Goal: Task Accomplishment & Management: Manage account settings

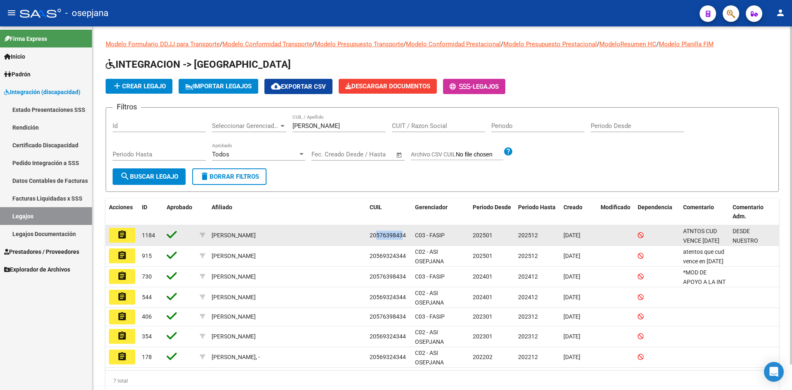
drag, startPoint x: 376, startPoint y: 236, endPoint x: 403, endPoint y: 239, distance: 27.4
click at [403, 239] on div "20576398434" at bounding box center [389, 235] width 39 height 9
copy span "57639843"
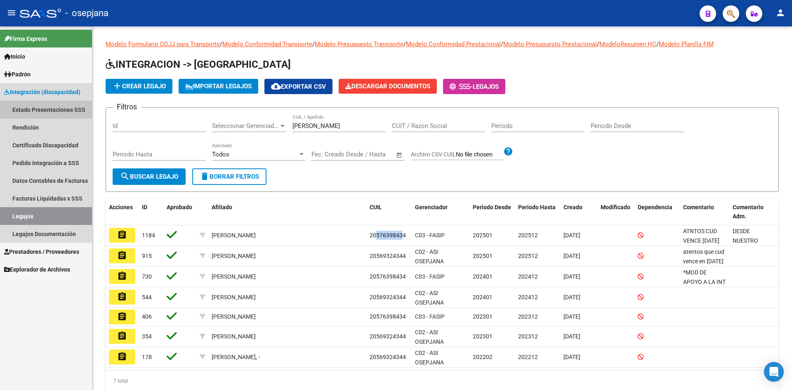
click at [33, 113] on link "Estado Presentaciones SSS" at bounding box center [46, 110] width 92 height 18
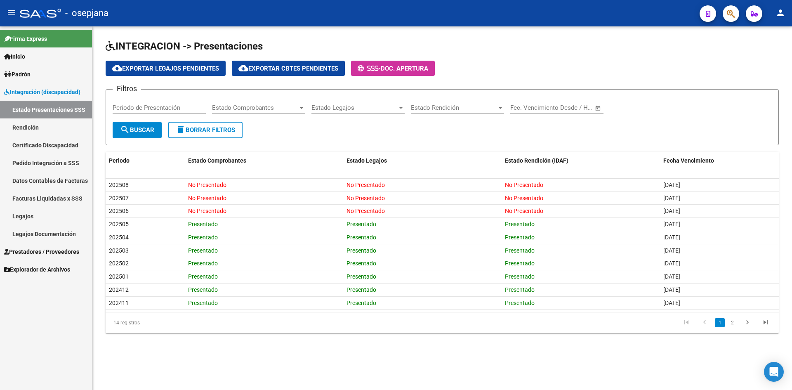
click at [28, 132] on link "Rendición" at bounding box center [46, 127] width 92 height 18
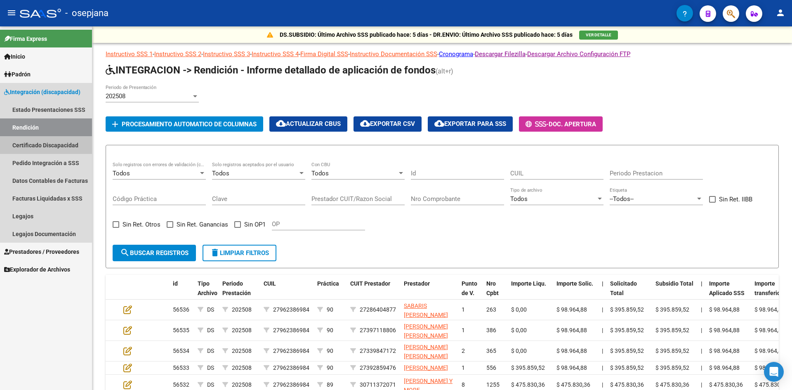
click at [29, 142] on link "Certificado Discapacidad" at bounding box center [46, 145] width 92 height 18
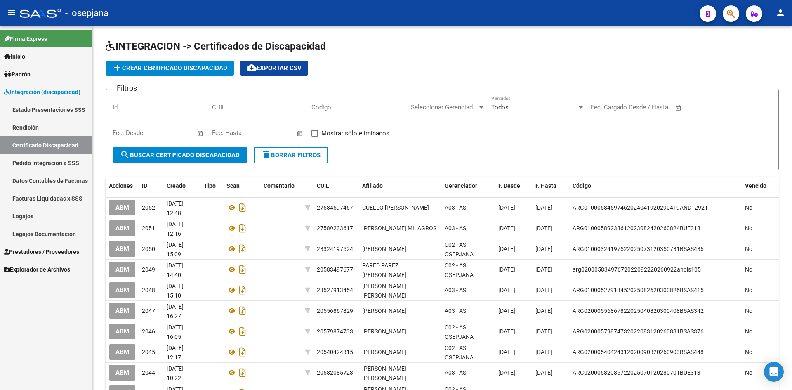
click at [35, 89] on span "Integración (discapacidad)" at bounding box center [42, 91] width 76 height 9
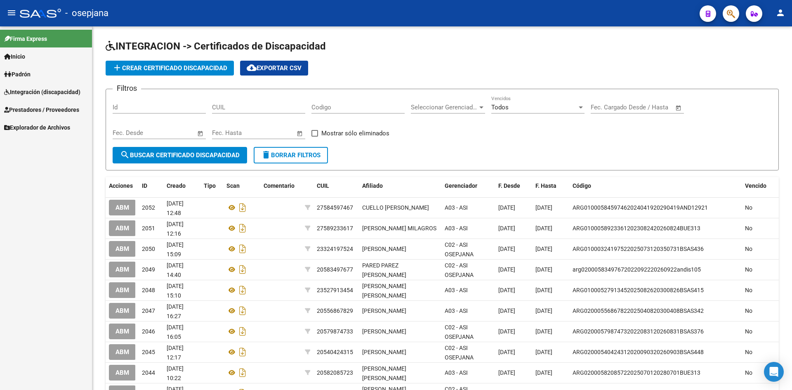
click at [35, 107] on span "Prestadores / Proveedores" at bounding box center [41, 109] width 75 height 9
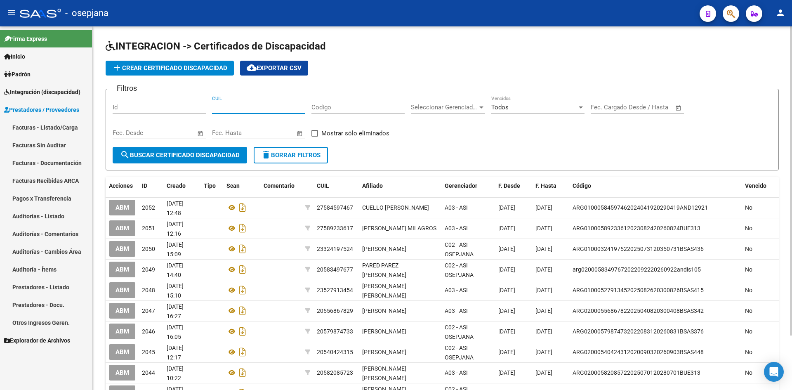
click at [243, 105] on input "CUIL" at bounding box center [258, 107] width 93 height 7
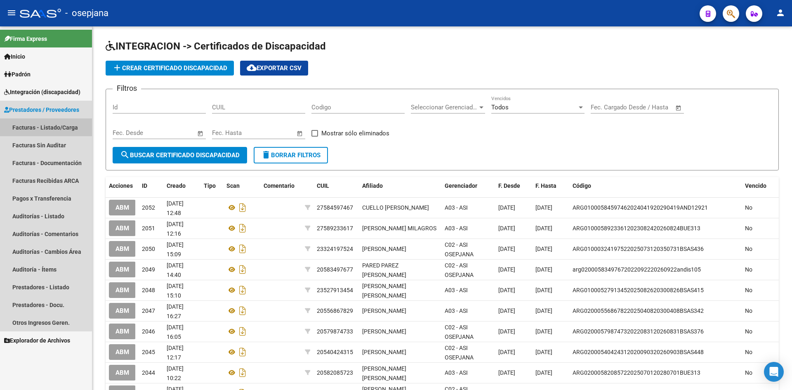
click at [27, 124] on link "Facturas - Listado/Carga" at bounding box center [46, 127] width 92 height 18
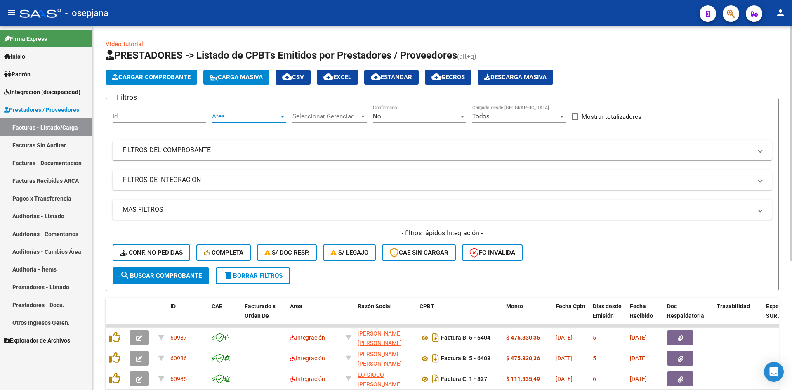
click at [229, 118] on span "Area" at bounding box center [245, 116] width 67 height 7
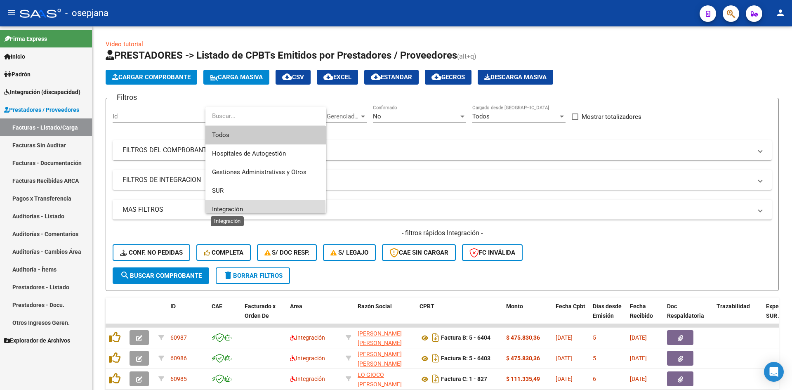
click at [235, 208] on span "Integración" at bounding box center [227, 208] width 31 height 7
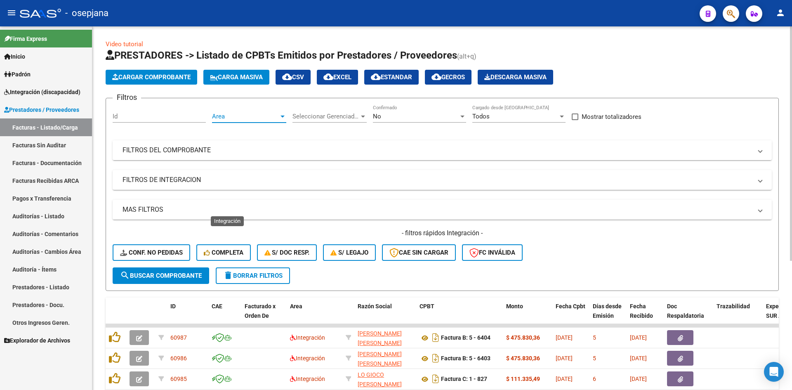
scroll to position [6, 0]
click at [393, 116] on div "No" at bounding box center [416, 116] width 86 height 7
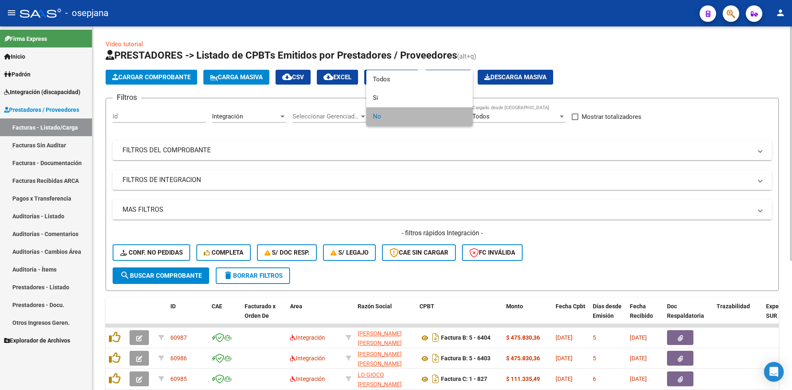
click at [393, 116] on span "No" at bounding box center [419, 116] width 93 height 19
click at [368, 169] on div at bounding box center [396, 195] width 792 height 390
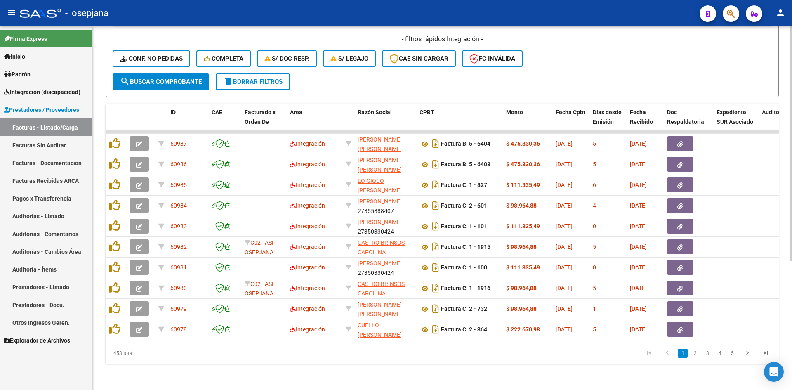
scroll to position [200, 0]
click at [764, 354] on icon "go to last page" at bounding box center [765, 354] width 11 height 10
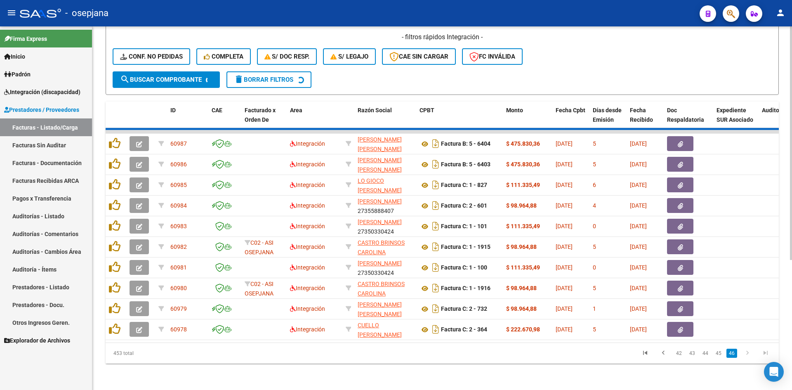
scroll to position [56, 0]
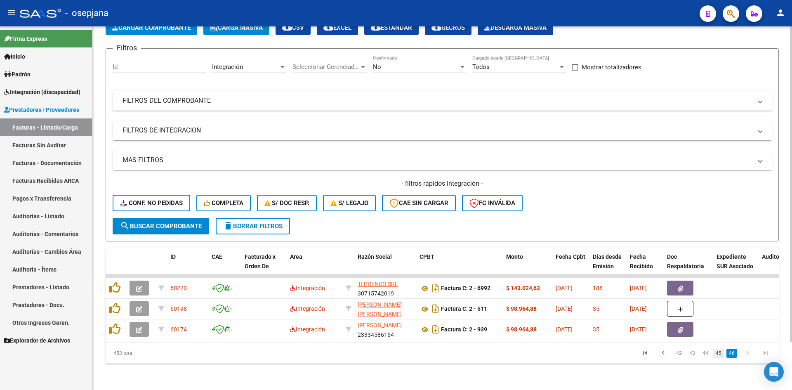
click at [718, 356] on link "45" at bounding box center [718, 353] width 11 height 9
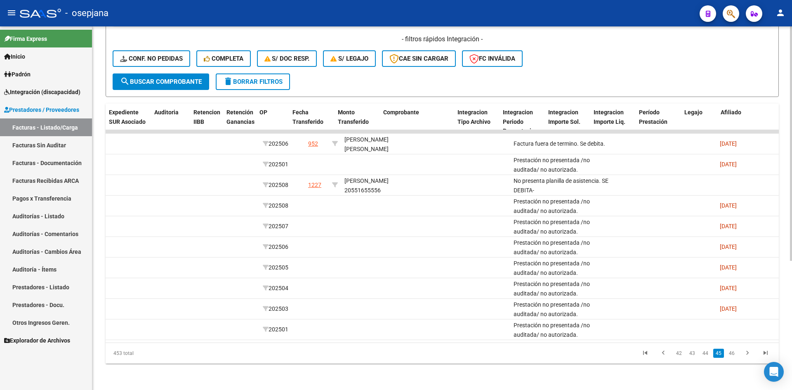
scroll to position [0, 0]
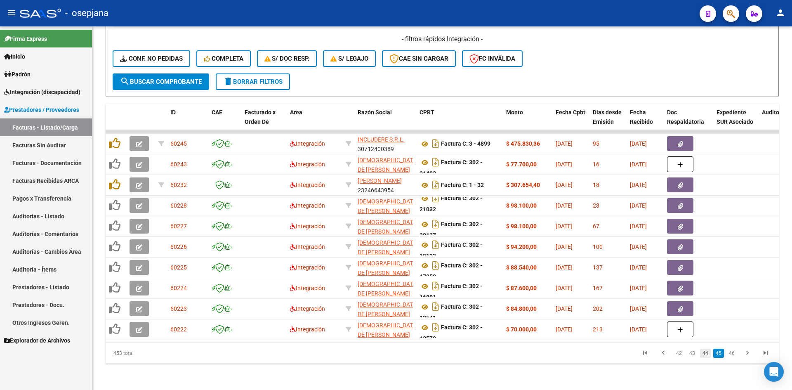
click at [706, 349] on link "44" at bounding box center [705, 353] width 11 height 9
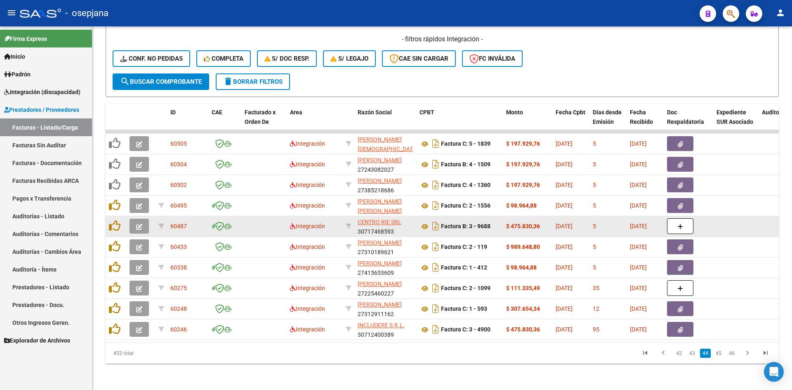
click at [142, 224] on icon "button" at bounding box center [139, 227] width 6 height 6
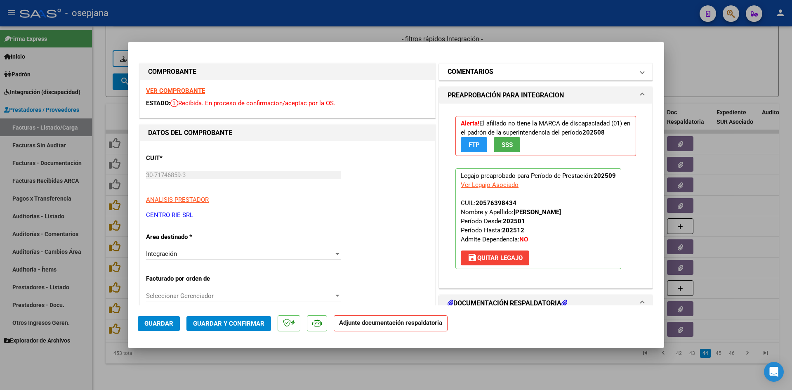
click at [481, 73] on h1 "COMENTARIOS" at bounding box center [471, 72] width 46 height 10
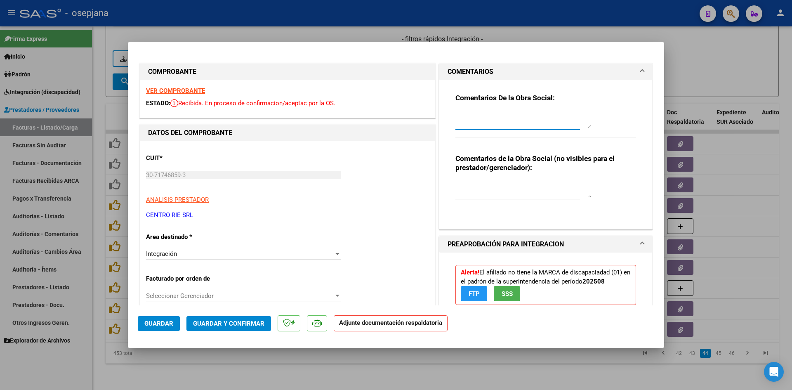
click at [465, 123] on textarea at bounding box center [524, 119] width 136 height 17
type textarea "No presenta planilla de asistencia. Se debita."
click at [164, 321] on span "Guardar" at bounding box center [158, 323] width 29 height 7
click at [731, 68] on div at bounding box center [396, 195] width 792 height 390
type input "$ 0,00"
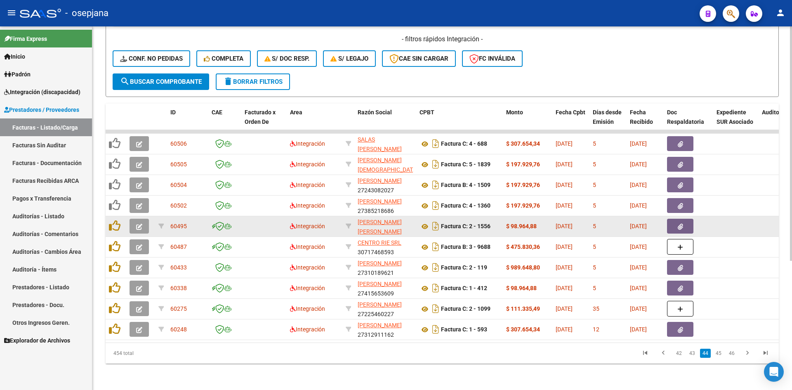
click at [141, 224] on icon "button" at bounding box center [139, 227] width 6 height 6
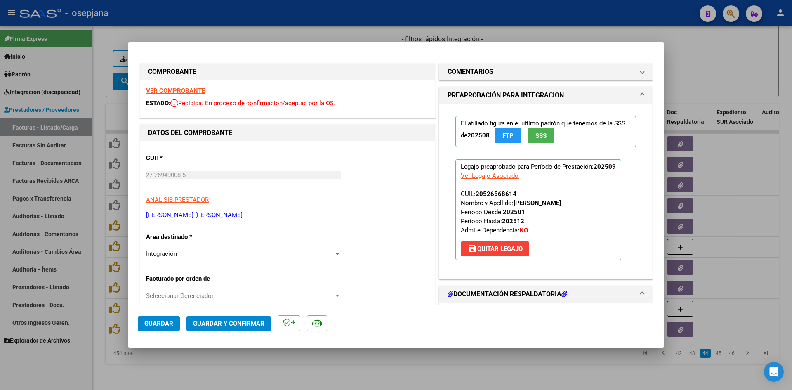
click at [180, 91] on strong "VER COMPROBANTE" at bounding box center [175, 90] width 59 height 7
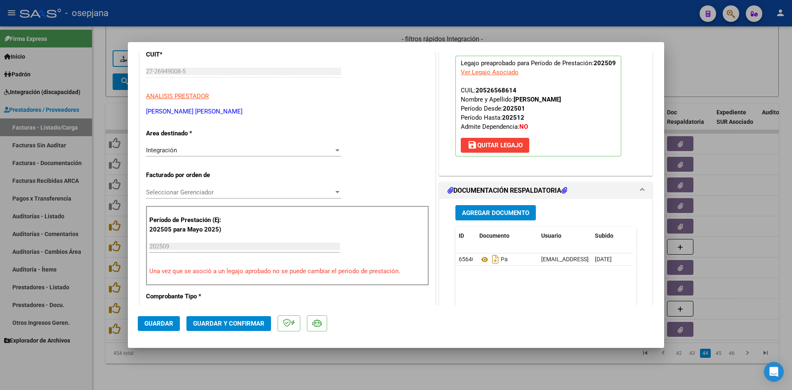
scroll to position [165, 0]
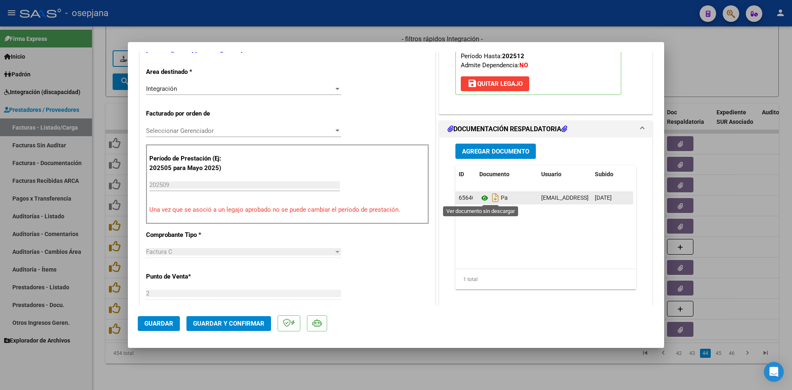
click at [480, 197] on icon at bounding box center [484, 198] width 11 height 10
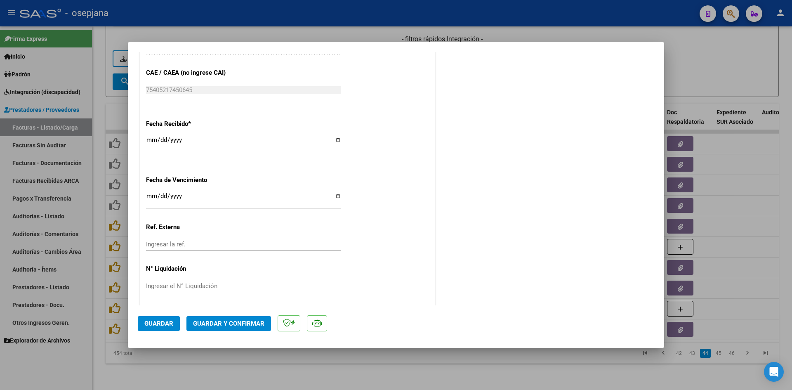
scroll to position [544, 0]
click at [151, 196] on input "[DATE]" at bounding box center [243, 196] width 195 height 13
type input "[DATE]"
click at [247, 320] on span "Guardar y Confirmar" at bounding box center [228, 323] width 71 height 7
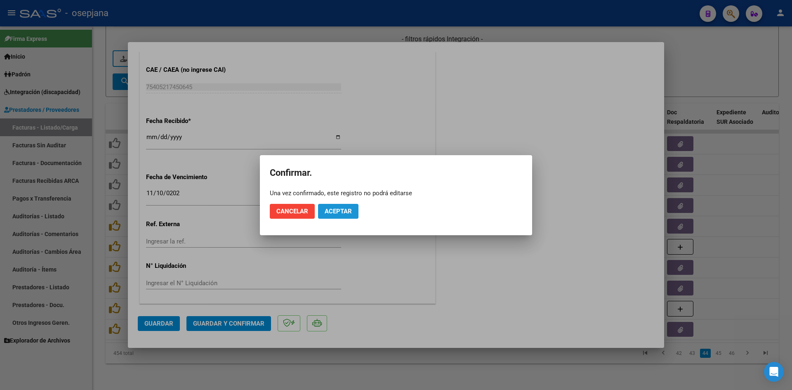
click at [345, 211] on span "Aceptar" at bounding box center [338, 211] width 27 height 7
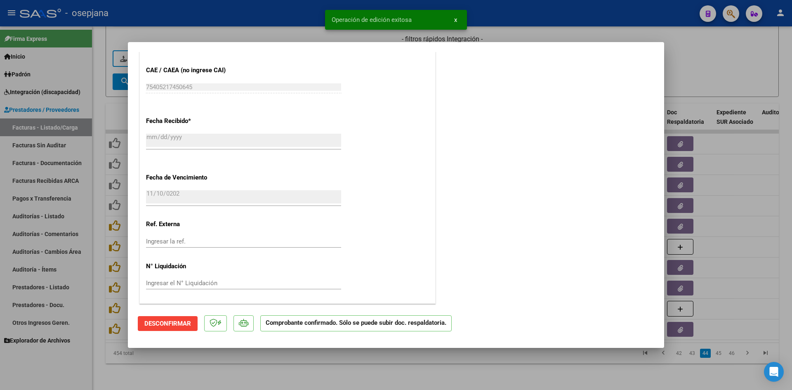
click at [687, 63] on div at bounding box center [396, 195] width 792 height 390
type input "$ 0,00"
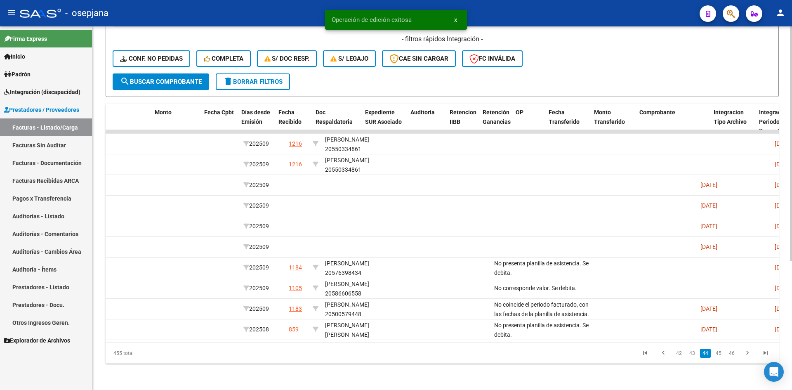
scroll to position [0, 0]
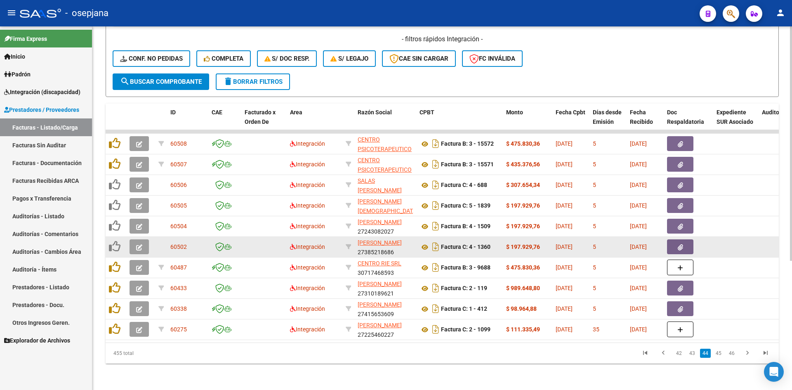
click at [138, 244] on icon "button" at bounding box center [139, 247] width 6 height 6
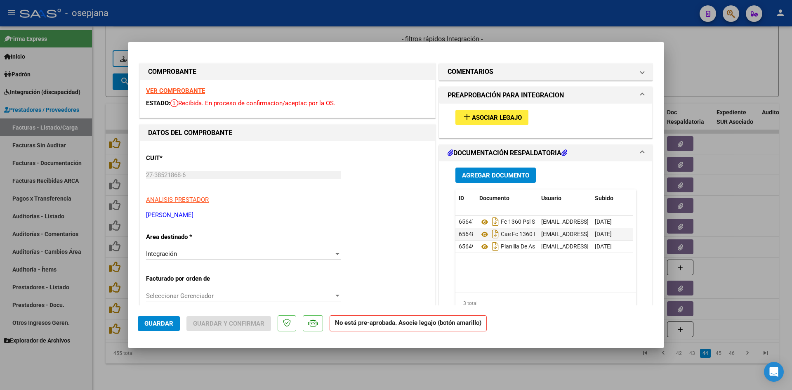
click at [168, 89] on strong "VER COMPROBANTE" at bounding box center [175, 90] width 59 height 7
click at [175, 89] on strong "VER COMPROBANTE" at bounding box center [175, 90] width 59 height 7
click at [476, 117] on span "Asociar Legajo" at bounding box center [497, 117] width 50 height 7
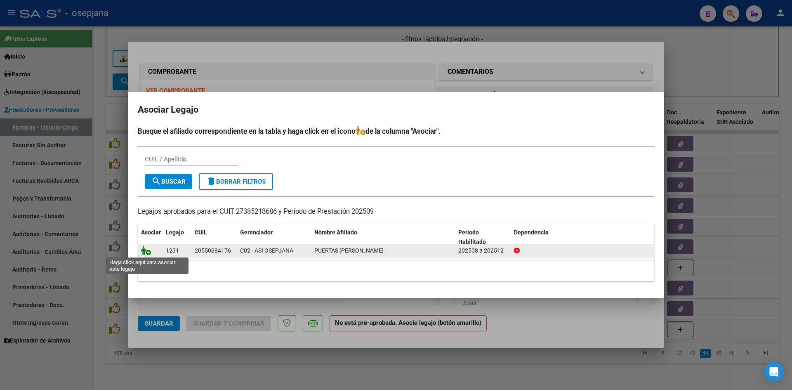
click at [147, 251] on icon at bounding box center [146, 250] width 10 height 9
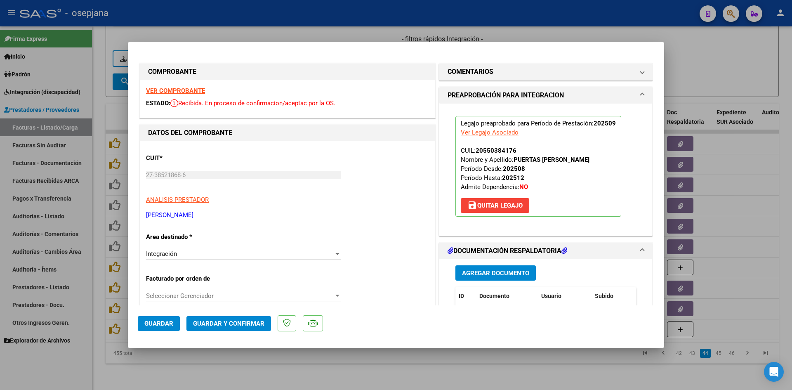
click at [163, 321] on span "Guardar" at bounding box center [158, 323] width 29 height 7
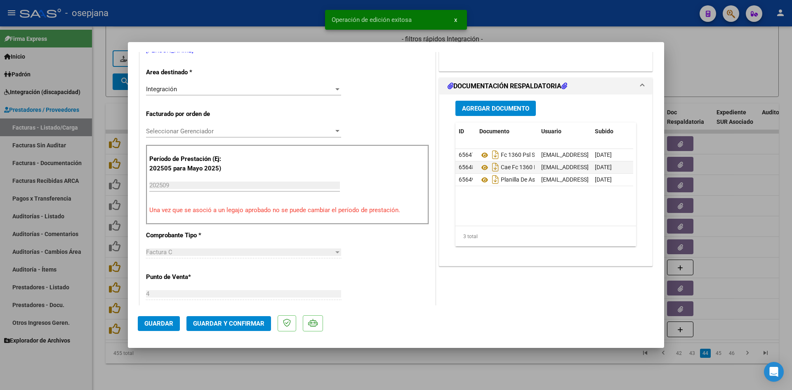
scroll to position [165, 0]
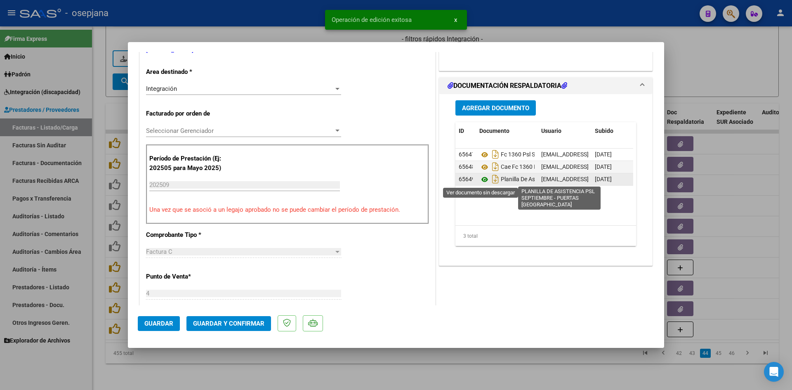
click at [480, 178] on icon at bounding box center [484, 180] width 11 height 10
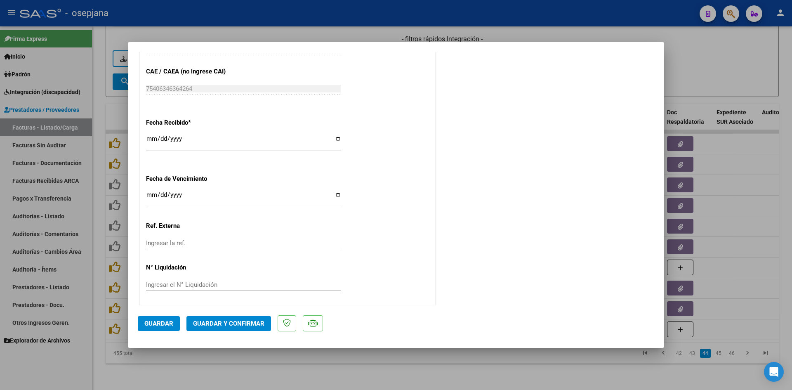
scroll to position [544, 0]
click at [146, 194] on input "[DATE]" at bounding box center [243, 196] width 195 height 13
type input "[DATE]"
click at [217, 321] on span "Guardar y Confirmar" at bounding box center [228, 323] width 71 height 7
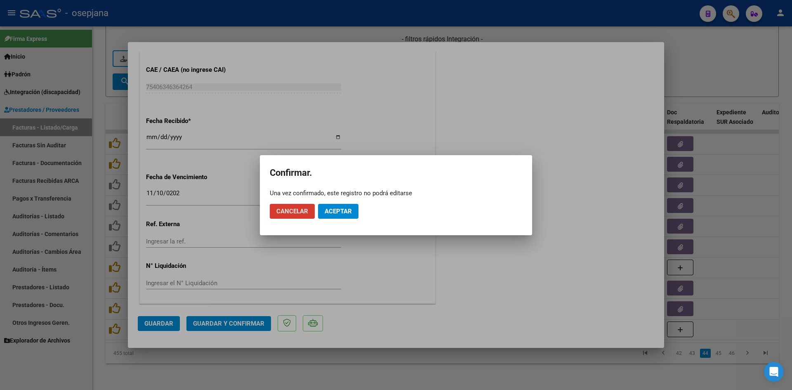
click at [336, 213] on span "Aceptar" at bounding box center [338, 211] width 27 height 7
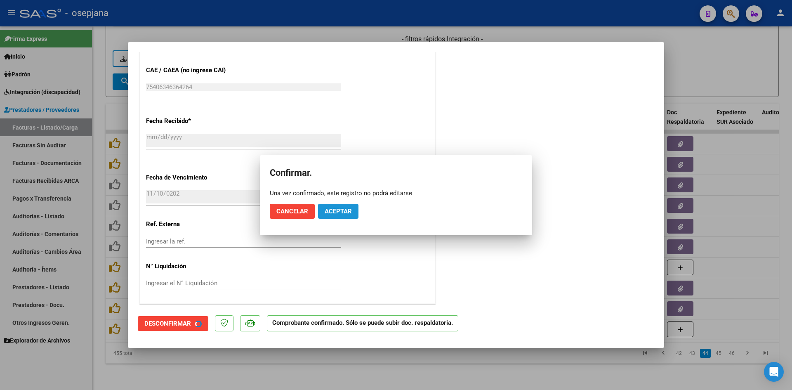
scroll to position [493, 0]
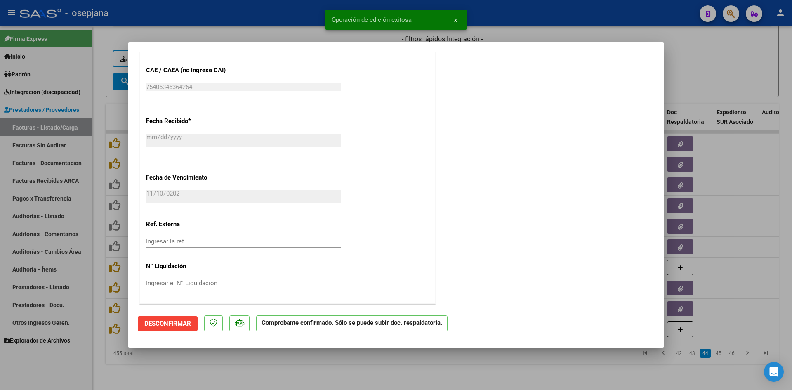
click at [751, 71] on div at bounding box center [396, 195] width 792 height 390
type input "$ 0,00"
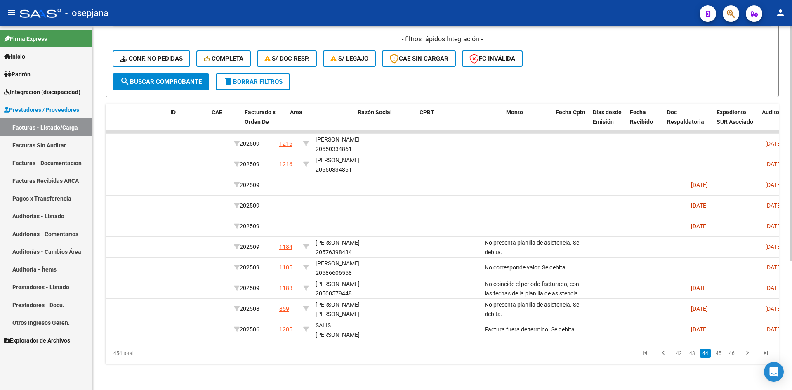
scroll to position [0, 0]
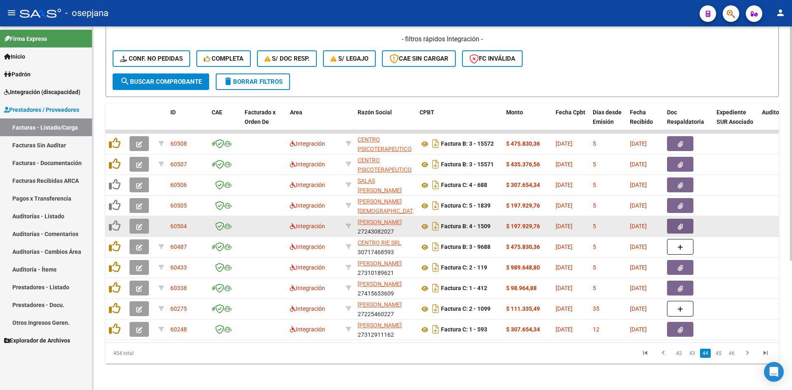
click at [135, 220] on button "button" at bounding box center [139, 226] width 19 height 15
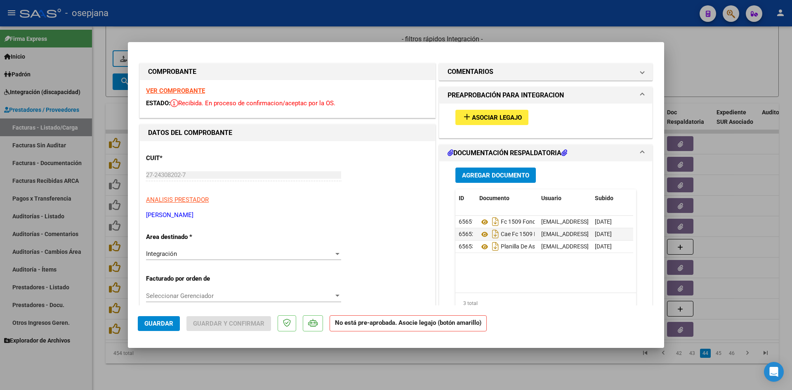
click at [170, 87] on strong "VER COMPROBANTE" at bounding box center [175, 90] width 59 height 7
click at [189, 89] on strong "VER COMPROBANTE" at bounding box center [175, 90] width 59 height 7
click at [492, 120] on span "Asociar Legajo" at bounding box center [497, 117] width 50 height 7
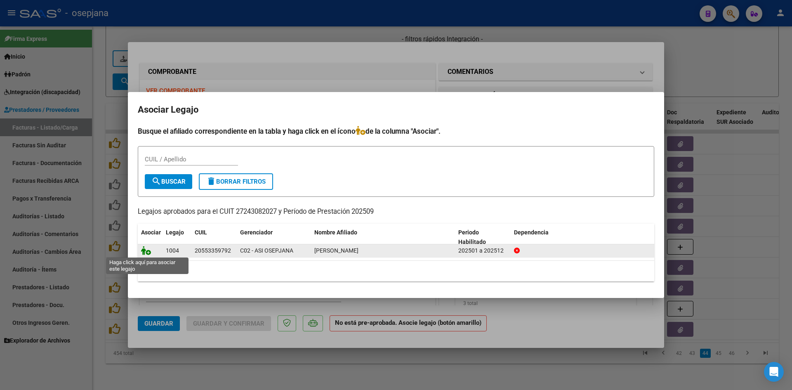
click at [144, 249] on icon at bounding box center [146, 250] width 10 height 9
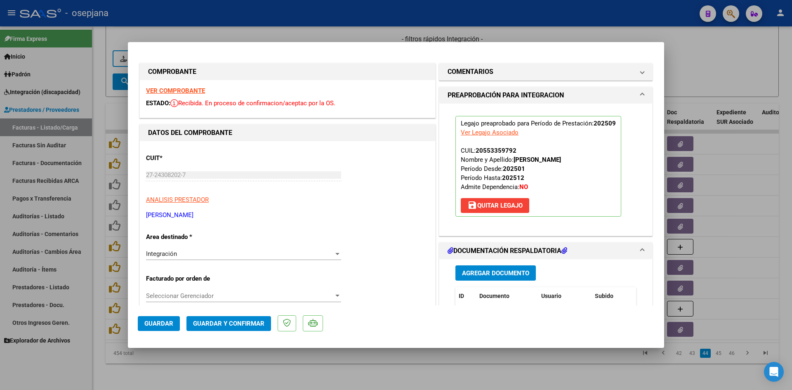
click at [157, 328] on button "Guardar" at bounding box center [159, 323] width 42 height 15
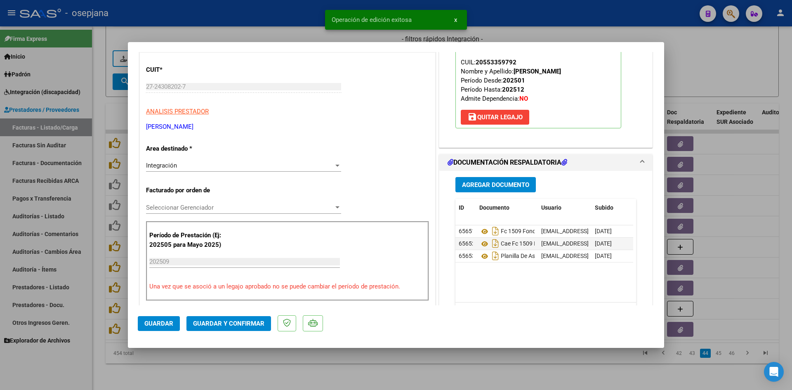
scroll to position [165, 0]
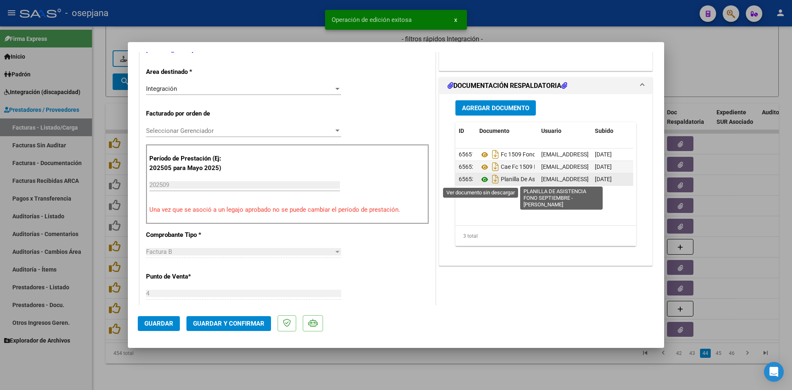
click at [482, 178] on icon at bounding box center [484, 180] width 11 height 10
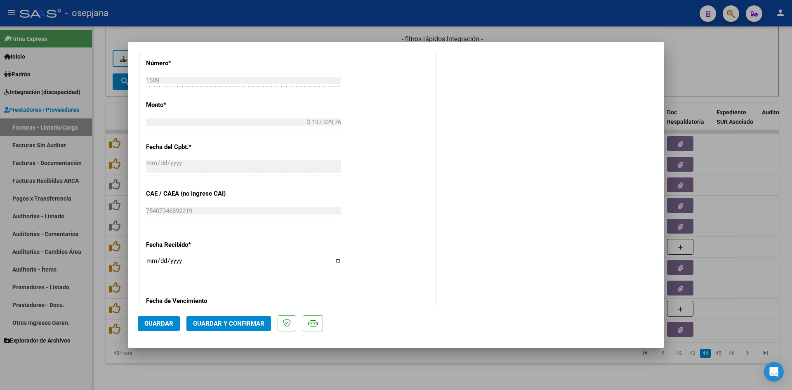
scroll to position [495, 0]
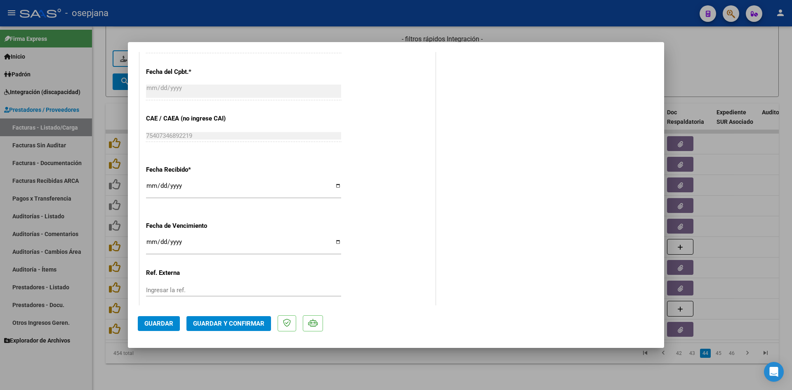
click at [149, 242] on input "[DATE]" at bounding box center [243, 244] width 195 height 13
type input "[DATE]"
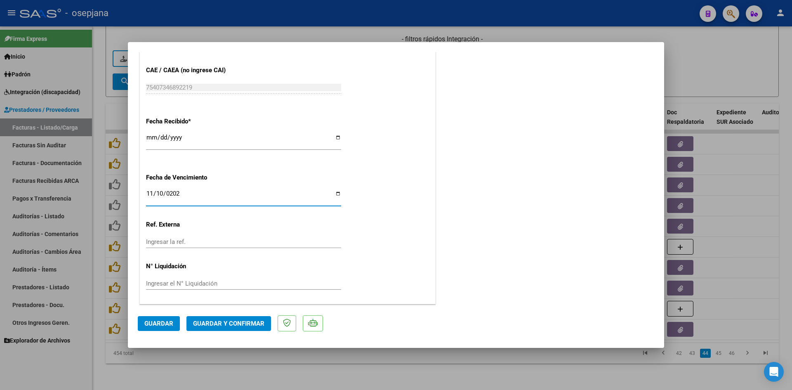
scroll to position [544, 0]
click at [222, 320] on span "Guardar y Confirmar" at bounding box center [228, 323] width 71 height 7
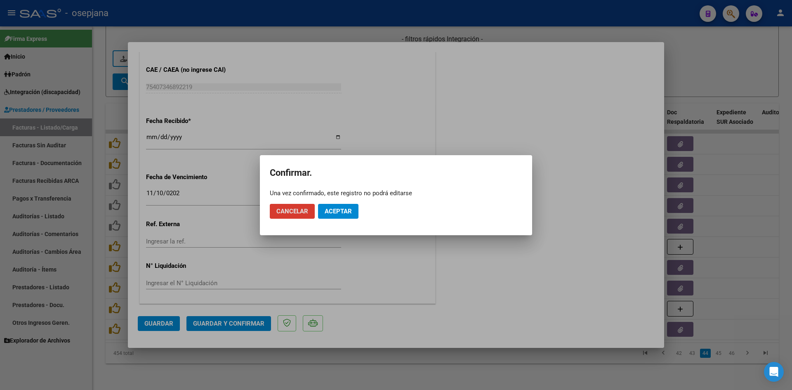
click at [280, 212] on span "Cancelar" at bounding box center [292, 211] width 32 height 7
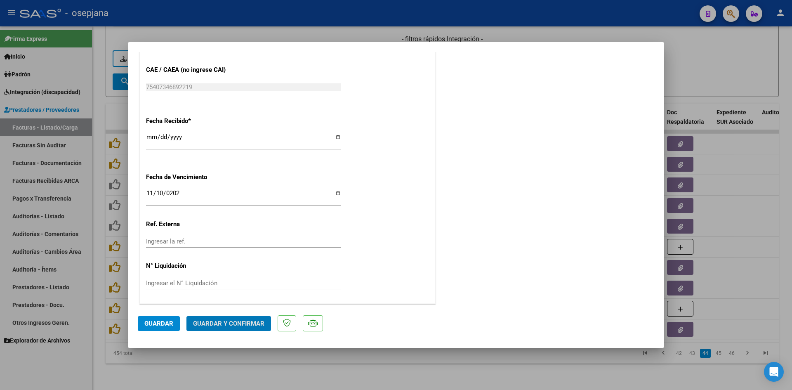
click at [235, 323] on span "Guardar y Confirmar" at bounding box center [228, 323] width 71 height 7
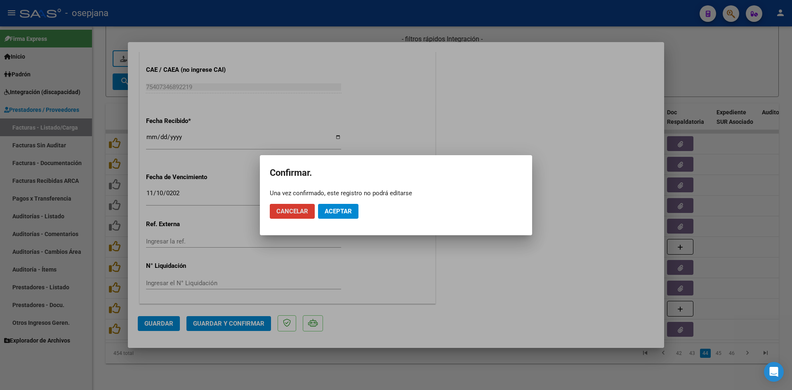
click at [331, 214] on span "Aceptar" at bounding box center [338, 211] width 27 height 7
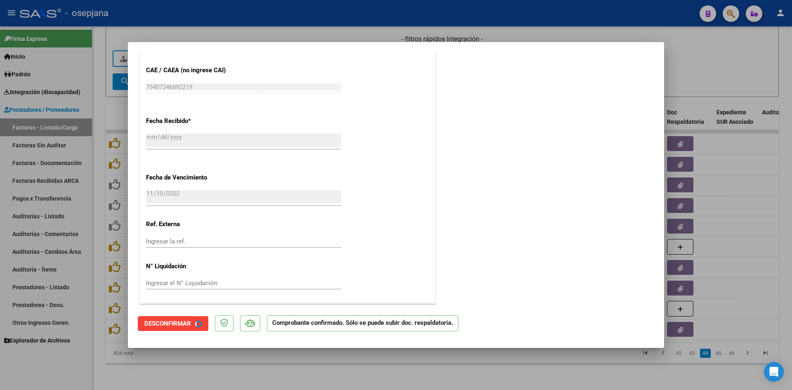
scroll to position [493, 0]
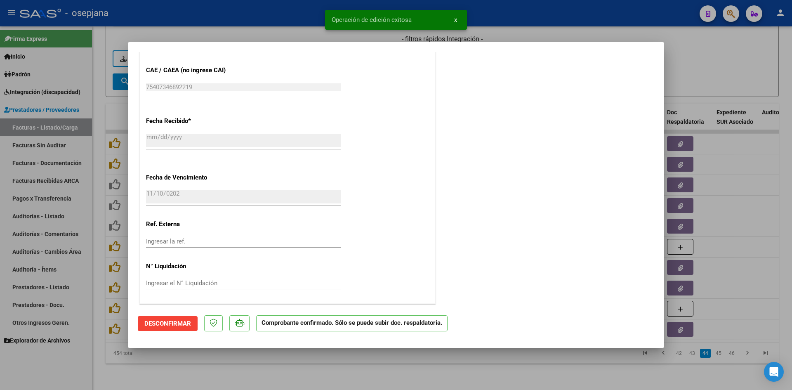
click at [701, 70] on div at bounding box center [396, 195] width 792 height 390
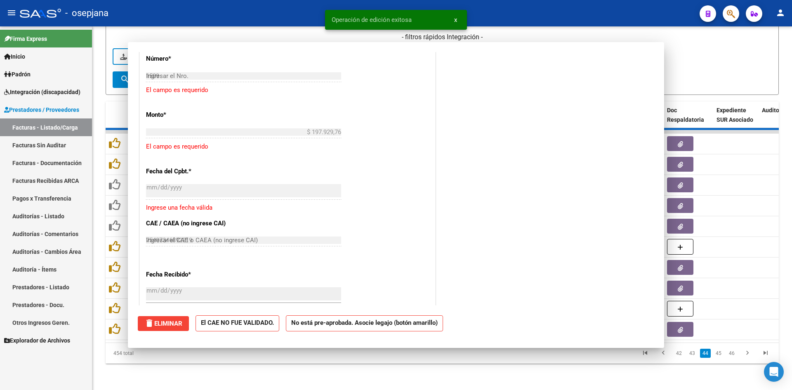
type input "$ 0,00"
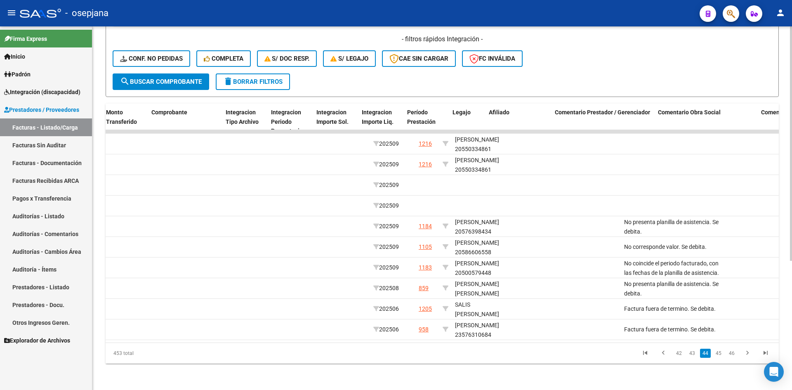
scroll to position [0, 0]
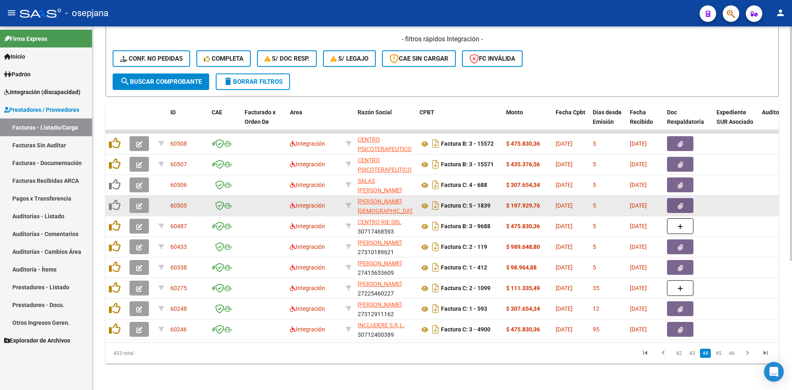
click at [143, 198] on button "button" at bounding box center [139, 205] width 19 height 15
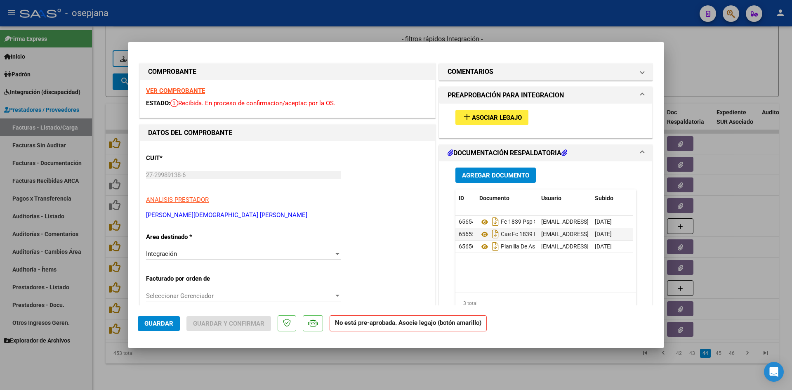
click at [152, 90] on strong "VER COMPROBANTE" at bounding box center [175, 90] width 59 height 7
click at [472, 115] on span "Asociar Legajo" at bounding box center [497, 117] width 50 height 7
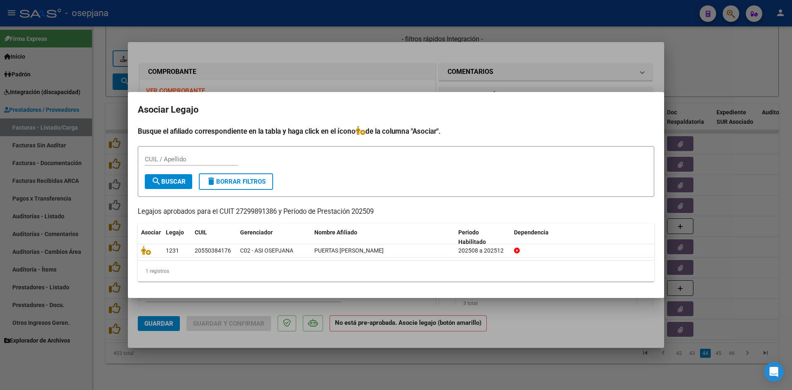
click at [362, 53] on div at bounding box center [396, 195] width 792 height 390
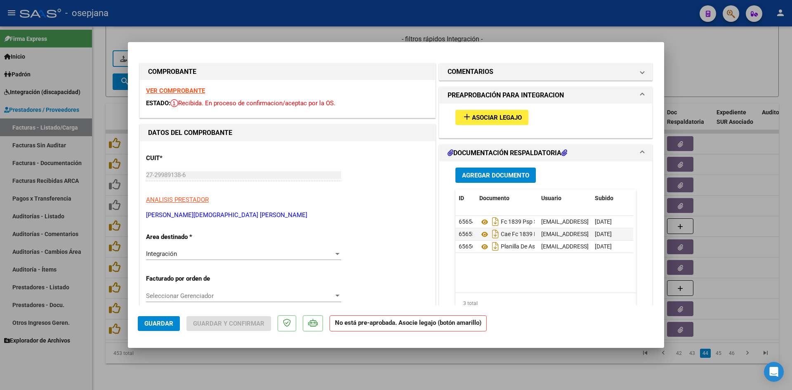
click at [176, 91] on strong "VER COMPROBANTE" at bounding box center [175, 90] width 59 height 7
click at [474, 116] on span "Asociar Legajo" at bounding box center [497, 117] width 50 height 7
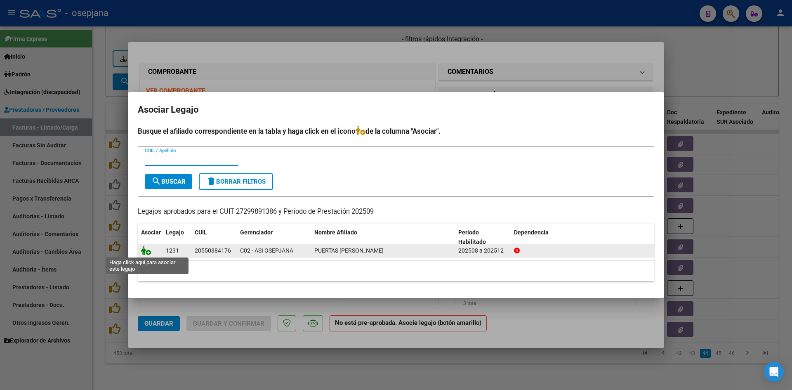
click at [147, 251] on icon at bounding box center [146, 250] width 10 height 9
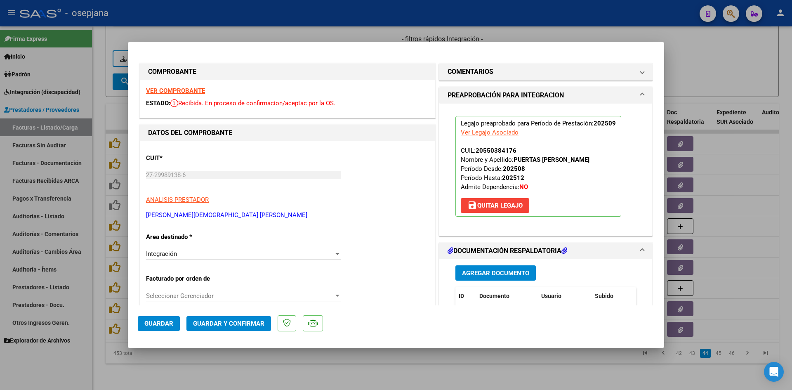
click at [158, 320] on span "Guardar" at bounding box center [158, 323] width 29 height 7
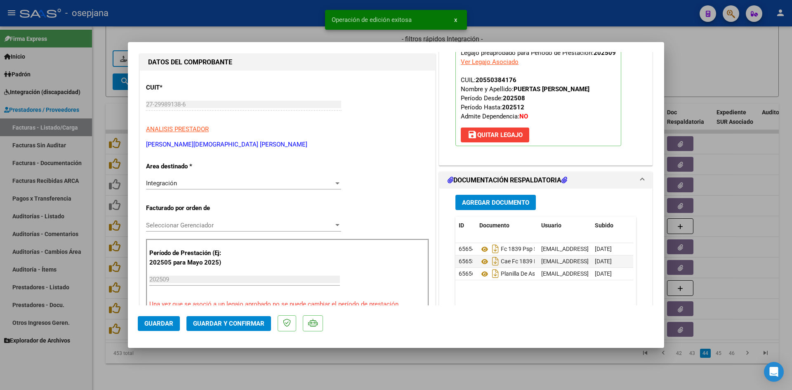
scroll to position [165, 0]
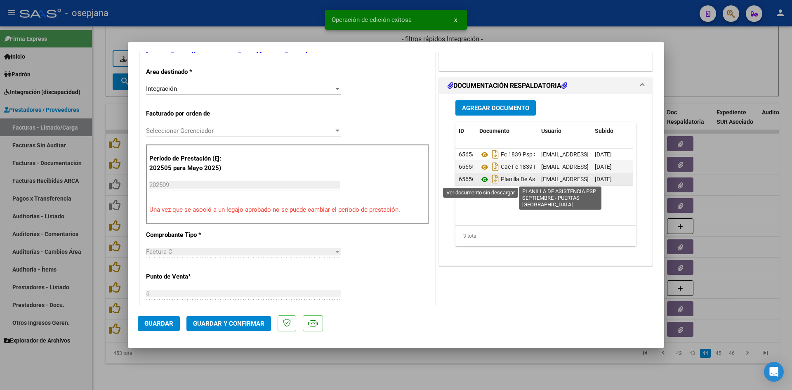
click at [482, 176] on icon at bounding box center [484, 180] width 11 height 10
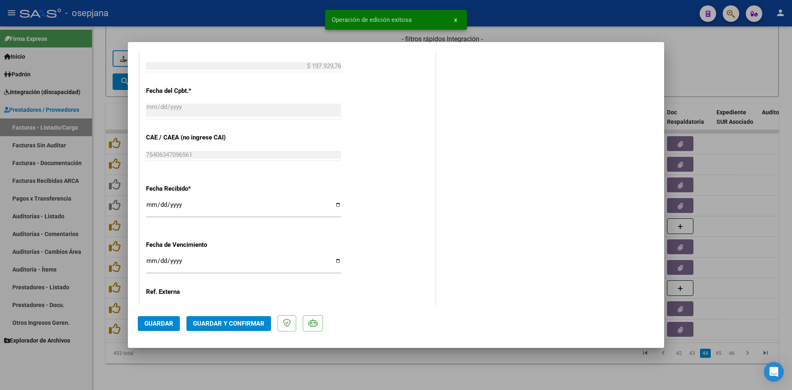
scroll to position [536, 0]
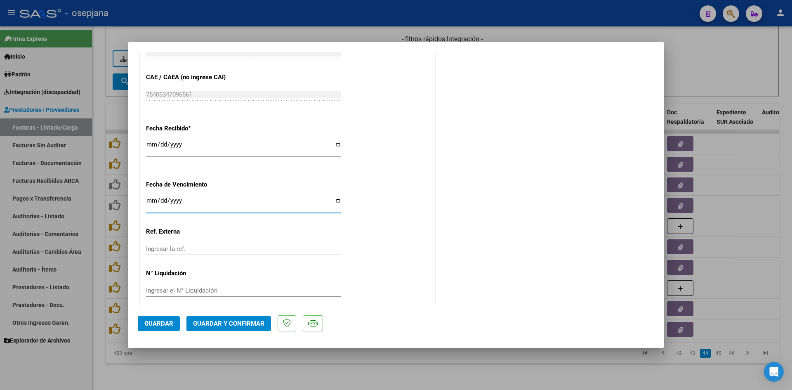
click at [151, 200] on input "[DATE]" at bounding box center [243, 203] width 195 height 13
type input "[DATE]"
click at [209, 321] on span "Guardar y Confirmar" at bounding box center [228, 323] width 71 height 7
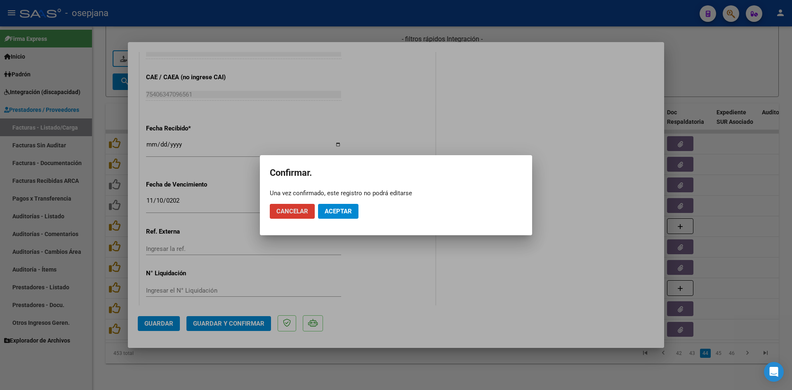
click at [347, 208] on span "Aceptar" at bounding box center [338, 211] width 27 height 7
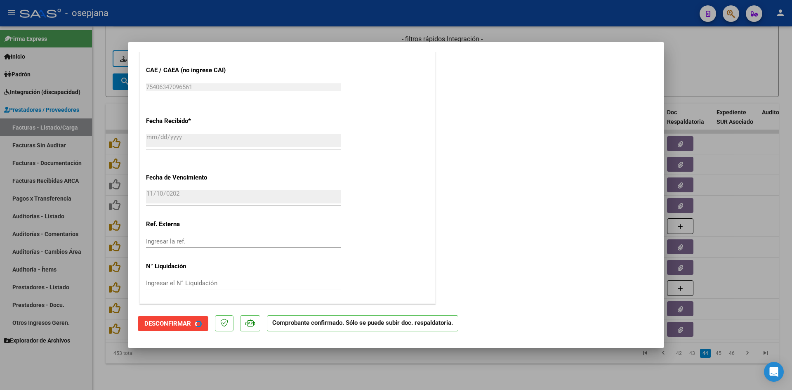
scroll to position [485, 0]
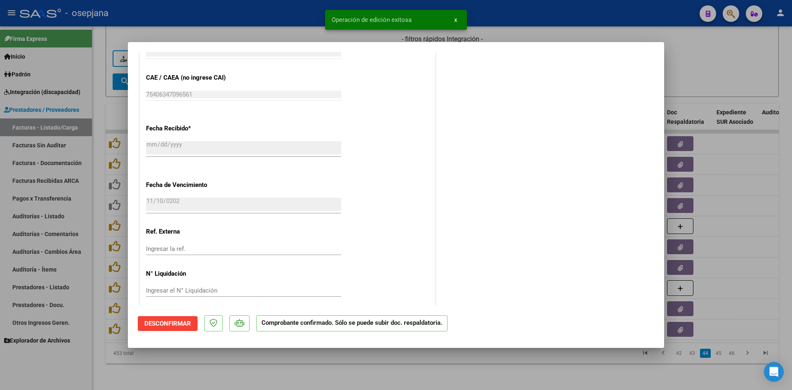
click at [667, 68] on div at bounding box center [396, 195] width 792 height 390
type input "$ 0,00"
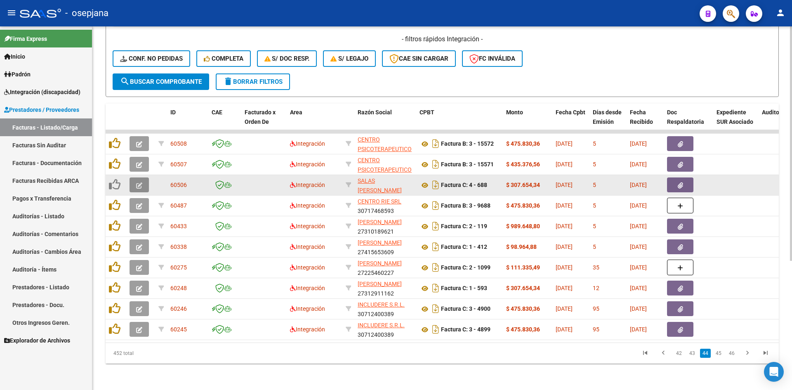
click at [140, 182] on icon "button" at bounding box center [139, 185] width 6 height 6
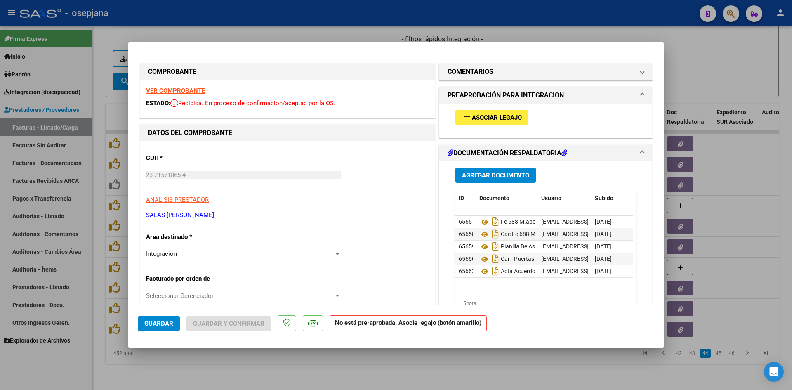
click at [192, 91] on strong "VER COMPROBANTE" at bounding box center [175, 90] width 59 height 7
click at [475, 112] on button "add Asociar Legajo" at bounding box center [492, 117] width 73 height 15
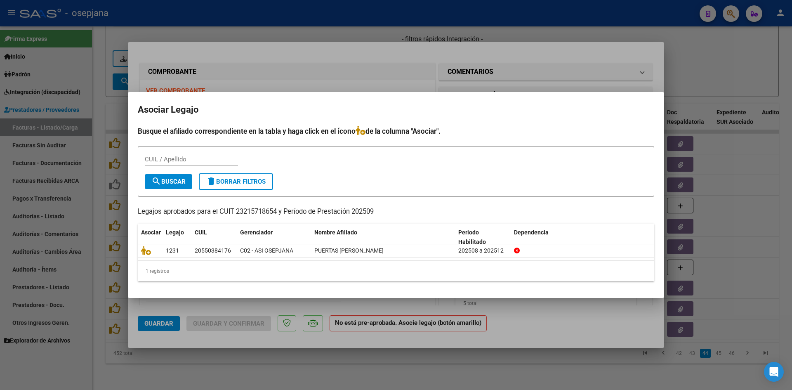
click at [324, 68] on div at bounding box center [396, 195] width 792 height 390
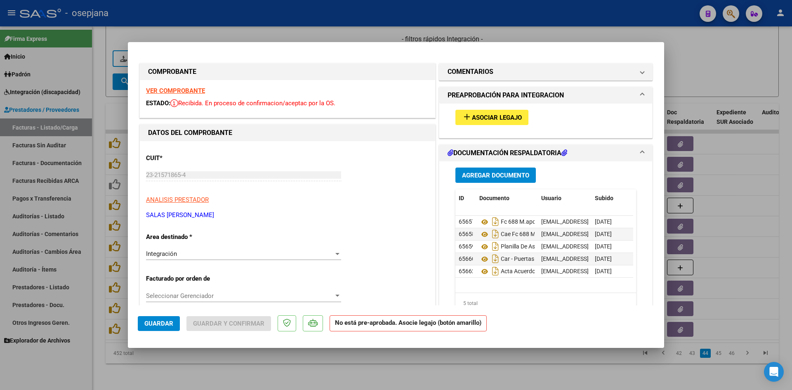
click at [179, 91] on strong "VER COMPROBANTE" at bounding box center [175, 90] width 59 height 7
click at [472, 116] on span "Asociar Legajo" at bounding box center [497, 117] width 50 height 7
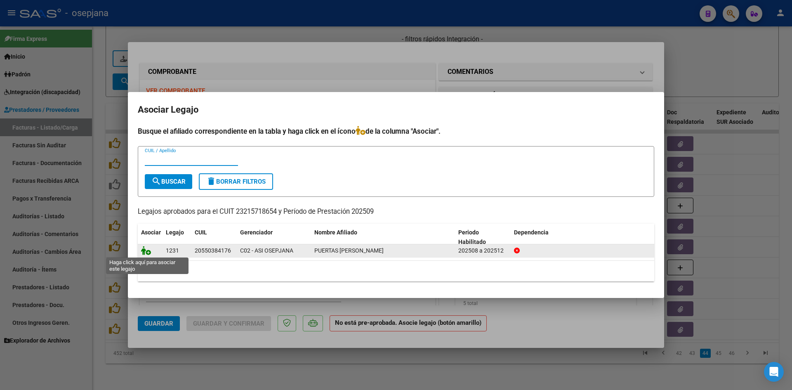
click at [142, 249] on icon at bounding box center [146, 250] width 10 height 9
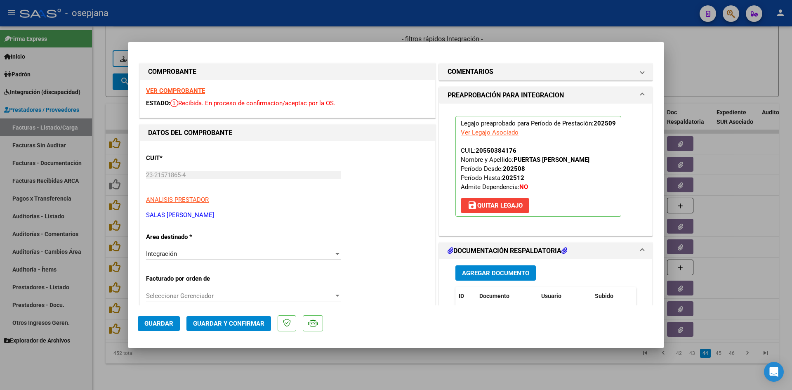
click at [167, 321] on span "Guardar" at bounding box center [158, 323] width 29 height 7
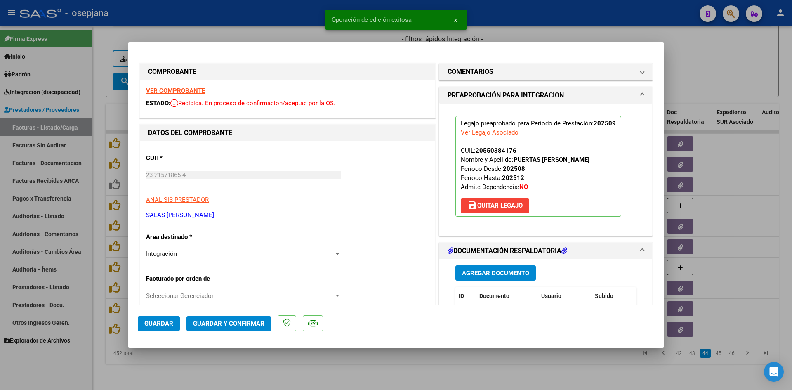
scroll to position [165, 0]
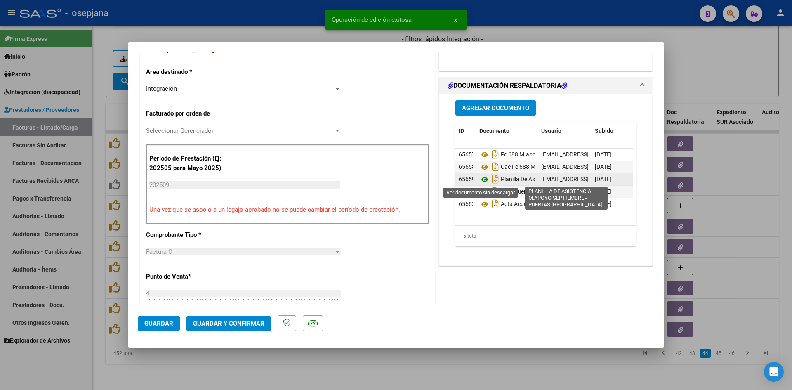
click at [484, 179] on icon at bounding box center [484, 180] width 11 height 10
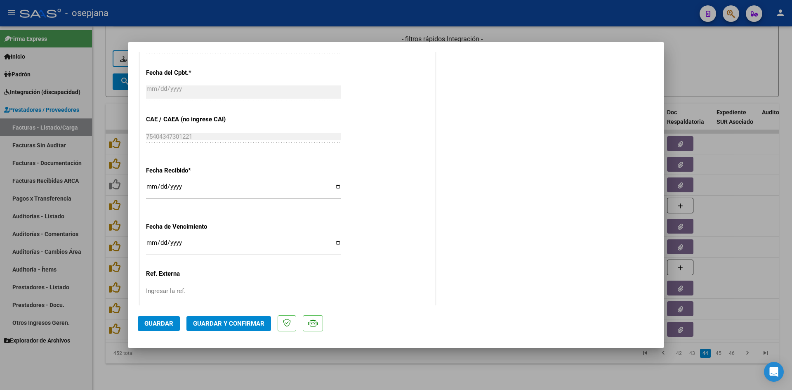
scroll to position [495, 0]
click at [152, 239] on input "[DATE]" at bounding box center [243, 244] width 195 height 13
type input "[DATE]"
click at [250, 320] on span "Guardar y Confirmar" at bounding box center [228, 323] width 71 height 7
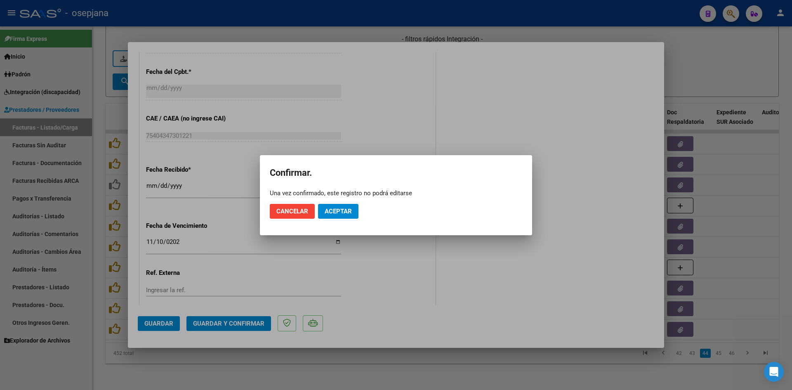
click at [345, 202] on mat-dialog-actions "Cancelar Aceptar" at bounding box center [396, 211] width 253 height 28
click at [345, 217] on button "Aceptar" at bounding box center [338, 211] width 40 height 15
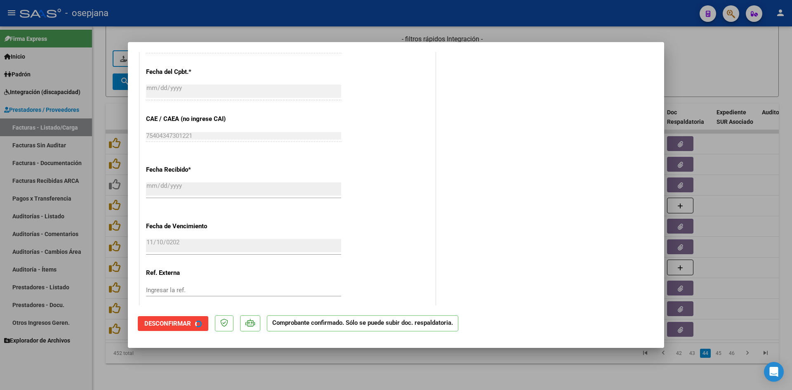
click at [341, 209] on div "CUIT * 23-21571865-4 Ingresar CUIT ANALISIS PRESTADOR SALAS ANA CRISTINA ARCA P…" at bounding box center [287, 24] width 295 height 655
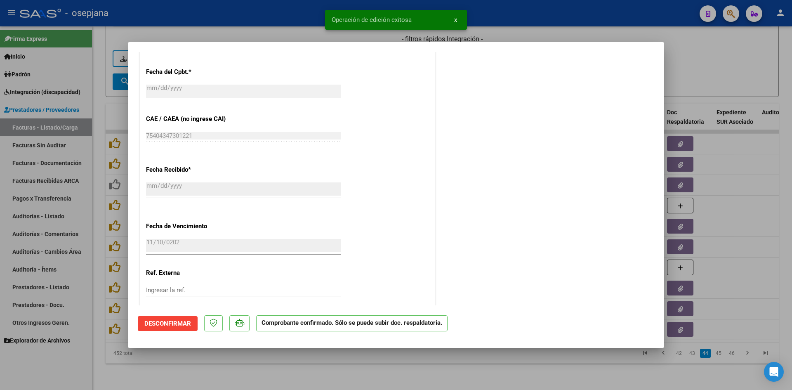
click at [762, 66] on div at bounding box center [396, 195] width 792 height 390
type input "$ 0,00"
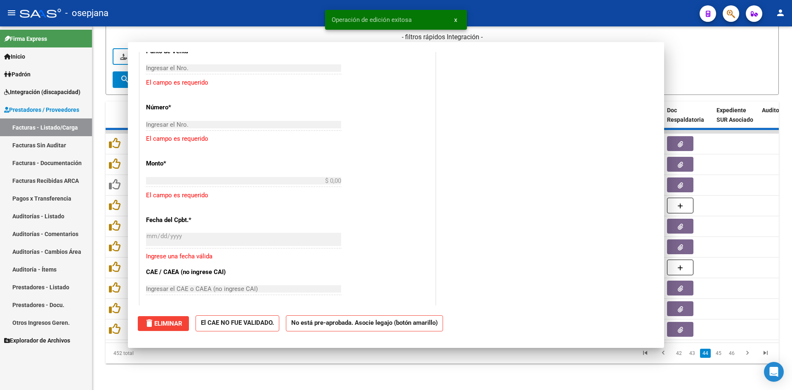
scroll to position [0, 0]
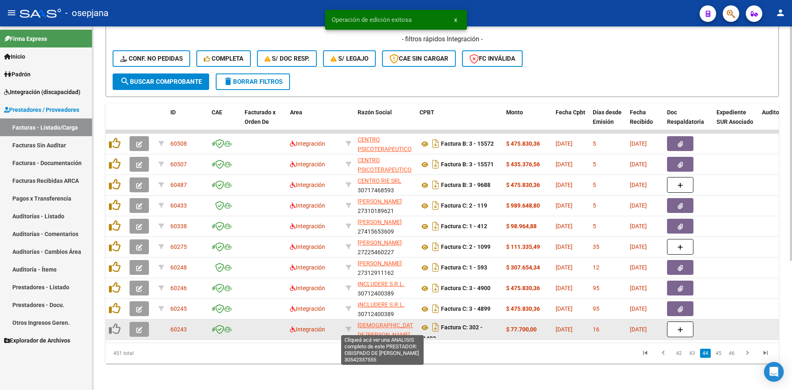
drag, startPoint x: 331, startPoint y: 342, endPoint x: 370, endPoint y: 329, distance: 41.8
click at [370, 329] on div "ID CAE Facturado x Orden De Area Razón Social CPBT Monto Fecha Cpbt Días desde …" at bounding box center [442, 234] width 673 height 260
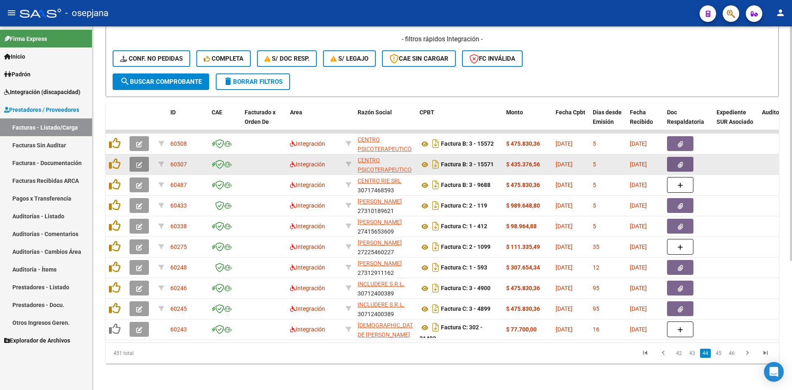
click at [143, 160] on button "button" at bounding box center [139, 164] width 19 height 15
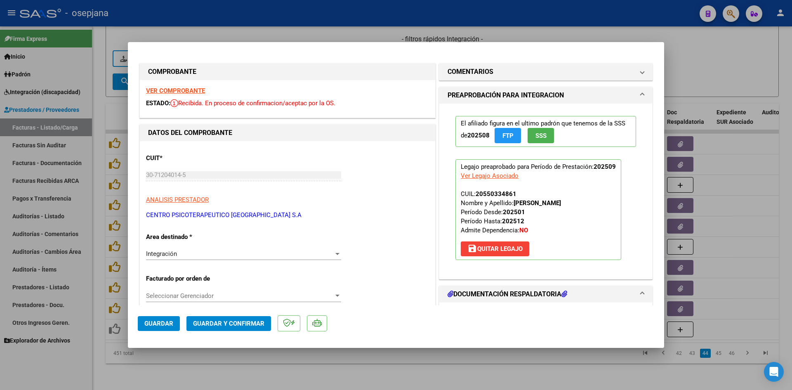
click at [179, 90] on strong "VER COMPROBANTE" at bounding box center [175, 90] width 59 height 7
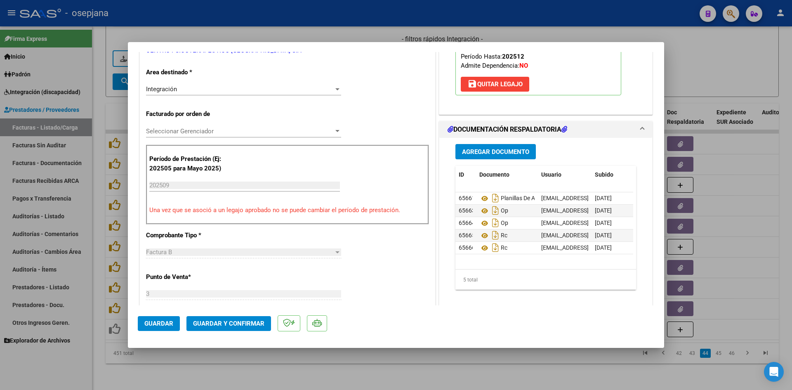
scroll to position [165, 0]
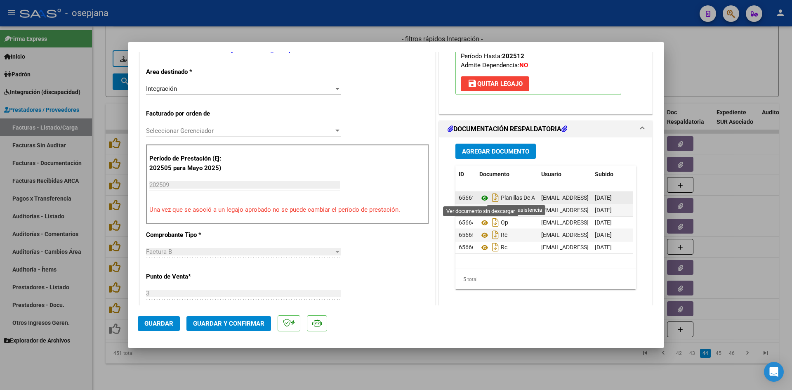
click at [482, 197] on icon at bounding box center [484, 198] width 11 height 10
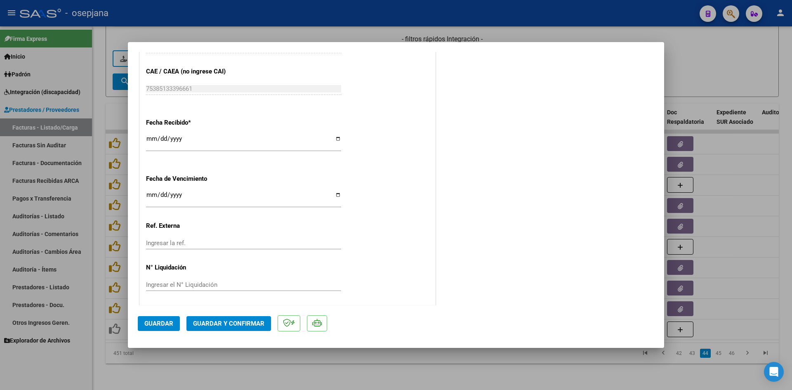
scroll to position [544, 0]
click at [150, 194] on input "Ingresar la fecha" at bounding box center [243, 196] width 195 height 13
type input "[DATE]"
click at [203, 318] on button "Guardar y Confirmar" at bounding box center [228, 323] width 85 height 15
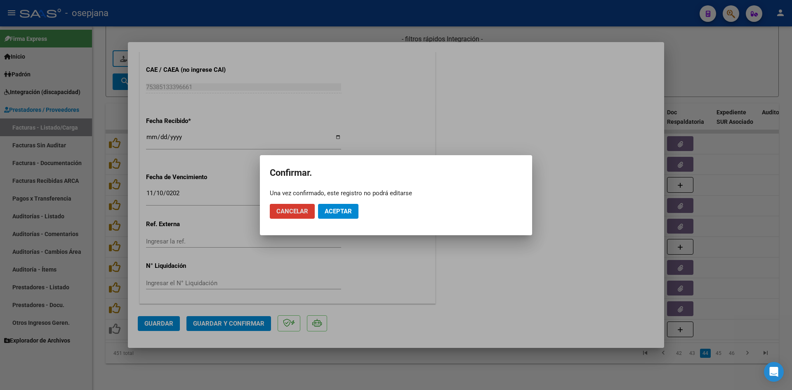
click at [331, 210] on span "Aceptar" at bounding box center [338, 211] width 27 height 7
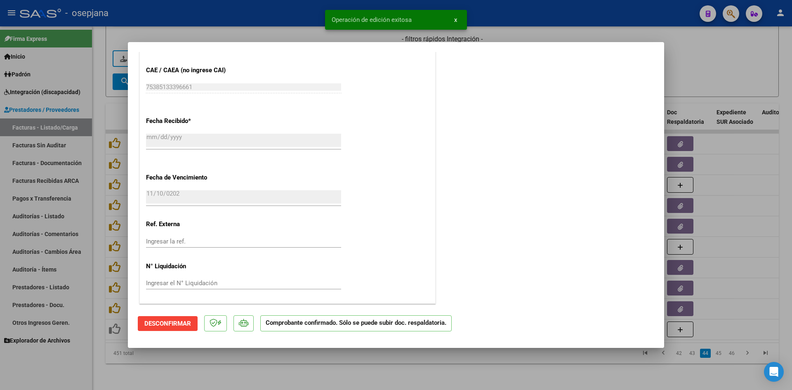
click at [701, 67] on div at bounding box center [396, 195] width 792 height 390
type input "$ 0,00"
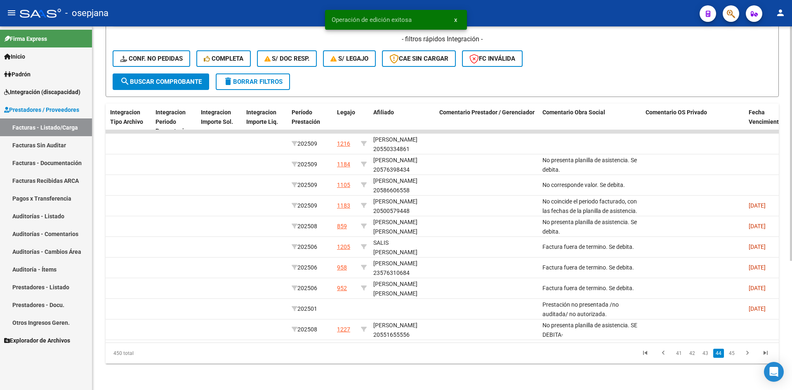
scroll to position [0, 0]
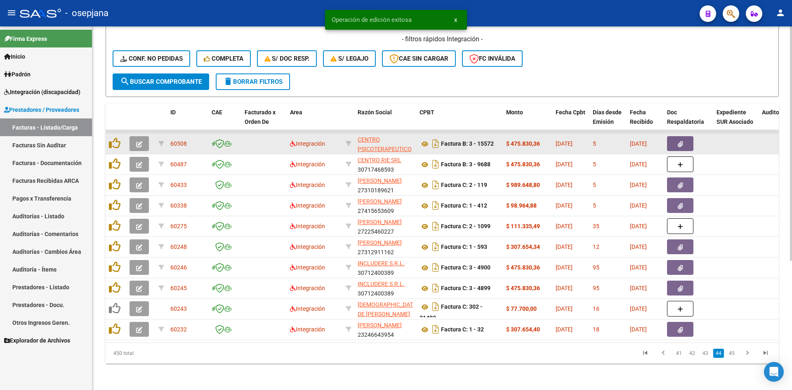
click at [142, 136] on button "button" at bounding box center [139, 143] width 19 height 15
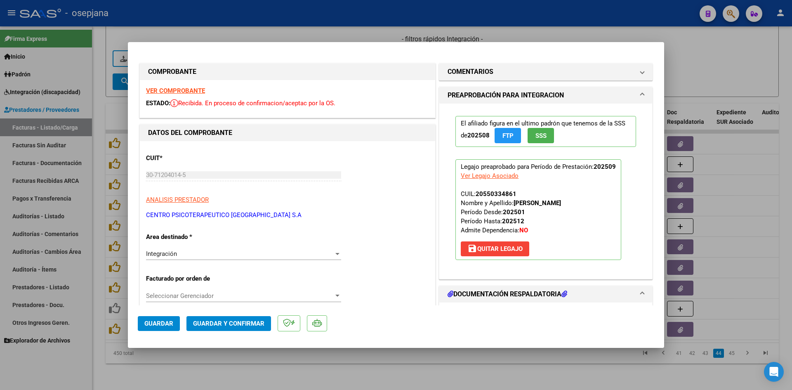
click at [174, 89] on strong "VER COMPROBANTE" at bounding box center [175, 90] width 59 height 7
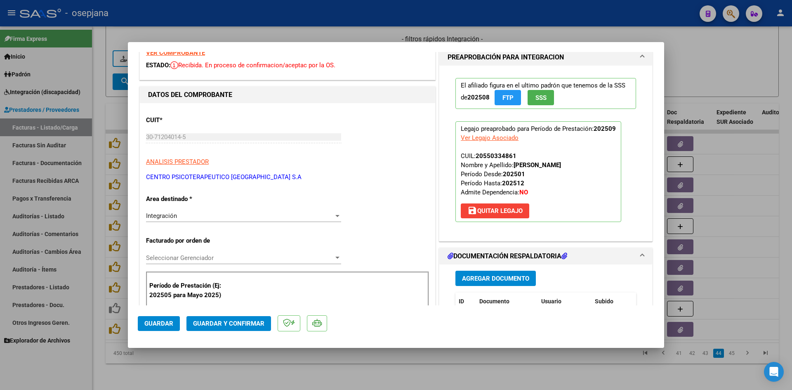
scroll to position [206, 0]
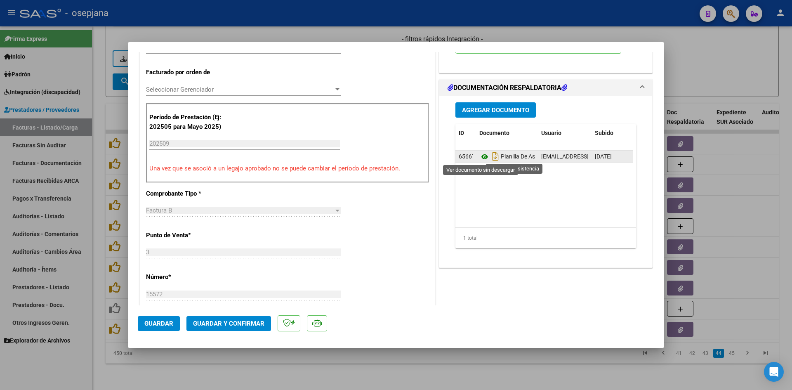
click at [481, 156] on icon at bounding box center [484, 157] width 11 height 10
click at [482, 155] on icon at bounding box center [484, 157] width 11 height 10
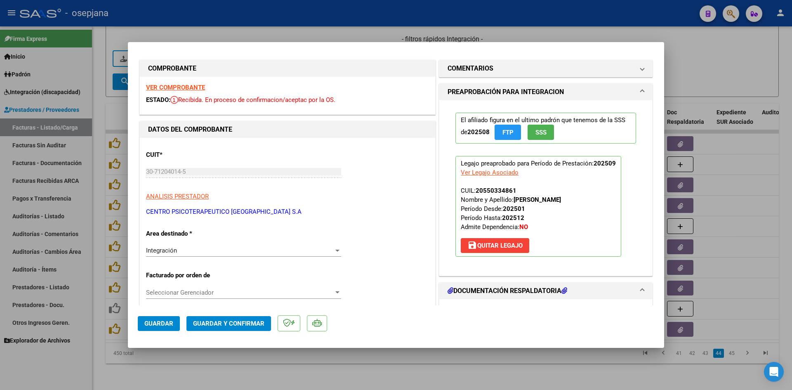
scroll to position [0, 0]
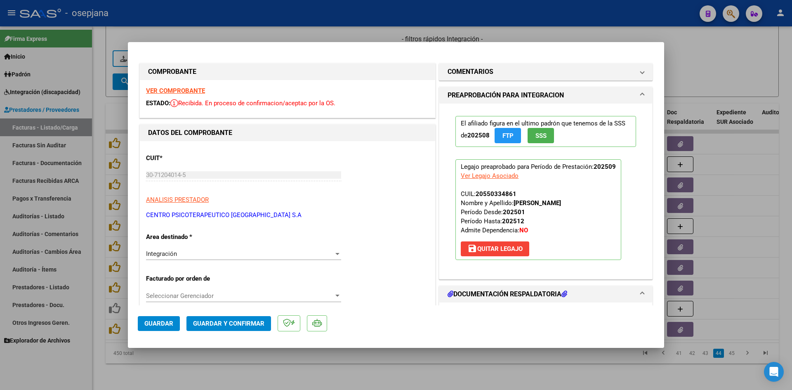
click at [163, 88] on strong "VER COMPROBANTE" at bounding box center [175, 90] width 59 height 7
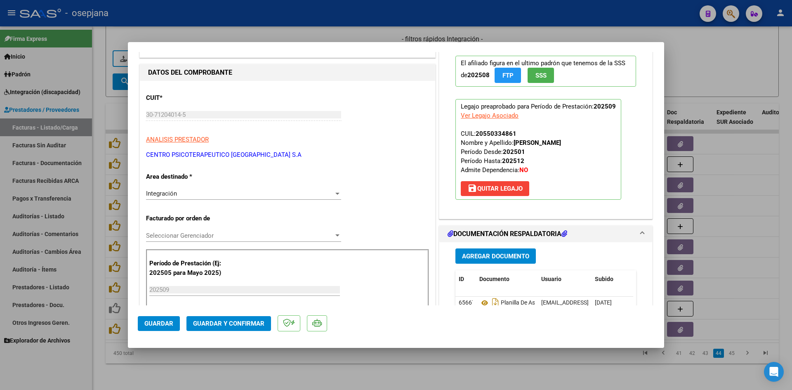
scroll to position [165, 0]
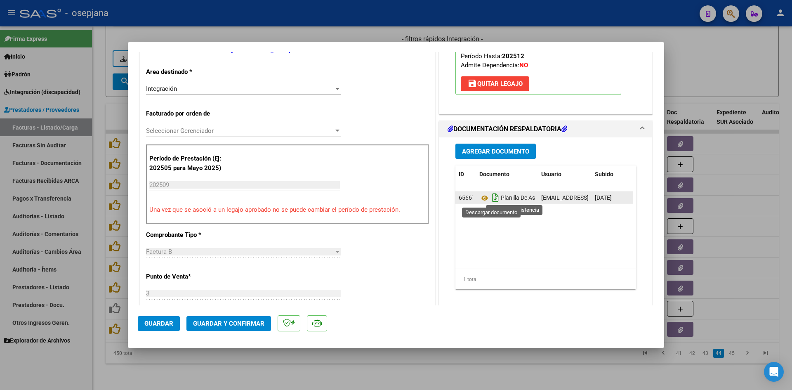
click at [491, 198] on icon "Descargar documento" at bounding box center [495, 197] width 11 height 13
click at [484, 199] on icon at bounding box center [484, 198] width 11 height 10
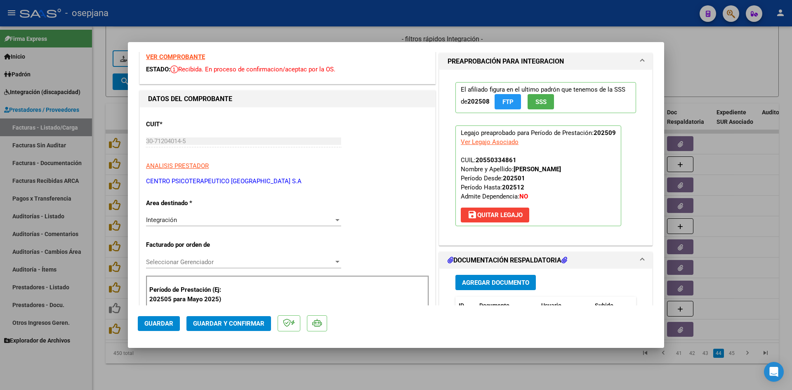
scroll to position [0, 0]
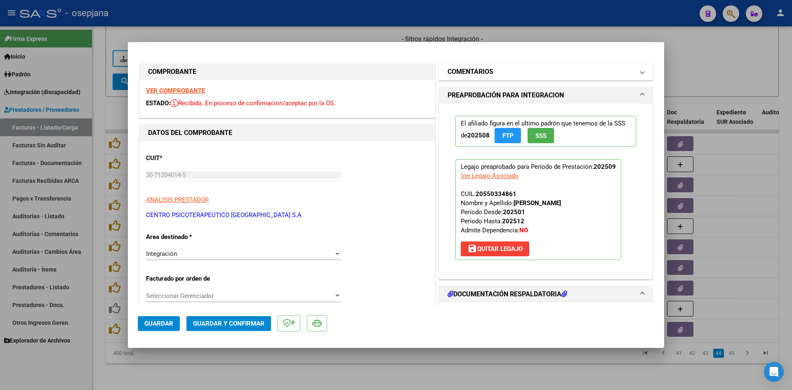
click at [470, 71] on h1 "COMENTARIOS" at bounding box center [471, 72] width 46 height 10
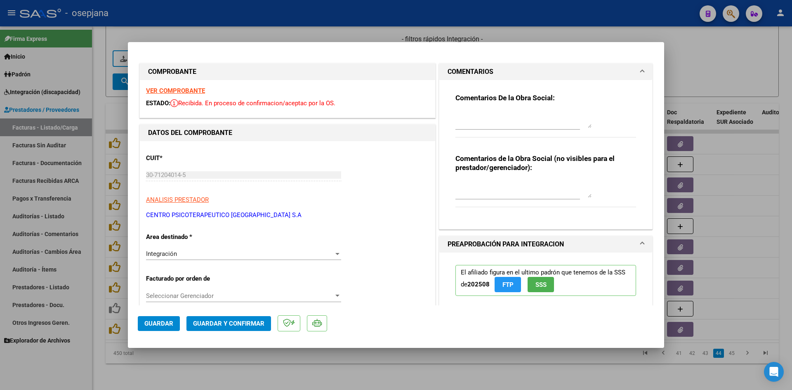
click at [480, 116] on textarea at bounding box center [524, 119] width 136 height 17
type textarea "No esta cargada la planilla de asistencia. Se debita."
click at [156, 329] on button "Guardar" at bounding box center [159, 323] width 42 height 15
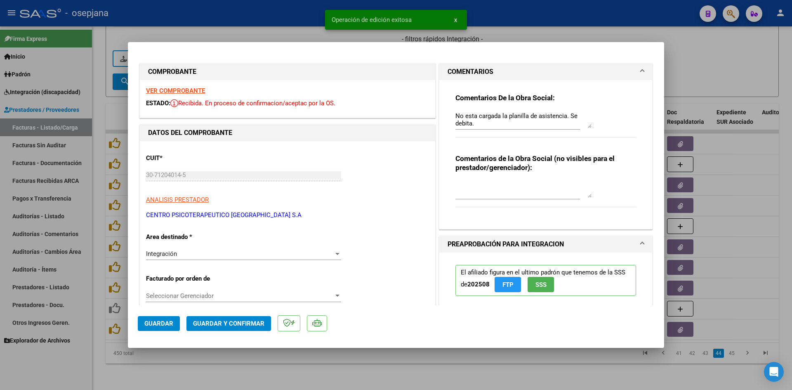
click at [703, 73] on div at bounding box center [396, 195] width 792 height 390
type input "$ 0,00"
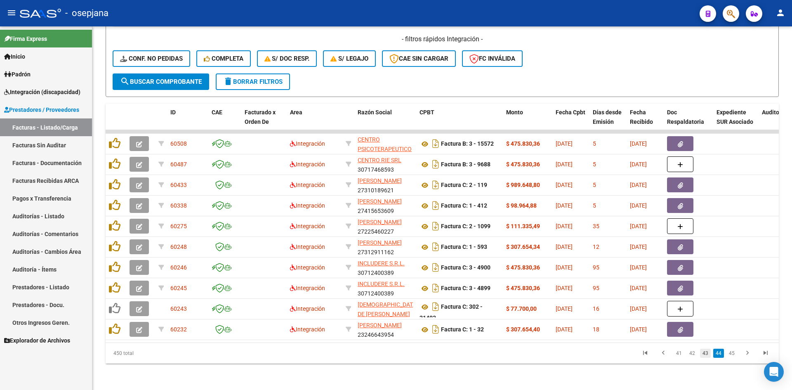
click at [704, 356] on link "43" at bounding box center [705, 353] width 11 height 9
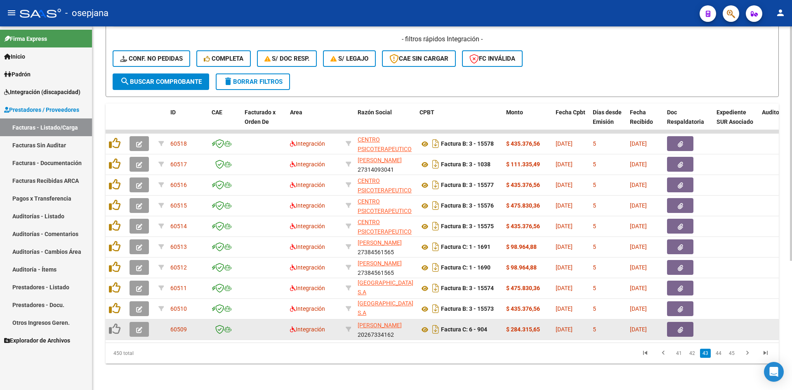
click at [135, 322] on button "button" at bounding box center [139, 329] width 19 height 15
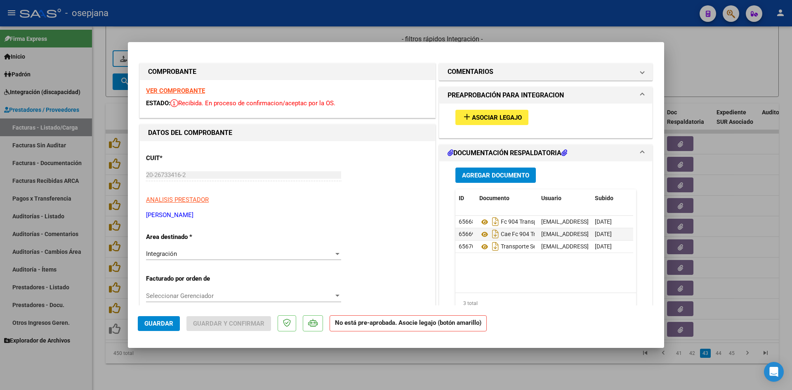
click at [198, 88] on strong "VER COMPROBANTE" at bounding box center [175, 90] width 59 height 7
click at [173, 91] on strong "VER COMPROBANTE" at bounding box center [175, 90] width 59 height 7
click at [500, 115] on span "Asociar Legajo" at bounding box center [497, 117] width 50 height 7
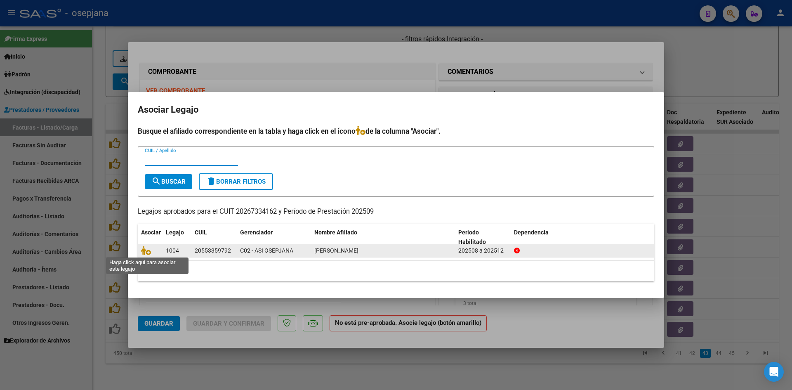
click at [151, 249] on span at bounding box center [147, 251] width 12 height 7
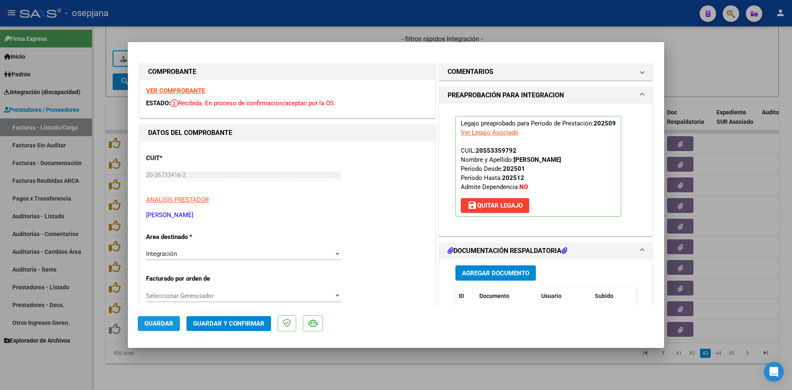
drag, startPoint x: 165, startPoint y: 322, endPoint x: 267, endPoint y: 290, distance: 106.6
click at [163, 322] on span "Guardar" at bounding box center [158, 323] width 29 height 7
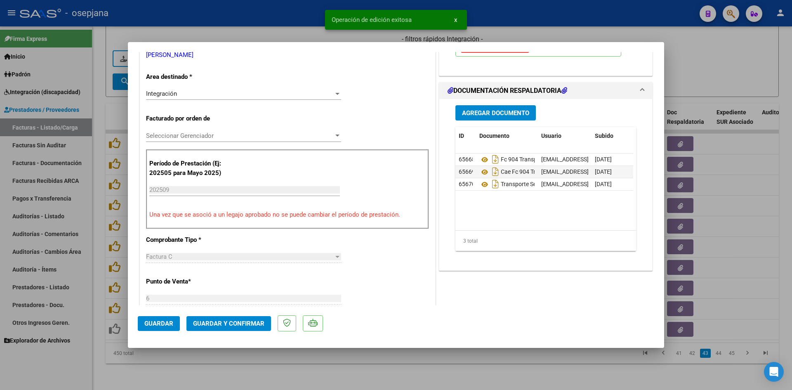
scroll to position [165, 0]
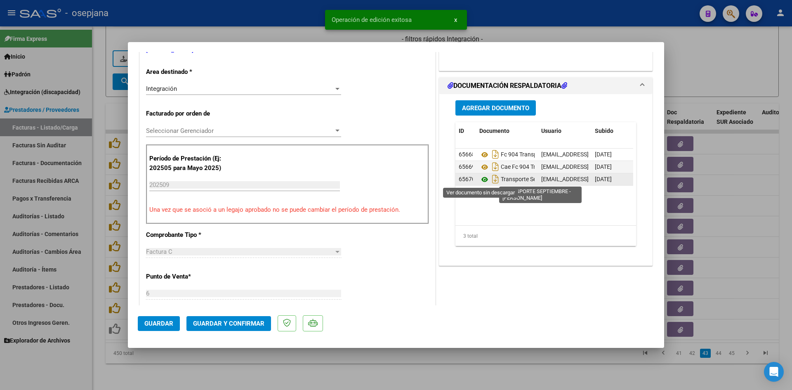
click at [483, 180] on icon at bounding box center [484, 180] width 11 height 10
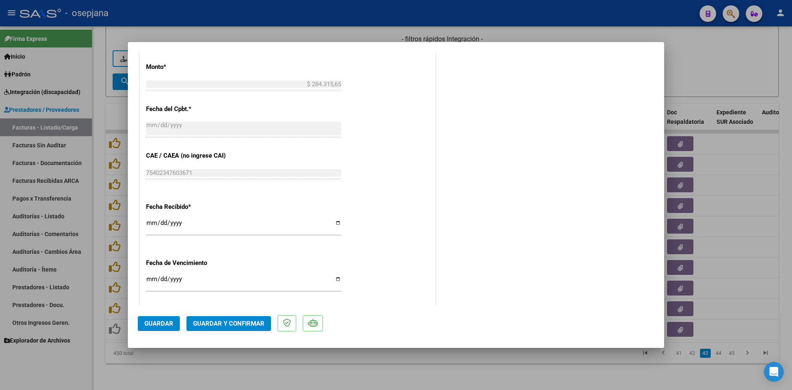
scroll to position [544, 0]
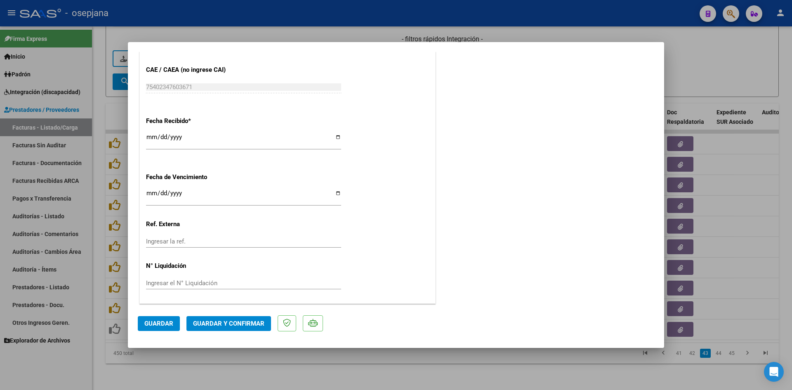
click at [150, 196] on input "[DATE]" at bounding box center [243, 196] width 195 height 13
type input "[DATE]"
click at [203, 316] on button "Guardar y Confirmar" at bounding box center [228, 323] width 85 height 15
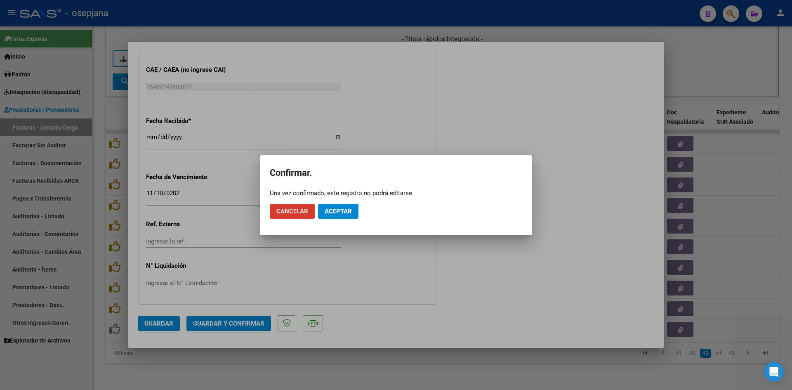
click at [349, 205] on button "Aceptar" at bounding box center [338, 211] width 40 height 15
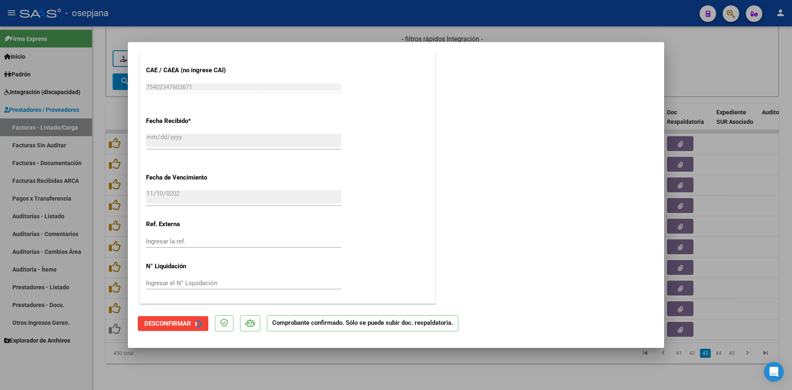
scroll to position [493, 0]
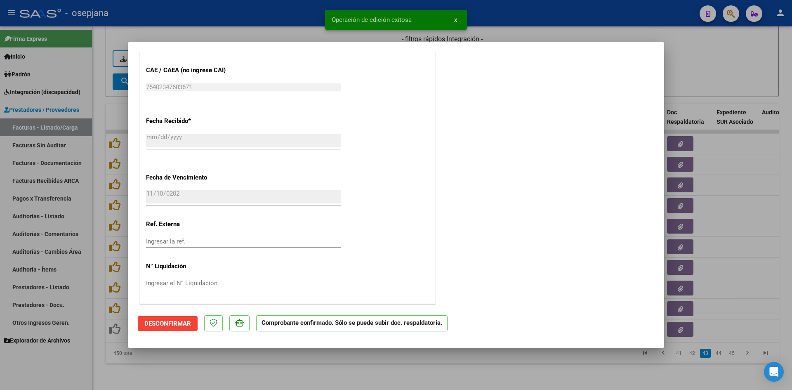
click at [761, 52] on div at bounding box center [396, 195] width 792 height 390
type input "$ 0,00"
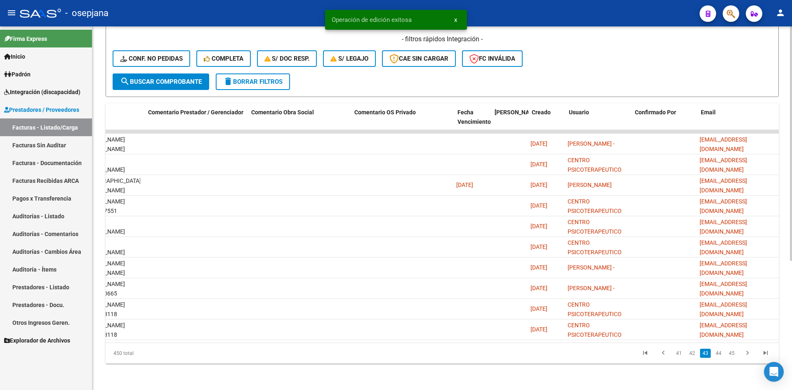
scroll to position [0, 0]
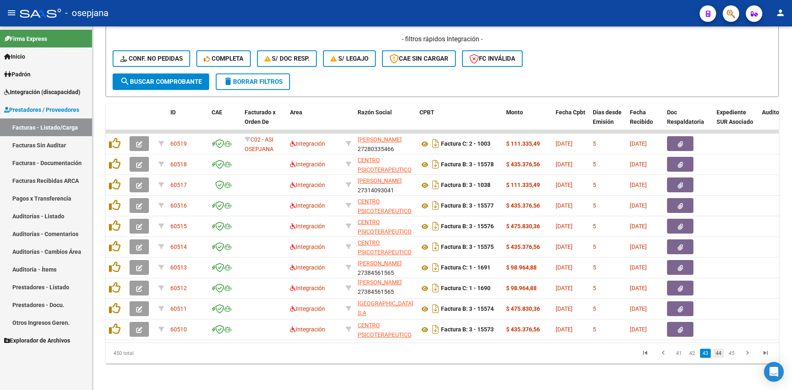
click at [719, 356] on link "44" at bounding box center [718, 353] width 11 height 9
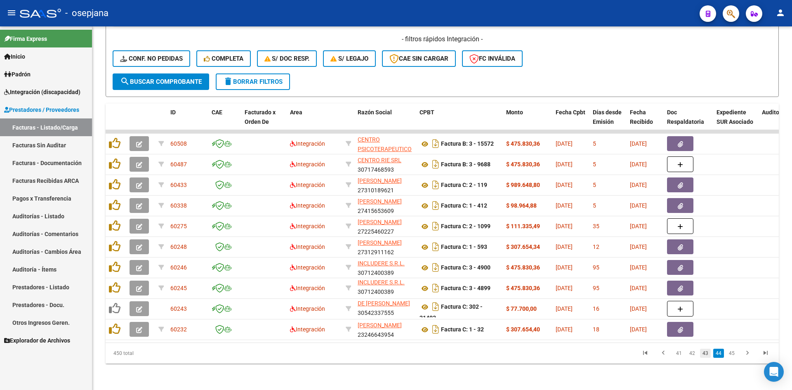
click at [706, 352] on link "43" at bounding box center [705, 353] width 11 height 9
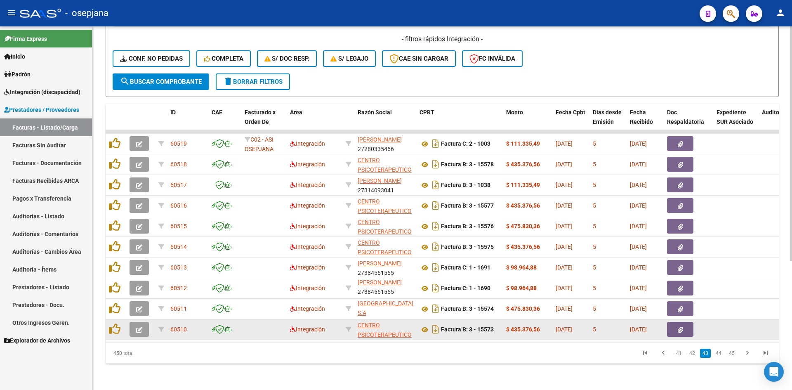
click at [134, 322] on button "button" at bounding box center [139, 329] width 19 height 15
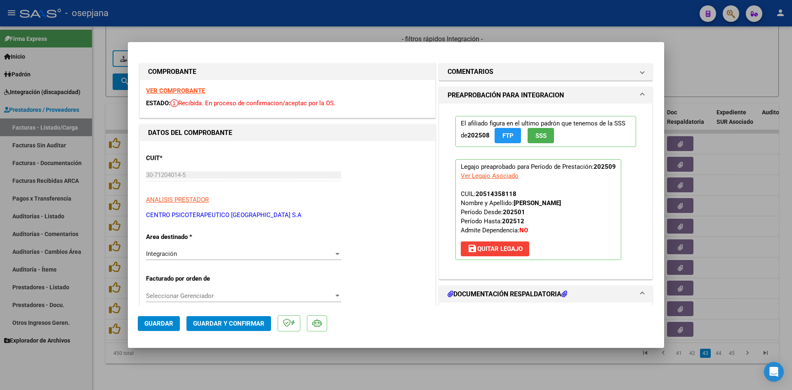
click at [186, 89] on strong "VER COMPROBANTE" at bounding box center [175, 90] width 59 height 7
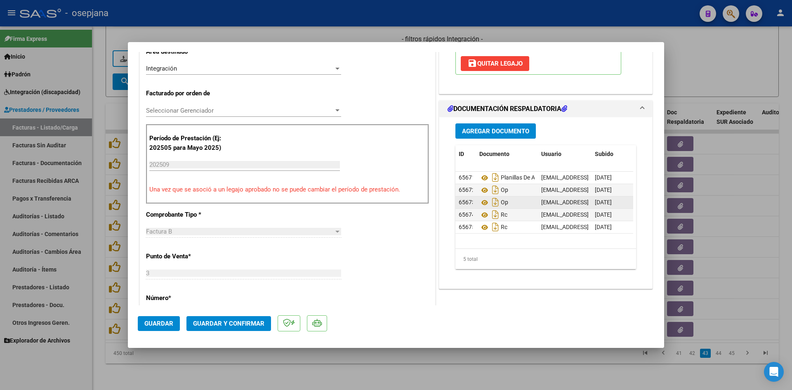
scroll to position [248, 0]
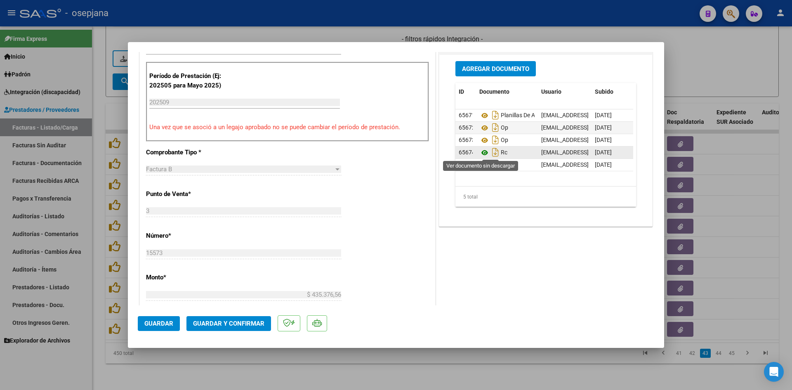
click at [482, 152] on icon at bounding box center [484, 153] width 11 height 10
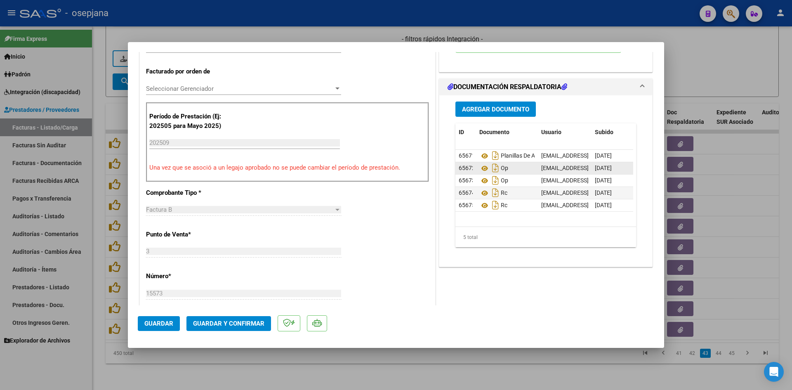
scroll to position [206, 0]
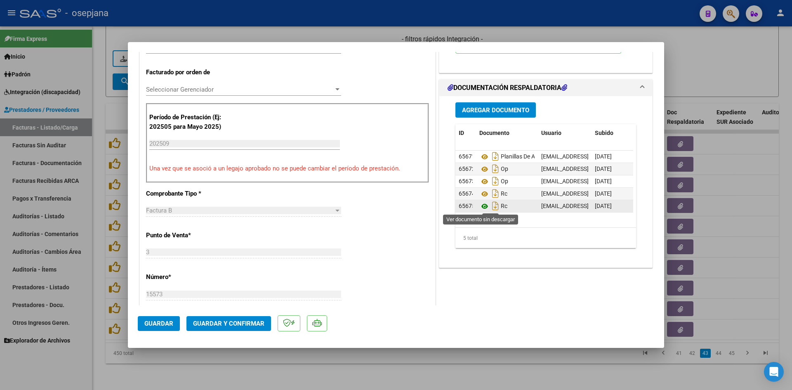
click at [481, 209] on icon at bounding box center [484, 206] width 11 height 10
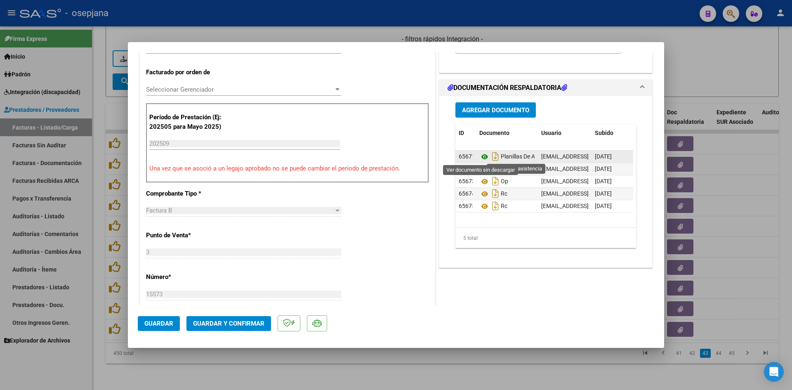
click at [483, 156] on icon at bounding box center [484, 157] width 11 height 10
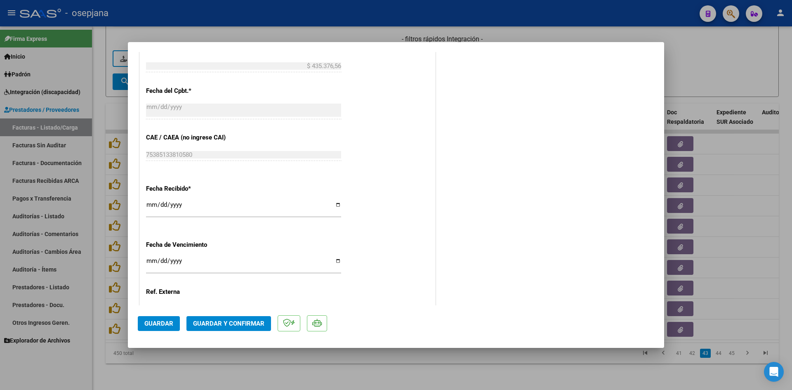
scroll to position [536, 0]
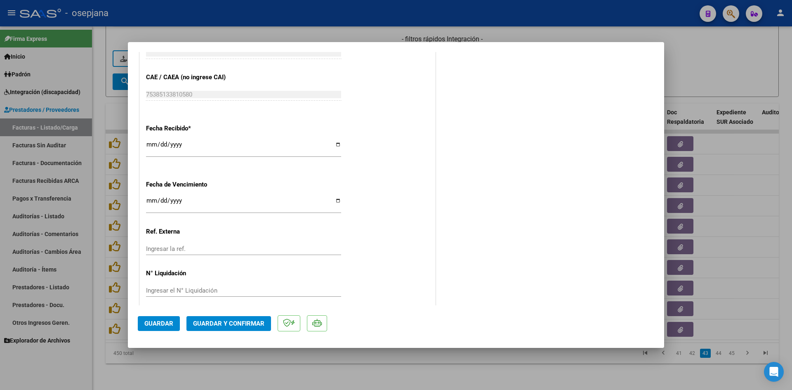
click at [148, 199] on input "Ingresar la fecha" at bounding box center [243, 203] width 195 height 13
type input "[DATE]"
click at [242, 319] on button "Guardar y Confirmar" at bounding box center [228, 323] width 85 height 15
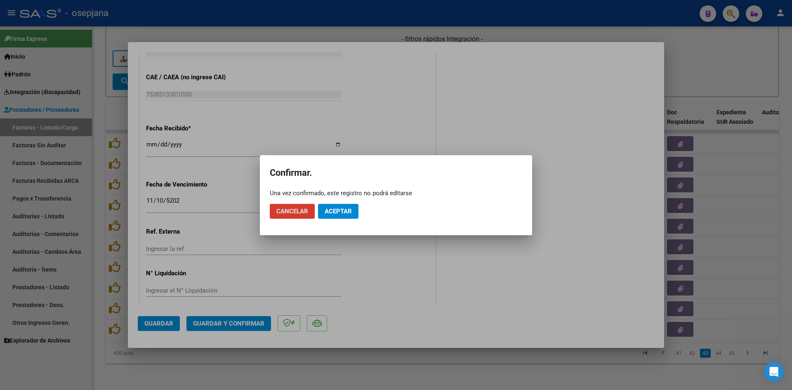
click at [336, 212] on span "Aceptar" at bounding box center [338, 211] width 27 height 7
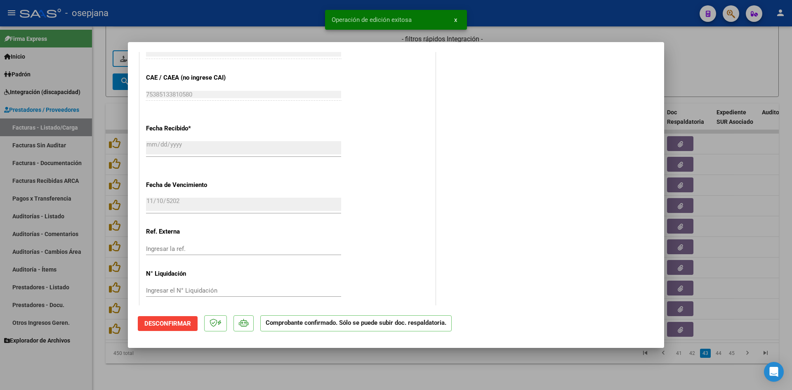
click at [681, 83] on div at bounding box center [396, 195] width 792 height 390
type input "$ 0,00"
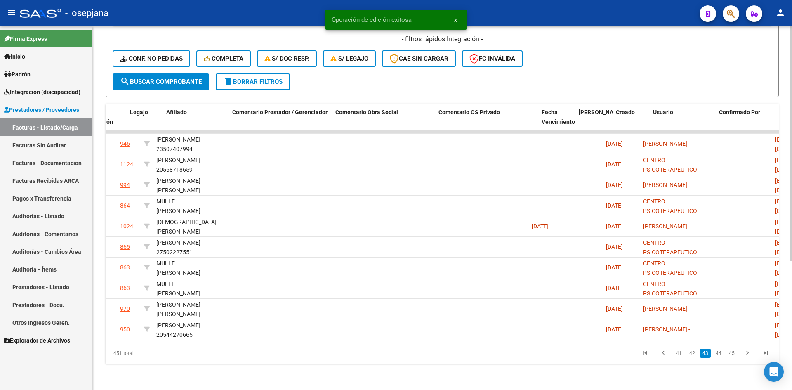
scroll to position [0, 0]
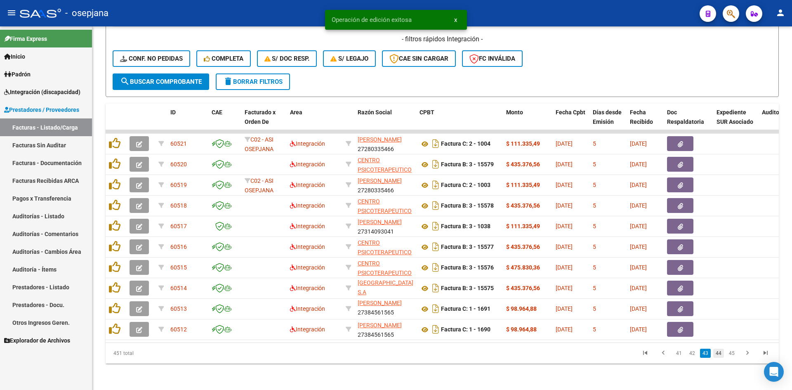
click at [720, 350] on link "44" at bounding box center [718, 353] width 11 height 9
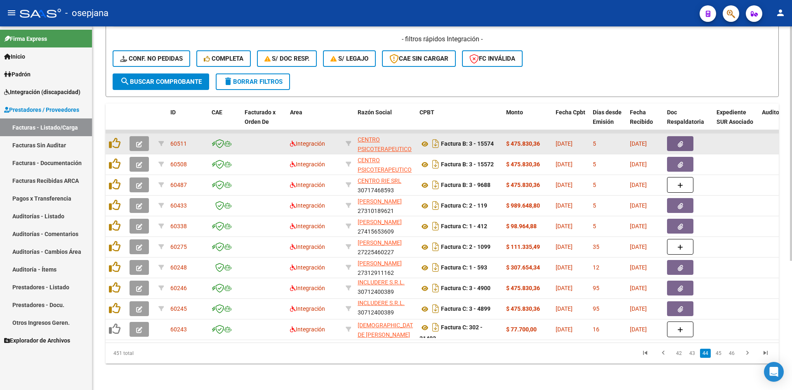
click at [142, 141] on icon "button" at bounding box center [139, 144] width 6 height 6
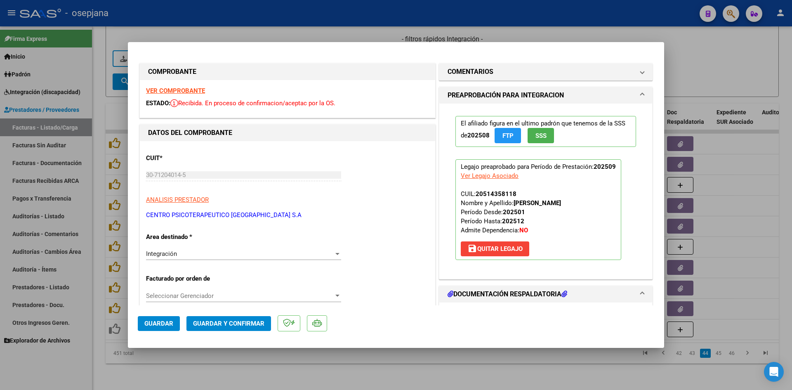
click at [181, 87] on strong "VER COMPROBANTE" at bounding box center [175, 90] width 59 height 7
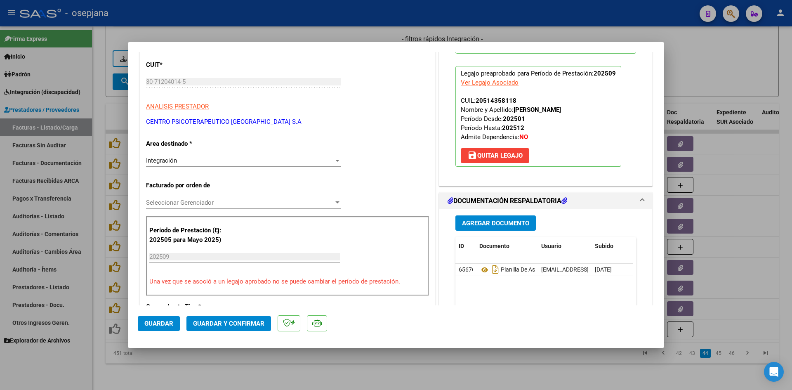
scroll to position [165, 0]
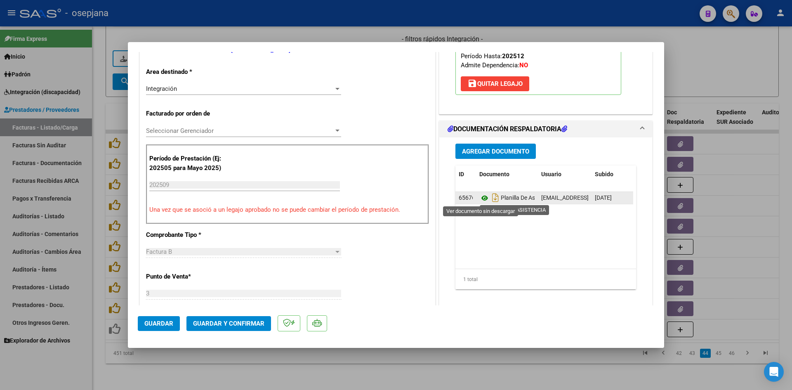
click at [479, 200] on icon at bounding box center [484, 198] width 11 height 10
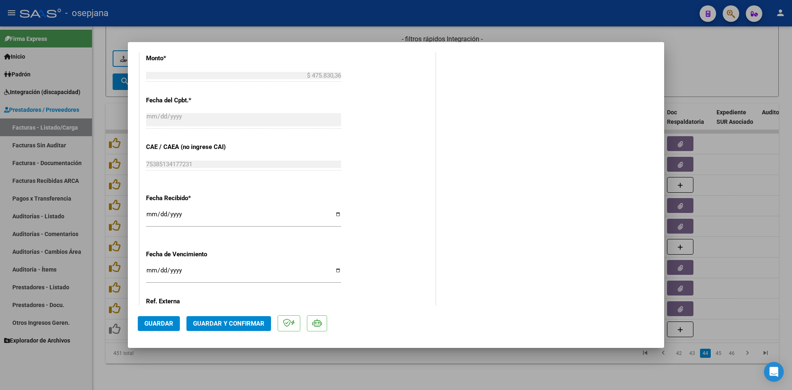
scroll to position [536, 0]
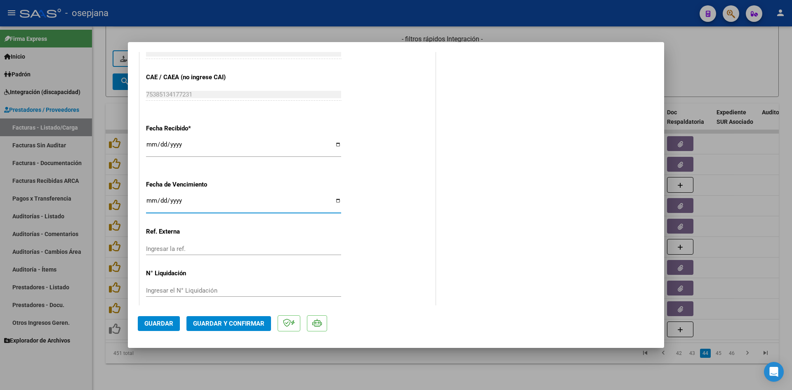
click at [152, 201] on input "Ingresar la fecha" at bounding box center [243, 203] width 195 height 13
type input "[DATE]"
click at [219, 316] on button "Guardar y Confirmar" at bounding box center [228, 323] width 85 height 15
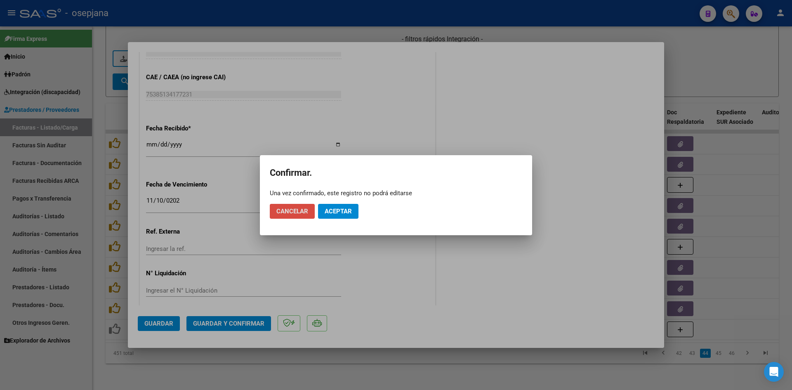
click at [289, 214] on span "Cancelar" at bounding box center [292, 211] width 32 height 7
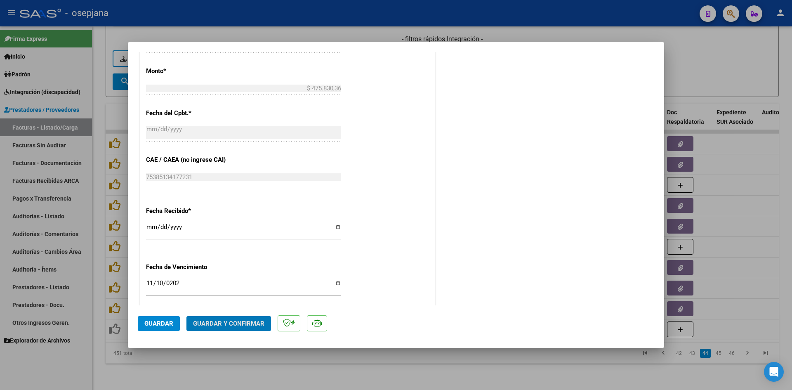
scroll to position [289, 0]
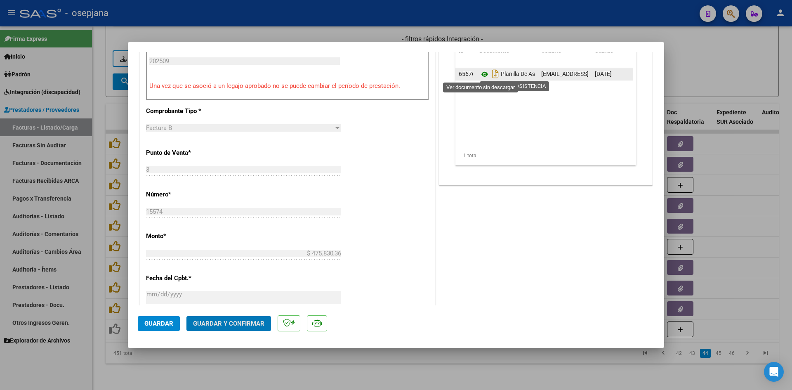
click at [480, 76] on icon at bounding box center [484, 74] width 11 height 10
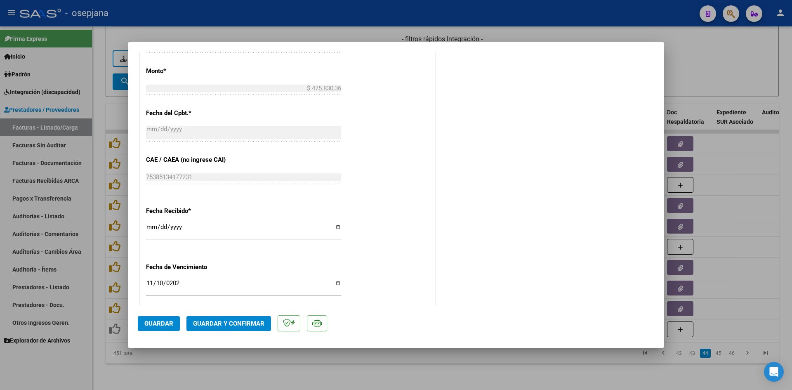
scroll to position [544, 0]
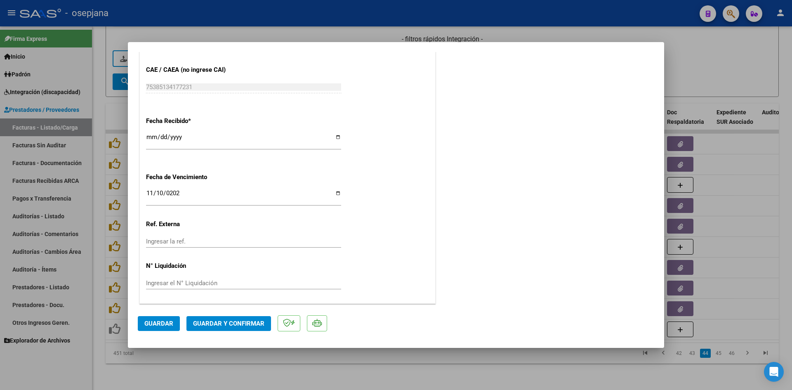
click at [208, 320] on span "Guardar y Confirmar" at bounding box center [228, 323] width 71 height 7
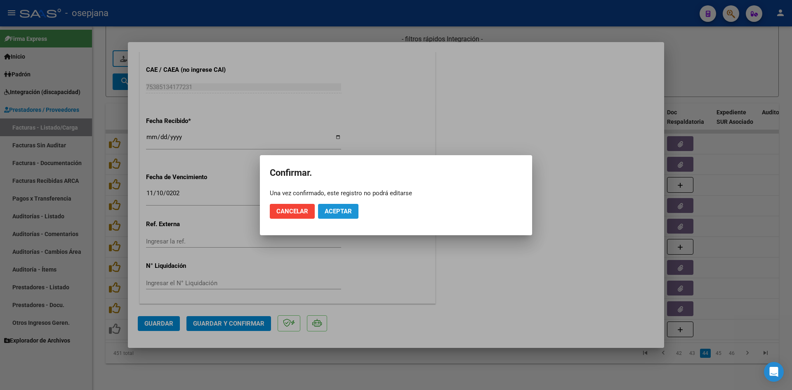
click at [331, 212] on span "Aceptar" at bounding box center [338, 211] width 27 height 7
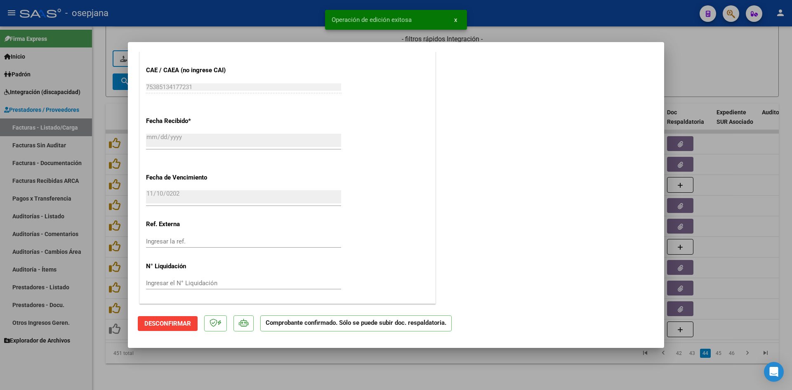
click at [685, 57] on div at bounding box center [396, 195] width 792 height 390
type input "$ 0,00"
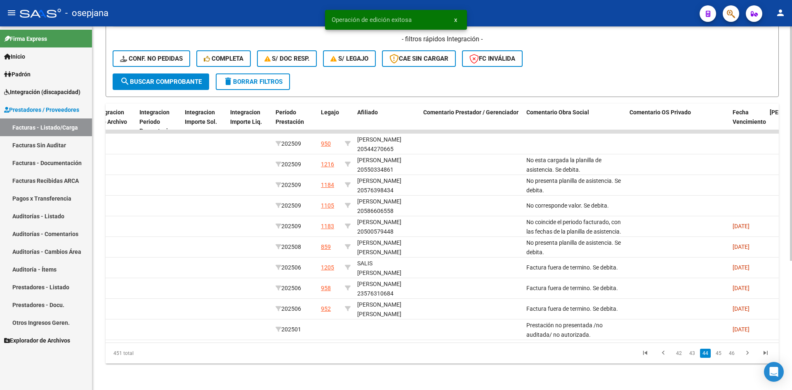
scroll to position [0, 0]
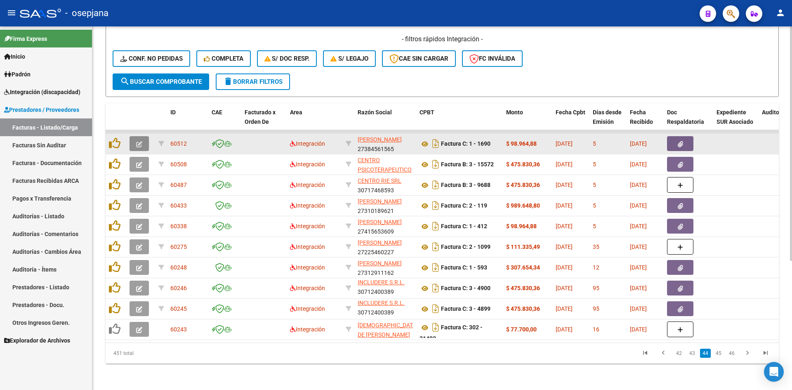
click at [139, 141] on icon "button" at bounding box center [139, 144] width 6 height 6
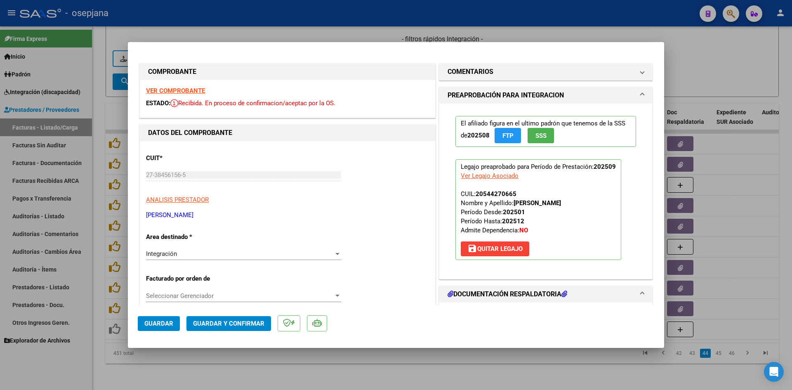
click at [181, 87] on strong "VER COMPROBANTE" at bounding box center [175, 90] width 59 height 7
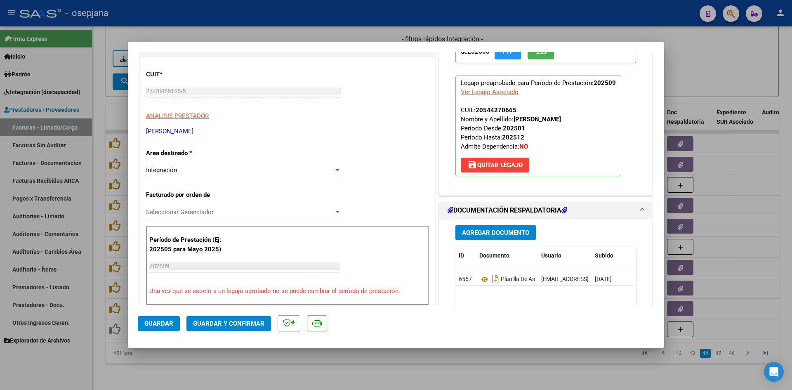
scroll to position [165, 0]
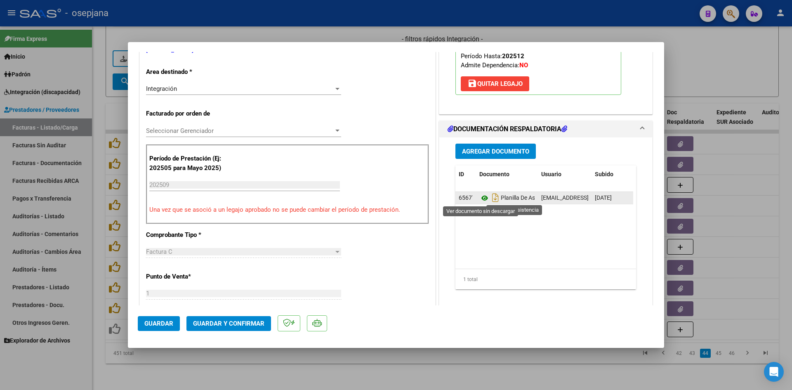
click at [479, 197] on icon at bounding box center [484, 198] width 11 height 10
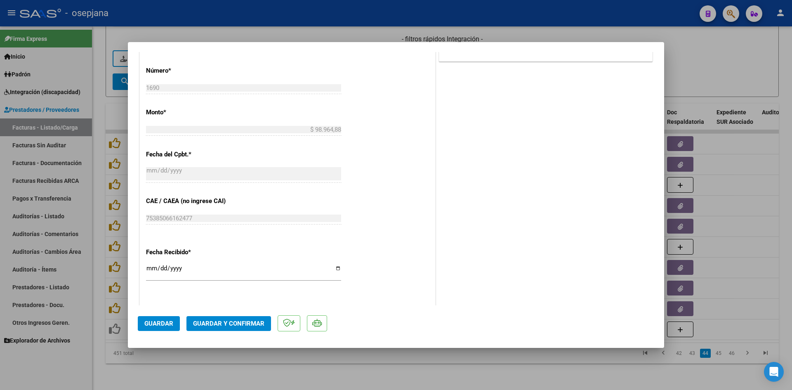
scroll to position [544, 0]
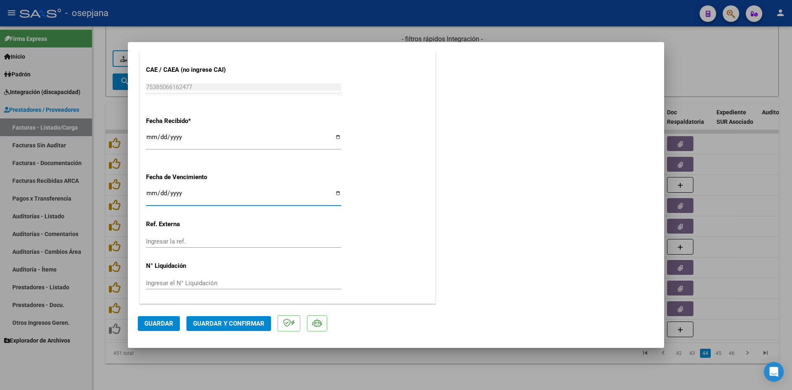
click at [150, 194] on input "Ingresar la fecha" at bounding box center [243, 196] width 195 height 13
type input "[DATE]"
click at [227, 326] on span "Guardar y Confirmar" at bounding box center [228, 323] width 71 height 7
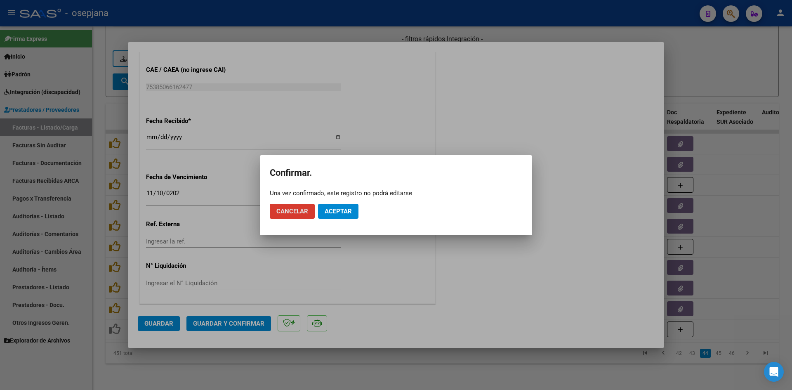
click at [356, 210] on button "Aceptar" at bounding box center [338, 211] width 40 height 15
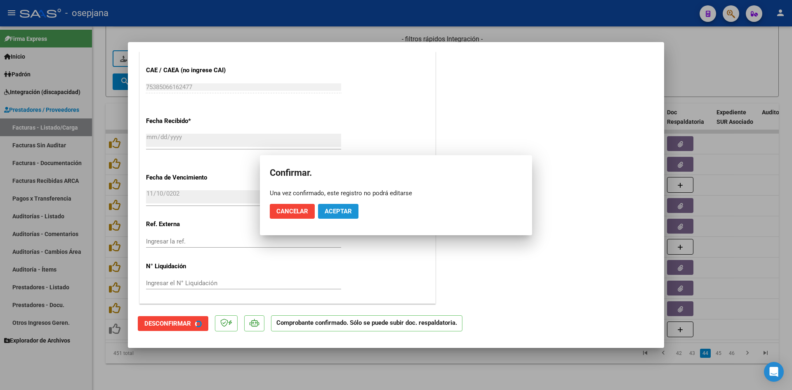
scroll to position [493, 0]
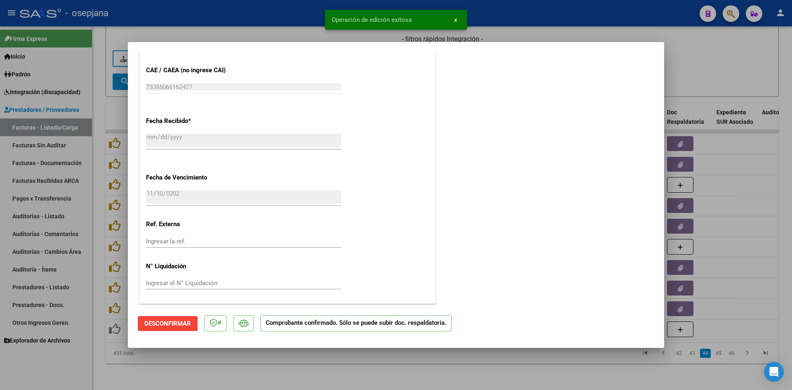
click at [763, 57] on div at bounding box center [396, 195] width 792 height 390
type input "$ 0,00"
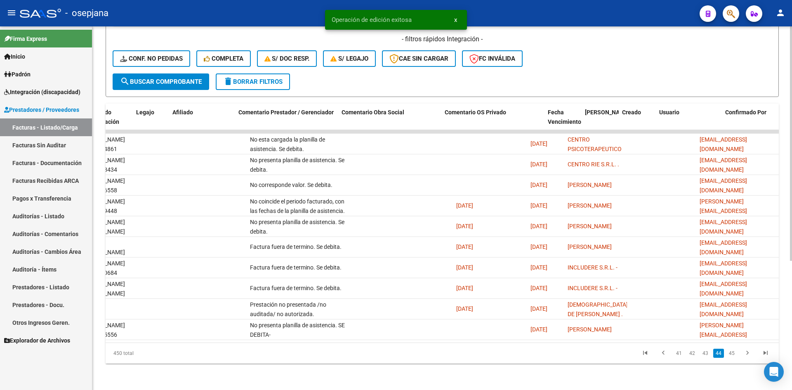
scroll to position [0, 0]
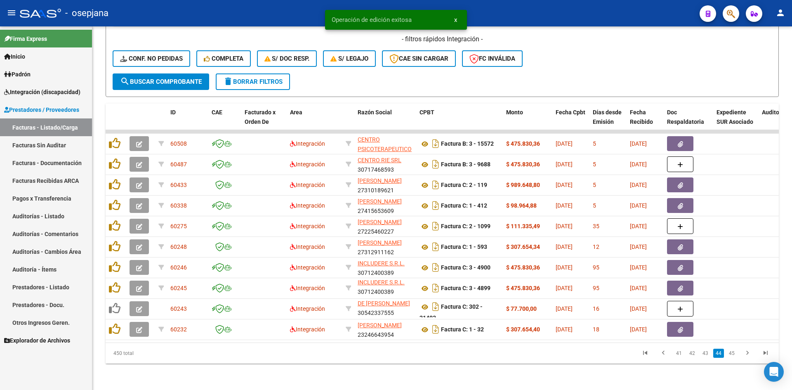
click at [707, 352] on link "43" at bounding box center [705, 353] width 11 height 9
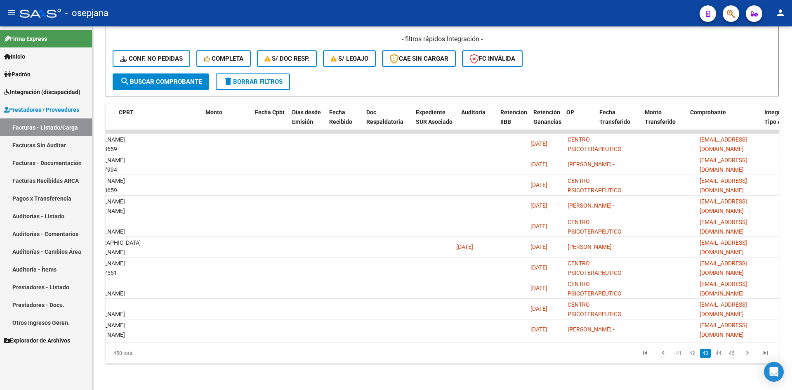
scroll to position [0, 120]
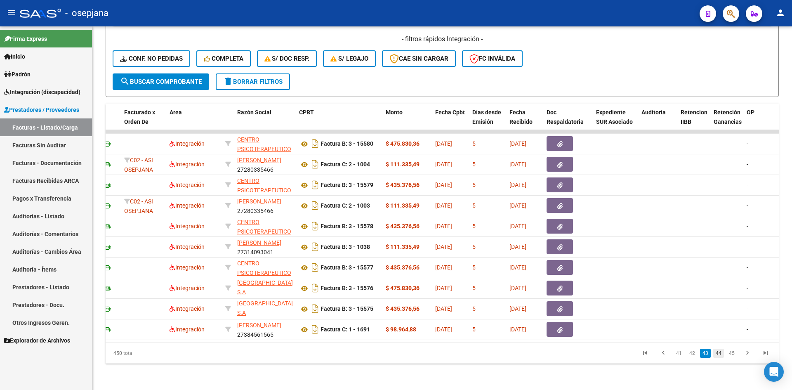
click at [720, 356] on link "44" at bounding box center [718, 353] width 11 height 9
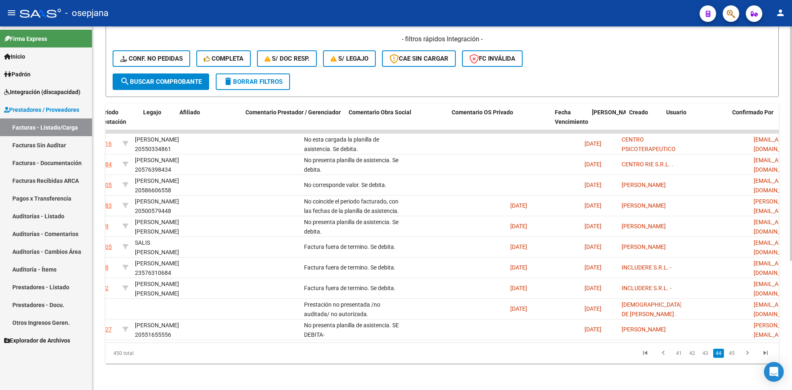
scroll to position [0, 0]
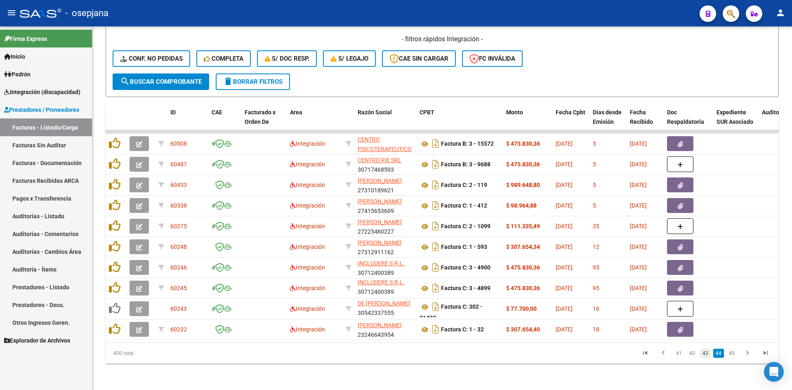
click at [706, 353] on link "43" at bounding box center [705, 353] width 11 height 9
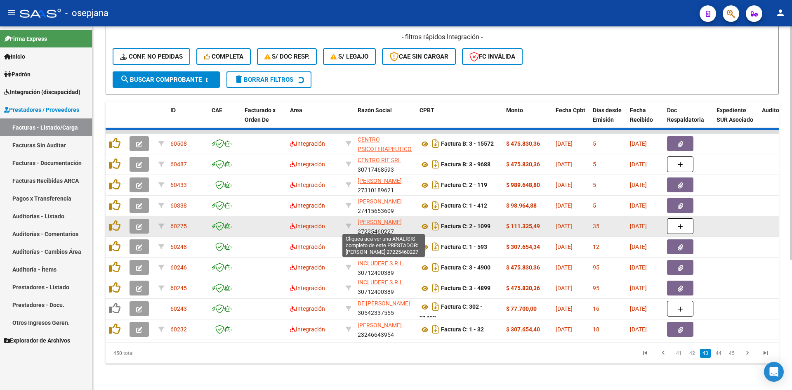
scroll to position [20, 0]
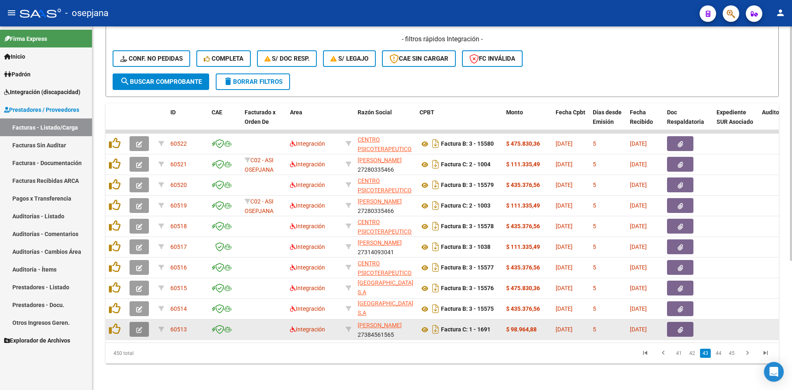
click at [135, 326] on button "button" at bounding box center [139, 329] width 19 height 15
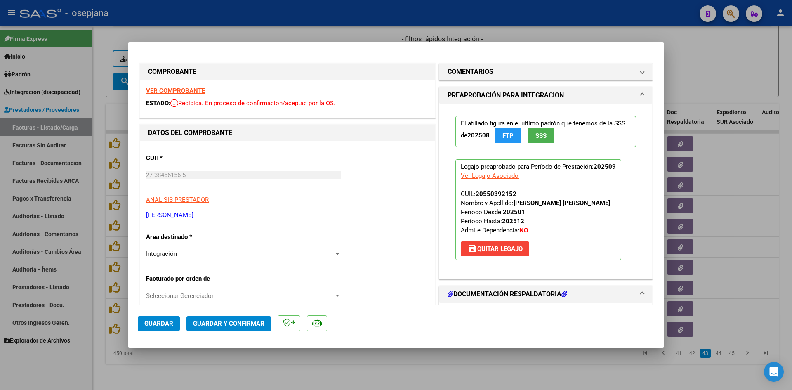
click at [168, 90] on strong "VER COMPROBANTE" at bounding box center [175, 90] width 59 height 7
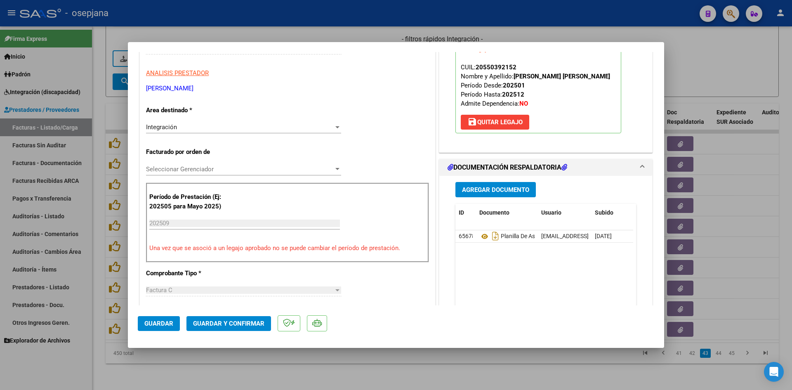
scroll to position [248, 0]
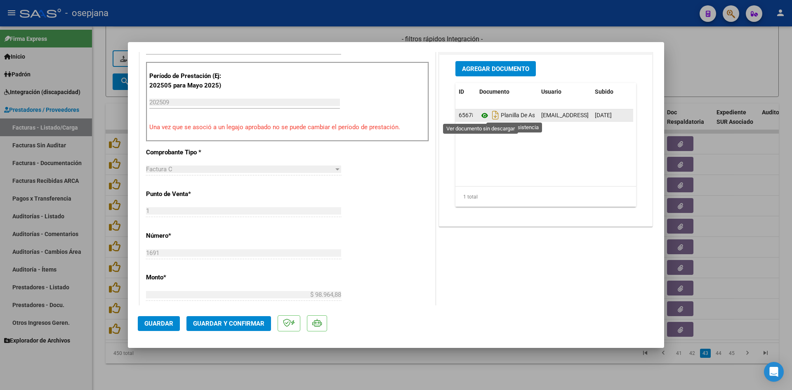
click at [479, 116] on icon at bounding box center [484, 116] width 11 height 10
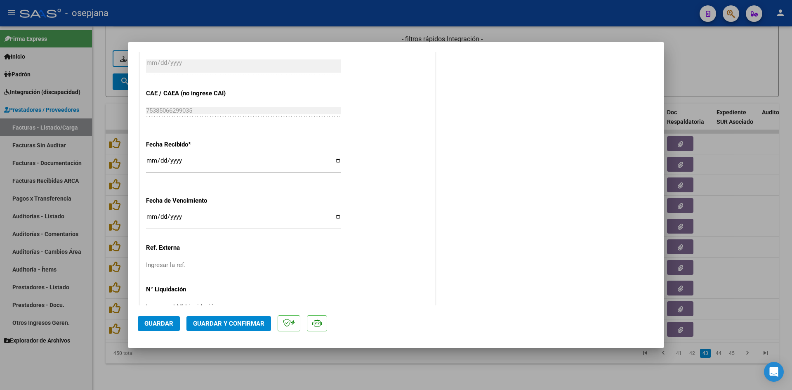
scroll to position [544, 0]
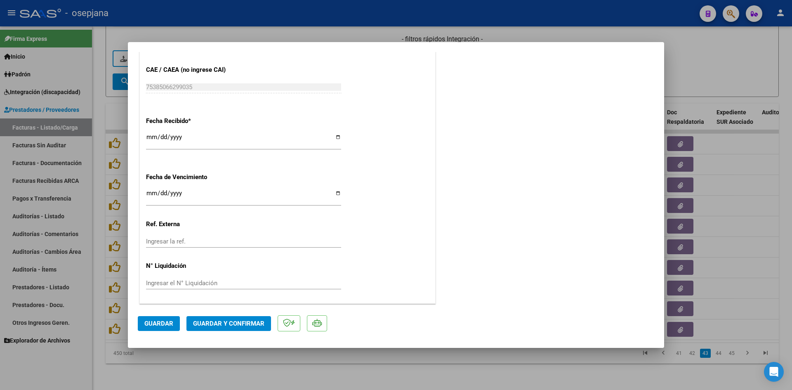
click at [148, 192] on input "Ingresar la fecha" at bounding box center [243, 196] width 195 height 13
type input "[DATE]"
click at [236, 318] on button "Guardar y Confirmar" at bounding box center [228, 323] width 85 height 15
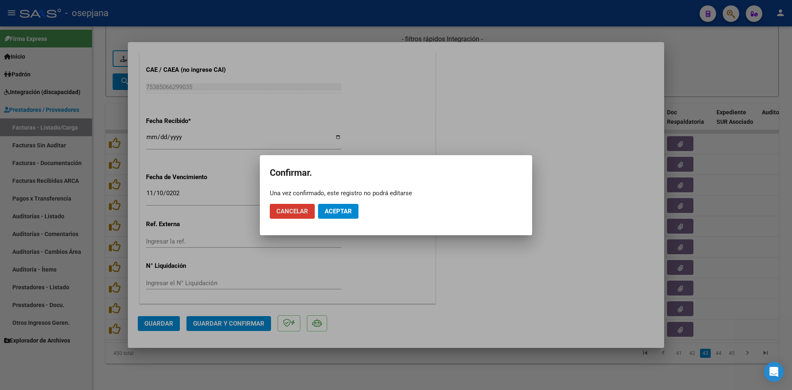
click at [330, 208] on span "Aceptar" at bounding box center [338, 211] width 27 height 7
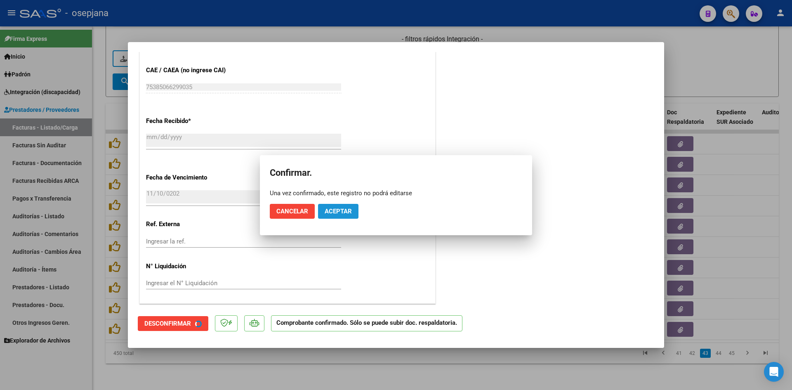
scroll to position [493, 0]
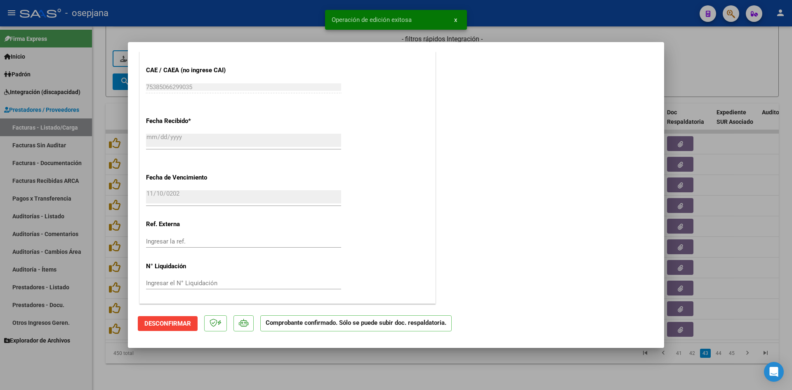
click at [717, 55] on div at bounding box center [396, 195] width 792 height 390
type input "$ 0,00"
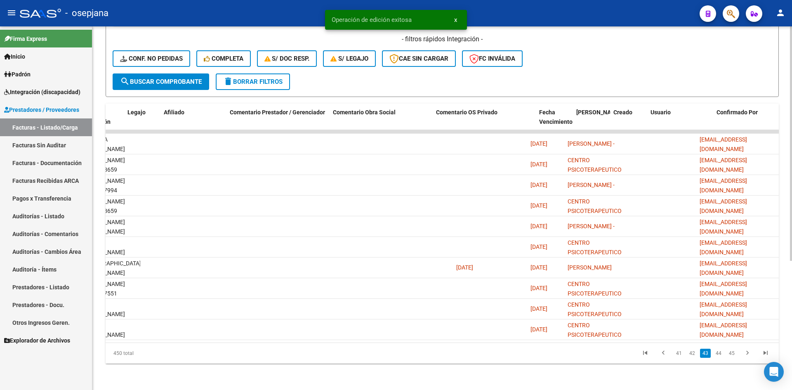
scroll to position [0, 0]
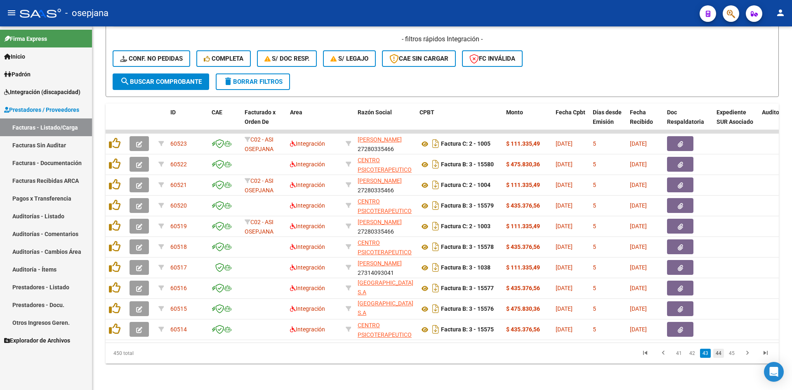
click at [715, 354] on link "44" at bounding box center [718, 353] width 11 height 9
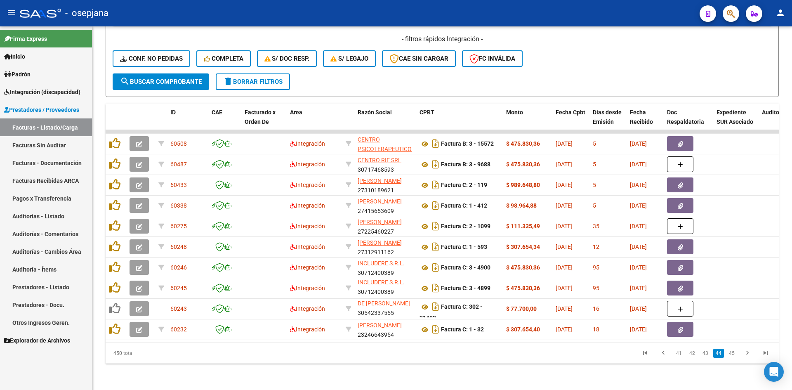
click at [709, 356] on link "43" at bounding box center [705, 353] width 11 height 9
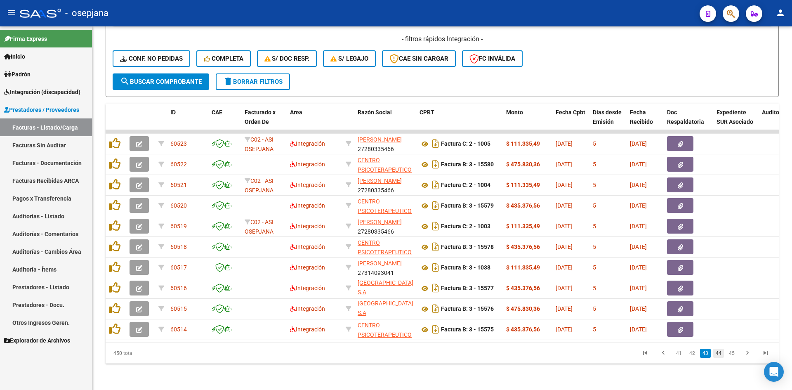
click at [718, 354] on link "44" at bounding box center [718, 353] width 11 height 9
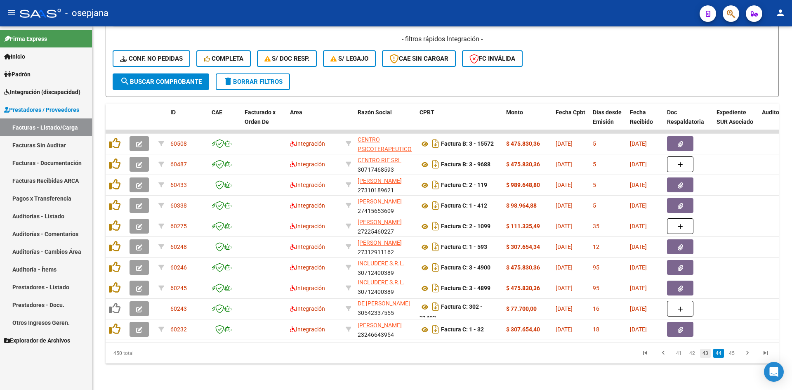
click at [706, 352] on link "43" at bounding box center [705, 353] width 11 height 9
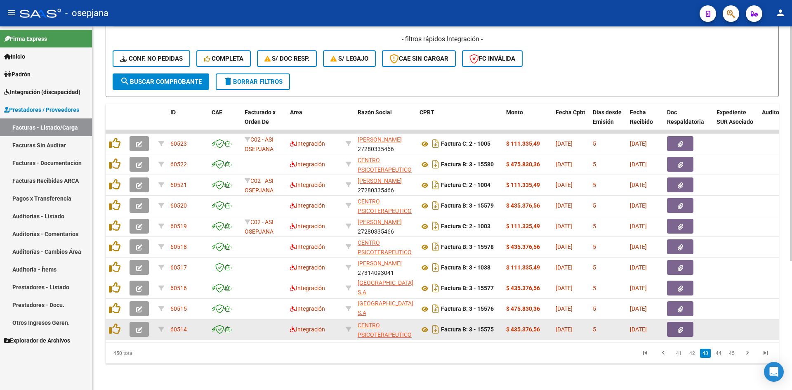
click at [143, 324] on button "button" at bounding box center [139, 329] width 19 height 15
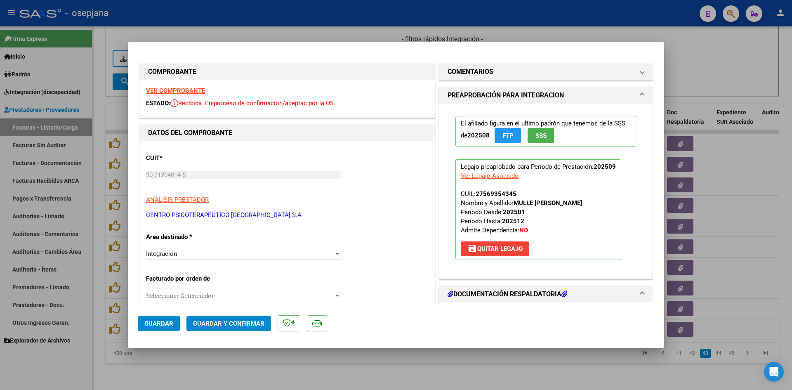
click at [714, 66] on div at bounding box center [396, 195] width 792 height 390
type input "$ 0,00"
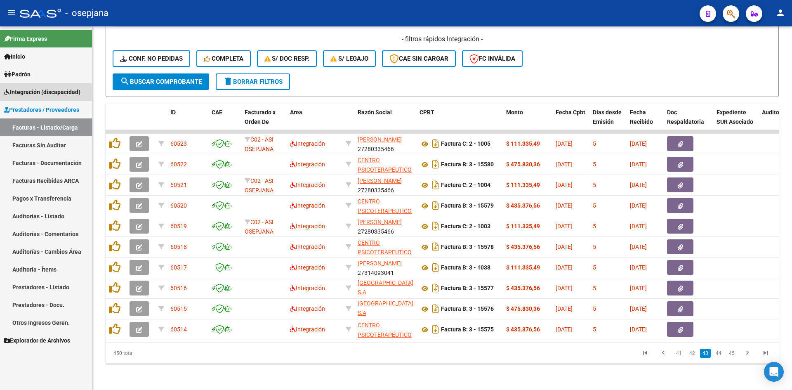
click at [40, 95] on span "Integración (discapacidad)" at bounding box center [42, 91] width 76 height 9
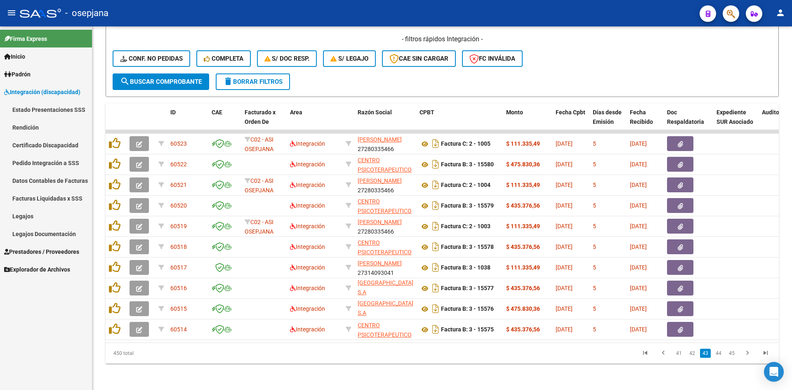
click at [23, 217] on link "Legajos" at bounding box center [46, 216] width 92 height 18
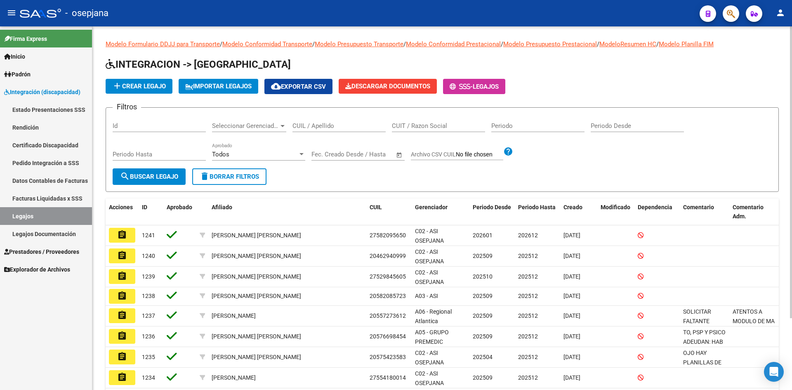
click at [327, 127] on input "CUIL / Apellido" at bounding box center [339, 125] width 93 height 7
type input "m"
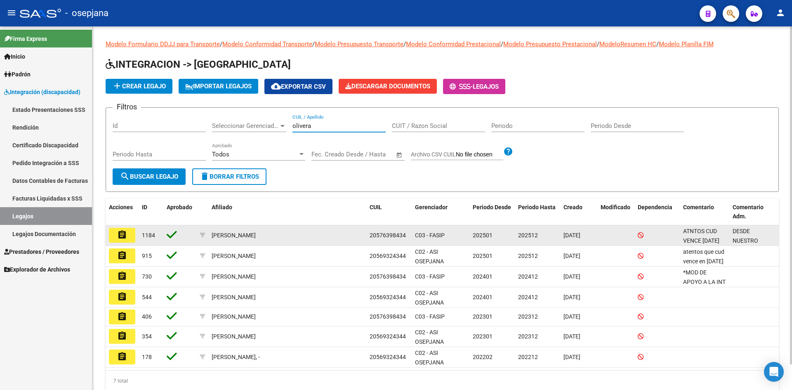
type input "olivera"
click at [123, 227] on datatable-body-cell "assignment" at bounding box center [122, 235] width 33 height 20
click at [123, 235] on mat-icon "assignment" at bounding box center [122, 235] width 10 height 10
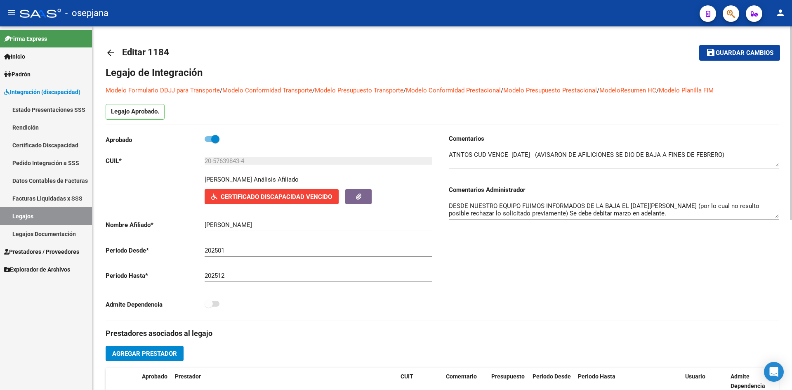
click at [745, 156] on textarea at bounding box center [614, 158] width 330 height 17
paste textarea "ue le volvieron a dar el alta en julio 2025"
drag, startPoint x: 570, startPoint y: 163, endPoint x: 434, endPoint y: 159, distance: 136.6
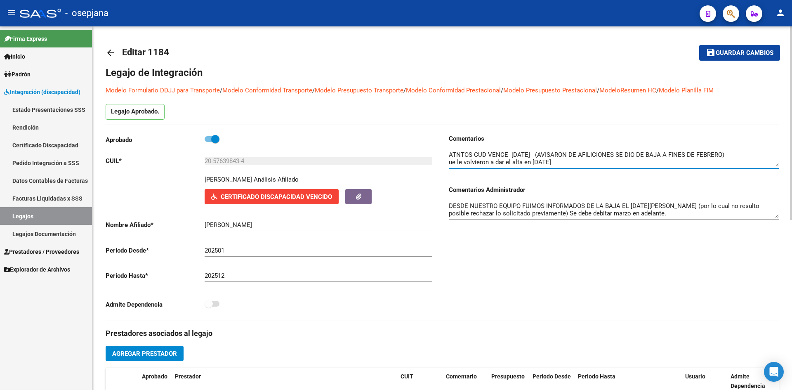
click at [434, 159] on div "Aprobado CUIL * 20-57639843-4 Ingresar CUIL OLIVERA BENICIO VALENTIN Análisis A…" at bounding box center [442, 227] width 673 height 186
click at [744, 51] on span "Guardar cambios" at bounding box center [745, 53] width 58 height 7
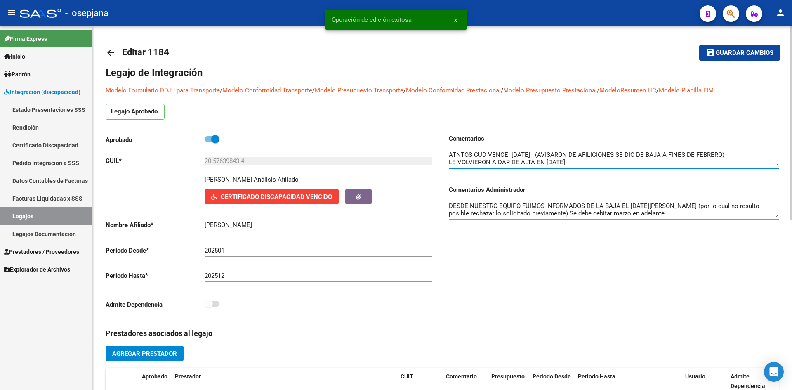
click at [449, 161] on textarea at bounding box center [614, 158] width 330 height 17
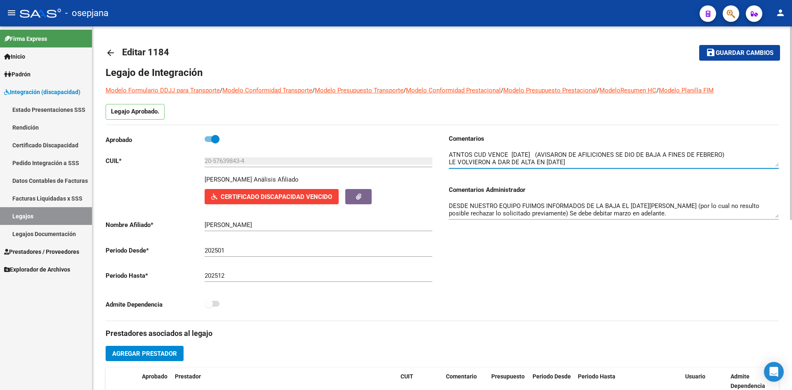
click at [580, 161] on textarea at bounding box center [614, 158] width 330 height 17
type textarea "ATNTOS CUD VENCE 04/10/2025 (AVISARON DE AFILICIONES SE DIO DE BAJA A FINES DE …"
click at [714, 52] on mat-icon "save" at bounding box center [711, 52] width 10 height 10
click at [49, 89] on span "Integración (discapacidad)" at bounding box center [42, 91] width 76 height 9
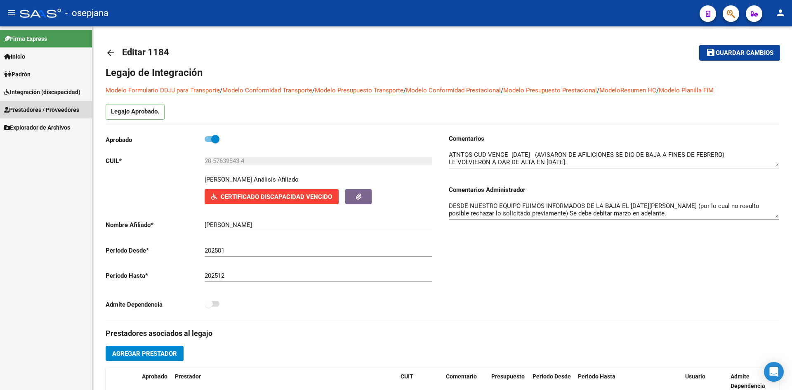
click at [50, 102] on link "Prestadores / Proveedores" at bounding box center [46, 110] width 92 height 18
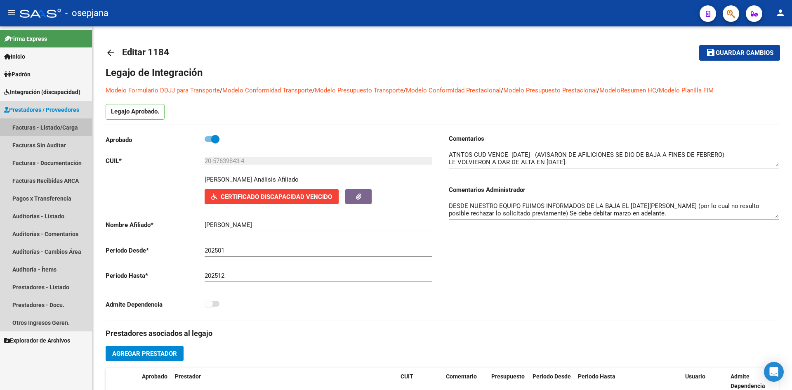
click at [53, 124] on link "Facturas - Listado/Carga" at bounding box center [46, 127] width 92 height 18
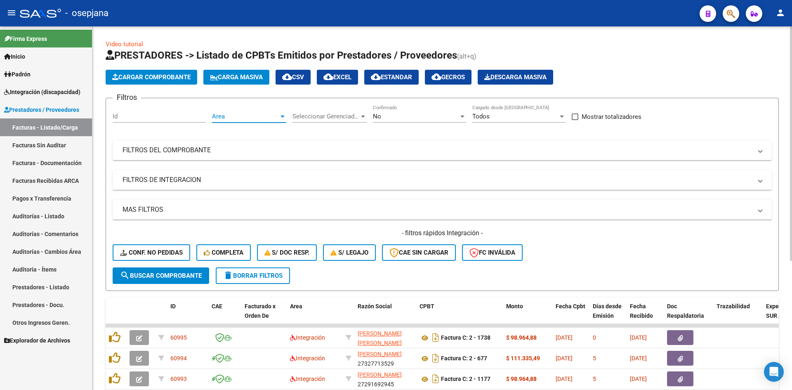
click at [245, 117] on span "Area" at bounding box center [245, 116] width 67 height 7
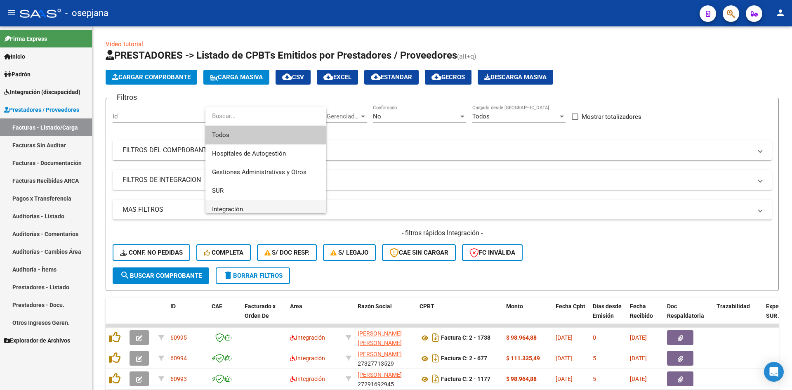
click at [238, 203] on span "Integración" at bounding box center [266, 209] width 108 height 19
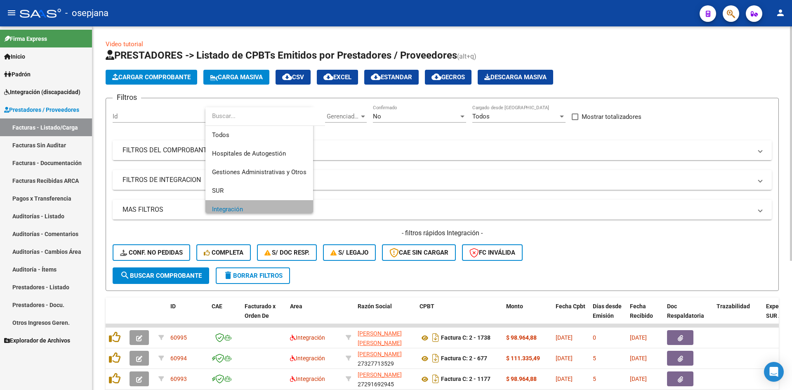
scroll to position [6, 0]
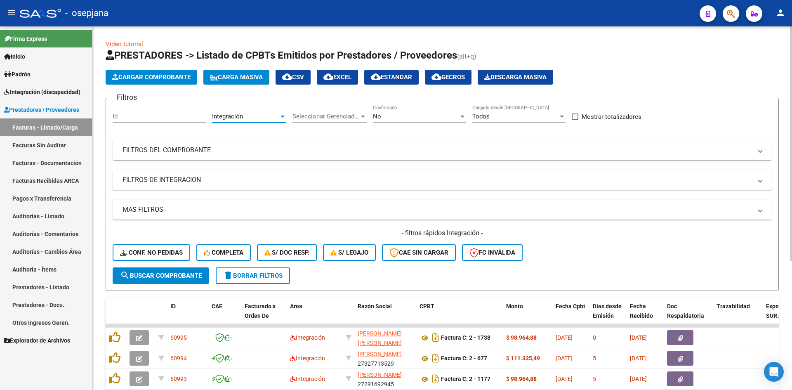
click at [391, 120] on div "No" at bounding box center [416, 116] width 86 height 7
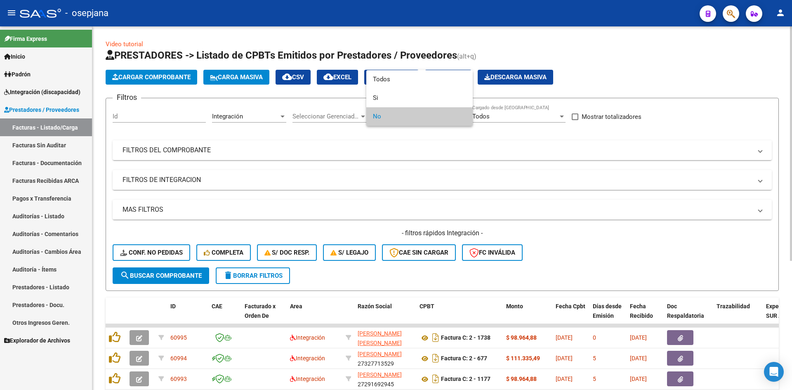
click at [391, 120] on span "No" at bounding box center [419, 116] width 93 height 19
drag, startPoint x: 444, startPoint y: 172, endPoint x: 458, endPoint y: 195, distance: 27.0
click at [444, 172] on div at bounding box center [396, 195] width 792 height 390
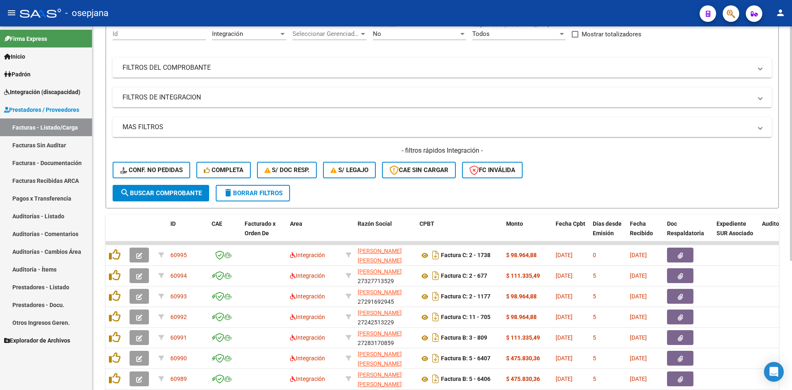
scroll to position [200, 0]
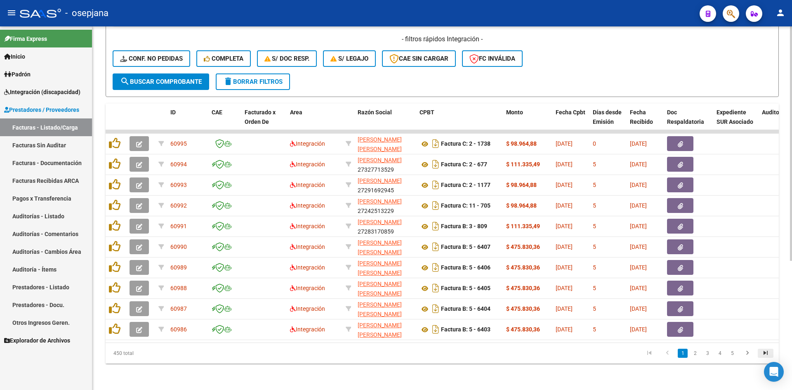
click at [767, 351] on icon "go to last page" at bounding box center [765, 354] width 11 height 10
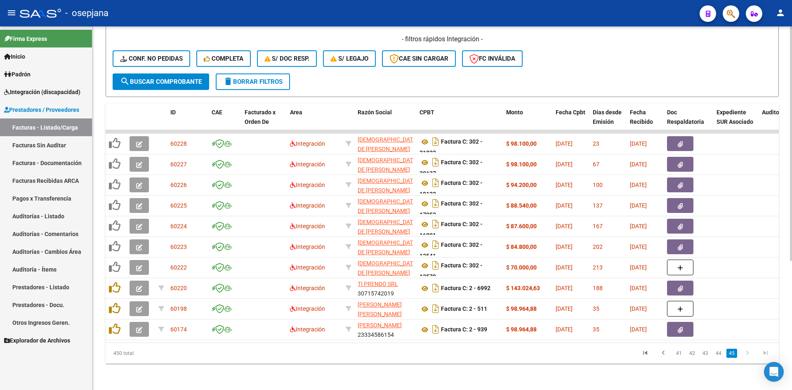
click at [767, 351] on icon "go to last page" at bounding box center [765, 354] width 11 height 10
click at [717, 355] on link "44" at bounding box center [718, 353] width 11 height 9
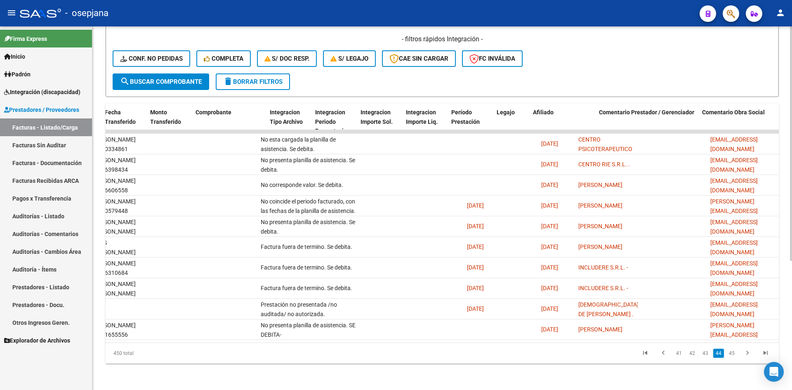
scroll to position [0, 247]
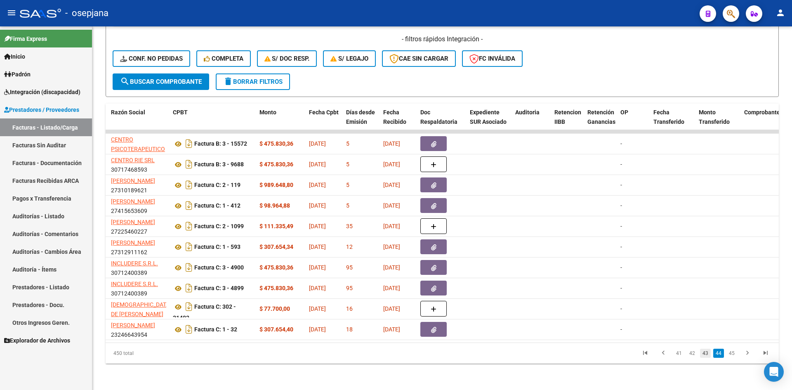
click at [704, 354] on link "43" at bounding box center [705, 353] width 11 height 9
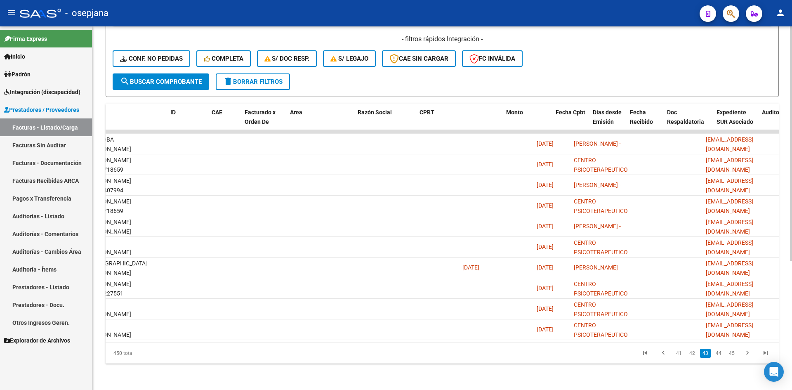
scroll to position [0, 0]
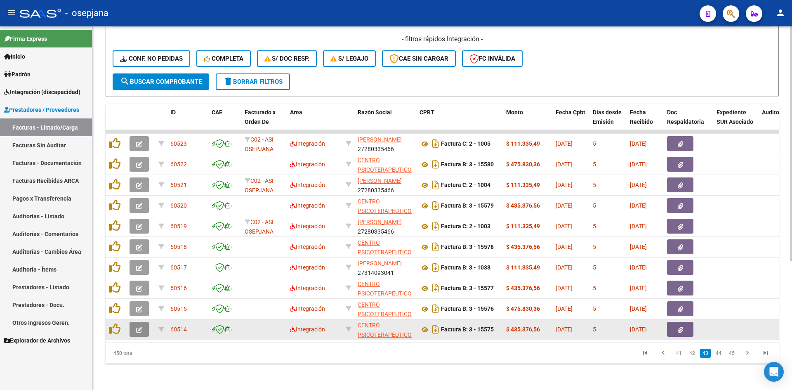
click at [138, 327] on icon "button" at bounding box center [139, 330] width 6 height 6
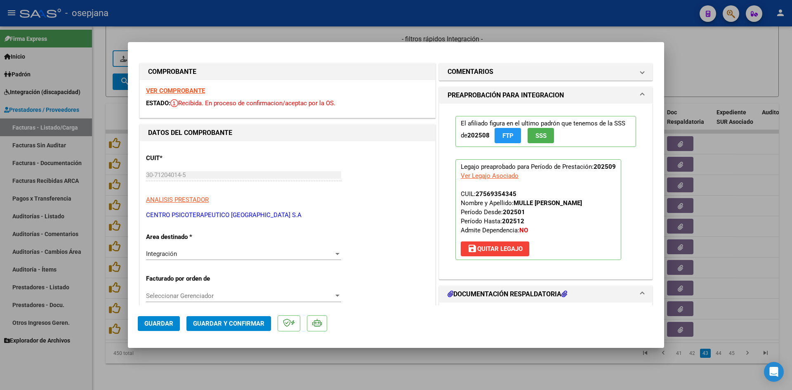
click at [175, 88] on strong "VER COMPROBANTE" at bounding box center [175, 90] width 59 height 7
click at [739, 59] on div at bounding box center [396, 195] width 792 height 390
type input "$ 0,00"
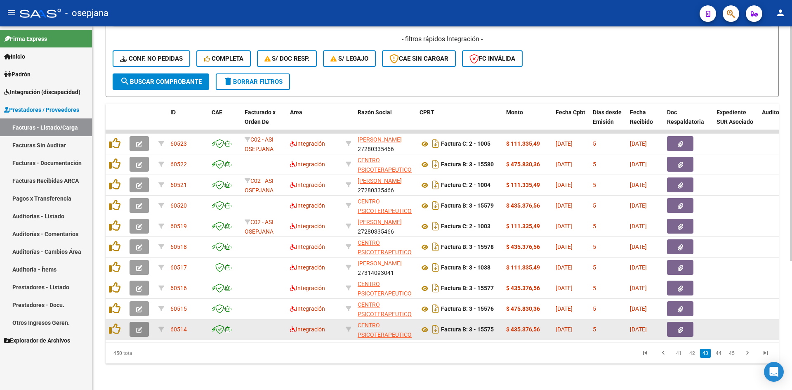
click at [136, 327] on icon "button" at bounding box center [139, 330] width 6 height 6
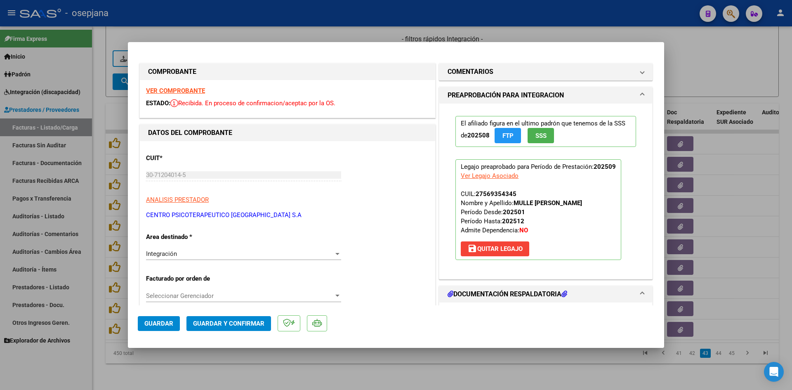
click at [192, 93] on strong "VER COMPROBANTE" at bounding box center [175, 90] width 59 height 7
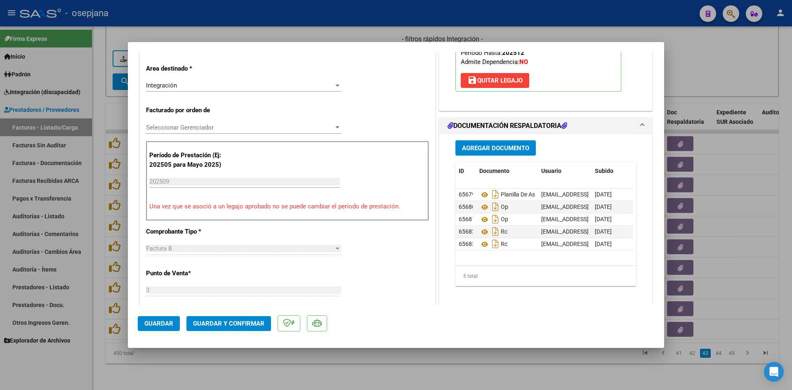
scroll to position [165, 0]
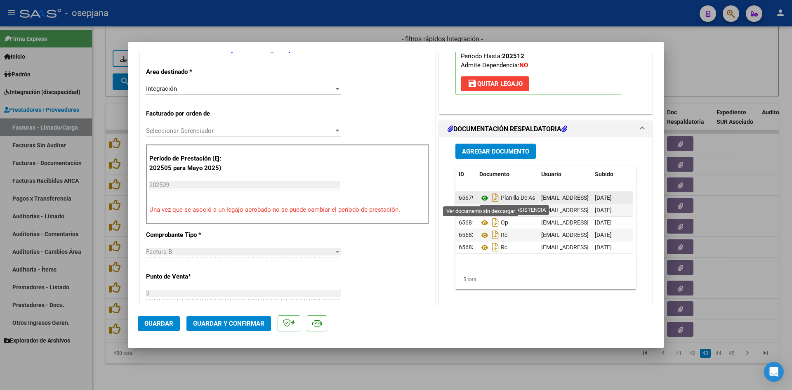
click at [479, 198] on icon at bounding box center [484, 198] width 11 height 10
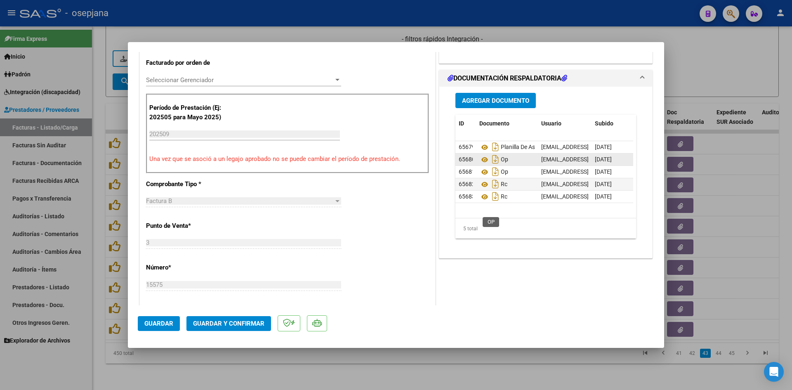
scroll to position [248, 0]
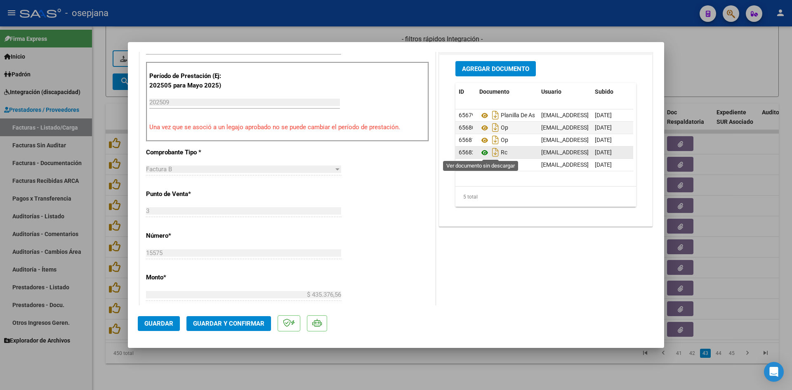
click at [479, 151] on icon at bounding box center [484, 153] width 11 height 10
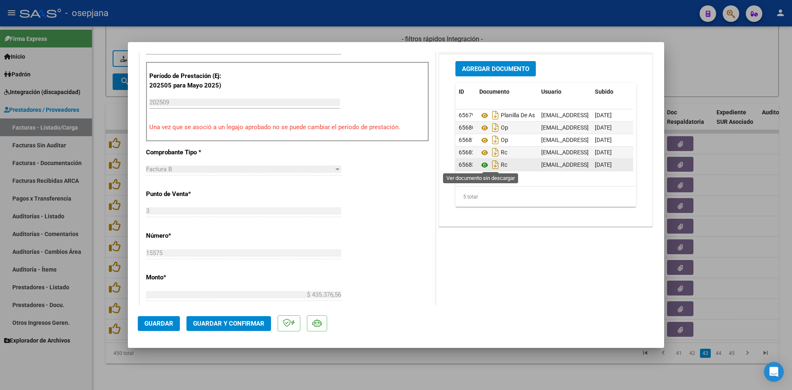
click at [482, 163] on icon at bounding box center [484, 165] width 11 height 10
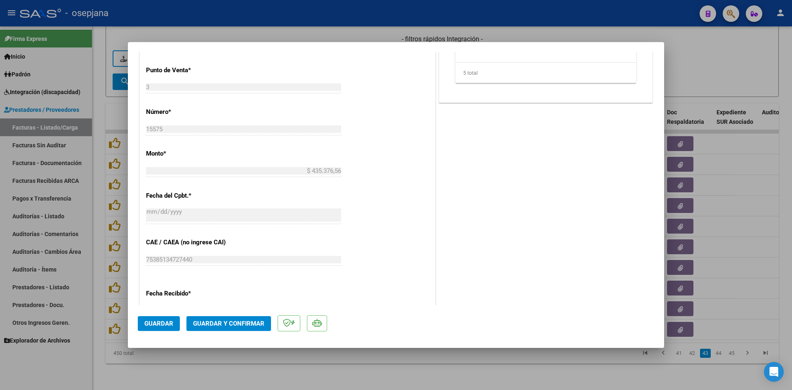
scroll to position [536, 0]
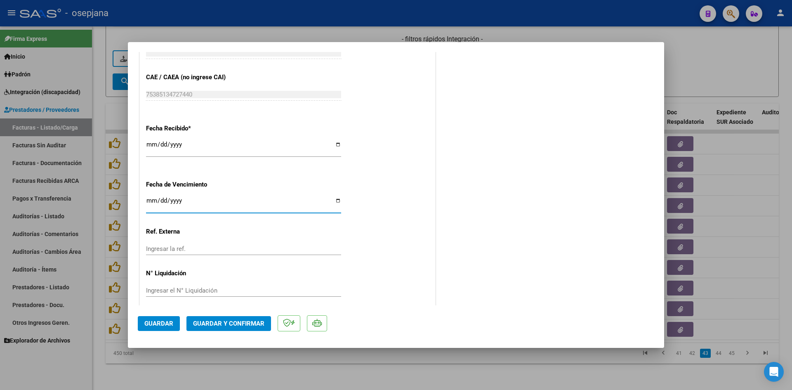
click at [151, 198] on input "Ingresar la fecha" at bounding box center [243, 203] width 195 height 13
type input "[DATE]"
click at [212, 321] on span "Guardar y Confirmar" at bounding box center [228, 323] width 71 height 7
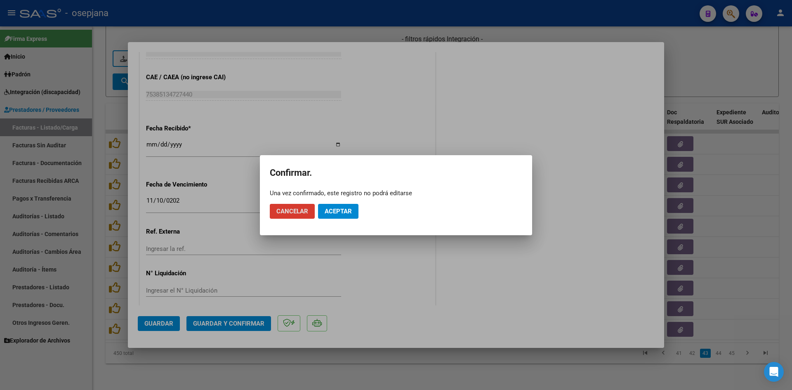
click at [337, 211] on span "Aceptar" at bounding box center [338, 211] width 27 height 7
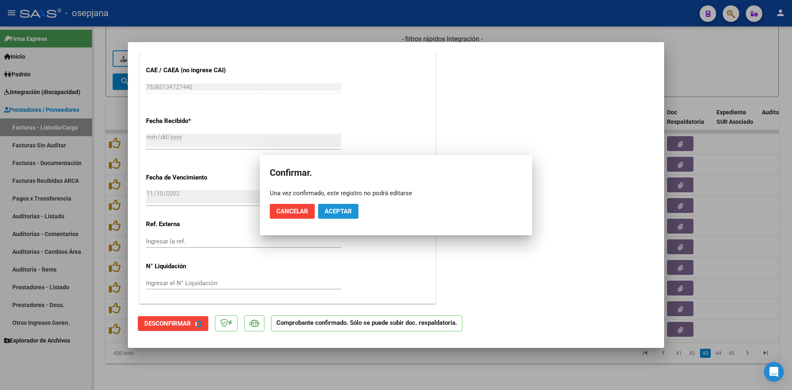
scroll to position [485, 0]
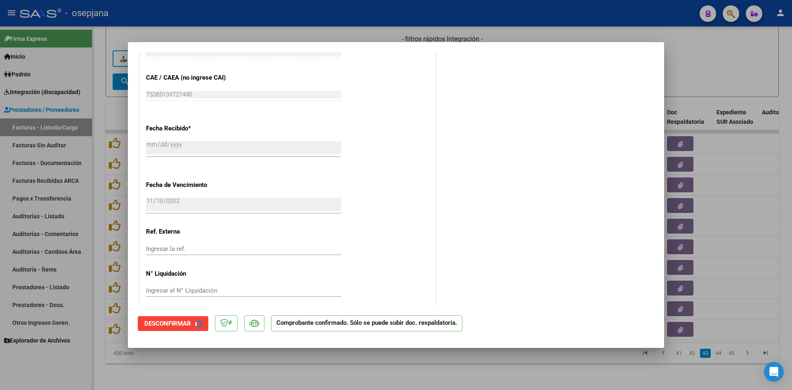
click at [684, 81] on div at bounding box center [396, 195] width 792 height 390
type input "$ 0,00"
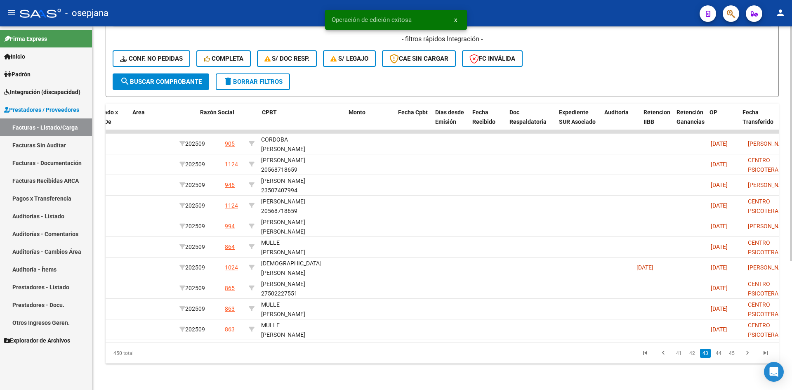
scroll to position [0, 0]
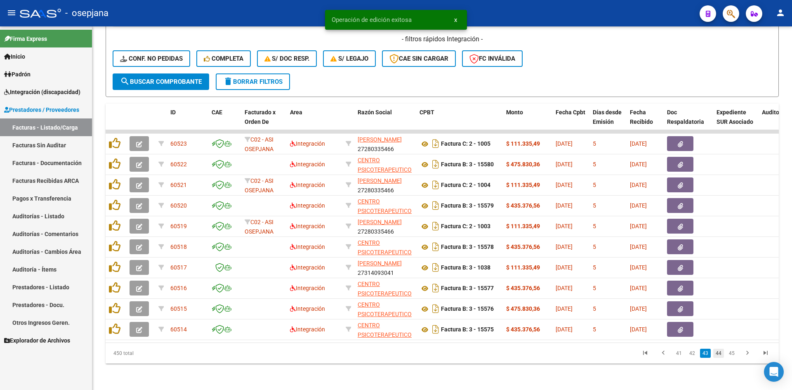
click at [716, 353] on link "44" at bounding box center [718, 353] width 11 height 9
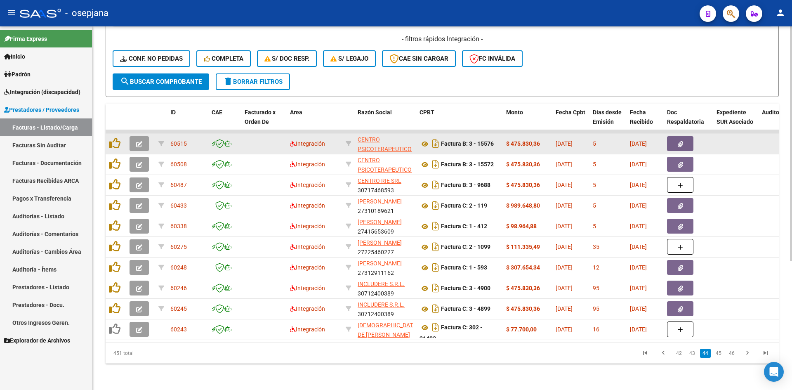
click at [139, 141] on icon "button" at bounding box center [139, 144] width 6 height 6
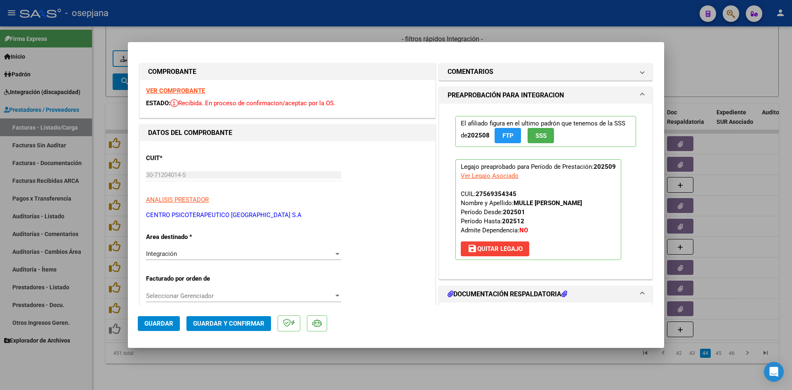
click at [167, 90] on strong "VER COMPROBANTE" at bounding box center [175, 90] width 59 height 7
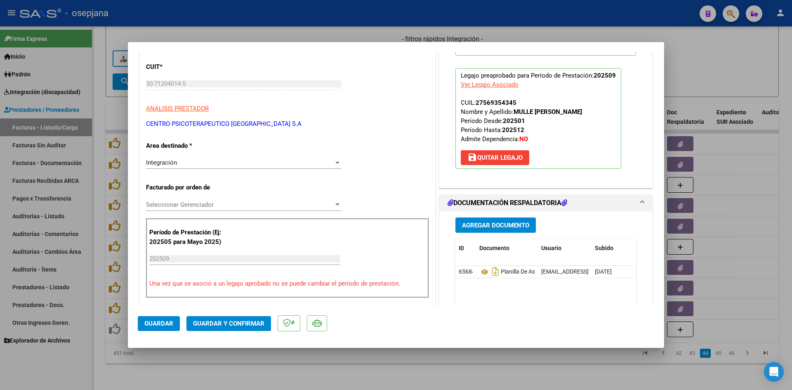
scroll to position [165, 0]
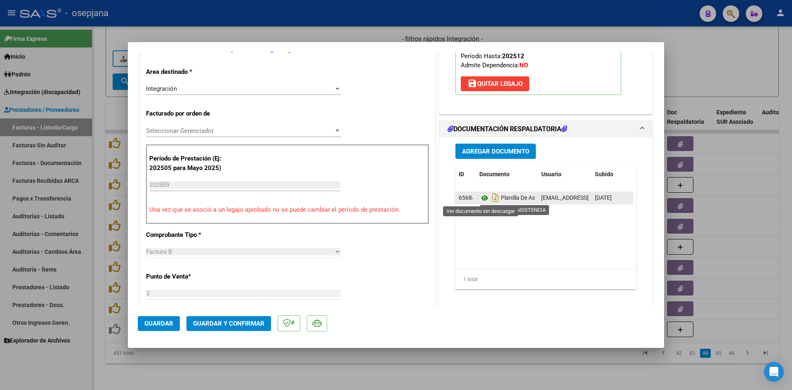
click at [480, 198] on icon at bounding box center [484, 198] width 11 height 10
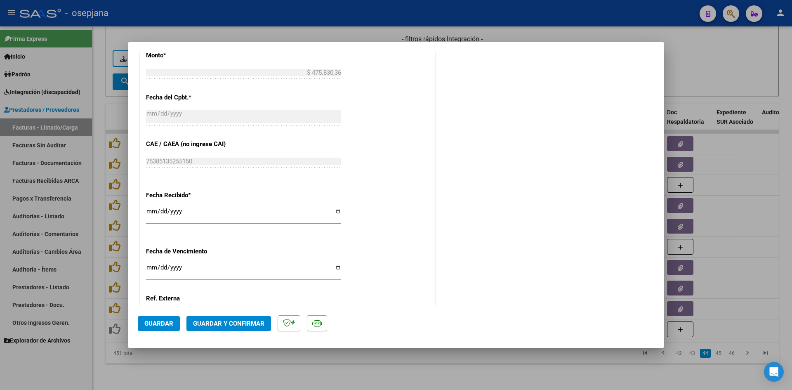
scroll to position [544, 0]
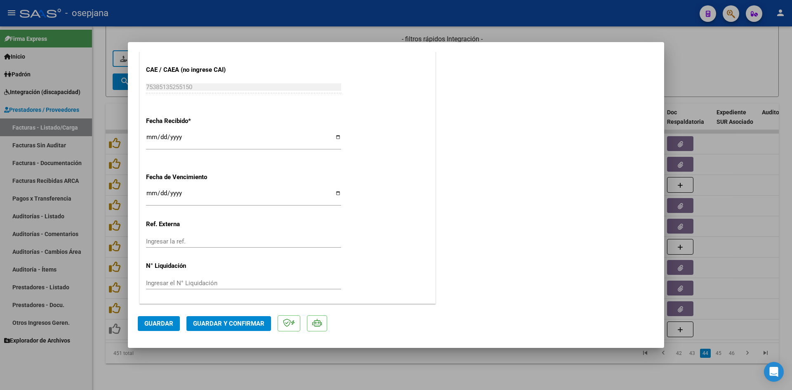
click at [150, 195] on input "Ingresar la fecha" at bounding box center [243, 196] width 195 height 13
type input "[DATE]"
click at [216, 325] on span "Guardar y Confirmar" at bounding box center [228, 323] width 71 height 7
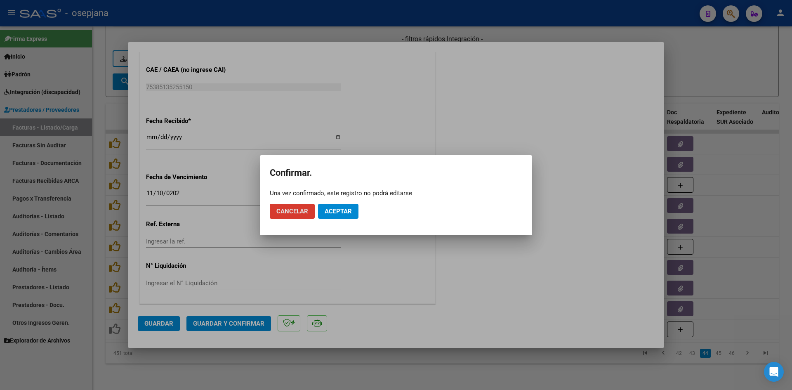
click at [347, 204] on button "Aceptar" at bounding box center [338, 211] width 40 height 15
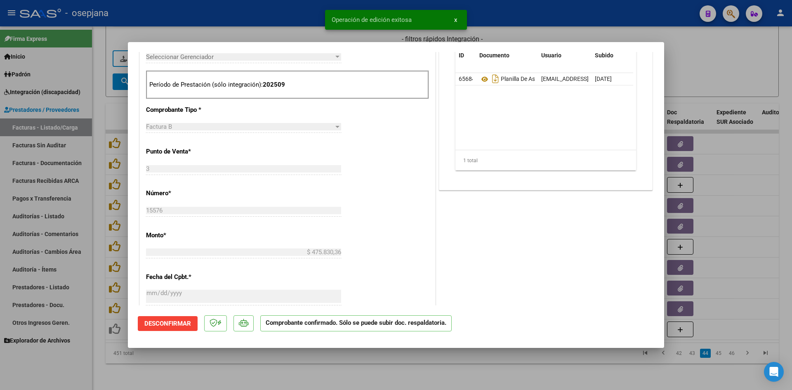
scroll to position [245, 0]
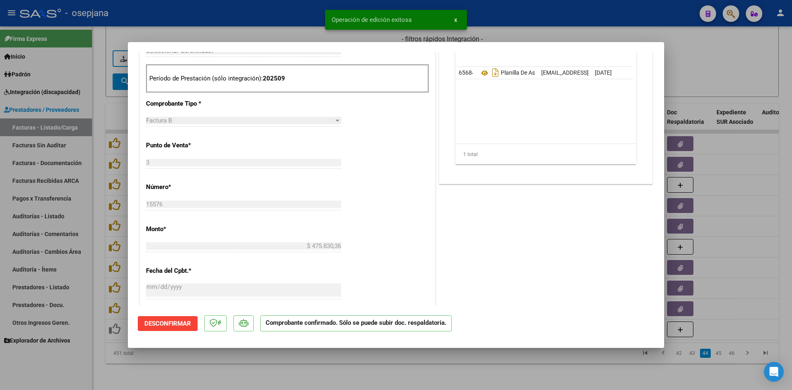
click at [712, 68] on div at bounding box center [396, 195] width 792 height 390
type input "$ 0,00"
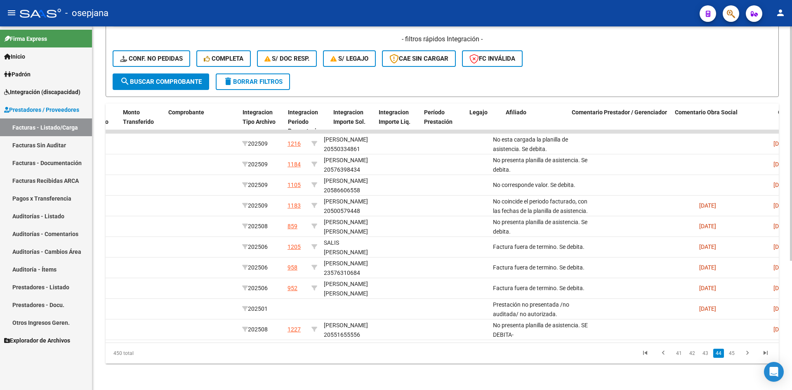
scroll to position [0, 1036]
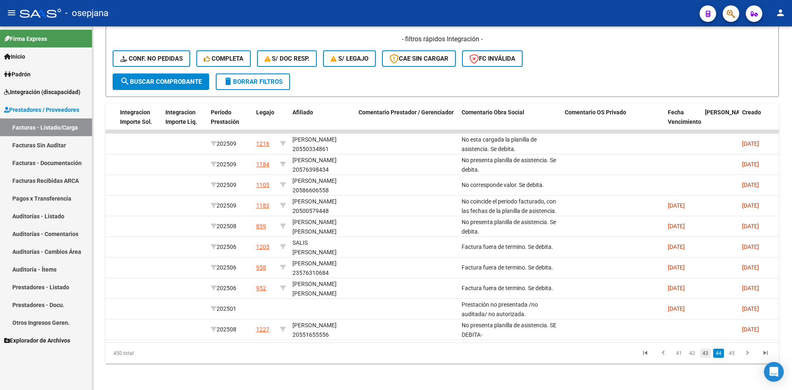
click at [705, 353] on link "43" at bounding box center [705, 353] width 11 height 9
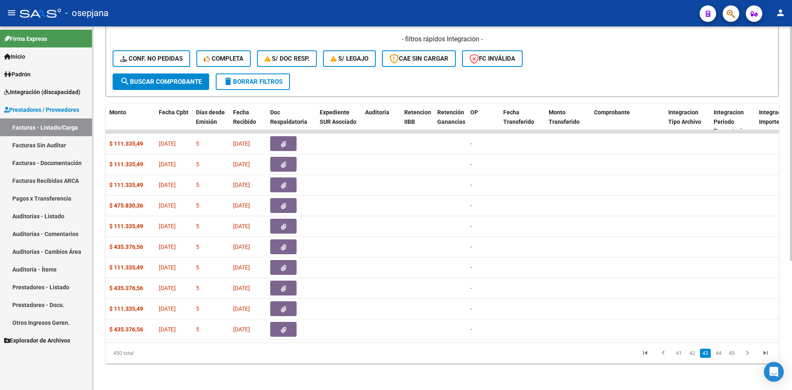
scroll to position [0, 0]
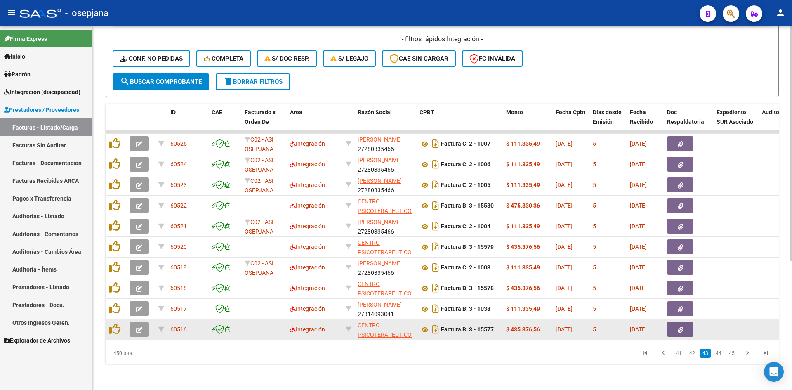
click at [132, 322] on button "button" at bounding box center [139, 329] width 19 height 15
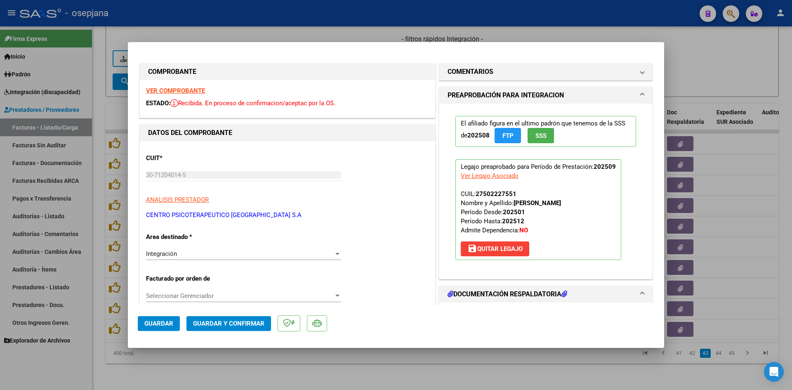
click at [182, 93] on strong "VER COMPROBANTE" at bounding box center [175, 90] width 59 height 7
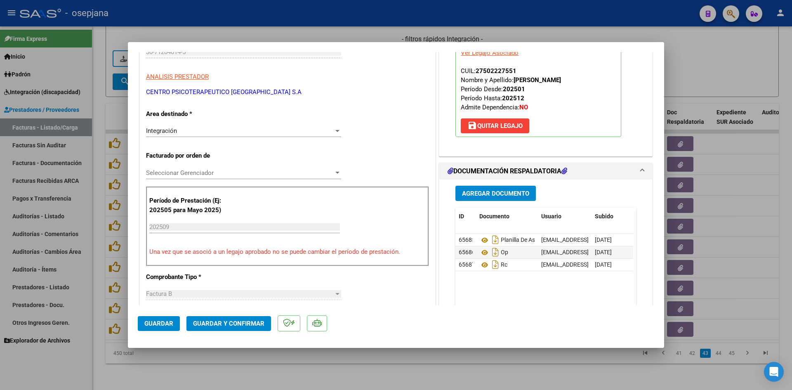
scroll to position [124, 0]
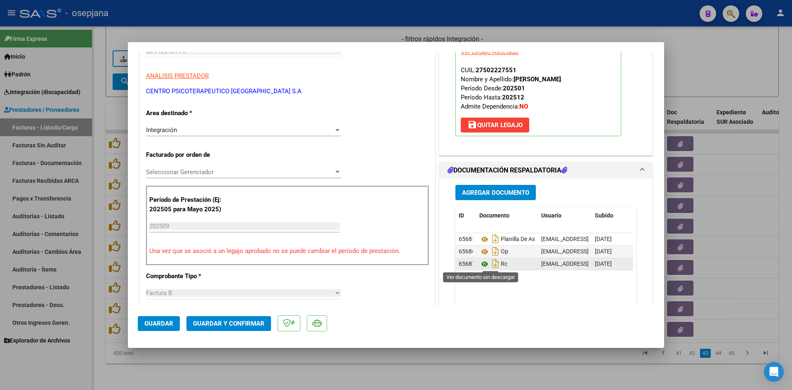
click at [482, 262] on icon at bounding box center [484, 264] width 11 height 10
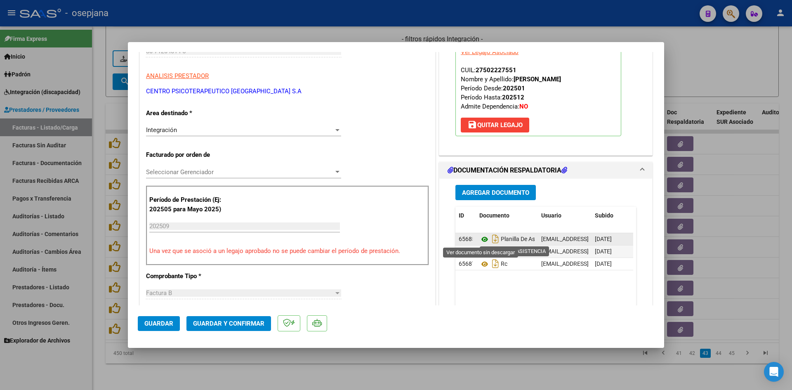
click at [481, 237] on icon at bounding box center [484, 239] width 11 height 10
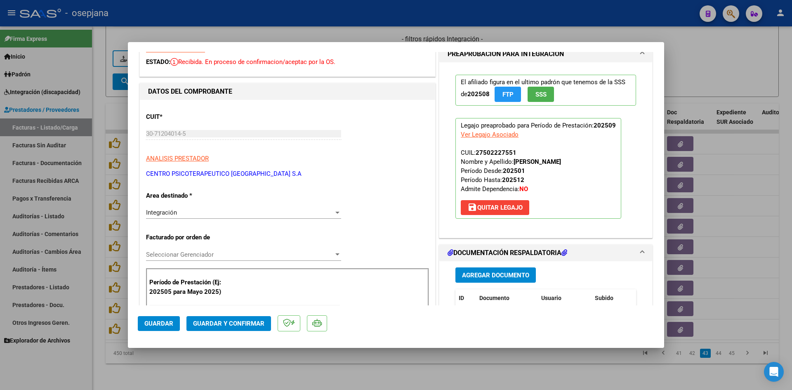
scroll to position [0, 0]
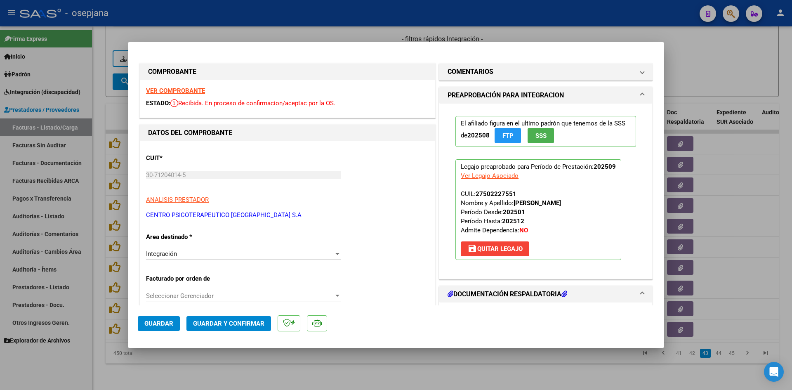
click at [163, 91] on strong "VER COMPROBANTE" at bounding box center [175, 90] width 59 height 7
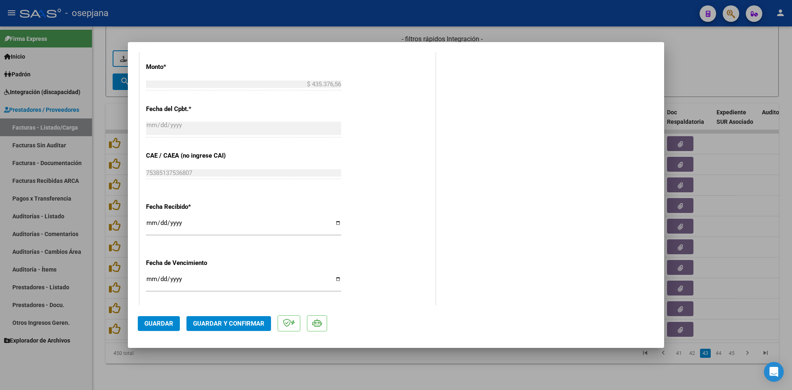
scroll to position [536, 0]
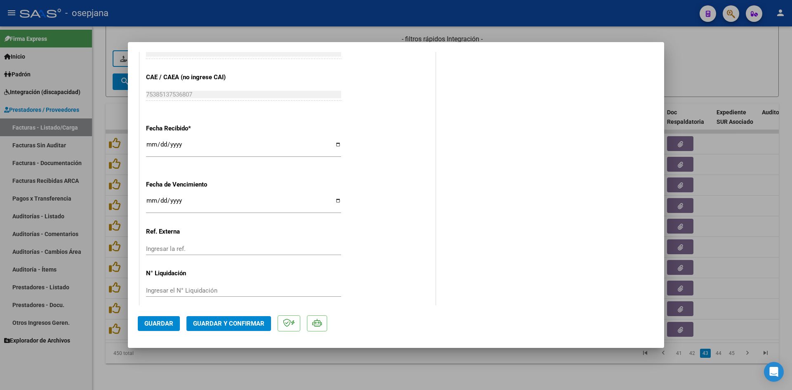
click at [150, 199] on input "Ingresar la fecha" at bounding box center [243, 203] width 195 height 13
type input "[DATE]"
click at [210, 314] on mat-dialog-actions "Guardar Guardar y Confirmar" at bounding box center [396, 321] width 517 height 33
click at [217, 317] on button "Guardar y Confirmar" at bounding box center [228, 323] width 85 height 15
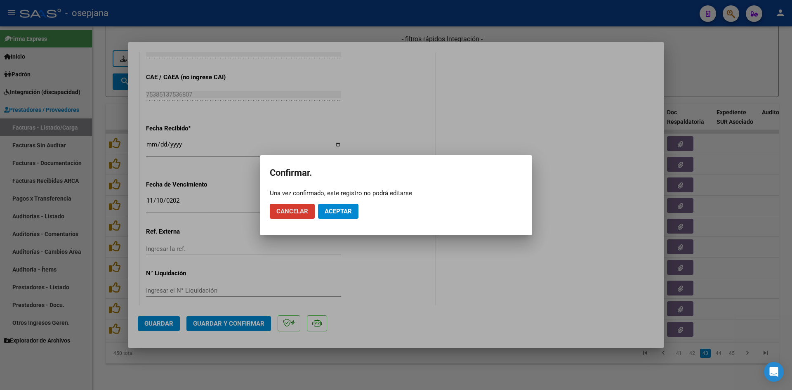
click at [344, 215] on button "Aceptar" at bounding box center [338, 211] width 40 height 15
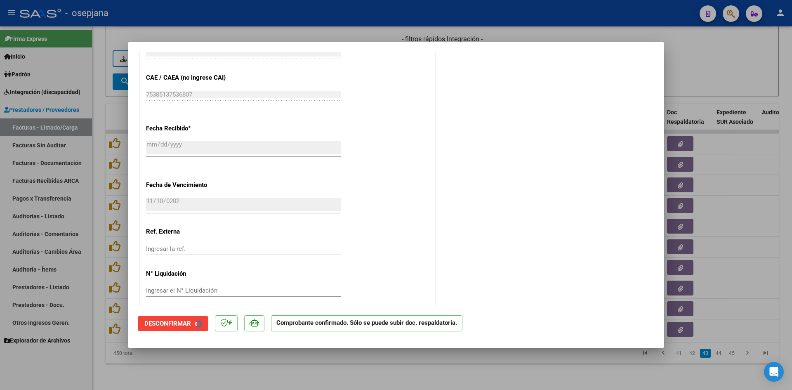
click at [684, 71] on div at bounding box center [396, 195] width 792 height 390
type input "$ 0,00"
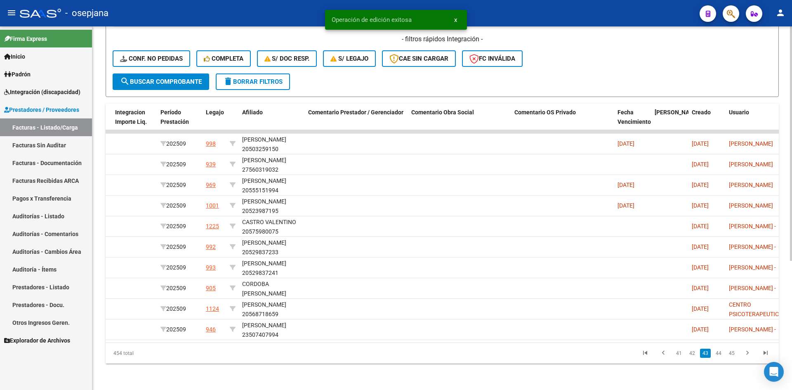
scroll to position [0, 0]
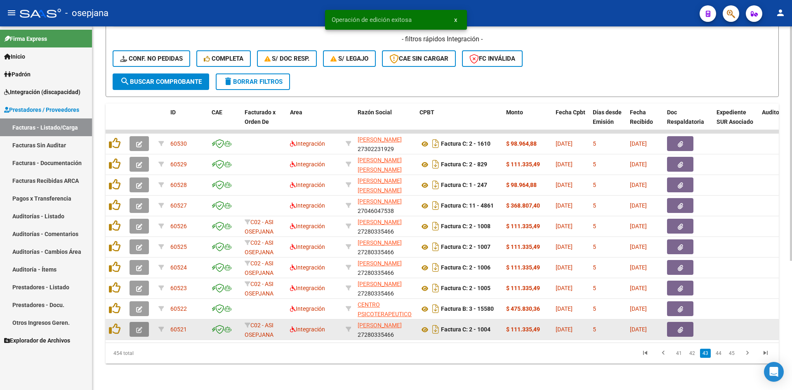
click at [136, 322] on button "button" at bounding box center [139, 329] width 19 height 15
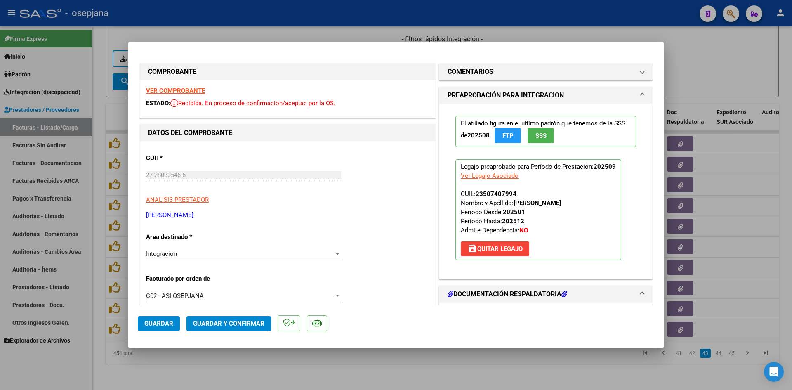
click at [182, 90] on strong "VER COMPROBANTE" at bounding box center [175, 90] width 59 height 7
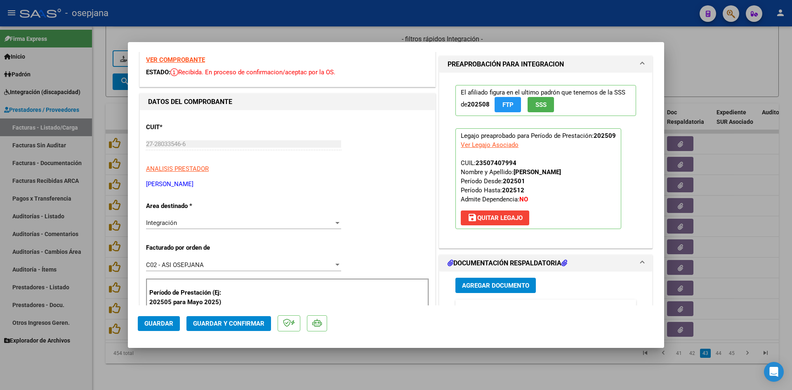
scroll to position [165, 0]
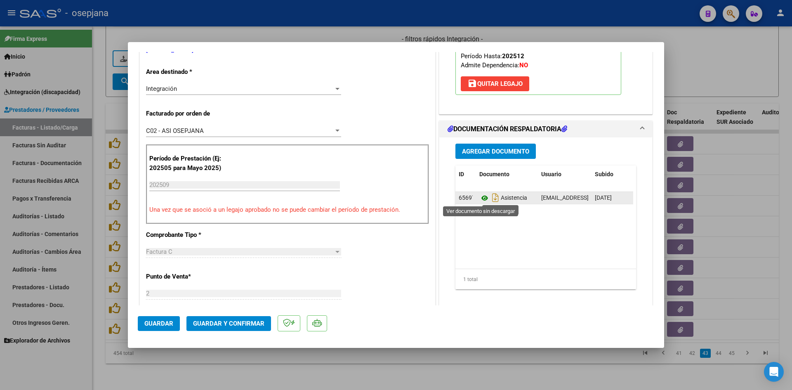
click at [481, 199] on icon at bounding box center [484, 198] width 11 height 10
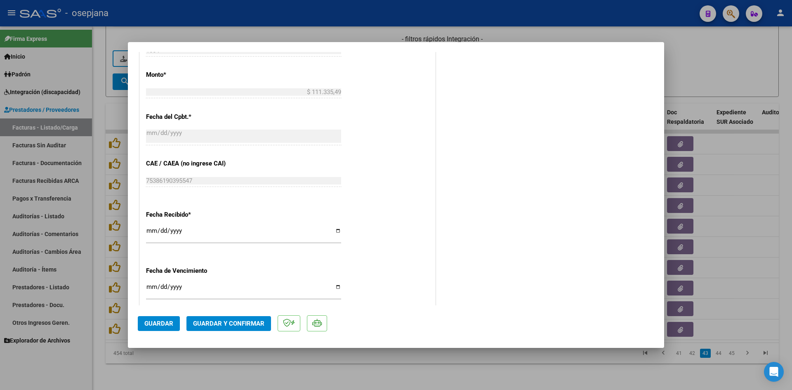
scroll to position [536, 0]
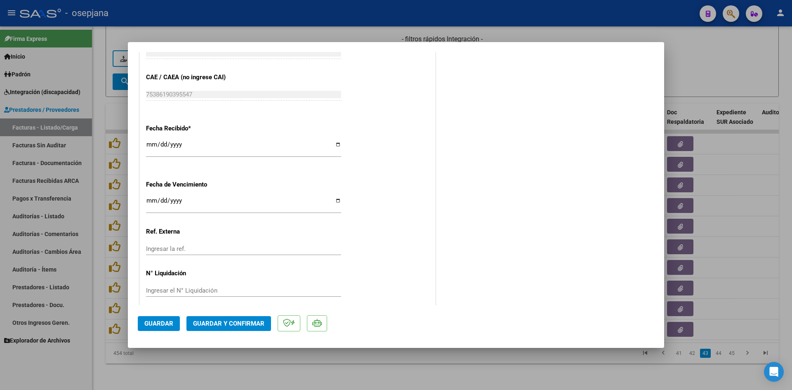
click at [151, 201] on input "Ingresar la fecha" at bounding box center [243, 203] width 195 height 13
type input "[DATE]"
click at [219, 328] on button "Guardar y Confirmar" at bounding box center [228, 323] width 85 height 15
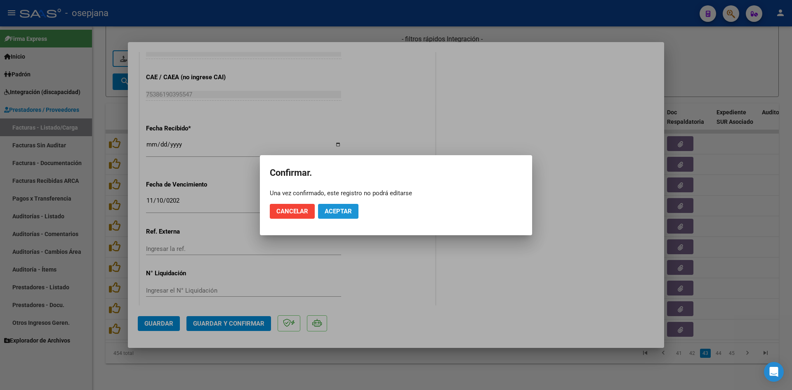
click at [342, 208] on span "Aceptar" at bounding box center [338, 211] width 27 height 7
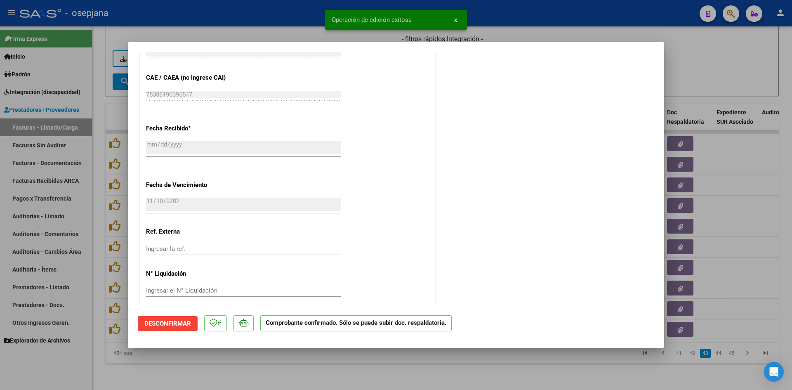
click at [686, 62] on div at bounding box center [396, 195] width 792 height 390
type input "$ 0,00"
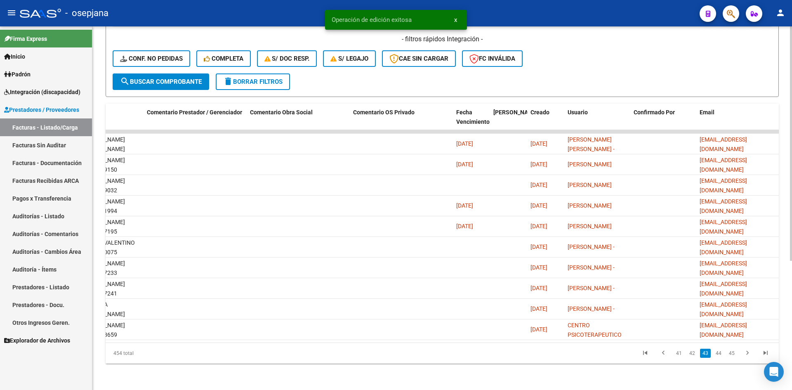
scroll to position [0, 0]
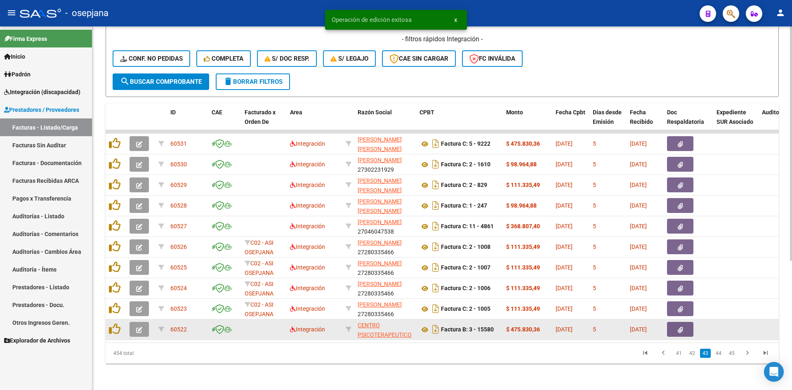
click at [143, 324] on button "button" at bounding box center [139, 329] width 19 height 15
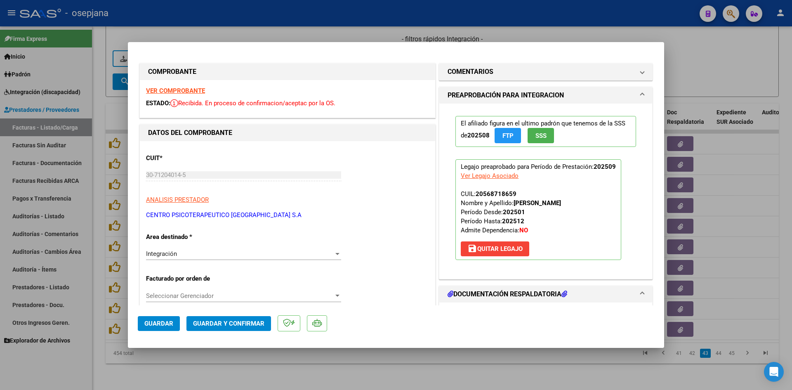
click at [185, 91] on strong "VER COMPROBANTE" at bounding box center [175, 90] width 59 height 7
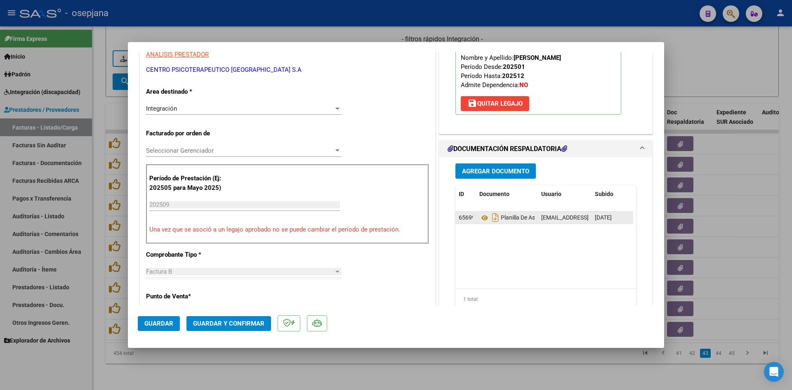
scroll to position [206, 0]
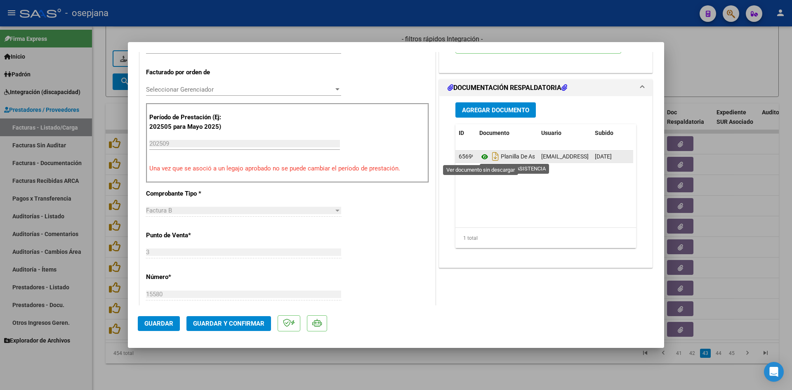
click at [481, 156] on icon at bounding box center [484, 157] width 11 height 10
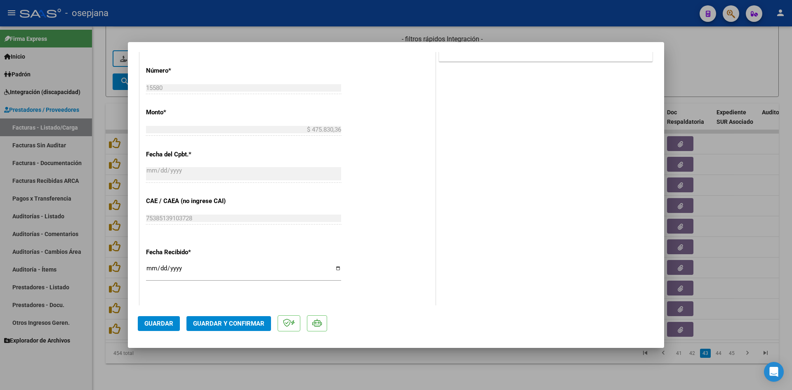
scroll to position [544, 0]
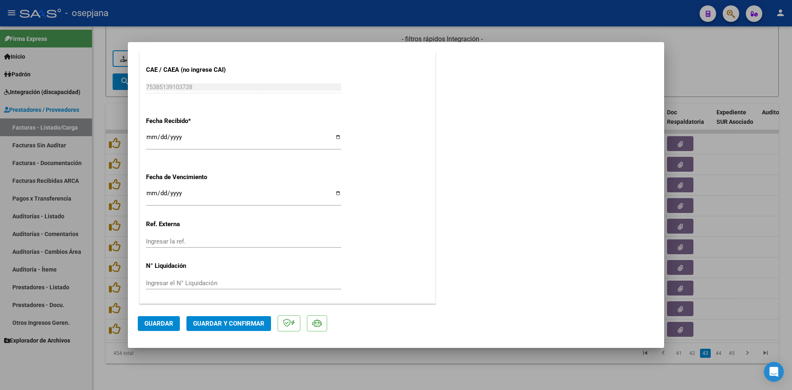
click at [151, 194] on input "Ingresar la fecha" at bounding box center [243, 196] width 195 height 13
type input "[DATE]"
click at [240, 321] on span "Guardar y Confirmar" at bounding box center [228, 323] width 71 height 7
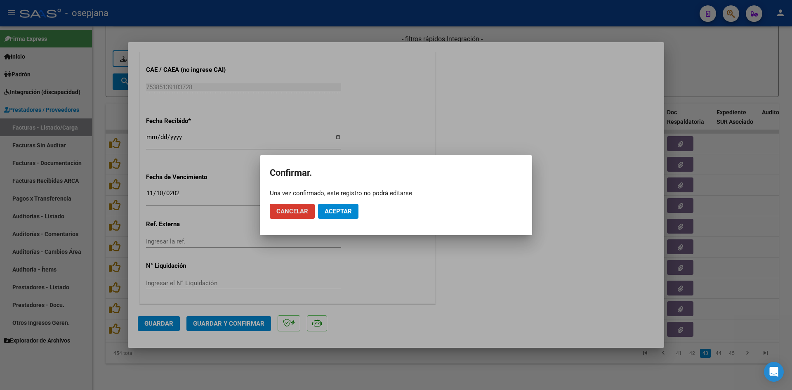
click at [338, 213] on span "Aceptar" at bounding box center [338, 211] width 27 height 7
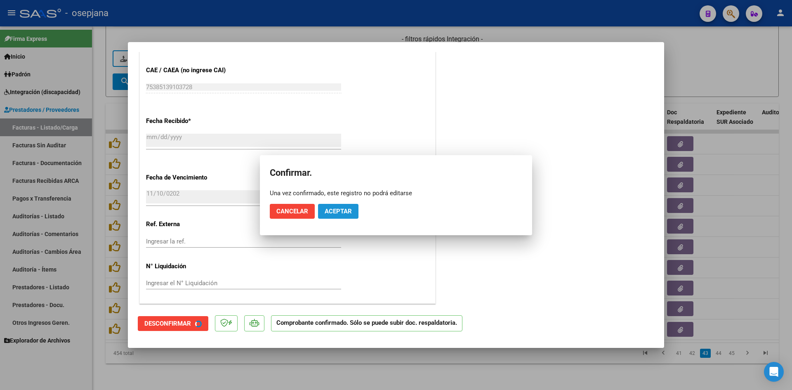
scroll to position [493, 0]
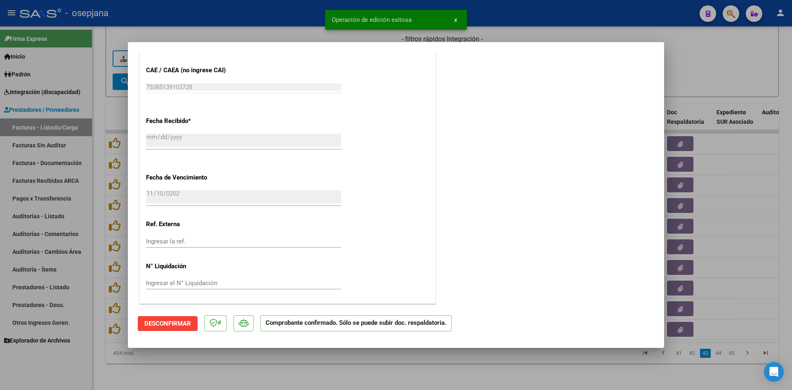
click at [702, 73] on div at bounding box center [396, 195] width 792 height 390
type input "$ 0,00"
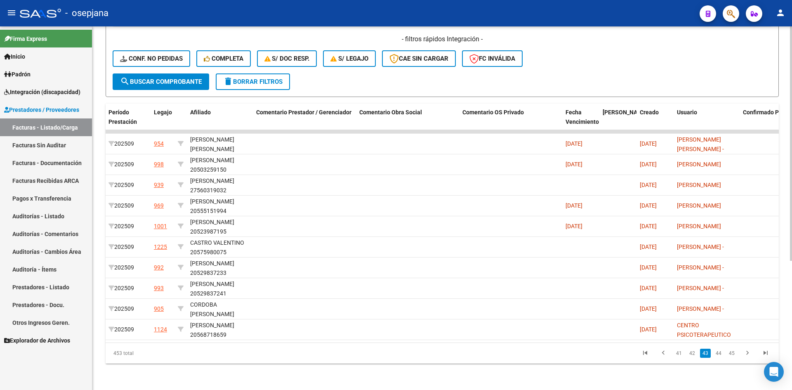
scroll to position [0, 0]
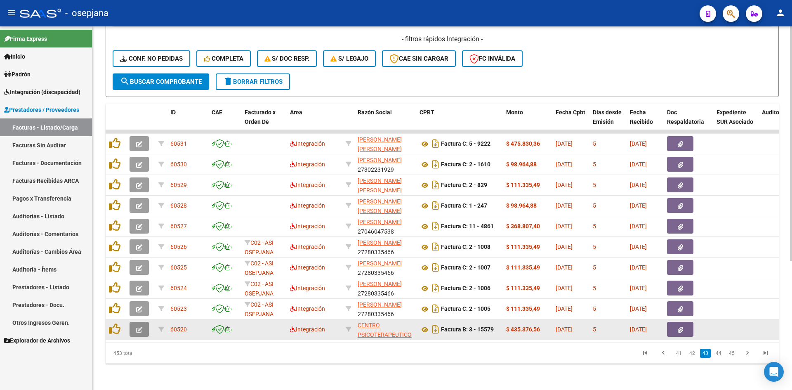
click at [140, 327] on icon "button" at bounding box center [139, 330] width 6 height 6
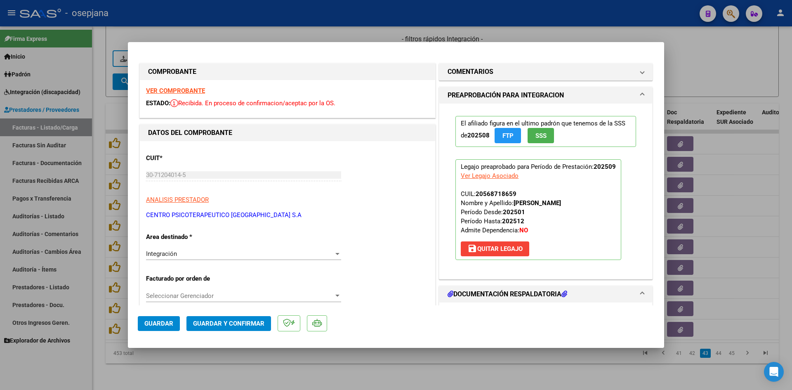
click at [202, 88] on strong "VER COMPROBANTE" at bounding box center [175, 90] width 59 height 7
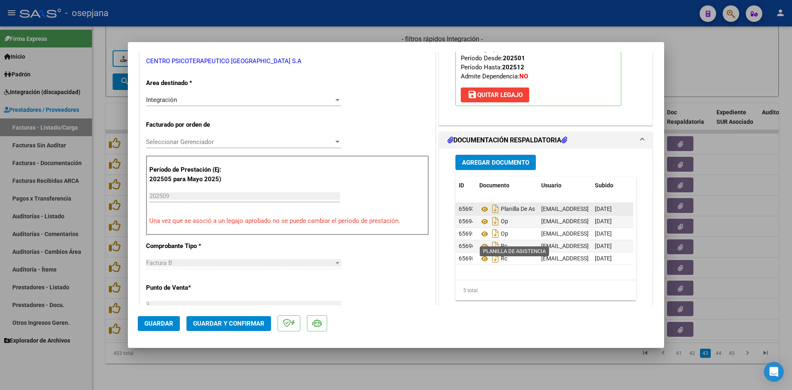
scroll to position [165, 0]
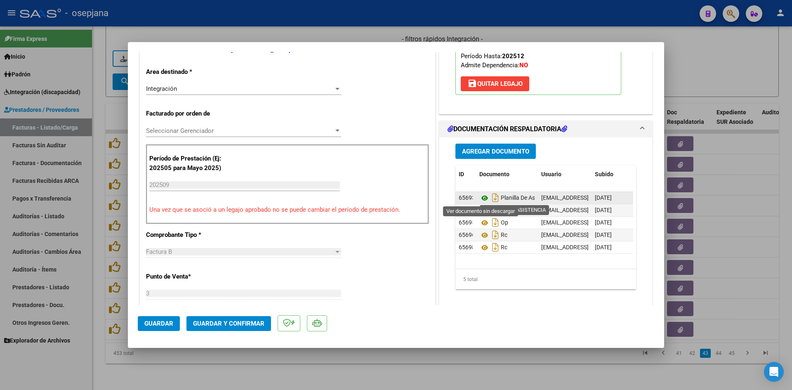
click at [483, 198] on icon at bounding box center [484, 198] width 11 height 10
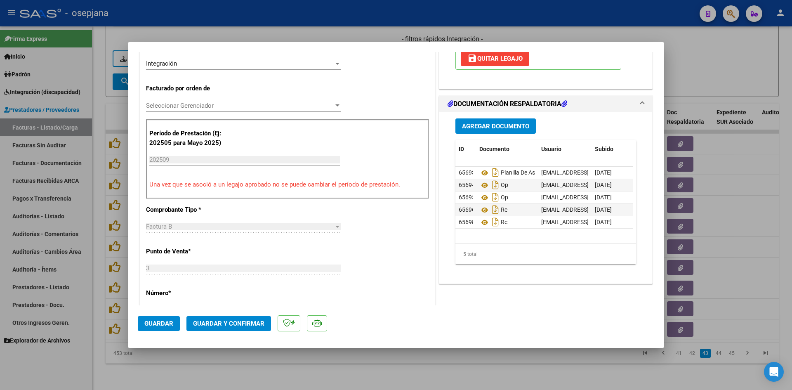
scroll to position [248, 0]
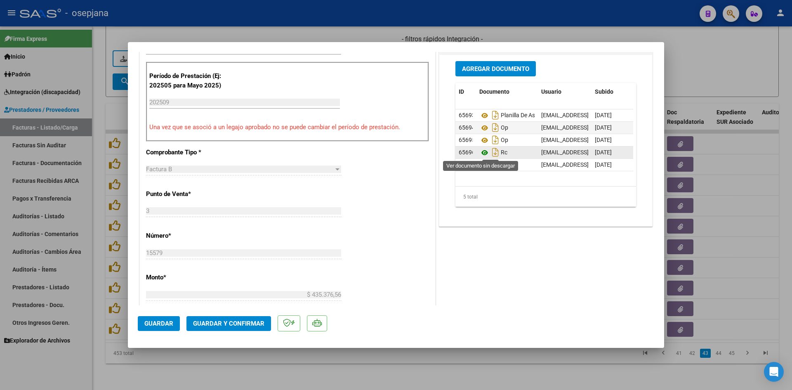
click at [482, 153] on icon at bounding box center [484, 153] width 11 height 10
click at [483, 152] on icon at bounding box center [484, 153] width 11 height 10
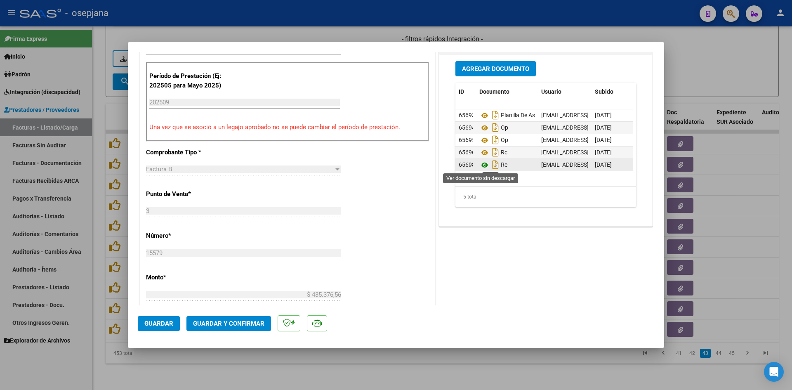
click at [481, 163] on icon at bounding box center [484, 165] width 11 height 10
click at [483, 165] on icon at bounding box center [484, 165] width 11 height 10
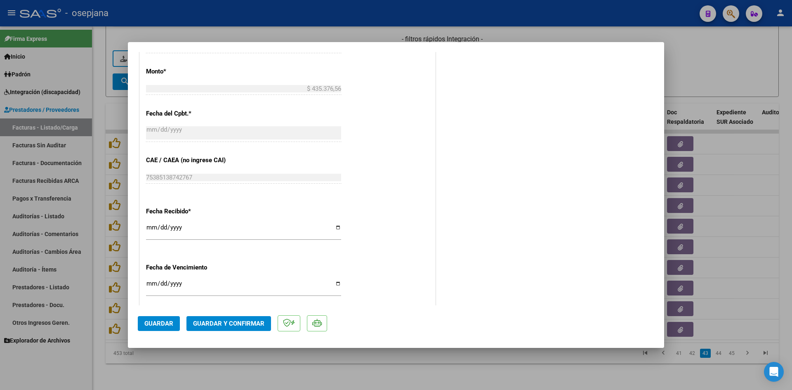
scroll to position [454, 0]
click at [149, 283] on input "Ingresar la fecha" at bounding box center [243, 286] width 195 height 13
type input "[DATE]"
click at [218, 321] on span "Guardar y Confirmar" at bounding box center [228, 323] width 71 height 7
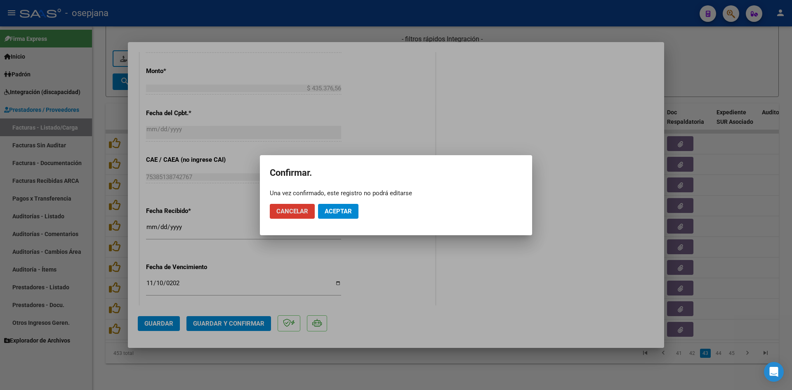
click at [334, 212] on span "Aceptar" at bounding box center [338, 211] width 27 height 7
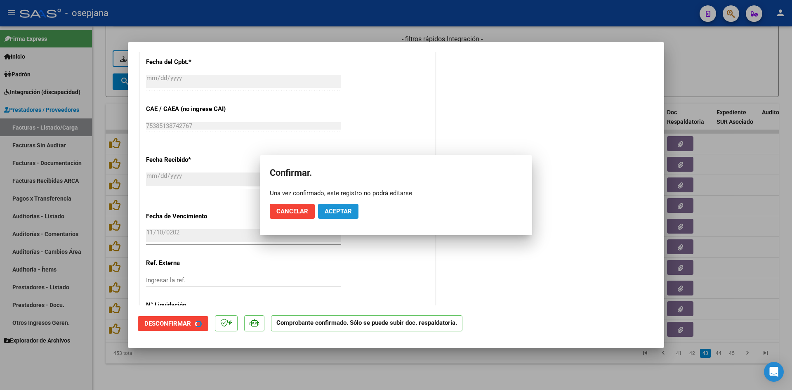
scroll to position [403, 0]
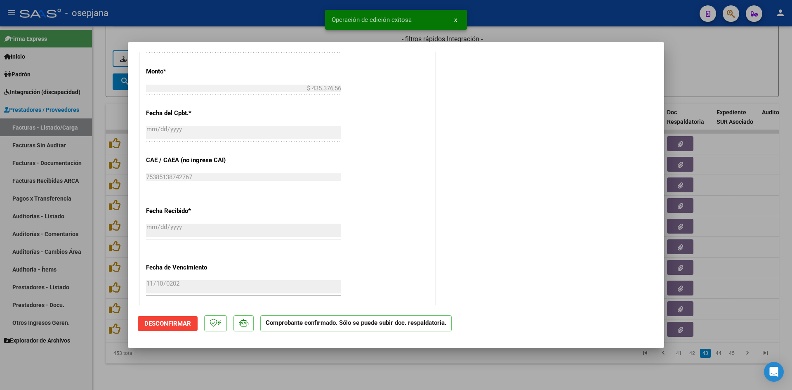
click at [702, 86] on div at bounding box center [396, 195] width 792 height 390
type input "$ 0,00"
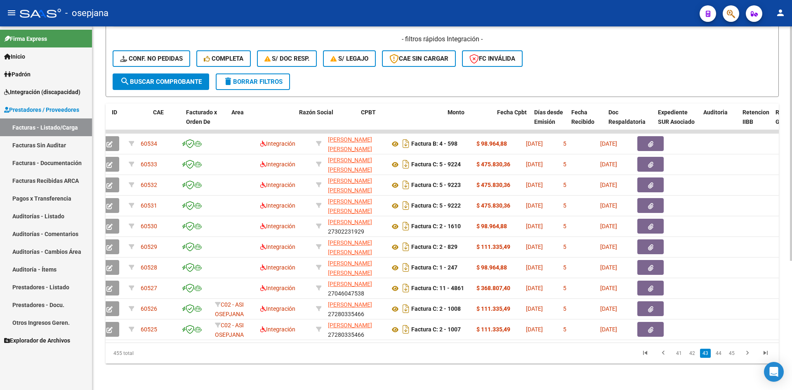
scroll to position [0, 5]
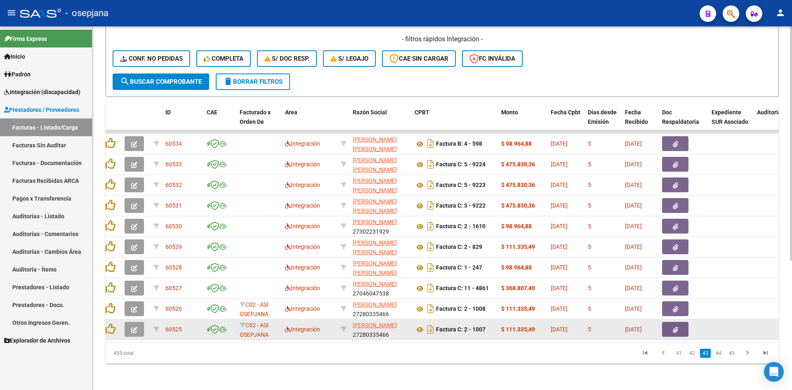
click at [138, 323] on button "button" at bounding box center [134, 329] width 19 height 15
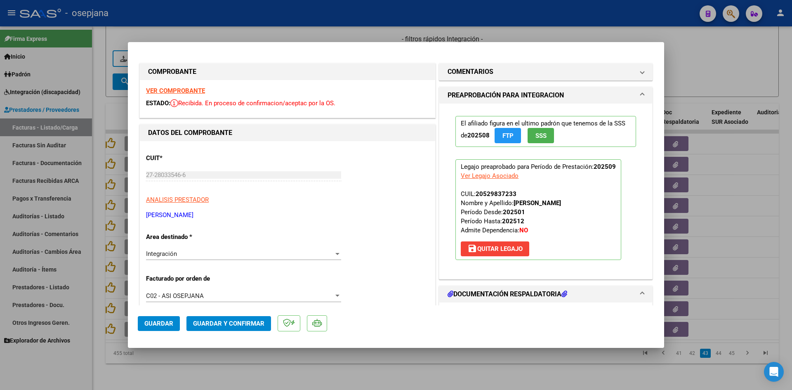
click at [178, 87] on strong "VER COMPROBANTE" at bounding box center [175, 90] width 59 height 7
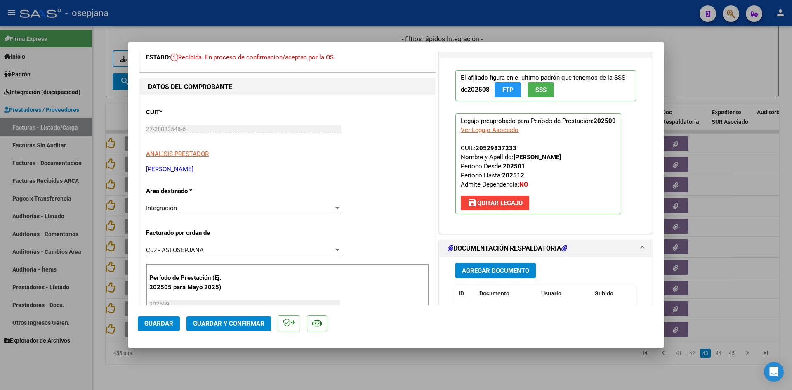
scroll to position [165, 0]
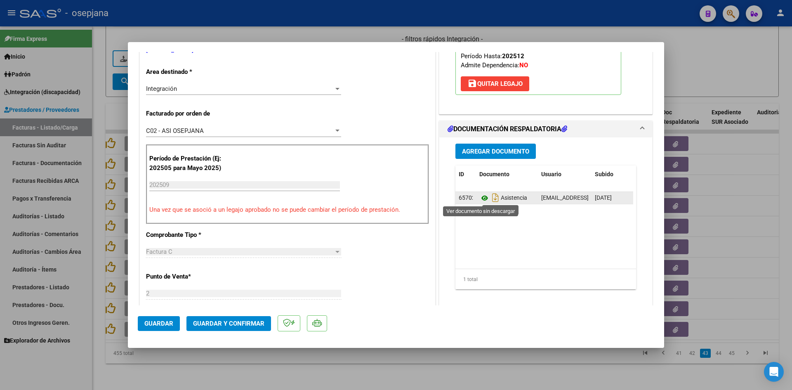
click at [482, 195] on icon at bounding box center [484, 198] width 11 height 10
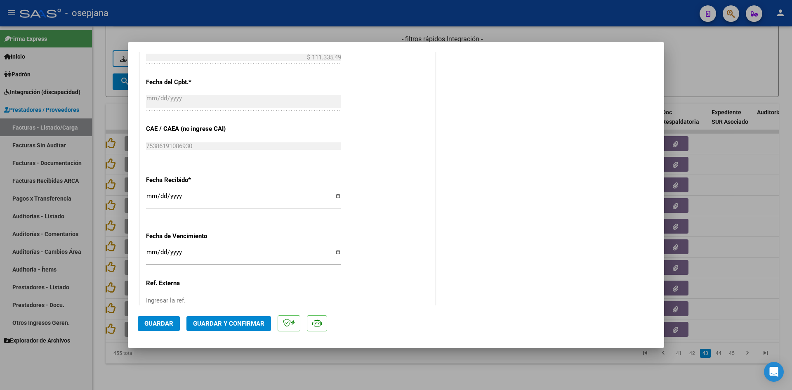
scroll to position [544, 0]
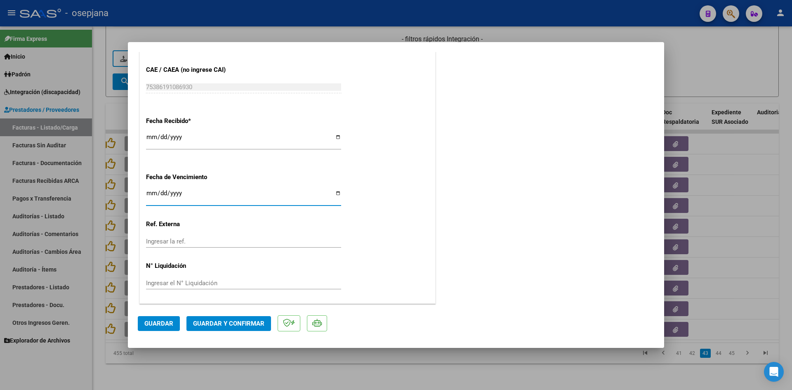
click at [149, 196] on input "Ingresar la fecha" at bounding box center [243, 196] width 195 height 13
type input "[DATE]"
click at [218, 321] on span "Guardar y Confirmar" at bounding box center [228, 323] width 71 height 7
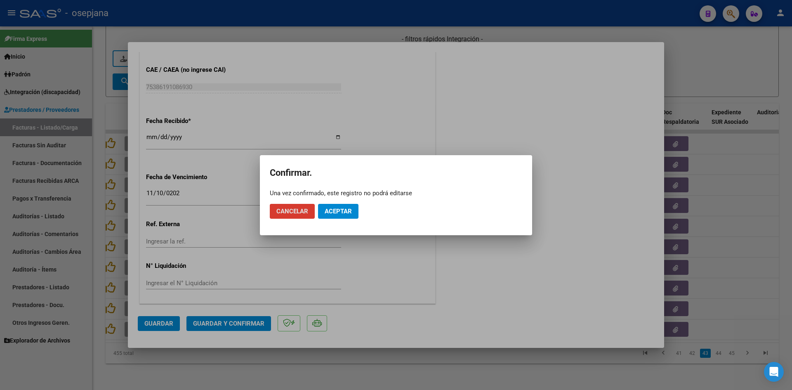
click at [338, 204] on button "Aceptar" at bounding box center [338, 211] width 40 height 15
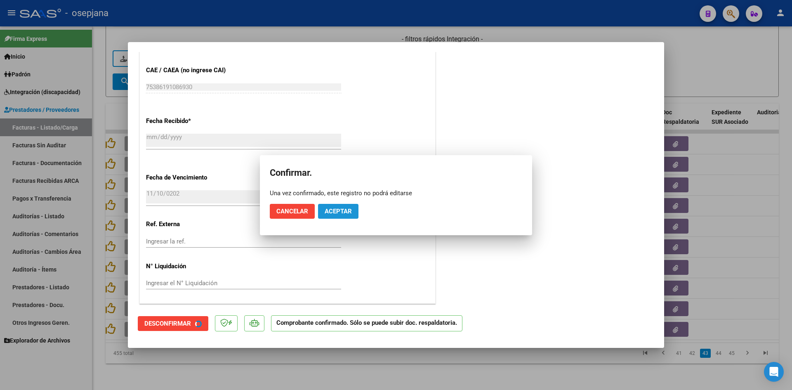
scroll to position [493, 0]
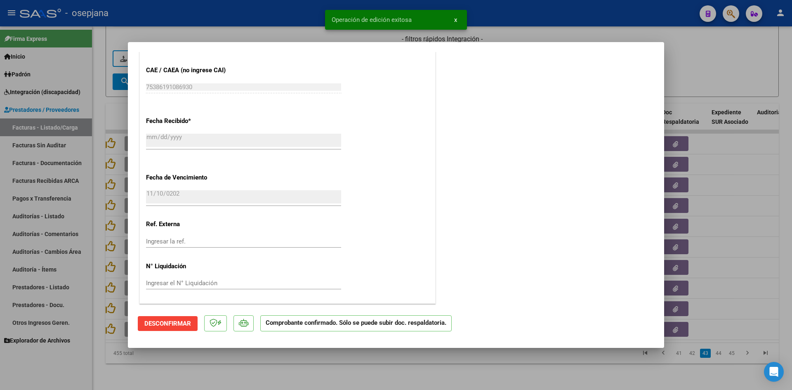
click at [711, 75] on div at bounding box center [396, 195] width 792 height 390
type input "$ 0,00"
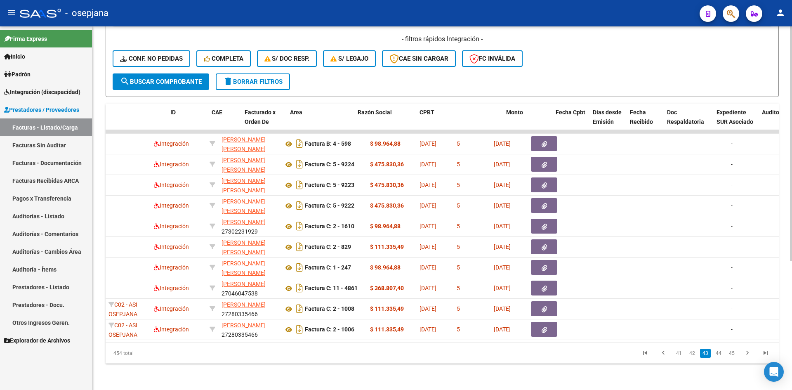
scroll to position [0, 0]
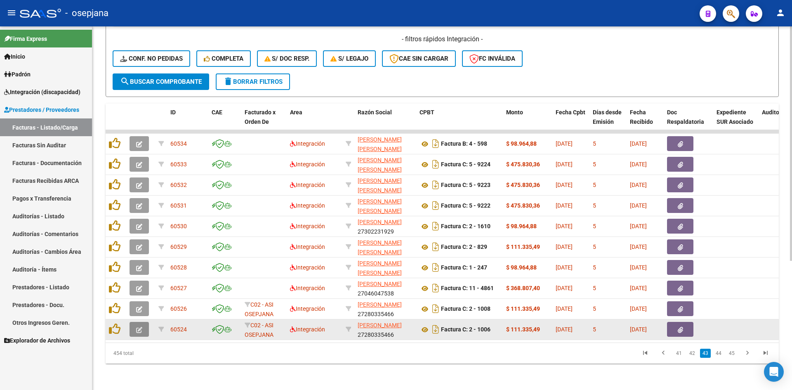
click at [140, 327] on icon "button" at bounding box center [139, 330] width 6 height 6
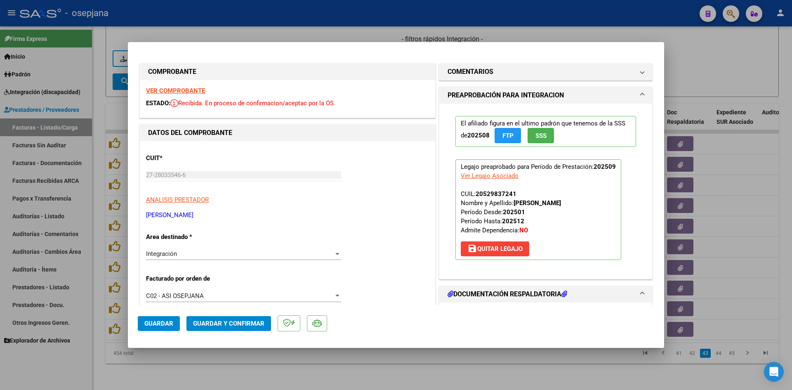
click at [173, 88] on strong "VER COMPROBANTE" at bounding box center [175, 90] width 59 height 7
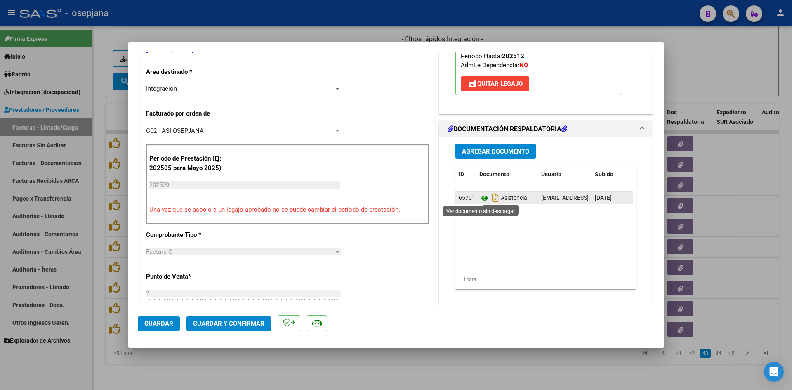
click at [484, 196] on icon at bounding box center [484, 198] width 11 height 10
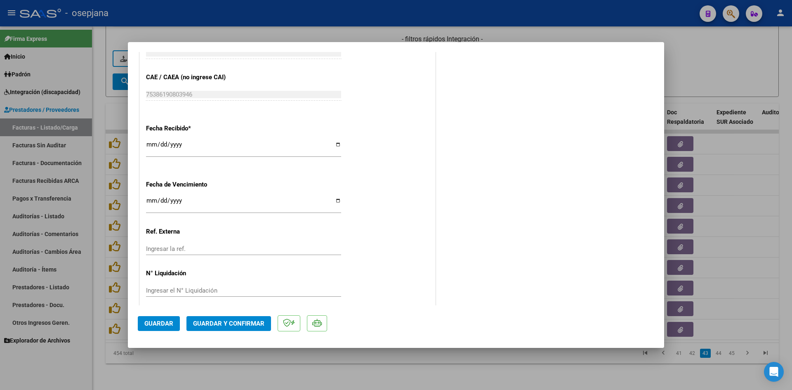
scroll to position [544, 0]
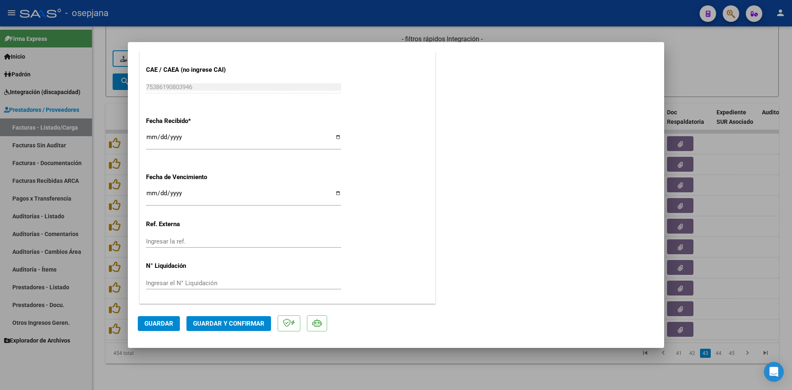
click at [147, 196] on input "Ingresar la fecha" at bounding box center [243, 196] width 195 height 13
click at [211, 321] on span "Guardar y Confirmar" at bounding box center [228, 323] width 71 height 7
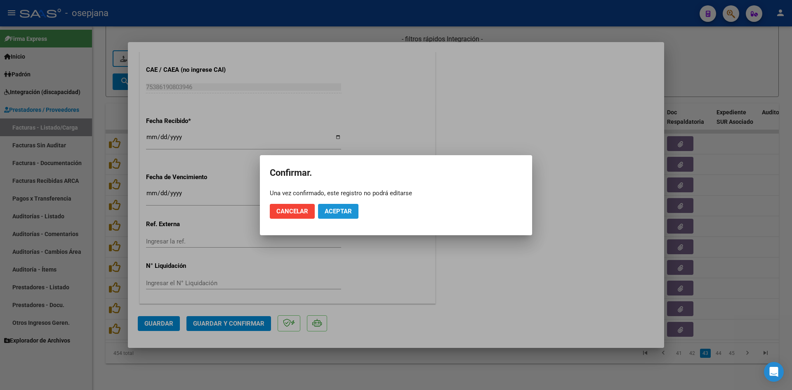
click at [356, 212] on button "Aceptar" at bounding box center [338, 211] width 40 height 15
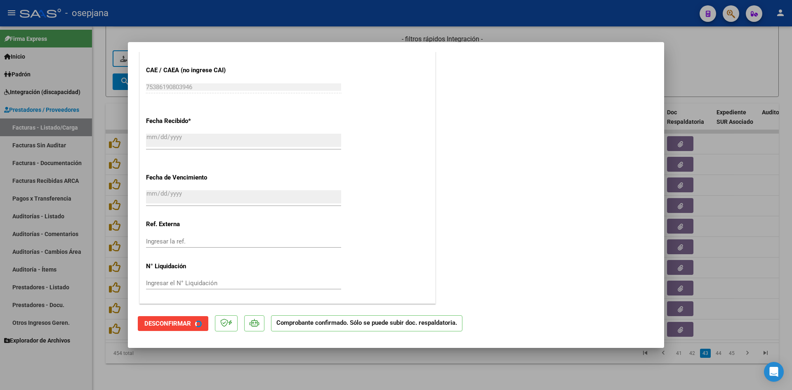
click at [677, 76] on div at bounding box center [396, 195] width 792 height 390
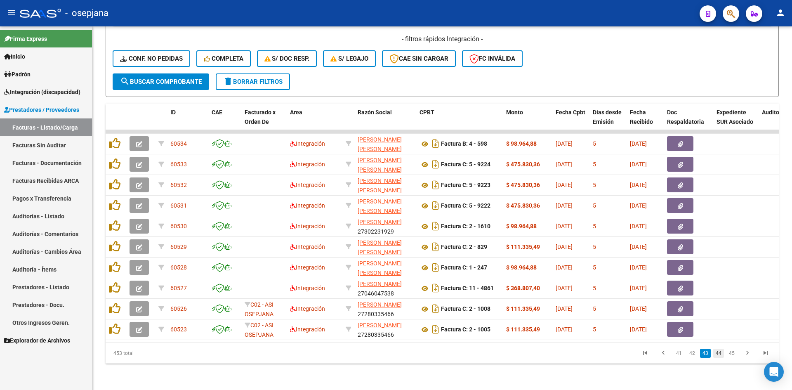
click at [718, 356] on link "44" at bounding box center [718, 353] width 11 height 9
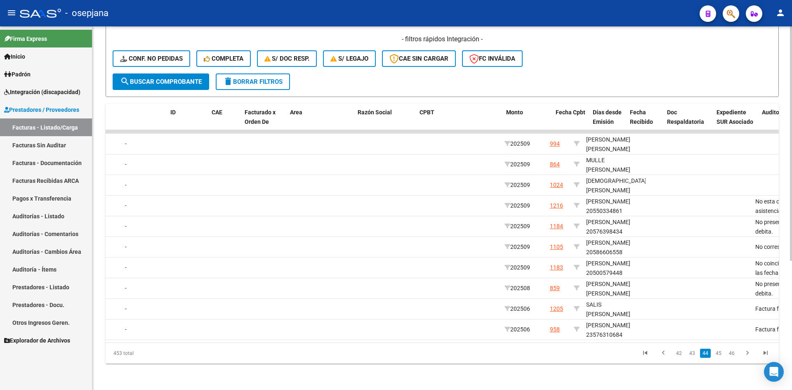
scroll to position [0, 0]
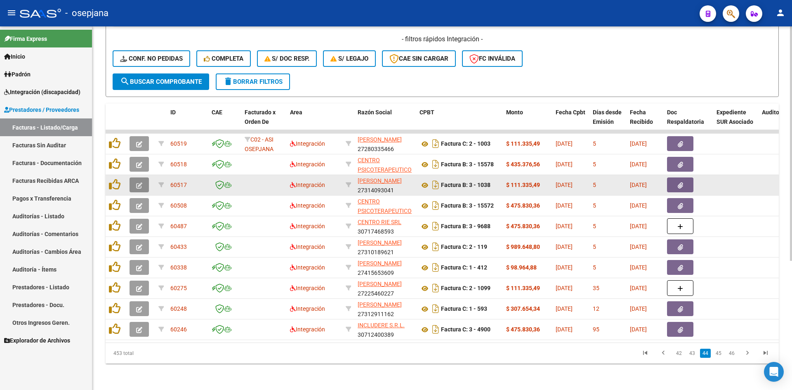
click at [133, 177] on button "button" at bounding box center [139, 184] width 19 height 15
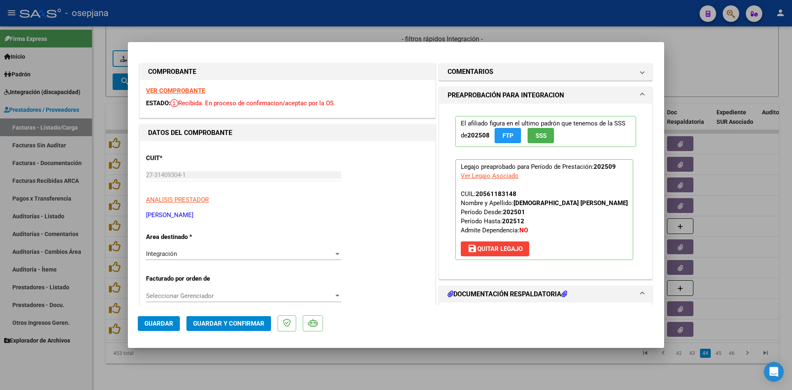
click at [167, 89] on strong "VER COMPROBANTE" at bounding box center [175, 90] width 59 height 7
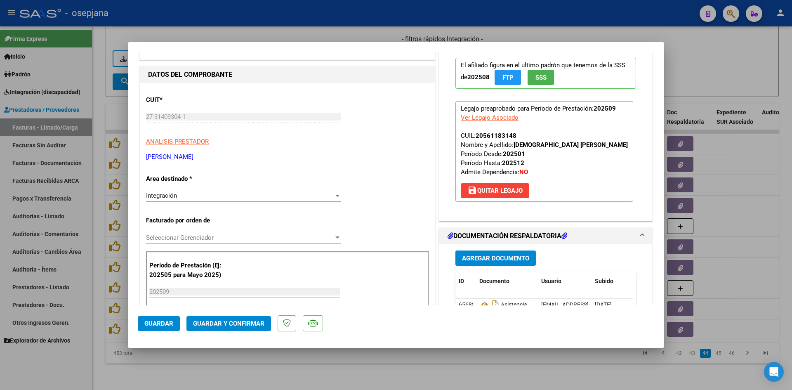
scroll to position [124, 0]
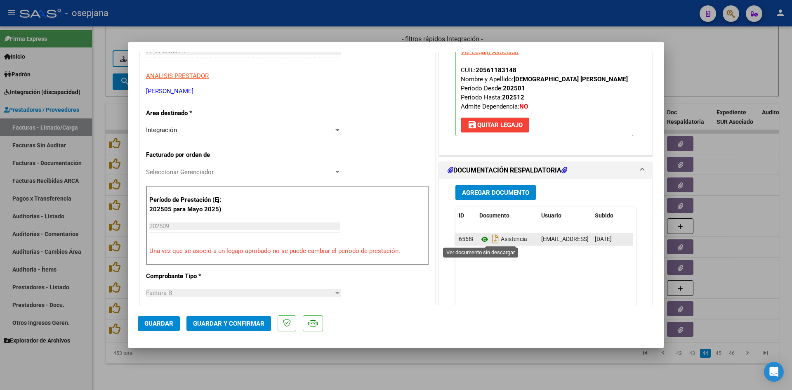
click at [486, 239] on icon at bounding box center [484, 239] width 11 height 10
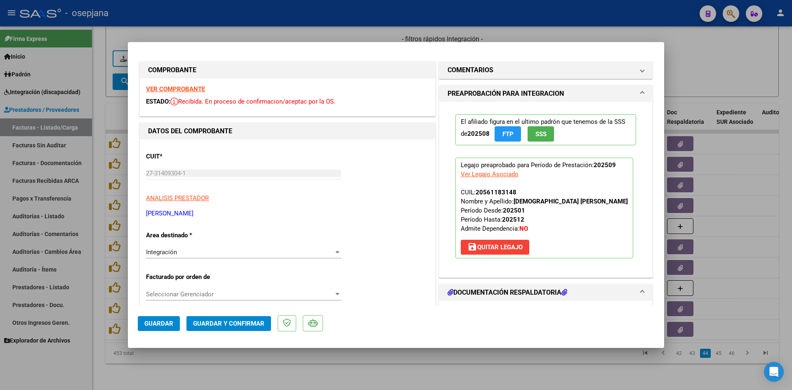
scroll to position [0, 0]
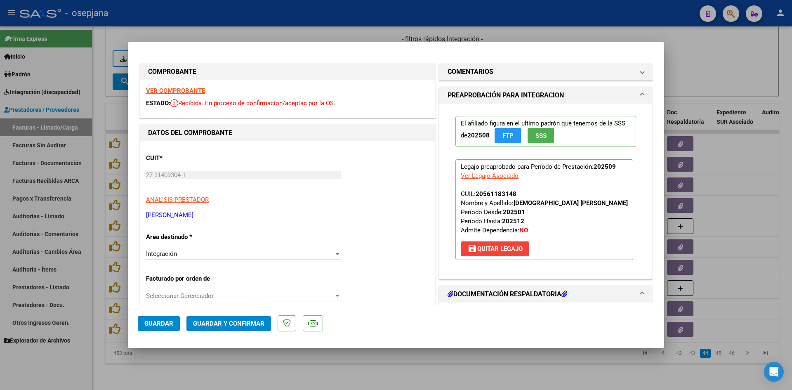
click at [191, 92] on strong "VER COMPROBANTE" at bounding box center [175, 90] width 59 height 7
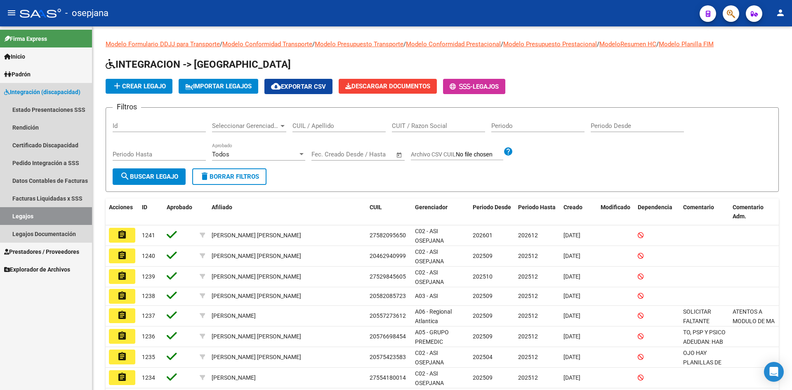
click at [47, 89] on span "Integración (discapacidad)" at bounding box center [42, 91] width 76 height 9
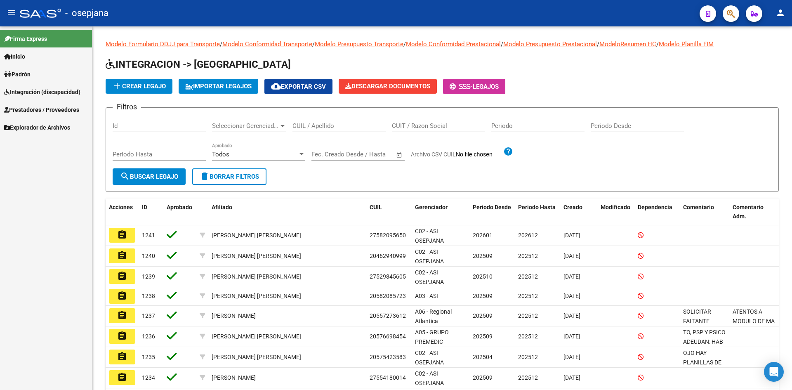
click at [31, 104] on link "Prestadores / Proveedores" at bounding box center [46, 110] width 92 height 18
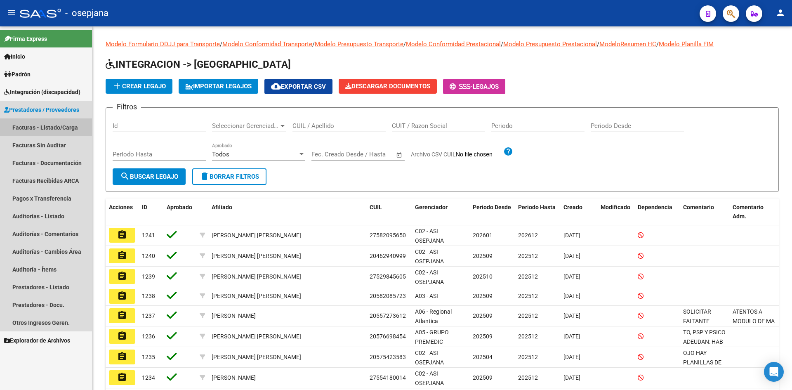
drag, startPoint x: 33, startPoint y: 125, endPoint x: 68, endPoint y: 142, distance: 39.1
click at [33, 125] on link "Facturas - Listado/Carga" at bounding box center [46, 127] width 92 height 18
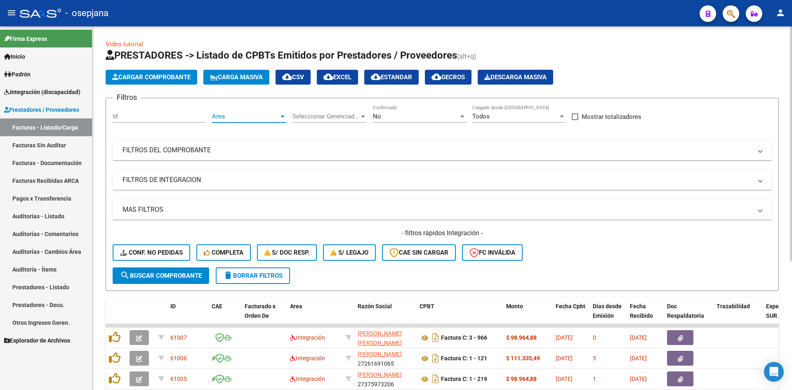
click at [236, 116] on span "Area" at bounding box center [245, 116] width 67 height 7
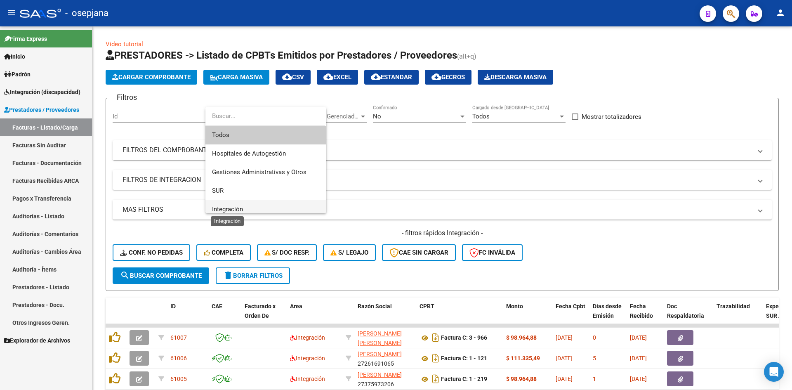
click at [225, 207] on span "Integración" at bounding box center [227, 208] width 31 height 7
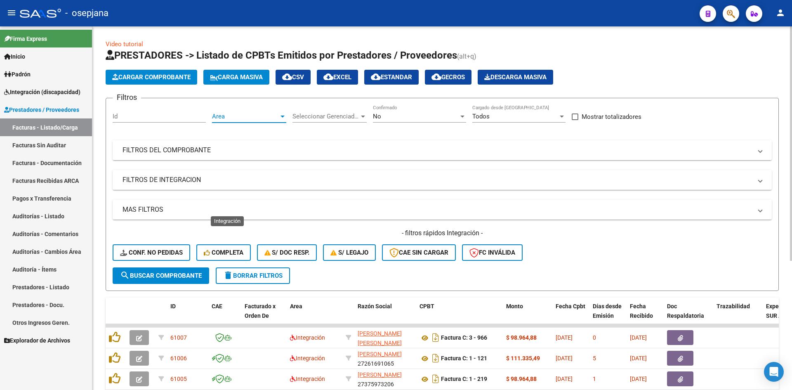
scroll to position [6, 0]
click at [397, 113] on div "No" at bounding box center [416, 116] width 86 height 7
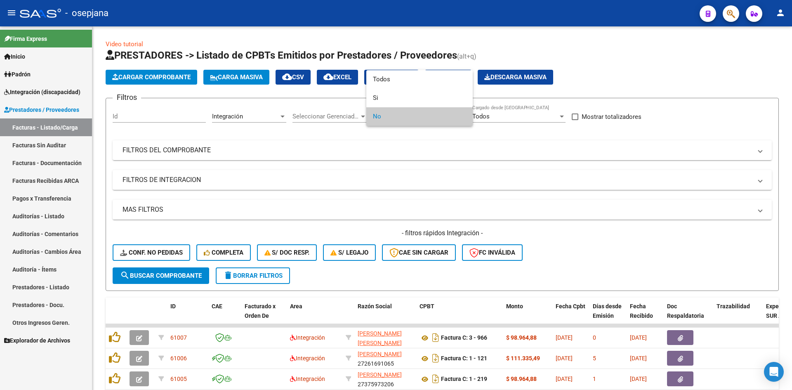
click at [382, 118] on span "No" at bounding box center [419, 116] width 93 height 19
click at [528, 165] on div at bounding box center [396, 195] width 792 height 390
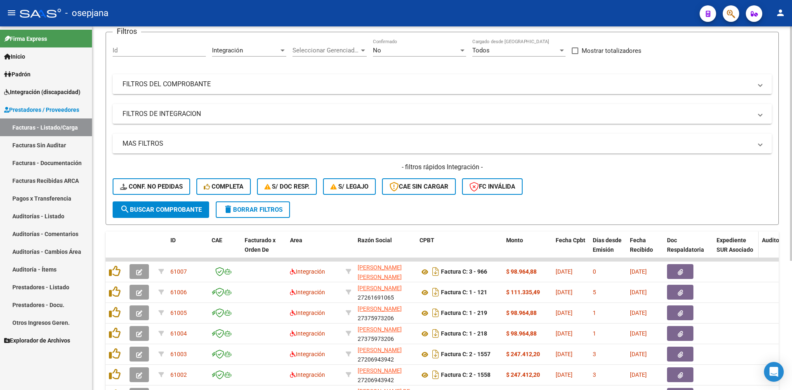
scroll to position [200, 0]
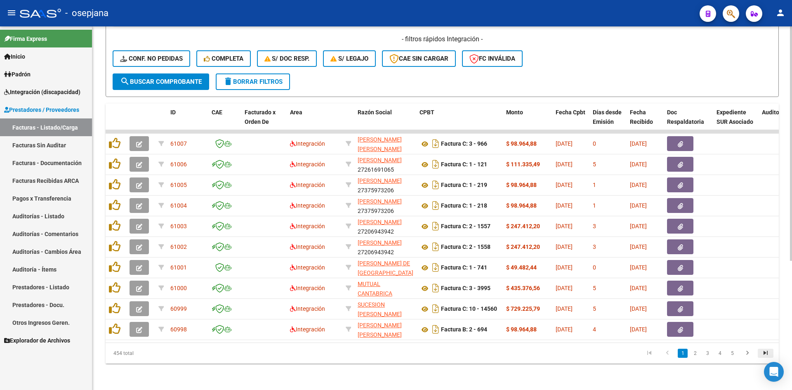
click at [762, 353] on icon "go to last page" at bounding box center [765, 354] width 11 height 10
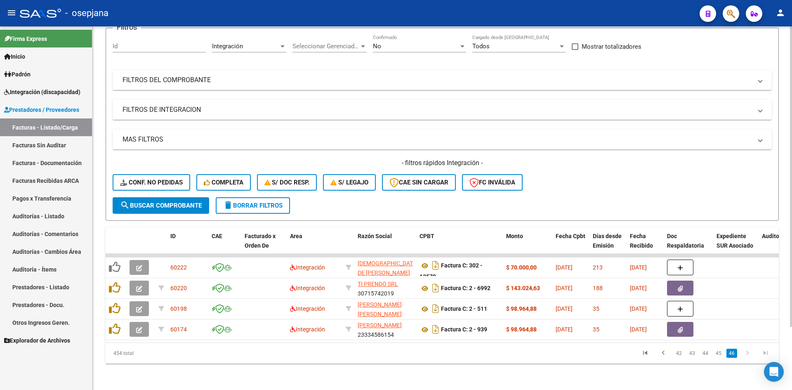
scroll to position [76, 0]
click at [694, 353] on link "43" at bounding box center [692, 353] width 11 height 9
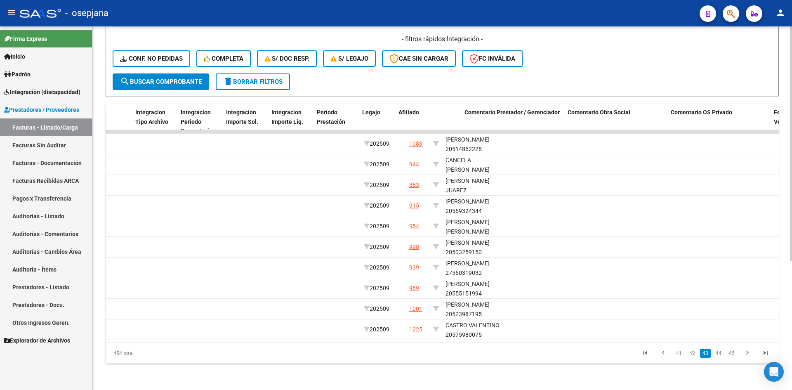
scroll to position [0, 1226]
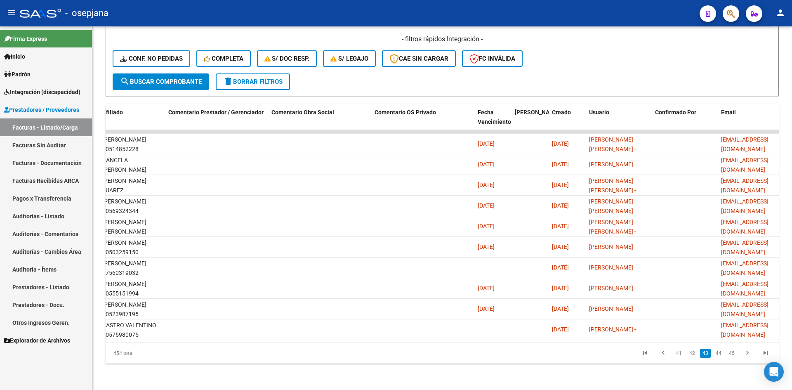
click at [718, 358] on li "44" at bounding box center [718, 353] width 13 height 14
click at [718, 352] on link "44" at bounding box center [718, 353] width 11 height 9
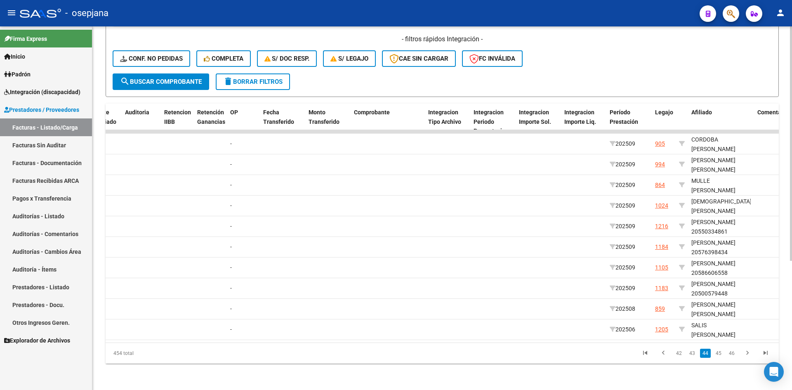
scroll to position [0, 0]
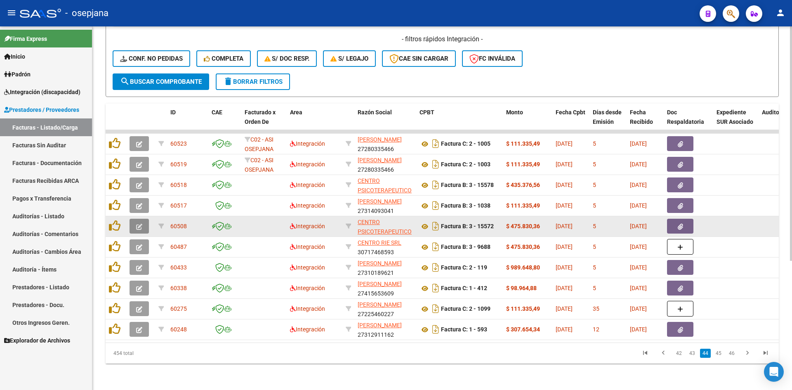
click at [139, 224] on icon "button" at bounding box center [139, 227] width 6 height 6
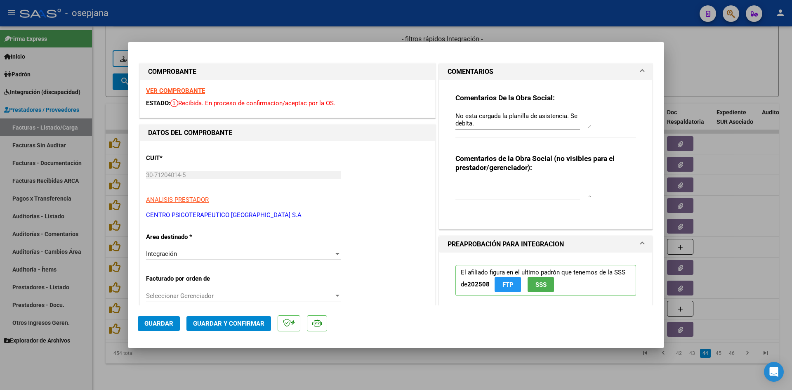
click at [702, 71] on div at bounding box center [396, 195] width 792 height 390
type input "$ 0,00"
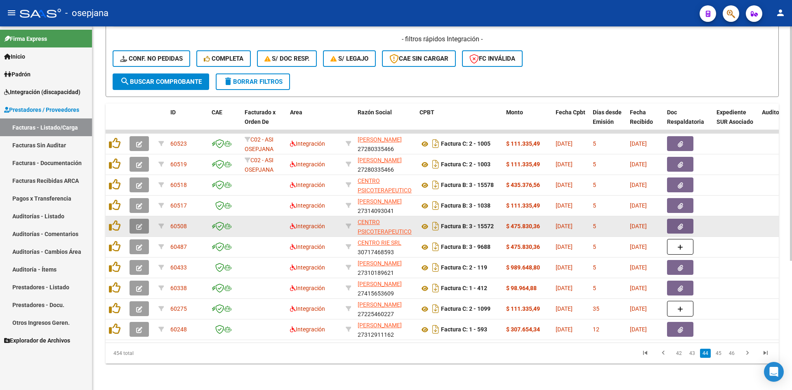
click at [138, 224] on icon "button" at bounding box center [139, 227] width 6 height 6
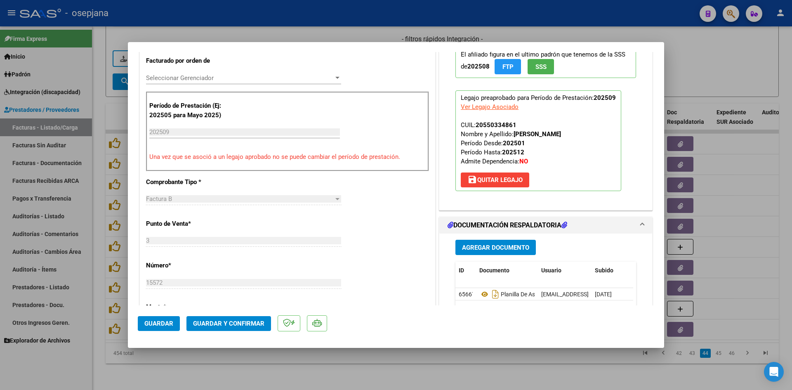
scroll to position [289, 0]
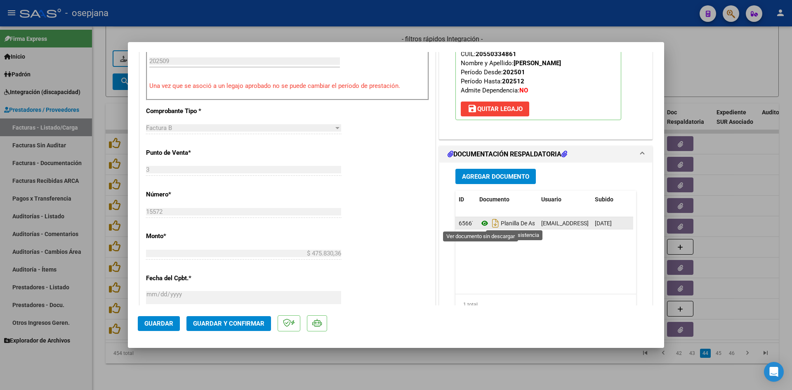
click at [481, 222] on icon at bounding box center [484, 223] width 11 height 10
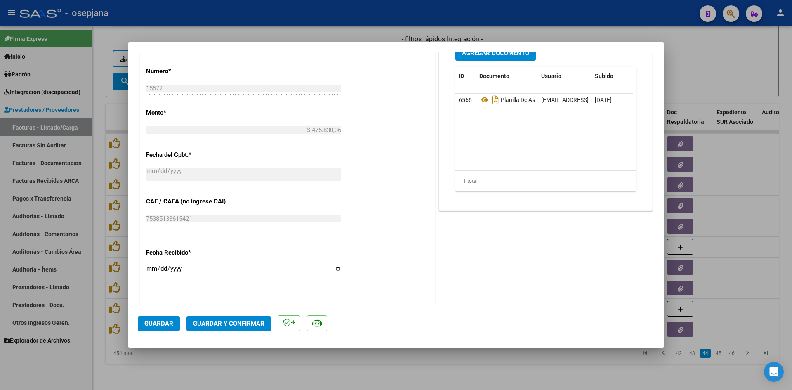
scroll to position [413, 0]
click at [711, 61] on div at bounding box center [396, 195] width 792 height 390
type input "$ 0,00"
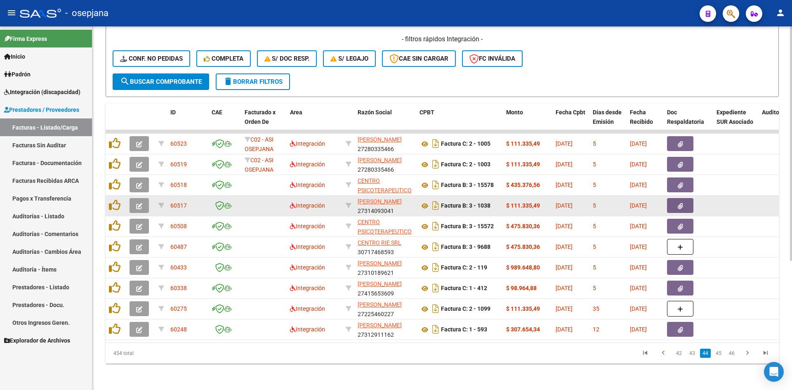
click at [142, 198] on button "button" at bounding box center [139, 205] width 19 height 15
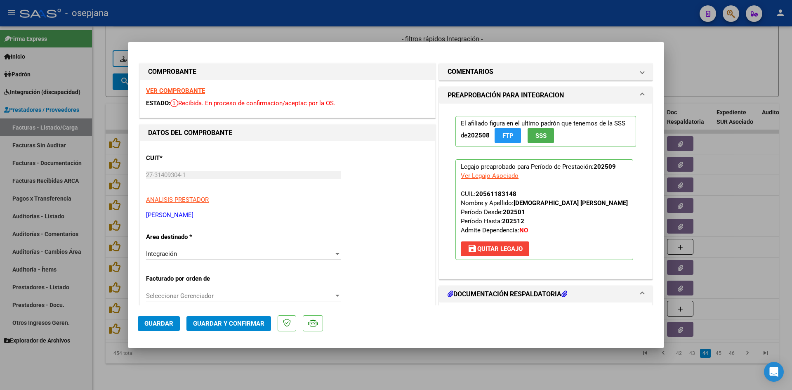
click at [183, 92] on strong "VER COMPROBANTE" at bounding box center [175, 90] width 59 height 7
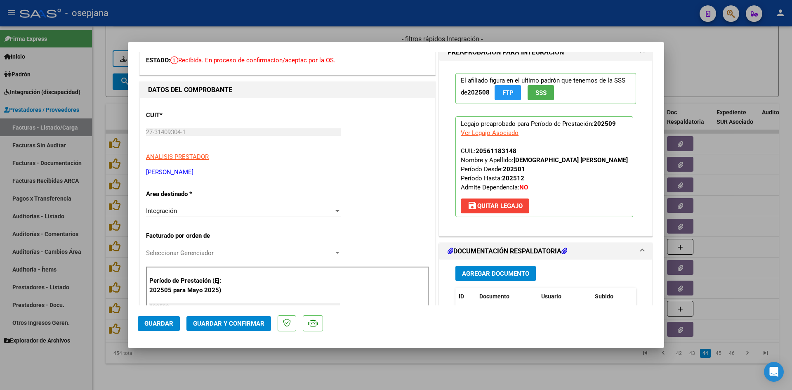
scroll to position [124, 0]
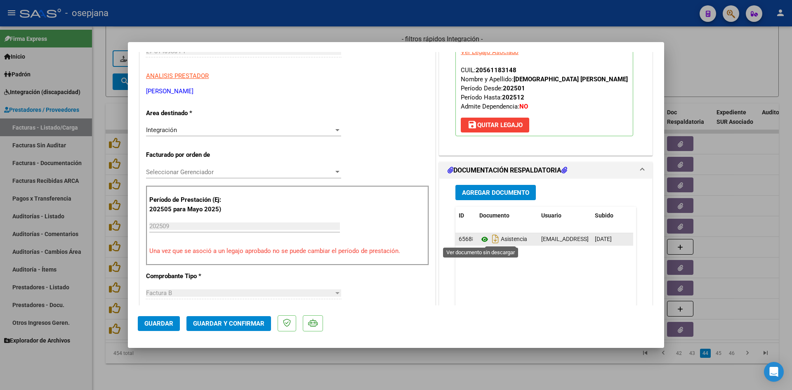
click at [481, 241] on icon at bounding box center [484, 239] width 11 height 10
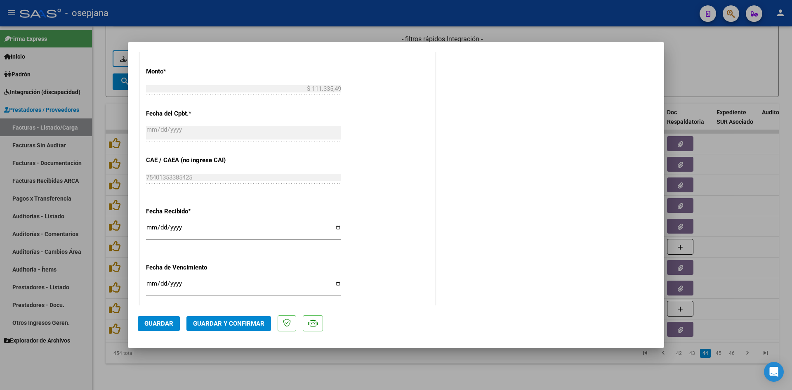
scroll to position [454, 0]
click at [151, 283] on input "[DATE]" at bounding box center [243, 286] width 195 height 13
type input "[DATE]"
click at [234, 324] on span "Guardar y Confirmar" at bounding box center [228, 323] width 71 height 7
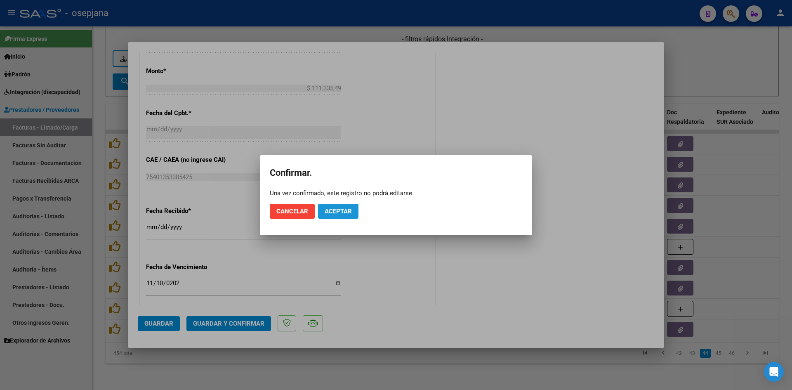
click at [357, 210] on button "Aceptar" at bounding box center [338, 211] width 40 height 15
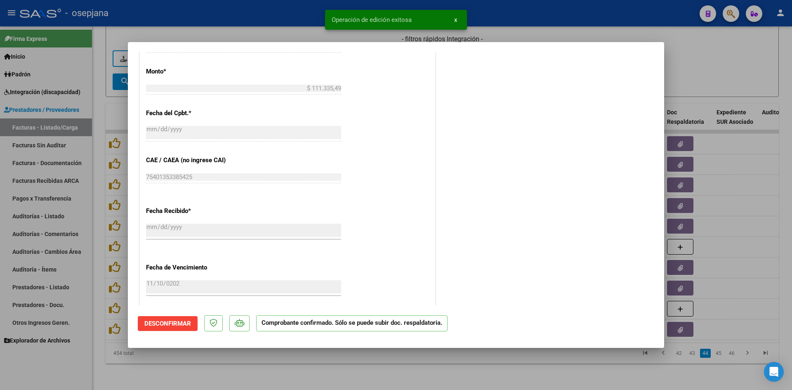
click at [706, 71] on div at bounding box center [396, 195] width 792 height 390
type input "$ 0,00"
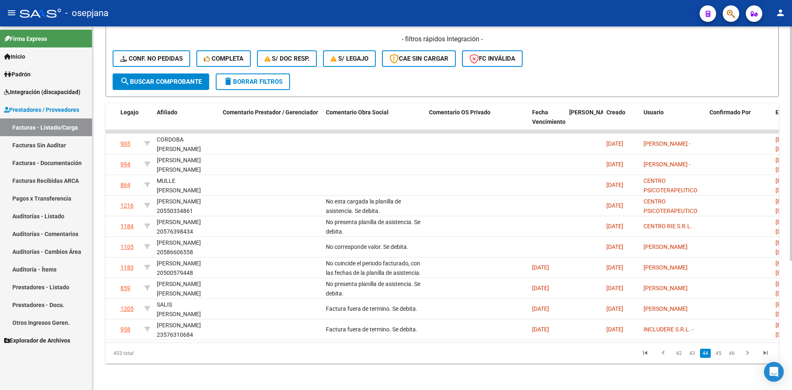
scroll to position [0, 0]
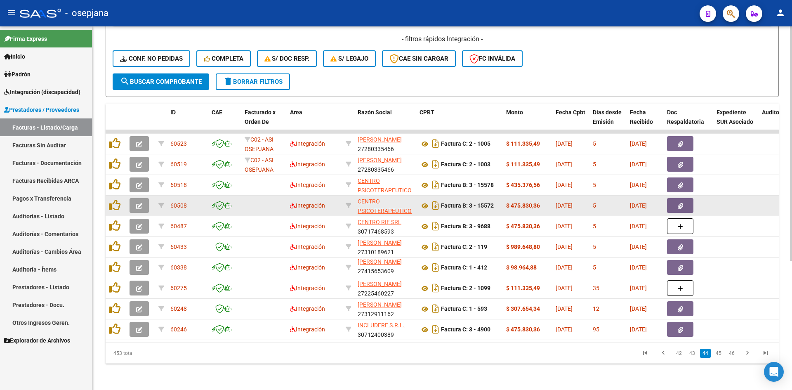
click at [143, 198] on button "button" at bounding box center [139, 205] width 19 height 15
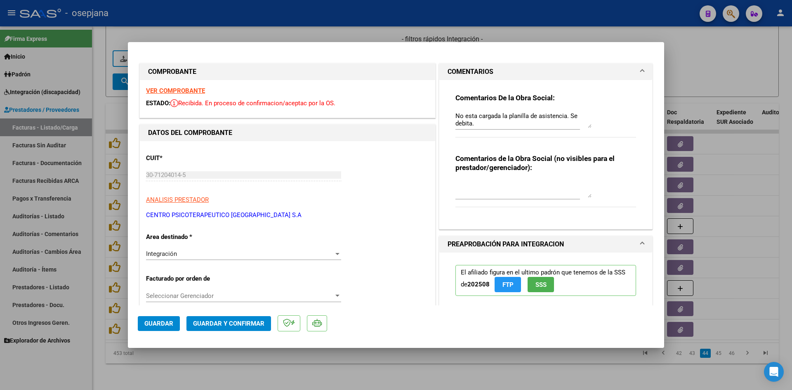
click at [687, 66] on div at bounding box center [396, 195] width 792 height 390
type input "$ 0,00"
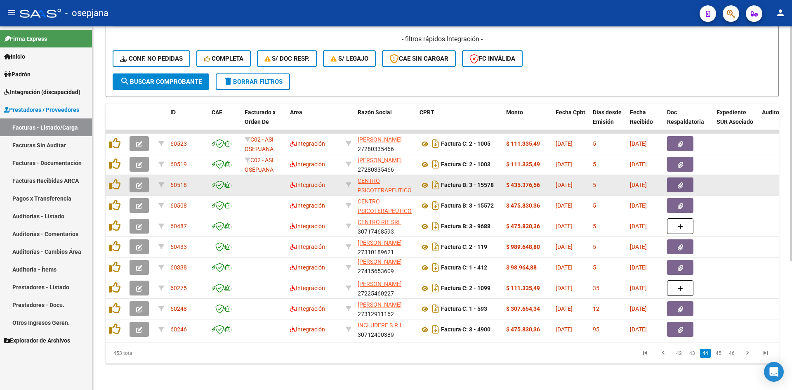
click at [142, 182] on icon "button" at bounding box center [139, 185] width 6 height 6
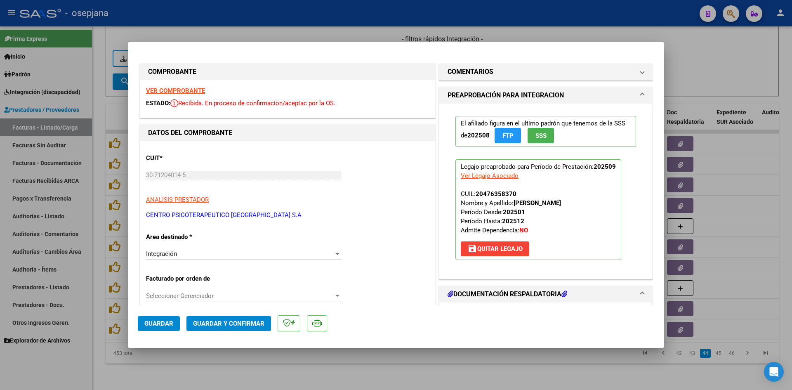
click at [175, 88] on strong "VER COMPROBANTE" at bounding box center [175, 90] width 59 height 7
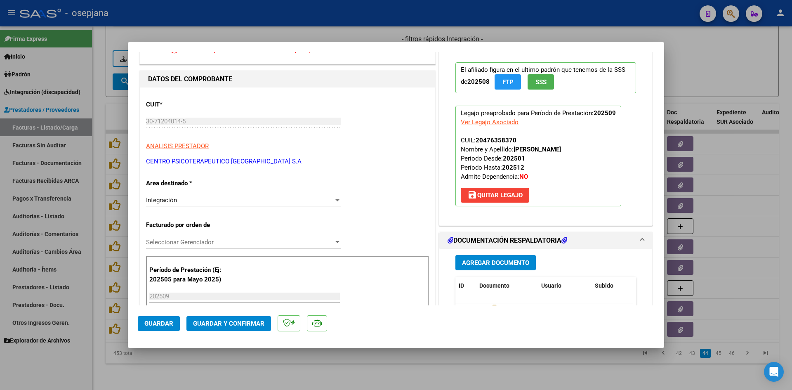
scroll to position [124, 0]
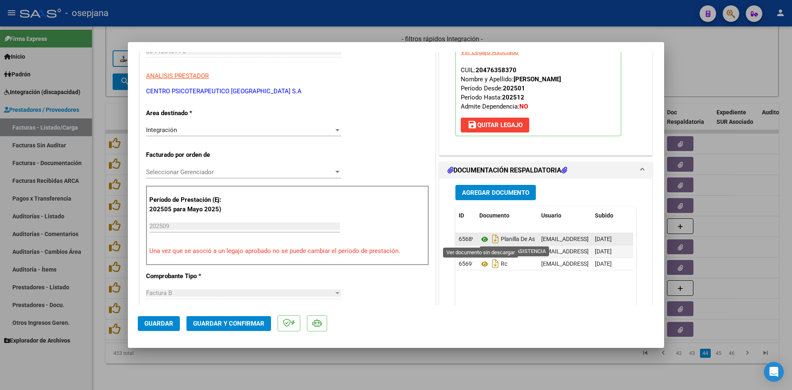
click at [480, 238] on icon at bounding box center [484, 239] width 11 height 10
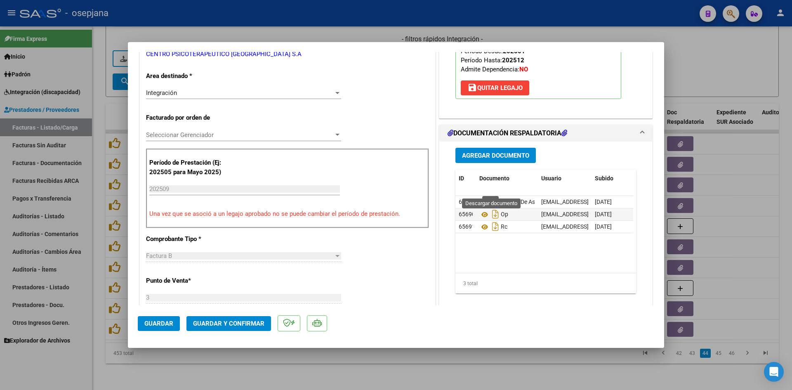
scroll to position [206, 0]
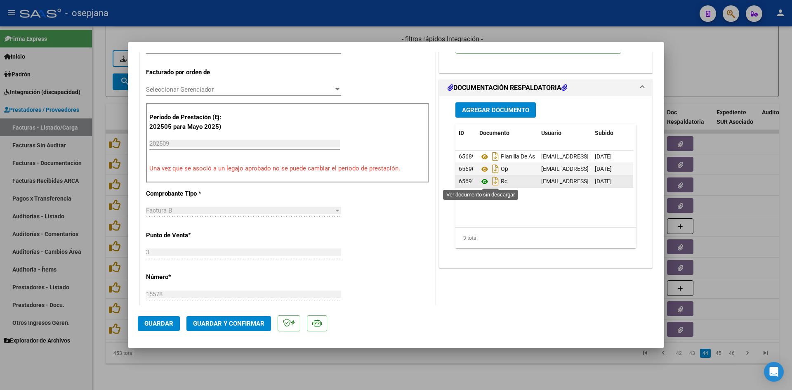
click at [482, 183] on icon at bounding box center [484, 182] width 11 height 10
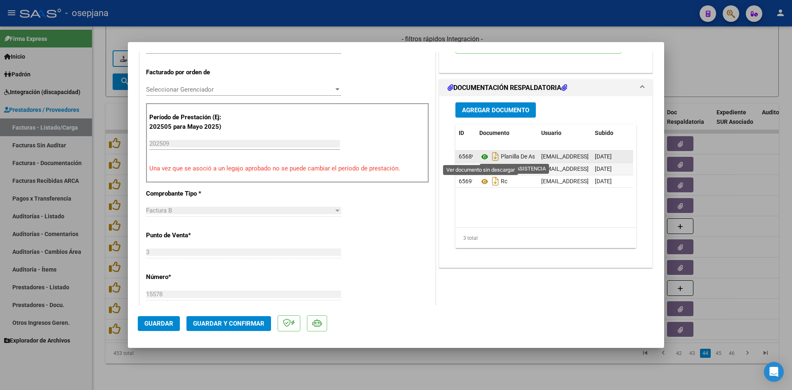
click at [483, 153] on icon at bounding box center [484, 157] width 11 height 10
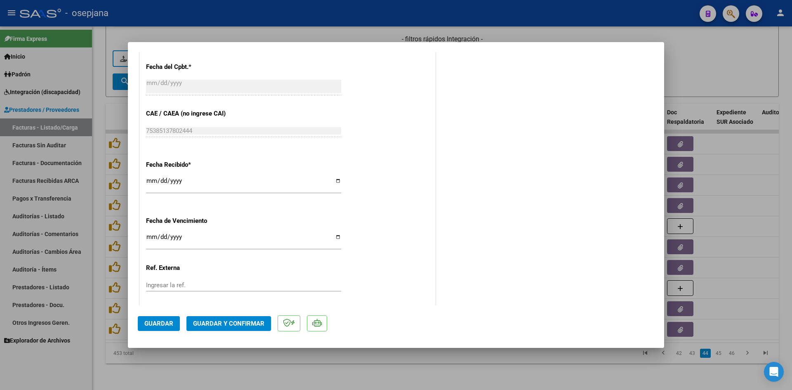
scroll to position [544, 0]
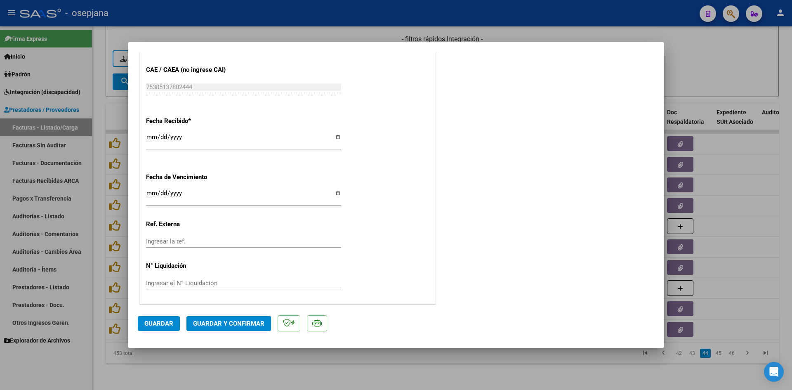
click at [152, 194] on input "Ingresar la fecha" at bounding box center [243, 196] width 195 height 13
type input "[DATE]"
click at [225, 318] on button "Guardar y Confirmar" at bounding box center [228, 323] width 85 height 15
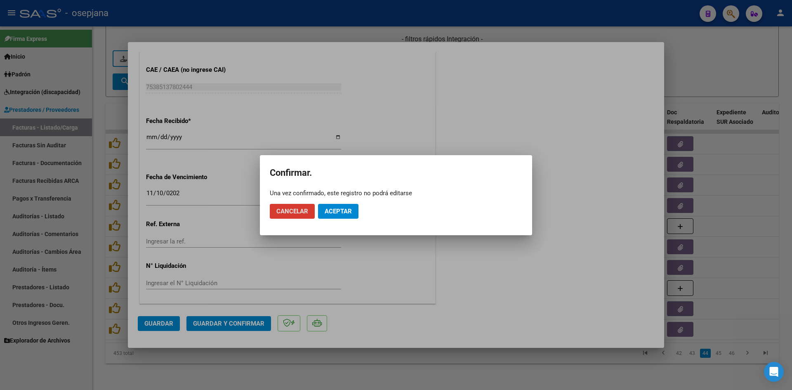
click at [335, 208] on span "Aceptar" at bounding box center [338, 211] width 27 height 7
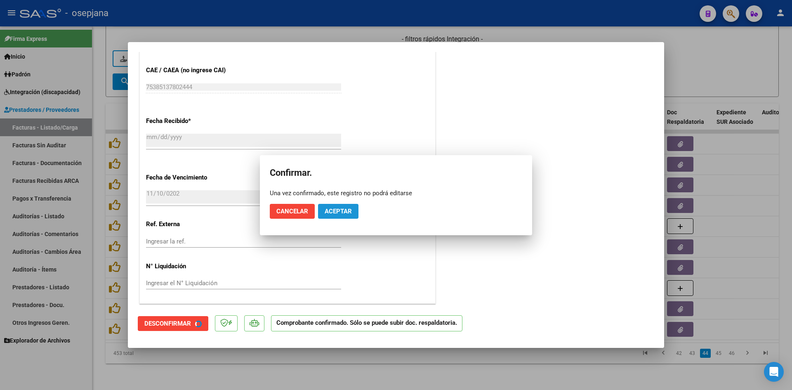
scroll to position [493, 0]
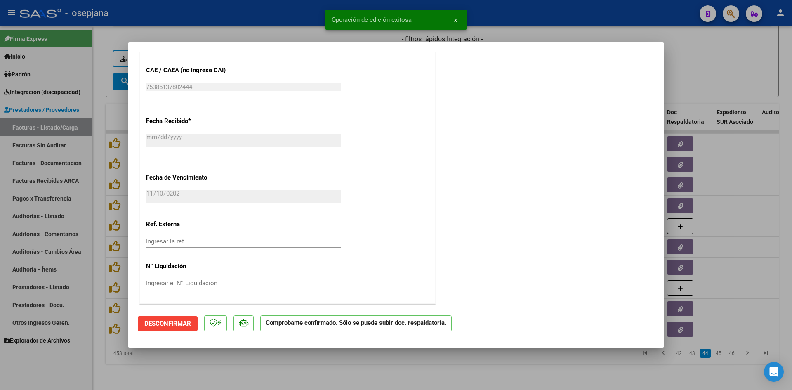
click at [697, 66] on div at bounding box center [396, 195] width 792 height 390
type input "$ 0,00"
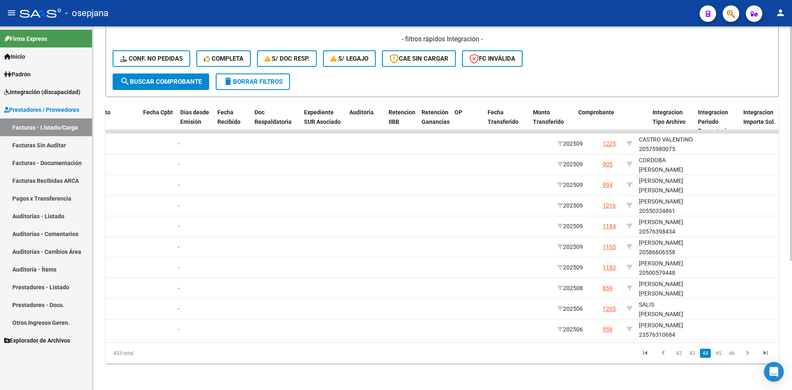
scroll to position [0, 0]
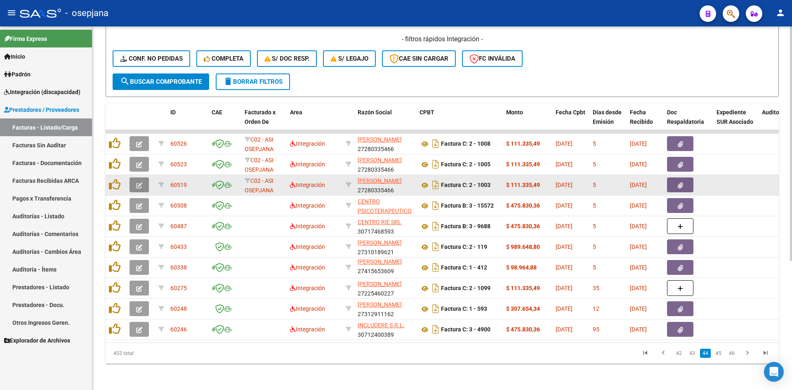
click at [141, 182] on span "button" at bounding box center [139, 184] width 6 height 7
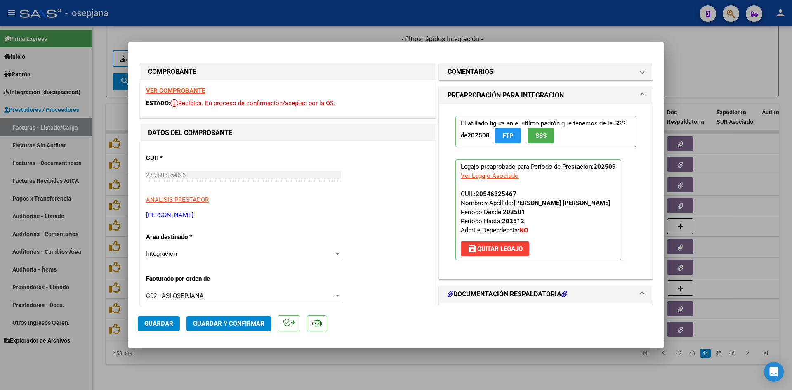
click at [186, 91] on strong "VER COMPROBANTE" at bounding box center [175, 90] width 59 height 7
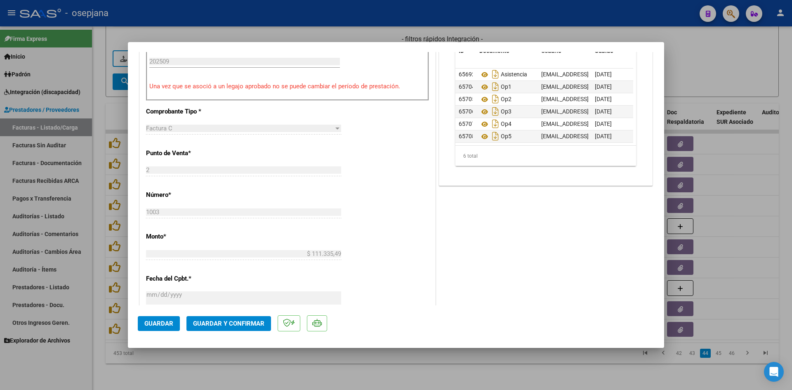
scroll to position [289, 0]
click at [481, 125] on icon at bounding box center [484, 124] width 11 height 10
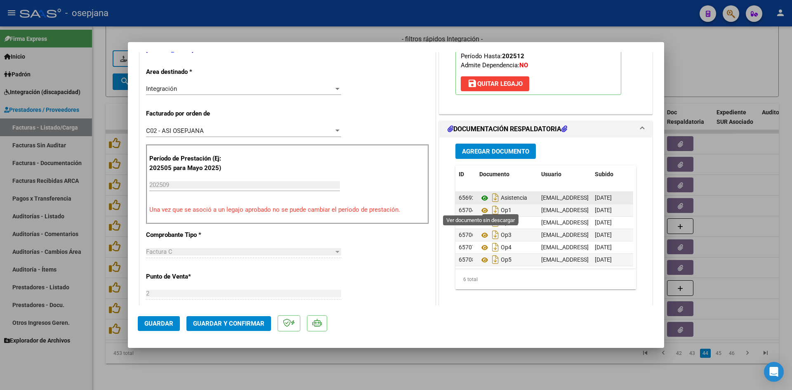
click at [482, 203] on icon at bounding box center [484, 198] width 11 height 10
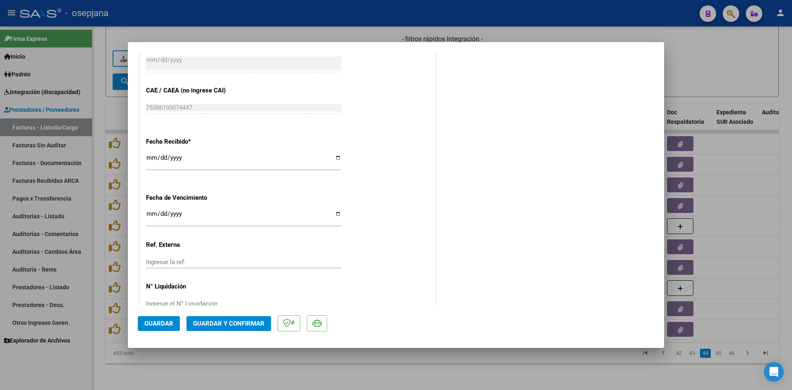
scroll to position [536, 0]
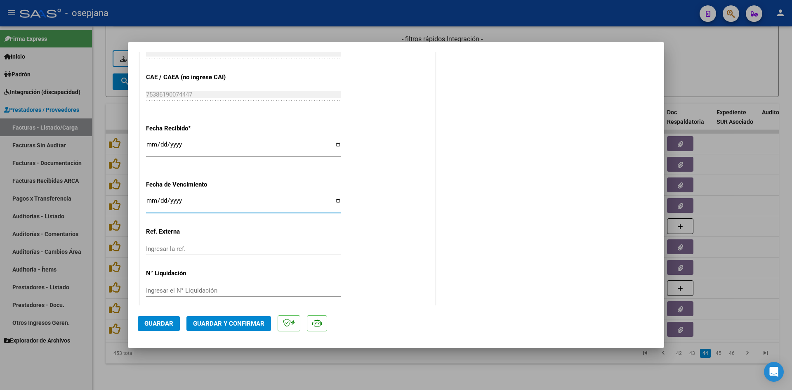
click at [152, 201] on input "Ingresar la fecha" at bounding box center [243, 203] width 195 height 13
type input "[DATE]"
click at [227, 323] on span "Guardar y Confirmar" at bounding box center [228, 323] width 71 height 7
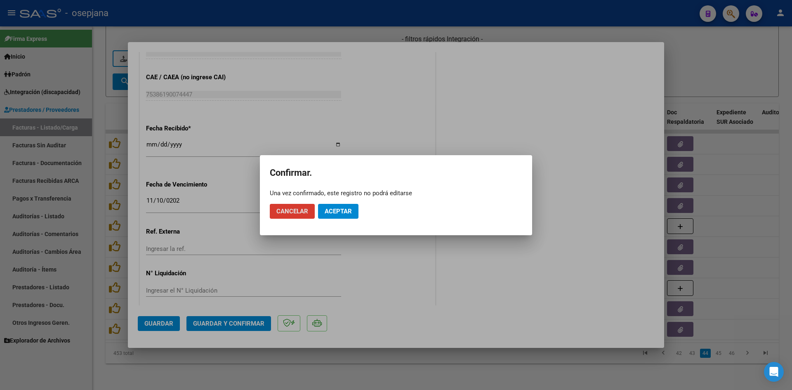
click at [338, 215] on button "Aceptar" at bounding box center [338, 211] width 40 height 15
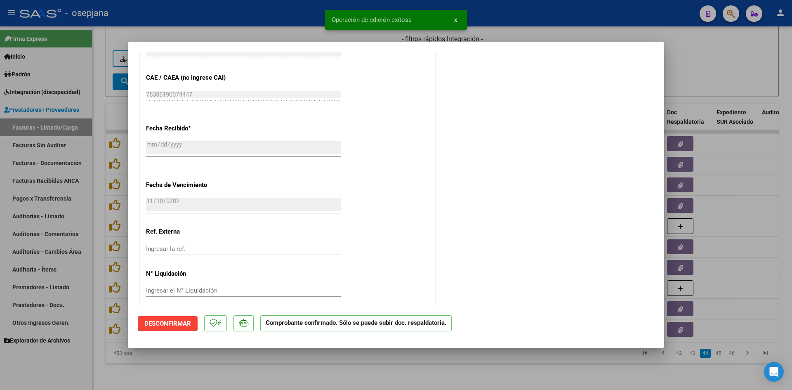
click at [702, 71] on div at bounding box center [396, 195] width 792 height 390
type input "$ 0,00"
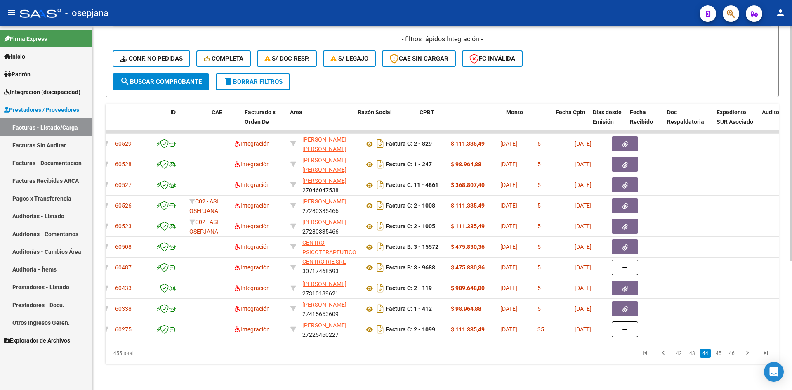
scroll to position [0, 0]
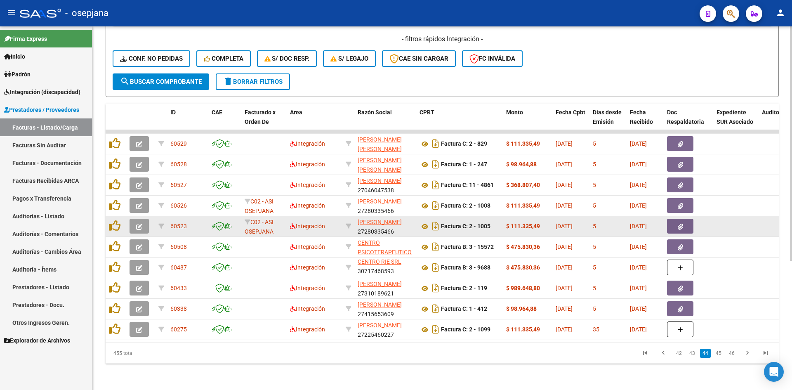
click at [137, 224] on icon "button" at bounding box center [139, 227] width 6 height 6
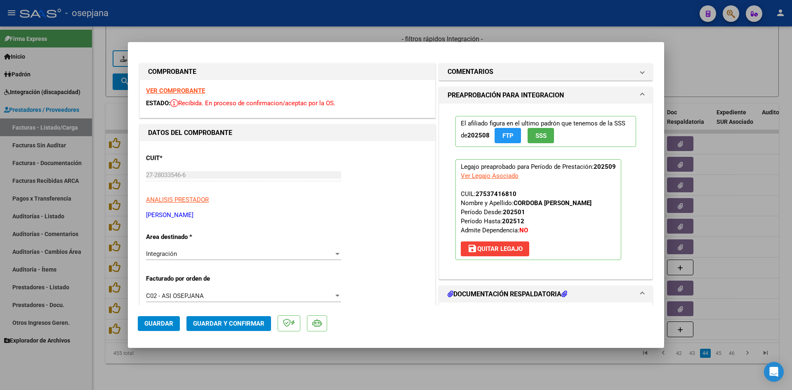
click at [178, 92] on strong "VER COMPROBANTE" at bounding box center [175, 90] width 59 height 7
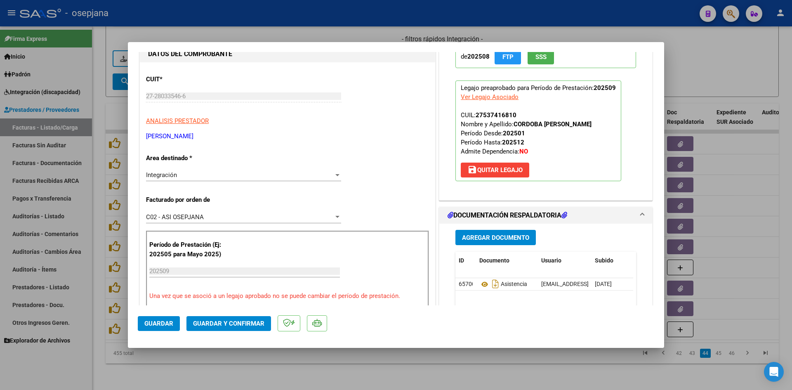
scroll to position [165, 0]
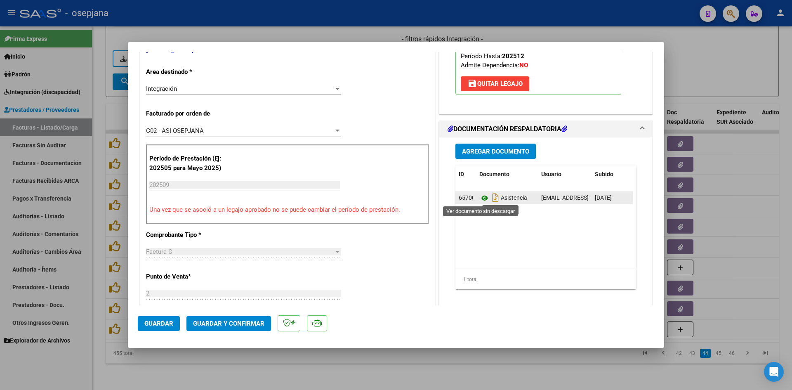
click at [482, 198] on icon at bounding box center [484, 198] width 11 height 10
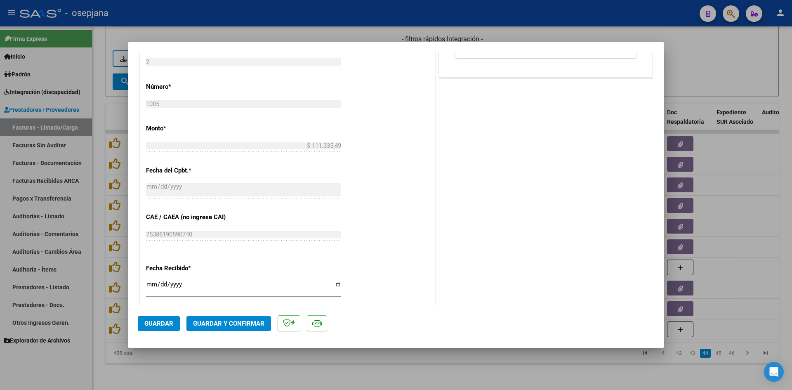
scroll to position [454, 0]
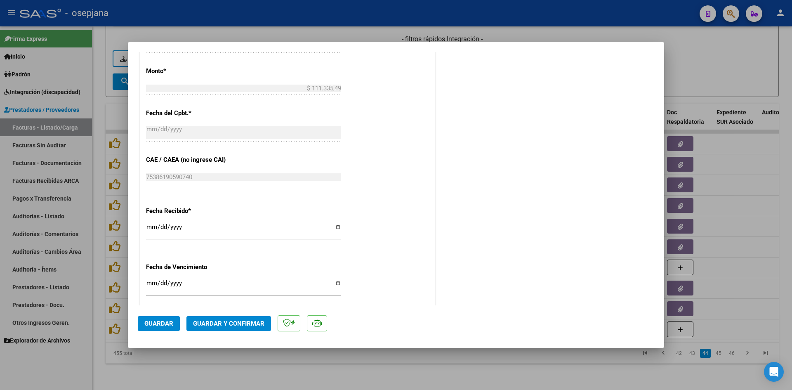
click at [152, 284] on input "Ingresar la fecha" at bounding box center [243, 286] width 195 height 13
type input "[DATE]"
click at [215, 310] on mat-dialog-actions "Guardar Guardar y Confirmar" at bounding box center [396, 321] width 517 height 33
click at [216, 323] on span "Guardar y Confirmar" at bounding box center [228, 323] width 71 height 7
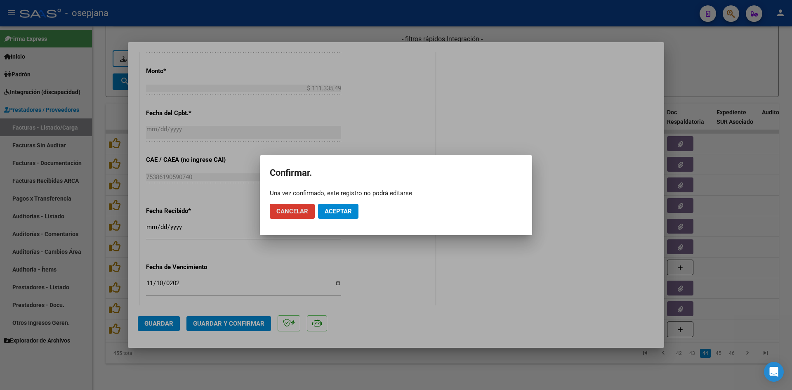
click at [341, 203] on mat-dialog-actions "Cancelar Aceptar" at bounding box center [396, 211] width 253 height 28
click at [342, 214] on span "Aceptar" at bounding box center [338, 211] width 27 height 7
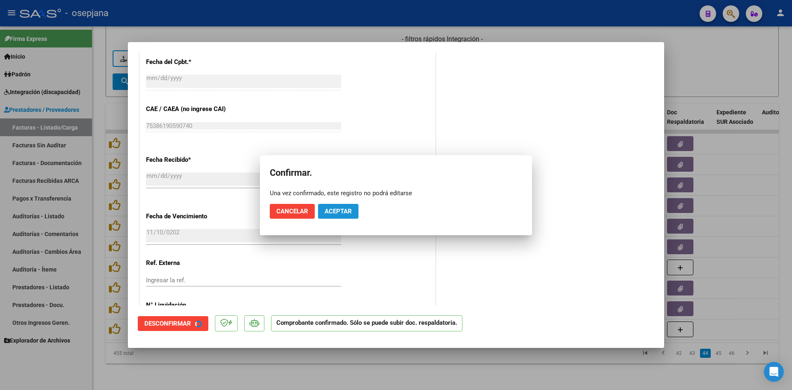
scroll to position [403, 0]
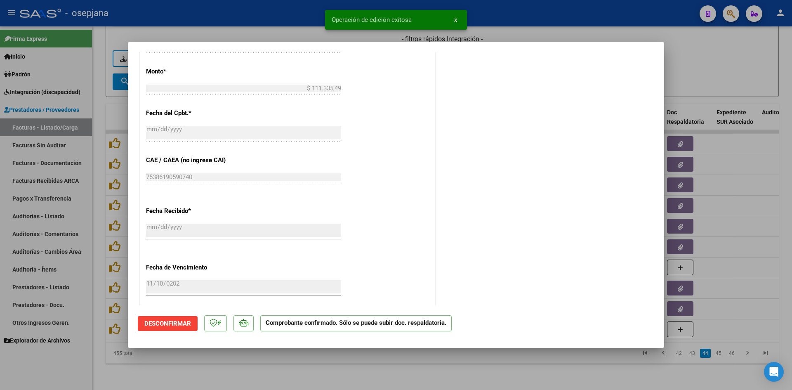
click at [694, 64] on div at bounding box center [396, 195] width 792 height 390
type input "$ 0,00"
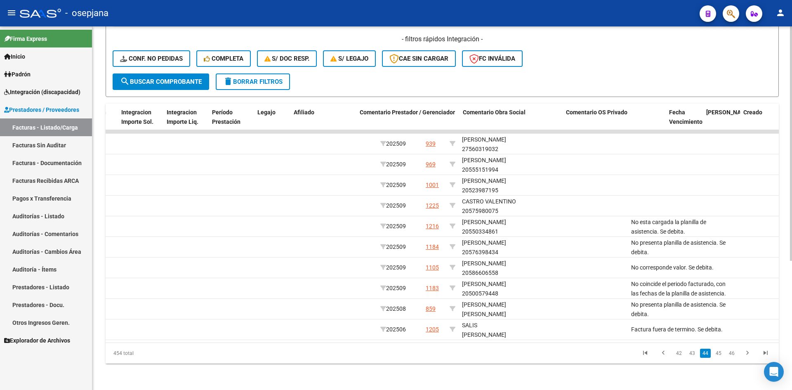
scroll to position [0, 0]
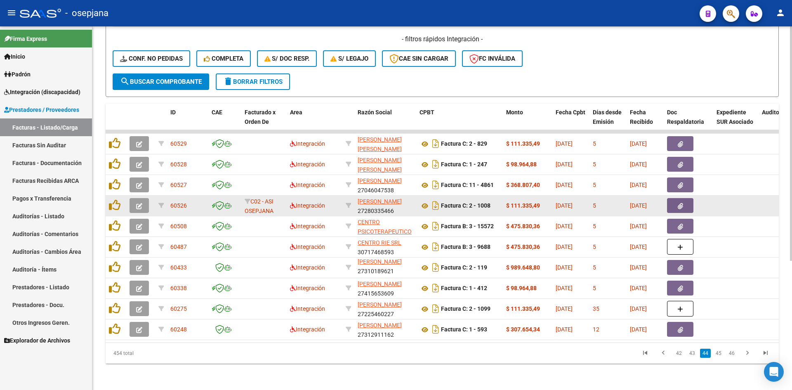
click at [139, 203] on icon "button" at bounding box center [139, 206] width 6 height 6
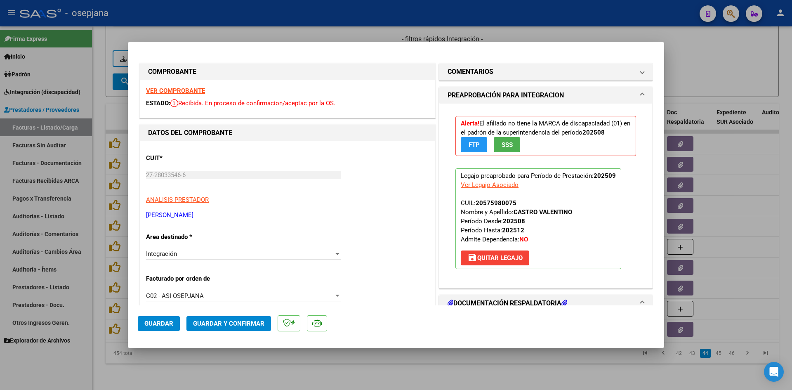
click at [162, 91] on strong "VER COMPROBANTE" at bounding box center [175, 90] width 59 height 7
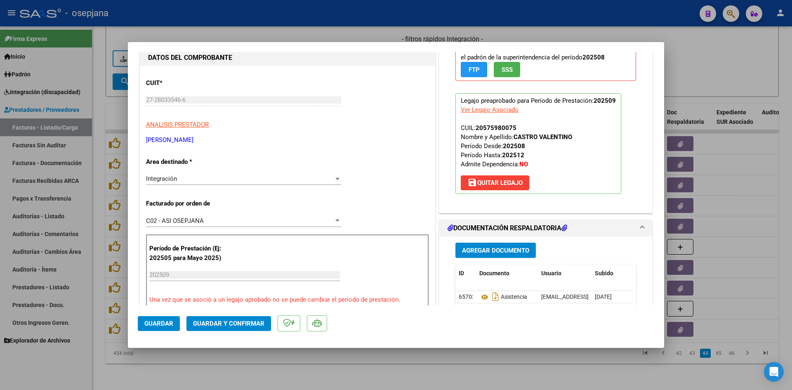
scroll to position [165, 0]
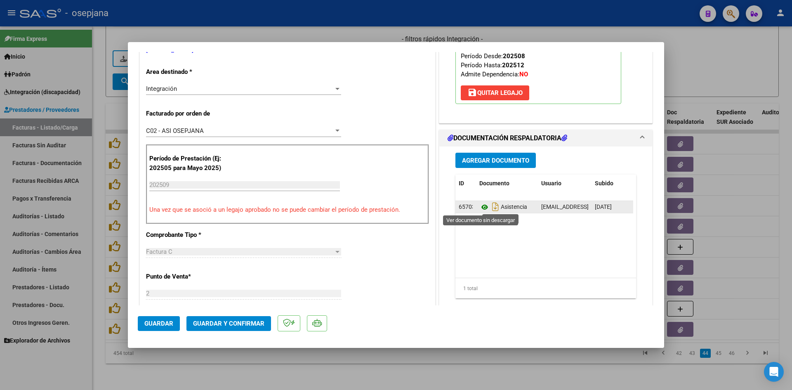
click at [479, 206] on icon at bounding box center [484, 207] width 11 height 10
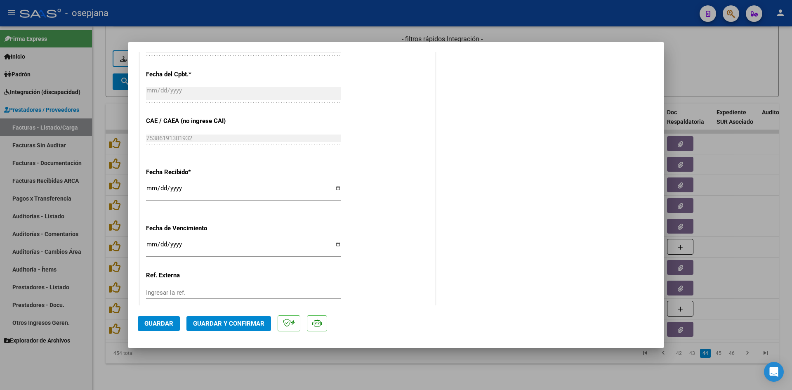
scroll to position [536, 0]
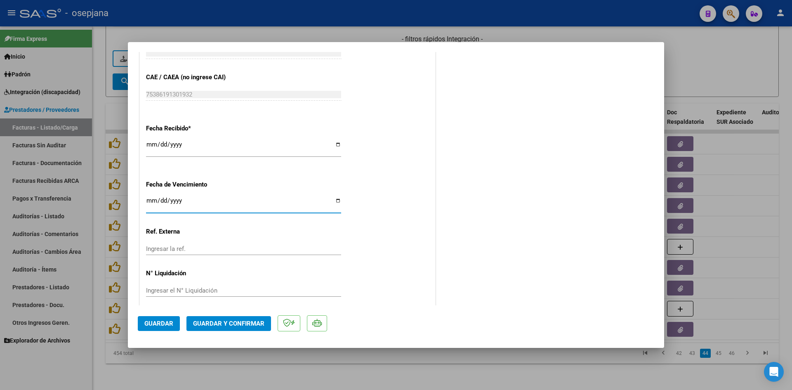
click at [150, 199] on input "Ingresar la fecha" at bounding box center [243, 203] width 195 height 13
type input "[DATE]"
click at [251, 330] on button "Guardar y Confirmar" at bounding box center [228, 323] width 85 height 15
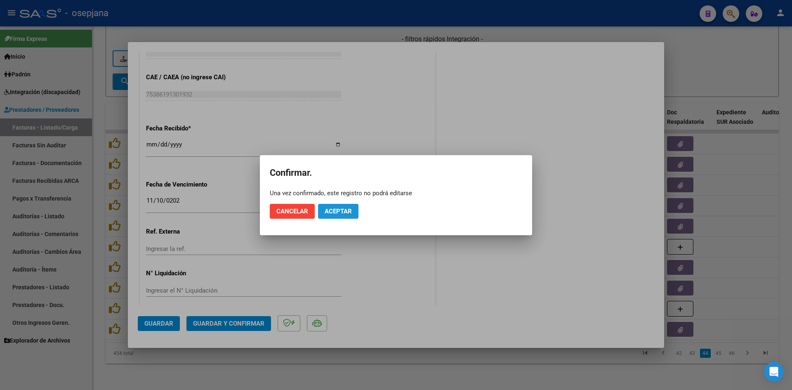
click at [325, 215] on button "Aceptar" at bounding box center [338, 211] width 40 height 15
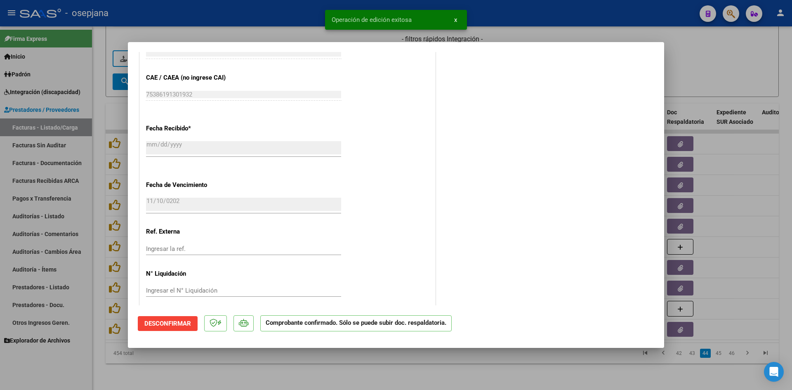
click at [716, 61] on div at bounding box center [396, 195] width 792 height 390
type input "$ 0,00"
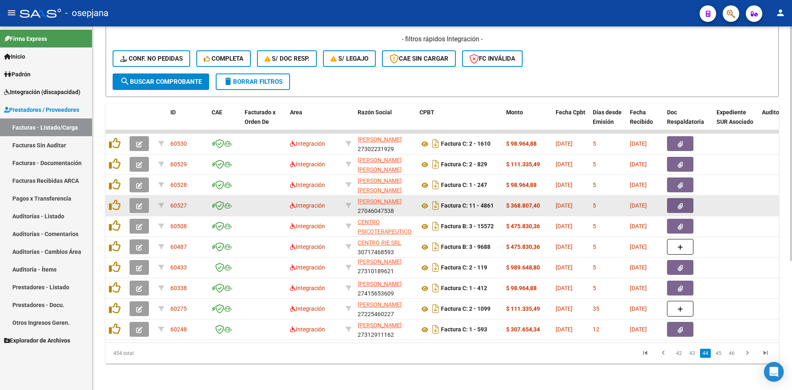
click at [137, 203] on icon "button" at bounding box center [139, 206] width 6 height 6
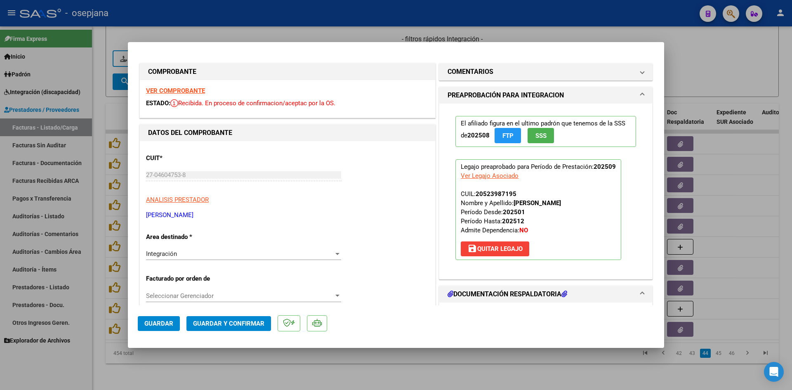
click at [168, 88] on strong "VER COMPROBANTE" at bounding box center [175, 90] width 59 height 7
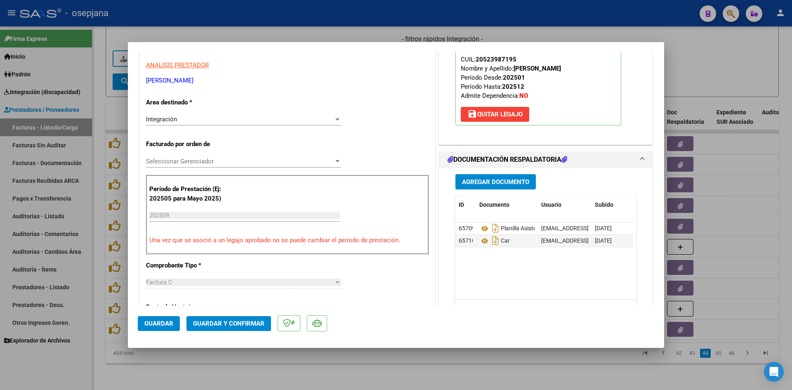
scroll to position [206, 0]
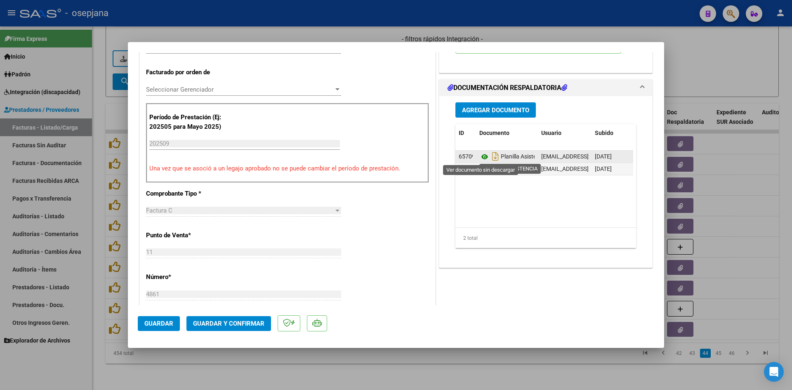
click at [482, 155] on icon at bounding box center [484, 157] width 11 height 10
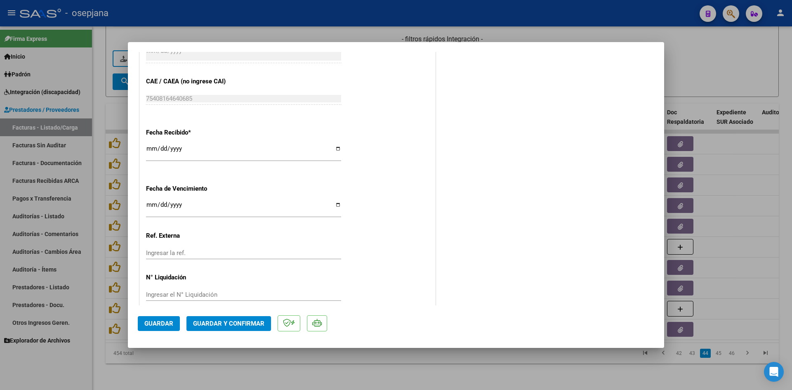
scroll to position [536, 0]
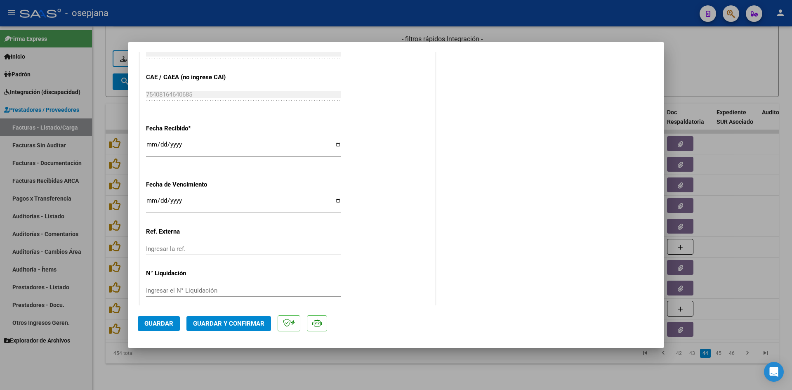
click at [149, 199] on input "[DATE]" at bounding box center [243, 203] width 195 height 13
type input "[DATE]"
click at [214, 321] on span "Guardar y Confirmar" at bounding box center [228, 323] width 71 height 7
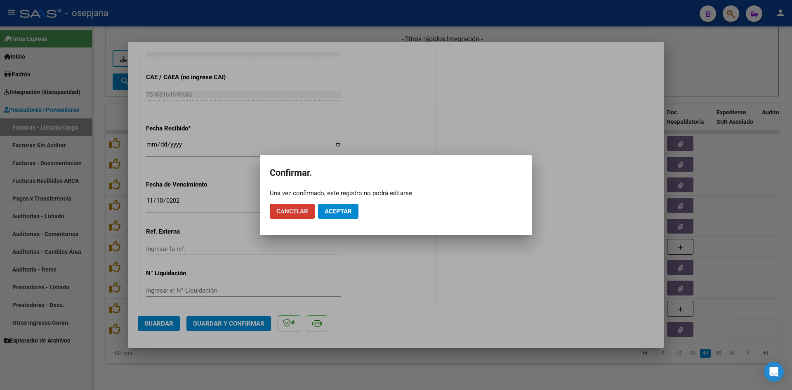
click at [348, 209] on span "Aceptar" at bounding box center [338, 211] width 27 height 7
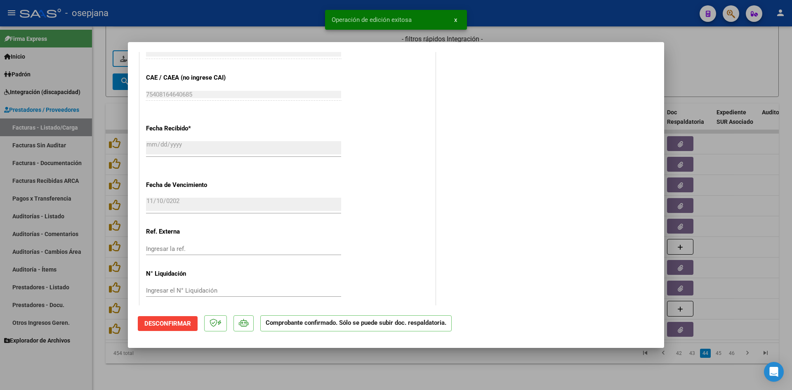
click at [703, 61] on div at bounding box center [396, 195] width 792 height 390
type input "$ 0,00"
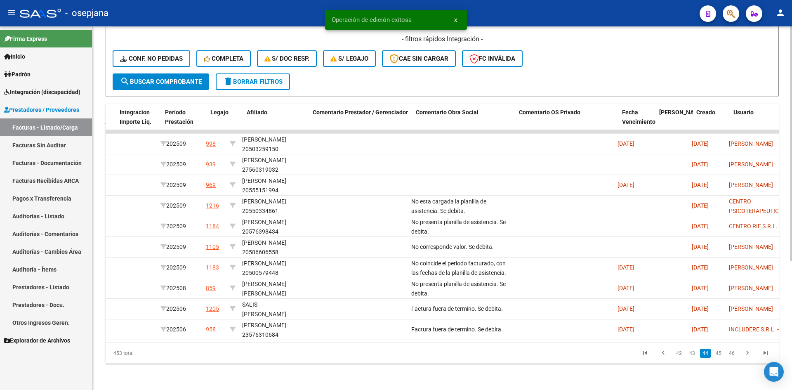
scroll to position [0, 0]
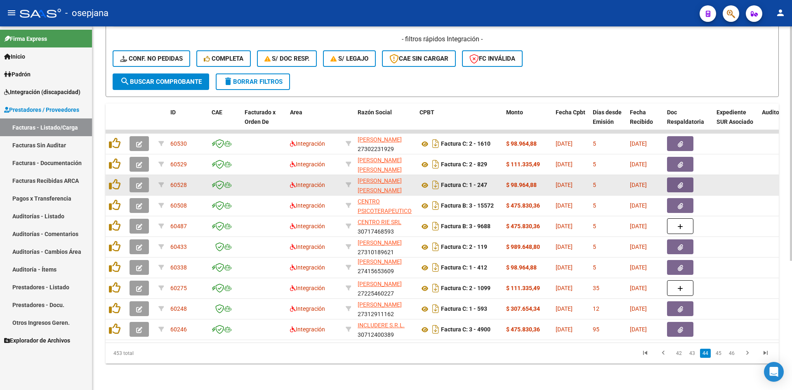
click at [138, 182] on icon "button" at bounding box center [139, 185] width 6 height 6
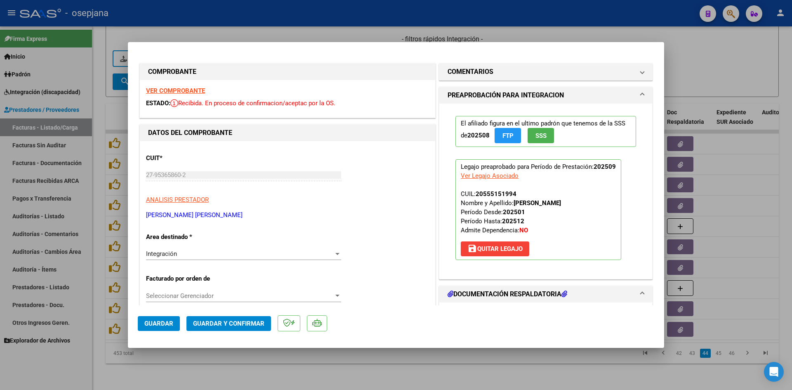
click at [189, 89] on strong "VER COMPROBANTE" at bounding box center [175, 90] width 59 height 7
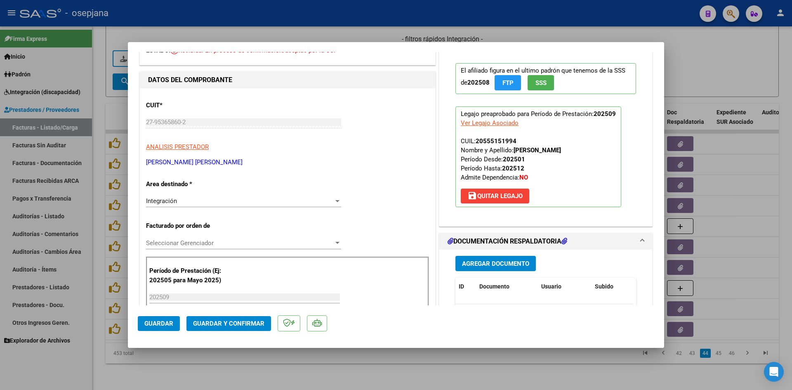
scroll to position [83, 0]
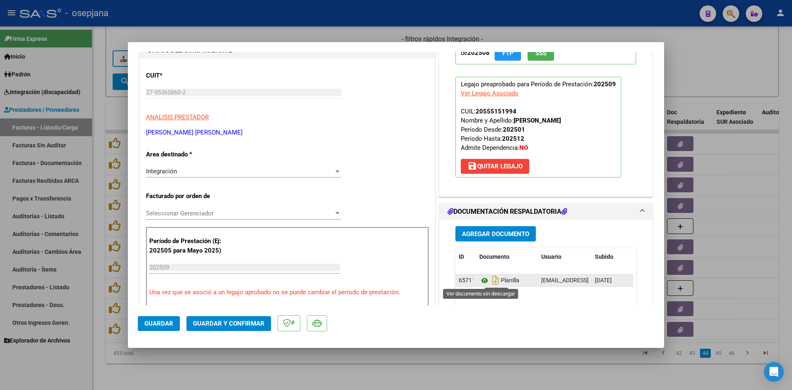
click at [483, 281] on icon at bounding box center [484, 281] width 11 height 10
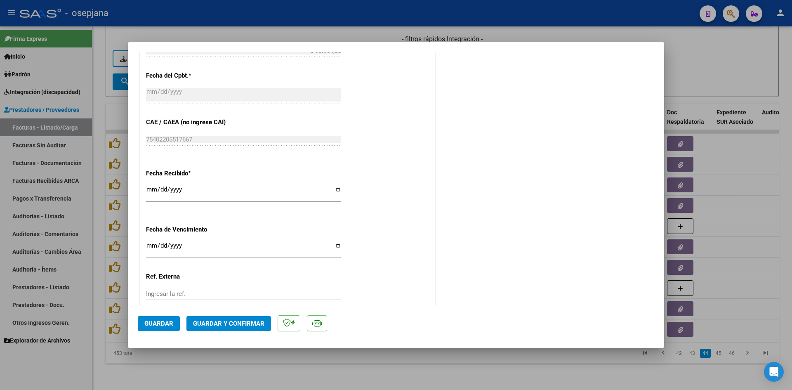
scroll to position [495, 0]
click at [147, 241] on input "[DATE]" at bounding box center [243, 244] width 195 height 13
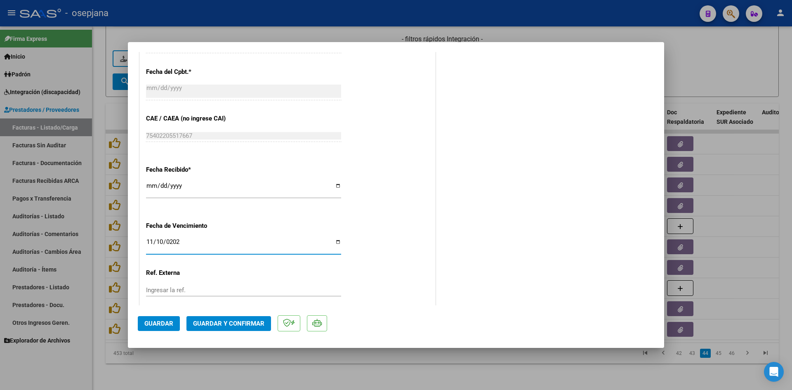
type input "[DATE]"
click at [196, 323] on span "Guardar y Confirmar" at bounding box center [228, 323] width 71 height 7
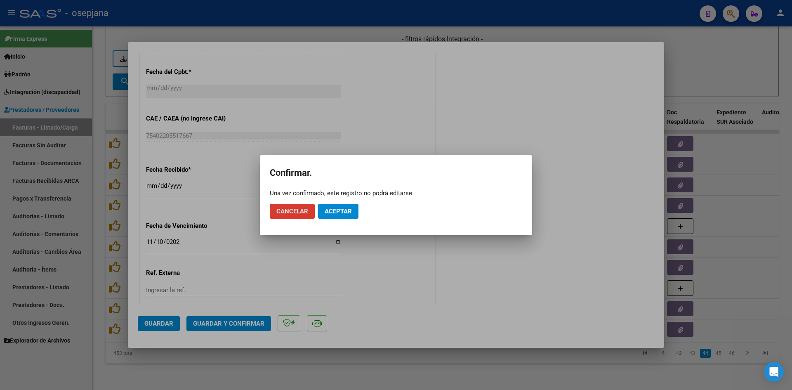
click at [339, 213] on span "Aceptar" at bounding box center [338, 211] width 27 height 7
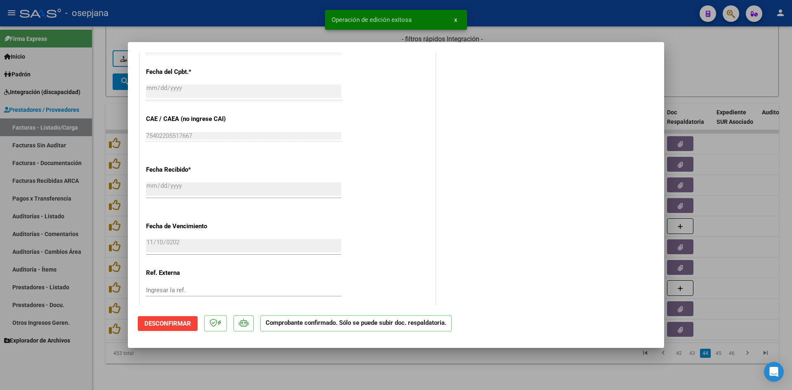
click at [699, 82] on div at bounding box center [396, 195] width 792 height 390
type input "$ 0,00"
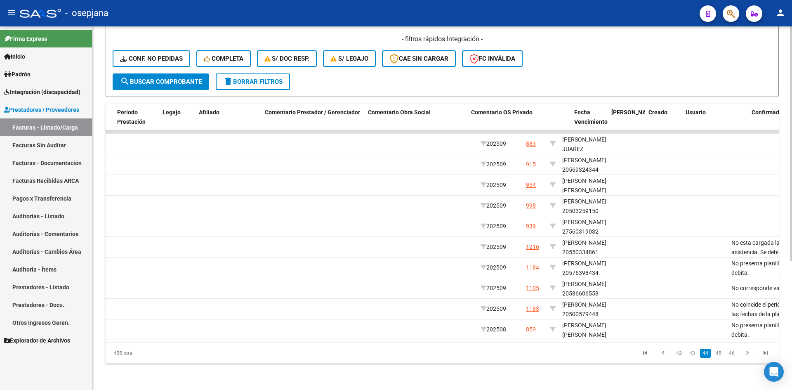
scroll to position [0, 0]
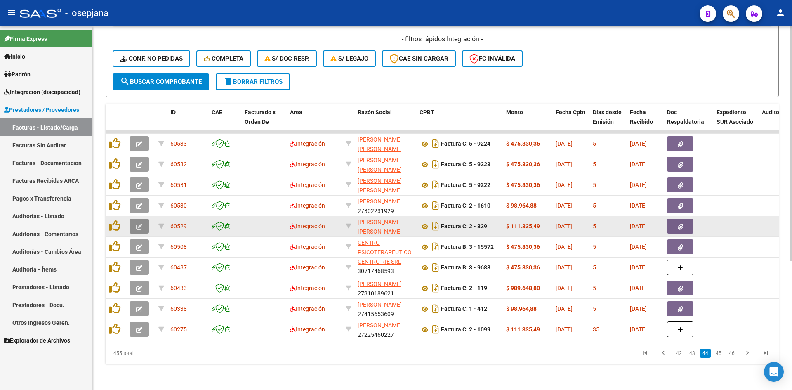
click at [143, 219] on button "button" at bounding box center [139, 226] width 19 height 15
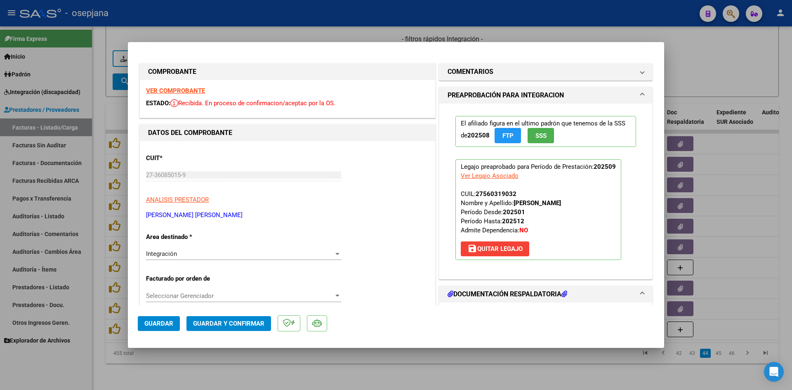
click at [168, 89] on strong "VER COMPROBANTE" at bounding box center [175, 90] width 59 height 7
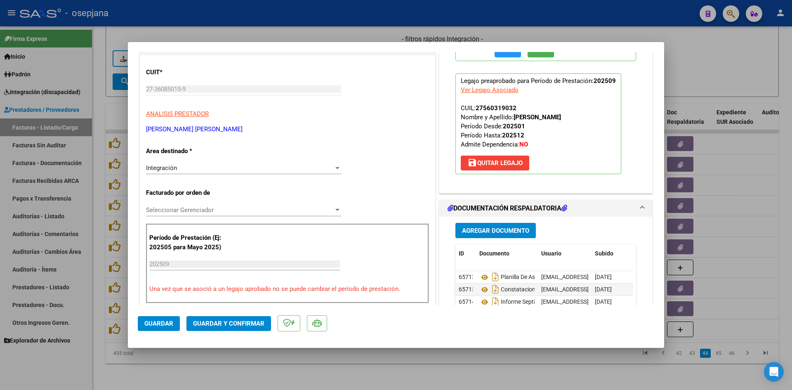
scroll to position [206, 0]
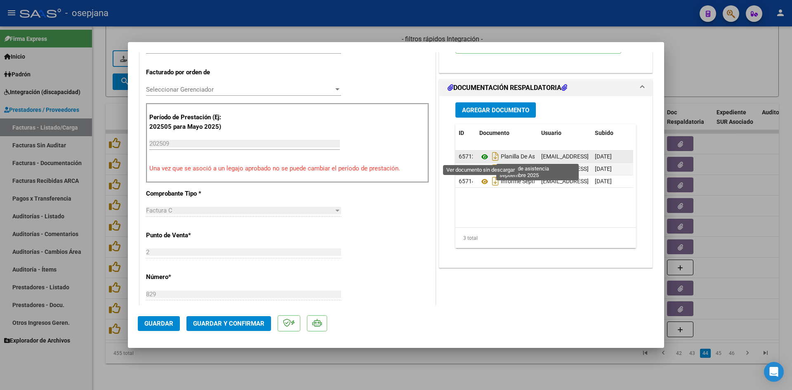
click at [479, 157] on icon at bounding box center [484, 157] width 11 height 10
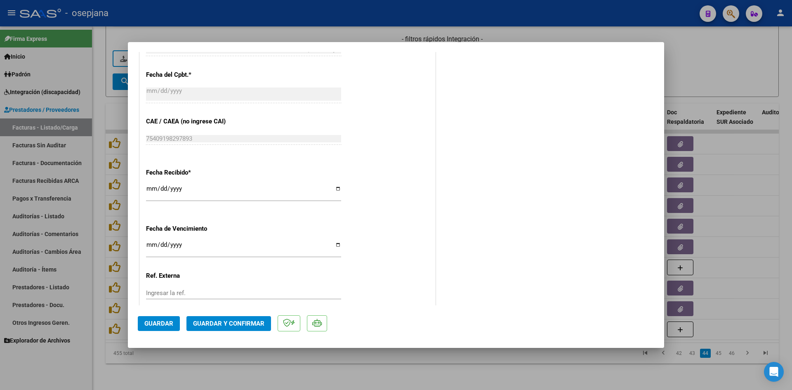
scroll to position [536, 0]
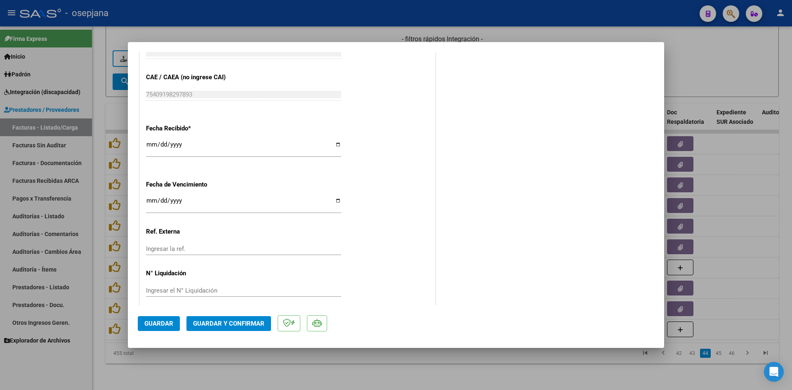
click at [149, 201] on input "Ingresar la fecha" at bounding box center [243, 203] width 195 height 13
type input "[DATE]"
click at [203, 321] on span "Guardar y Confirmar" at bounding box center [228, 323] width 71 height 7
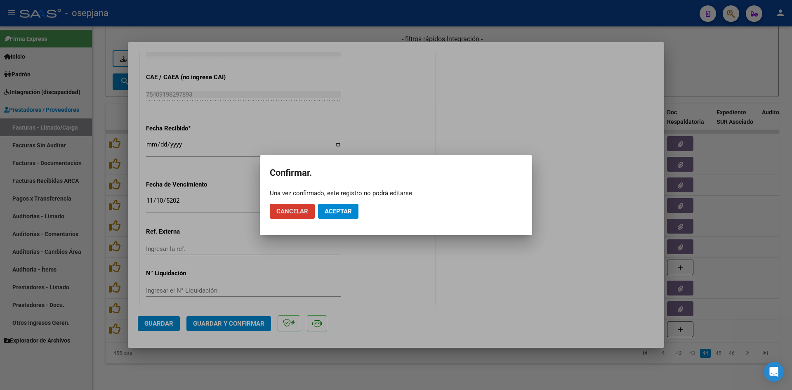
click at [357, 202] on mat-dialog-actions "Cancelar Aceptar" at bounding box center [396, 211] width 253 height 28
click at [342, 212] on span "Aceptar" at bounding box center [338, 211] width 27 height 7
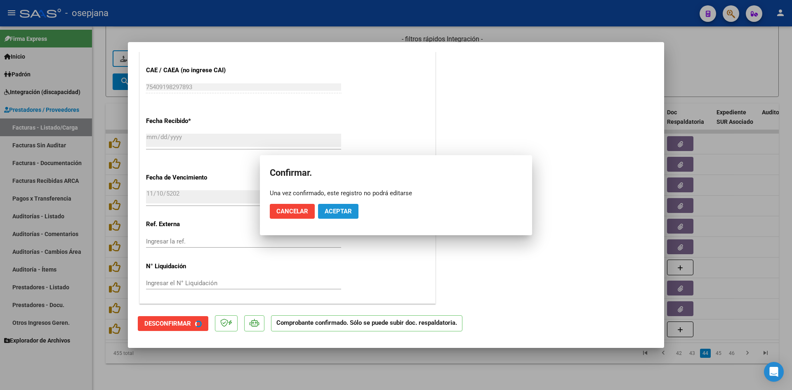
scroll to position [485, 0]
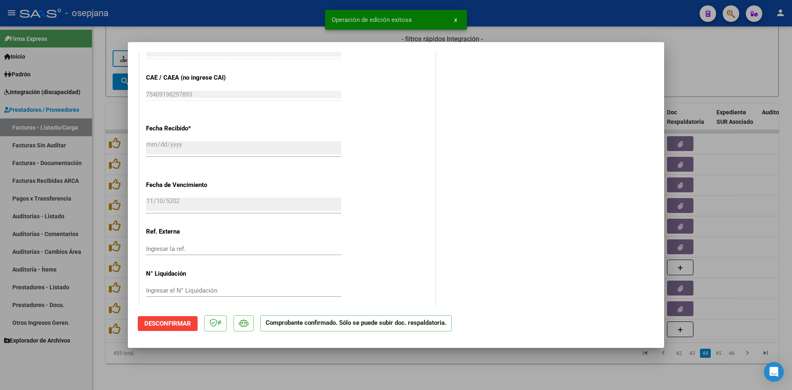
click at [727, 62] on div at bounding box center [396, 195] width 792 height 390
type input "$ 0,00"
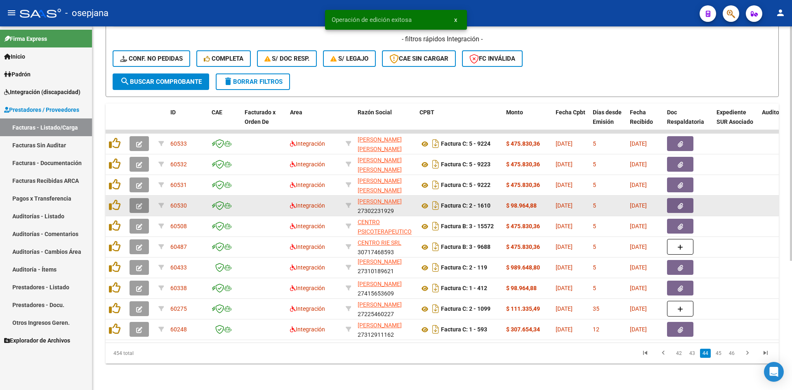
click at [136, 203] on icon "button" at bounding box center [139, 206] width 6 height 6
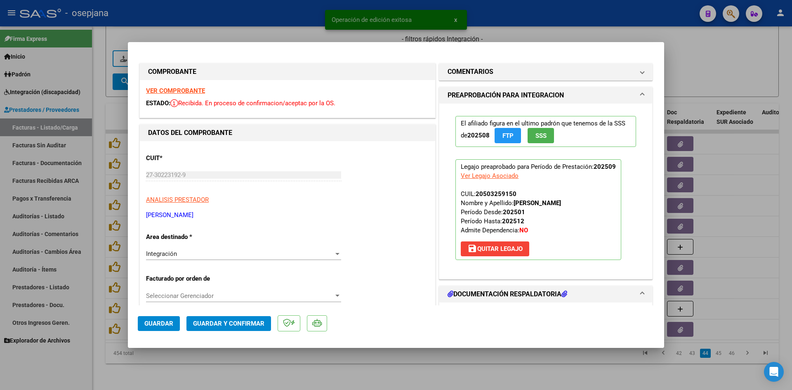
click at [179, 94] on strong "VER COMPROBANTE" at bounding box center [175, 90] width 59 height 7
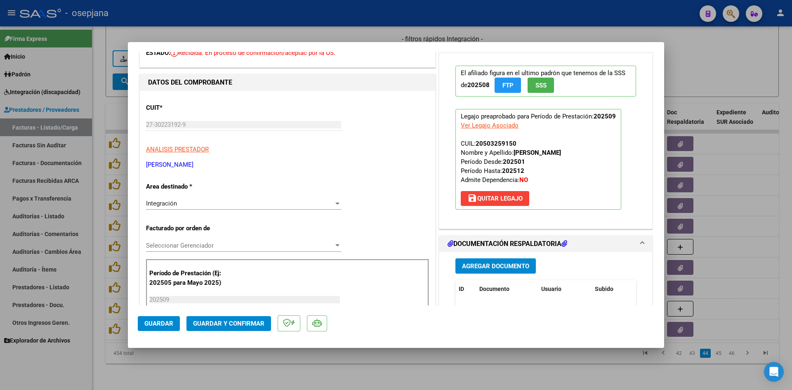
scroll to position [165, 0]
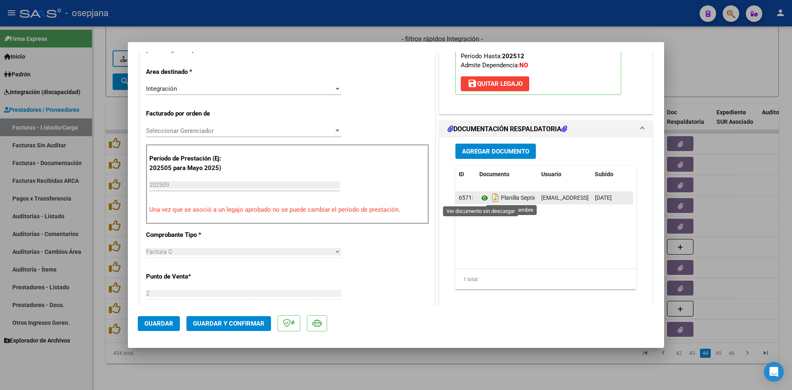
click at [480, 197] on icon at bounding box center [484, 198] width 11 height 10
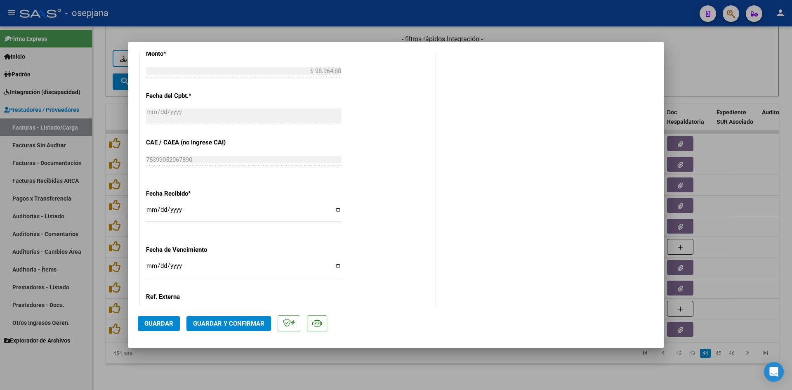
scroll to position [536, 0]
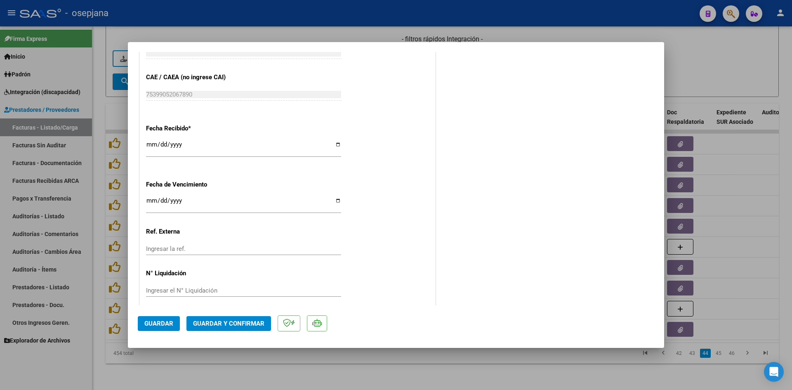
click at [151, 198] on input "[DATE]" at bounding box center [243, 203] width 195 height 13
type input "[DATE]"
click at [215, 320] on span "Guardar y Confirmar" at bounding box center [228, 323] width 71 height 7
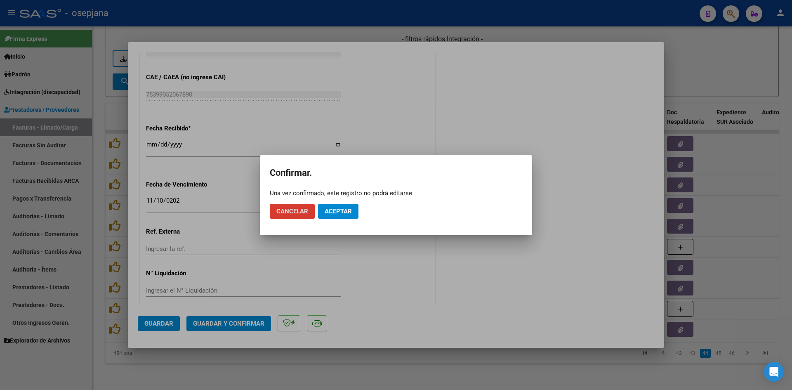
click at [335, 211] on span "Aceptar" at bounding box center [338, 211] width 27 height 7
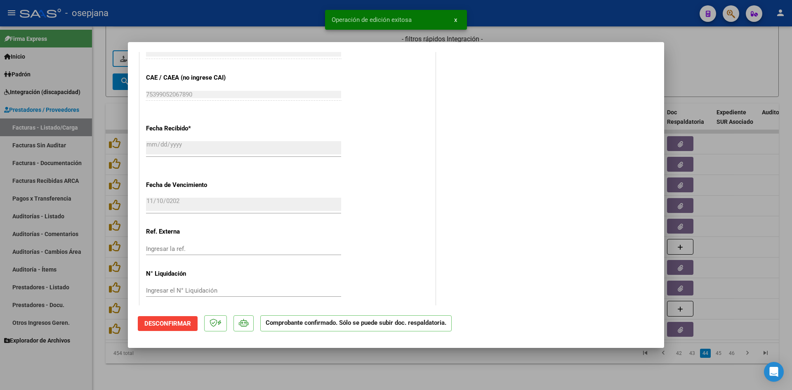
click at [735, 68] on div at bounding box center [396, 195] width 792 height 390
type input "$ 0,00"
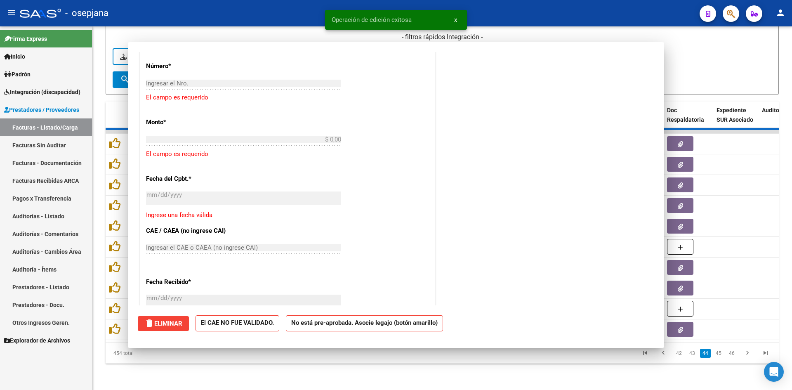
scroll to position [639, 0]
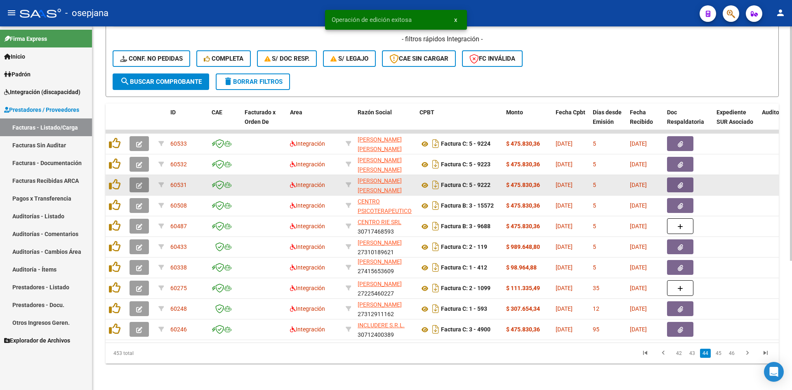
click at [135, 178] on button "button" at bounding box center [139, 184] width 19 height 15
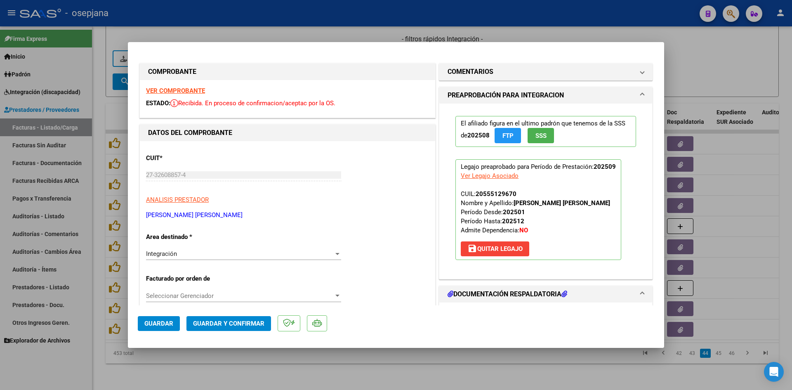
click at [177, 91] on strong "VER COMPROBANTE" at bounding box center [175, 90] width 59 height 7
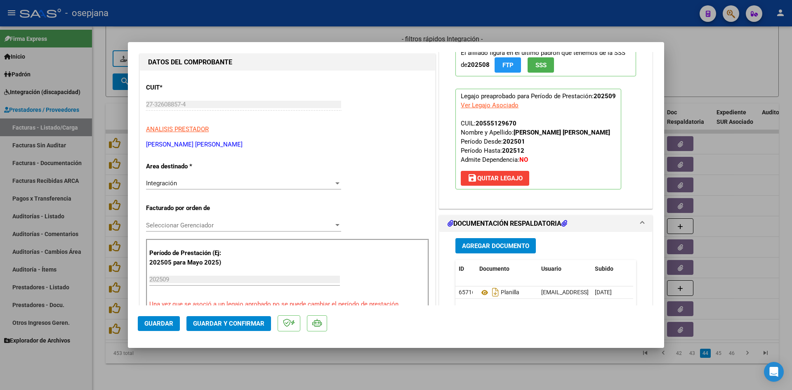
scroll to position [124, 0]
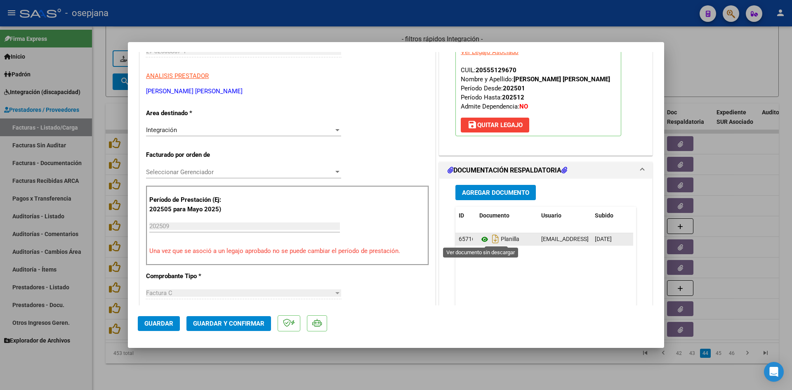
click at [482, 238] on icon at bounding box center [484, 239] width 11 height 10
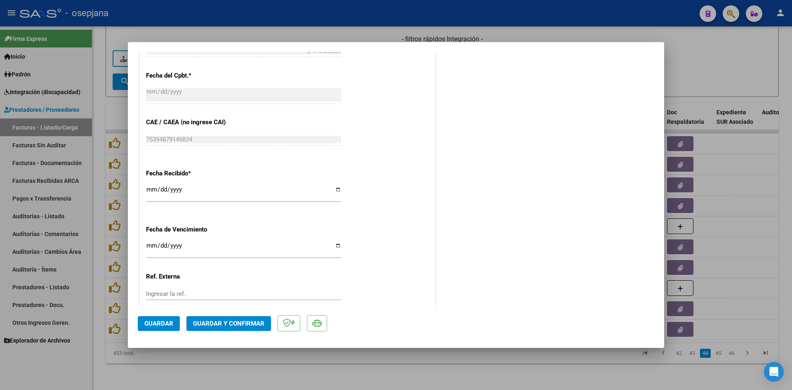
scroll to position [495, 0]
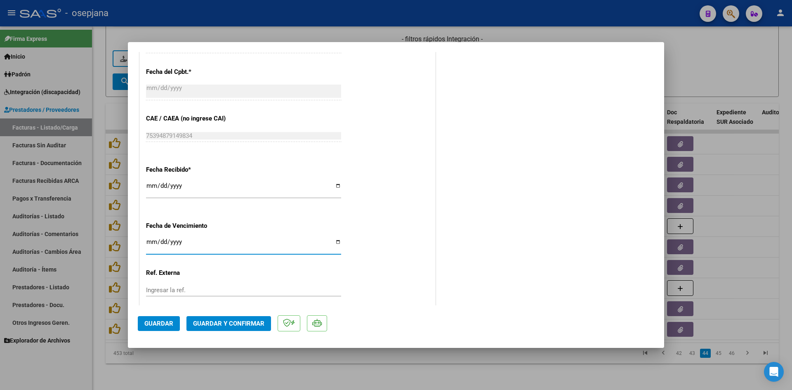
click at [153, 243] on input "[DATE]" at bounding box center [243, 244] width 195 height 13
type input "[DATE]"
click at [231, 320] on span "Guardar y Confirmar" at bounding box center [228, 323] width 71 height 7
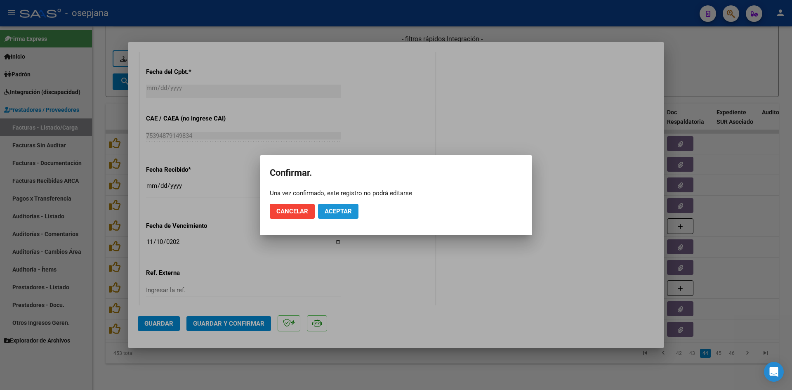
click at [333, 213] on span "Aceptar" at bounding box center [338, 211] width 27 height 7
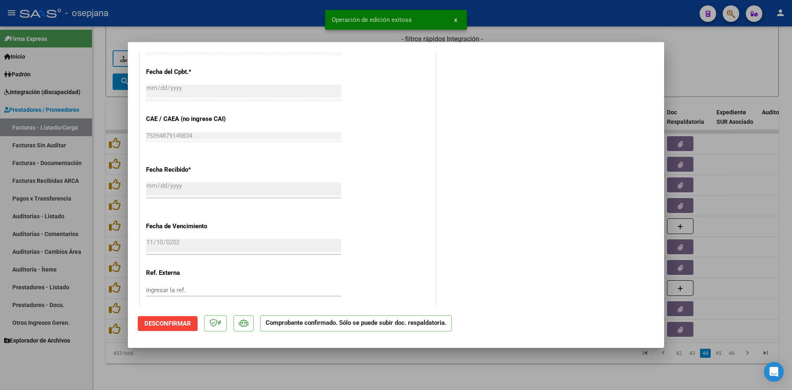
click at [725, 75] on div at bounding box center [396, 195] width 792 height 390
type input "$ 0,00"
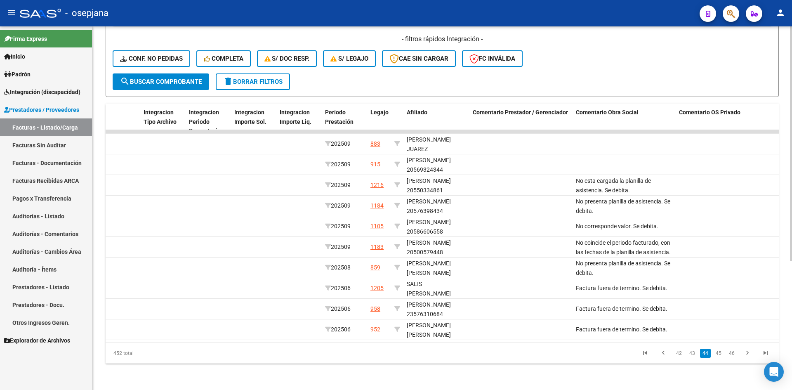
scroll to position [0, 0]
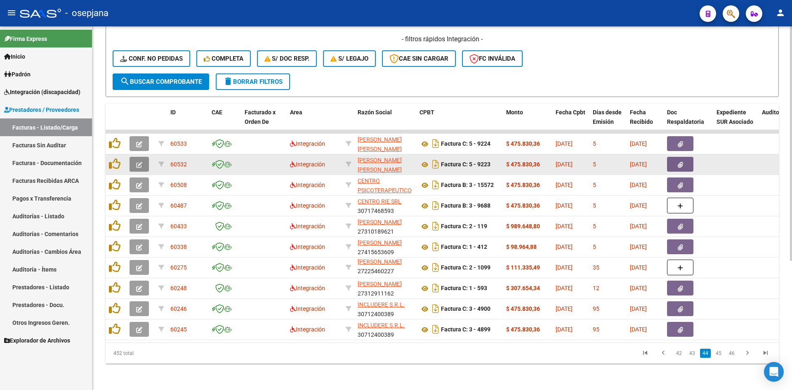
click at [144, 157] on button "button" at bounding box center [139, 164] width 19 height 15
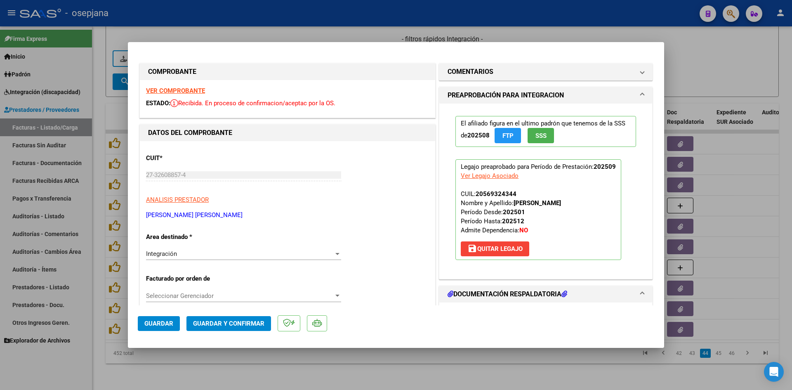
click at [183, 89] on strong "VER COMPROBANTE" at bounding box center [175, 90] width 59 height 7
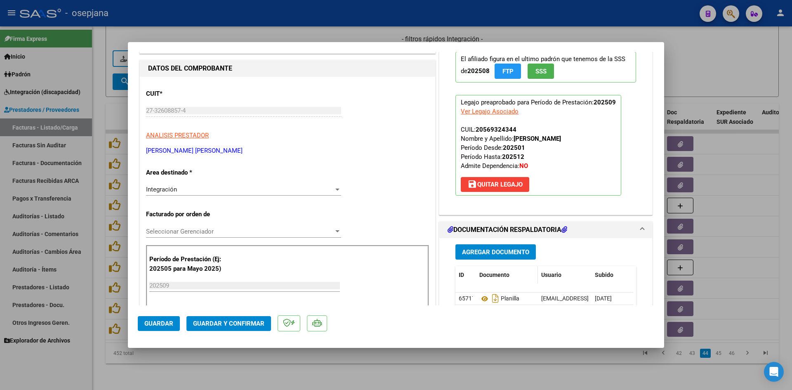
scroll to position [124, 0]
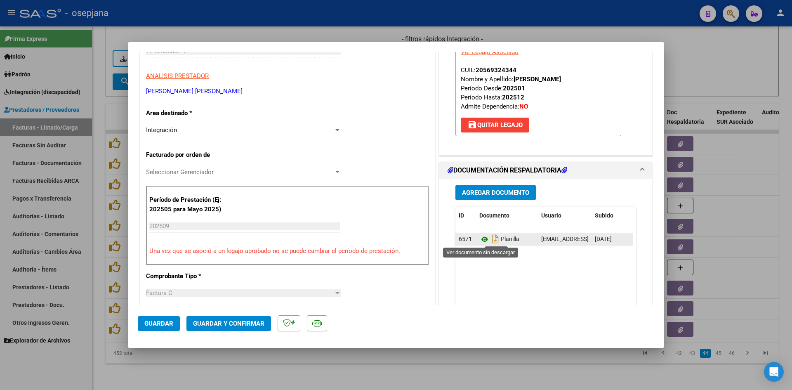
click at [479, 239] on icon at bounding box center [484, 239] width 11 height 10
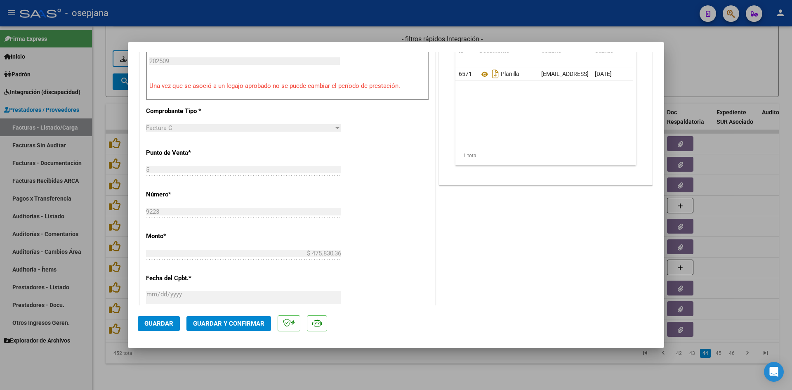
scroll to position [495, 0]
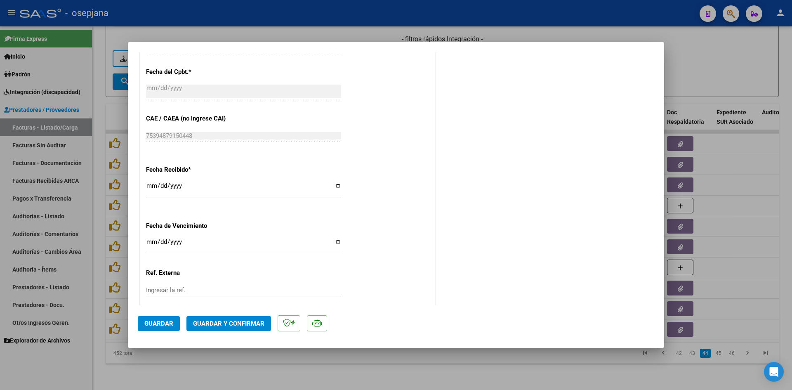
click at [149, 240] on input "[DATE]" at bounding box center [243, 244] width 195 height 13
type input "[DATE]"
click at [210, 326] on span "Guardar y Confirmar" at bounding box center [228, 323] width 71 height 7
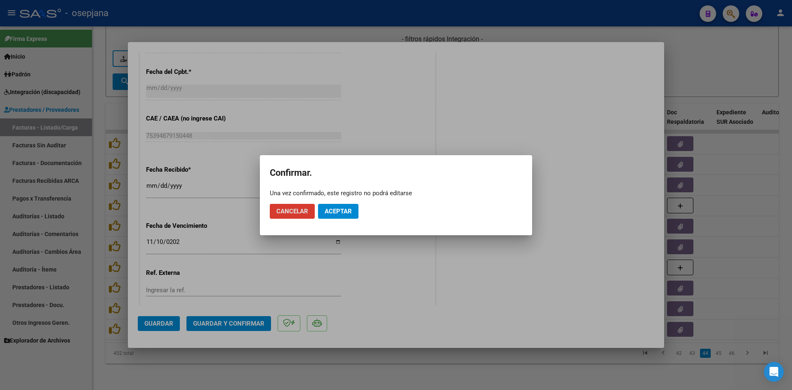
click at [349, 208] on span "Aceptar" at bounding box center [338, 211] width 27 height 7
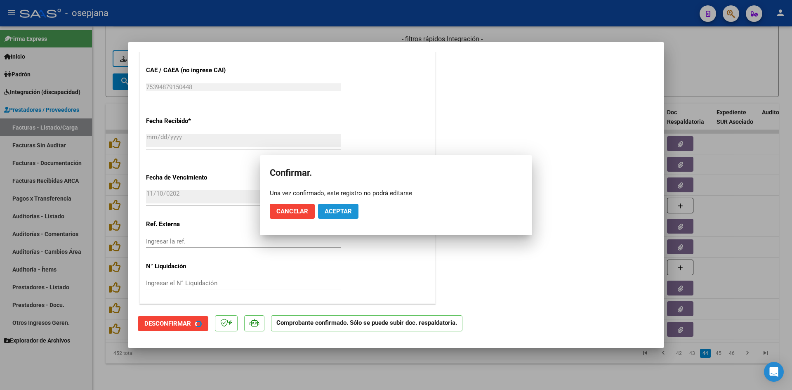
scroll to position [444, 0]
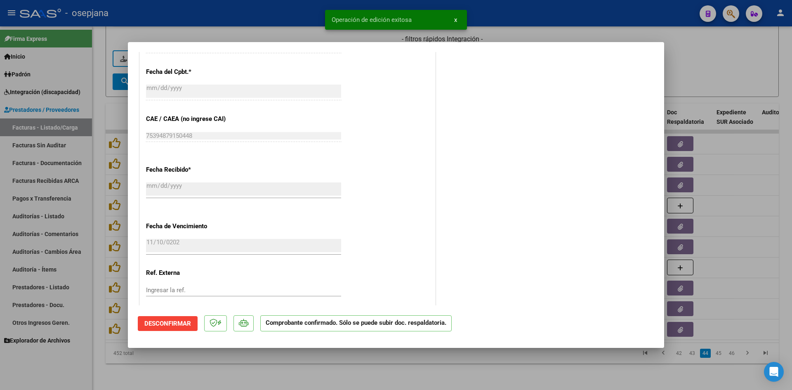
click at [679, 78] on div at bounding box center [396, 195] width 792 height 390
type input "$ 0,00"
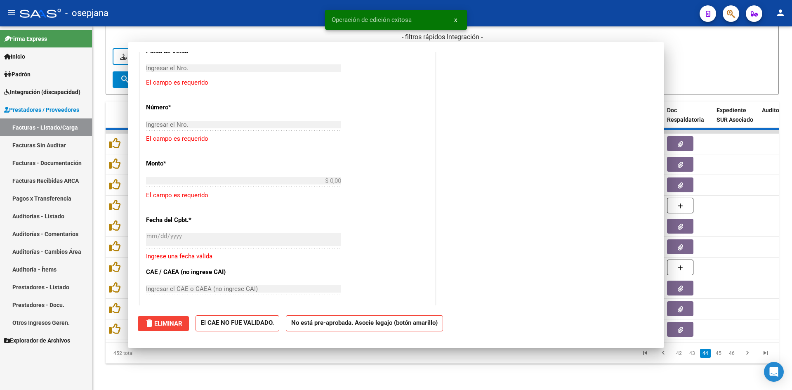
scroll to position [0, 0]
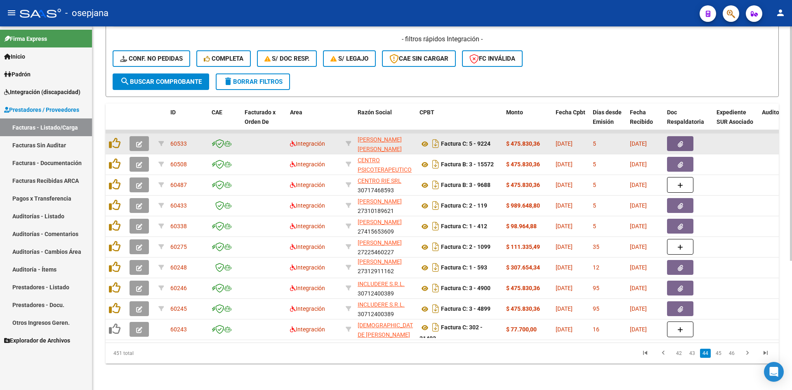
click at [143, 137] on button "button" at bounding box center [139, 143] width 19 height 15
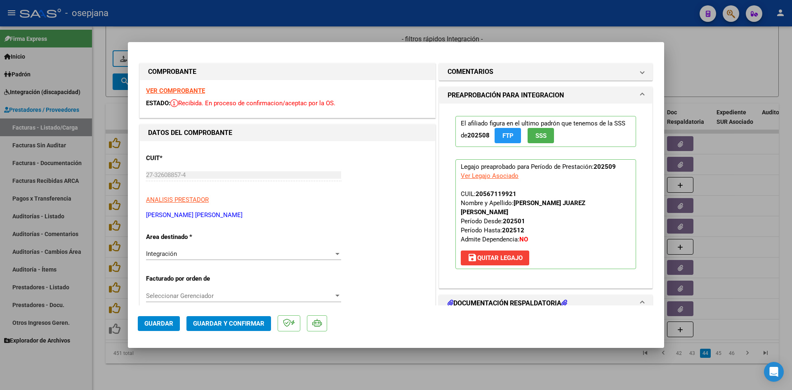
click at [169, 90] on strong "VER COMPROBANTE" at bounding box center [175, 90] width 59 height 7
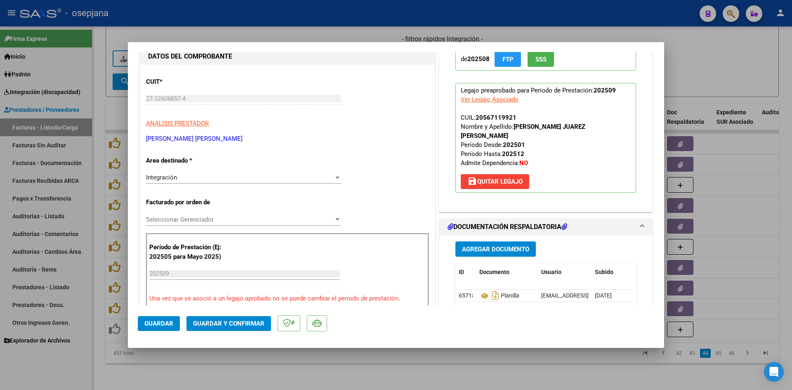
scroll to position [124, 0]
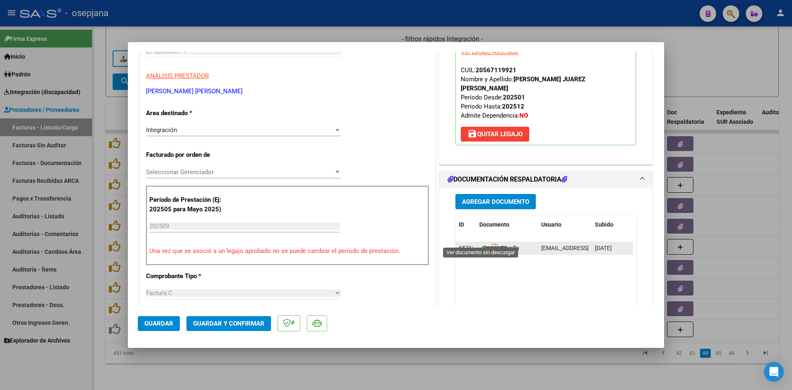
click at [481, 243] on icon at bounding box center [484, 248] width 11 height 10
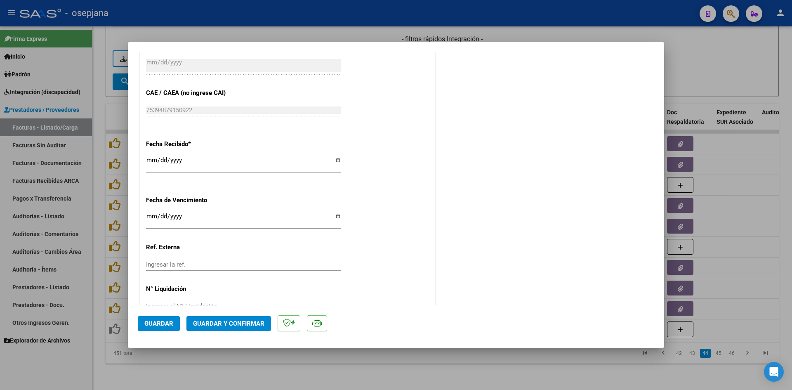
scroll to position [544, 0]
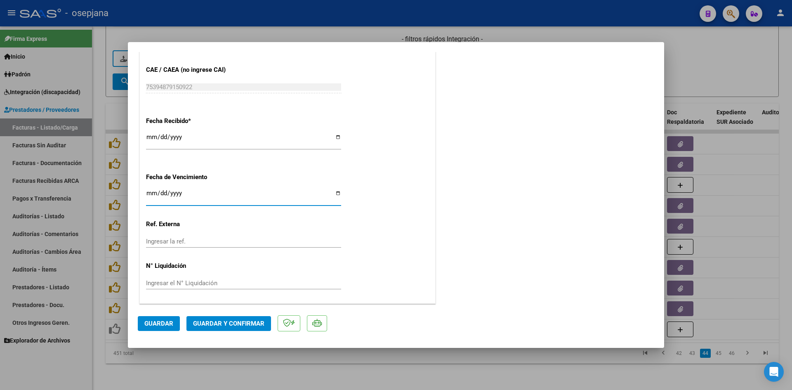
click at [150, 193] on input "[DATE]" at bounding box center [243, 196] width 195 height 13
type input "[DATE]"
click at [199, 321] on span "Guardar y Confirmar" at bounding box center [228, 323] width 71 height 7
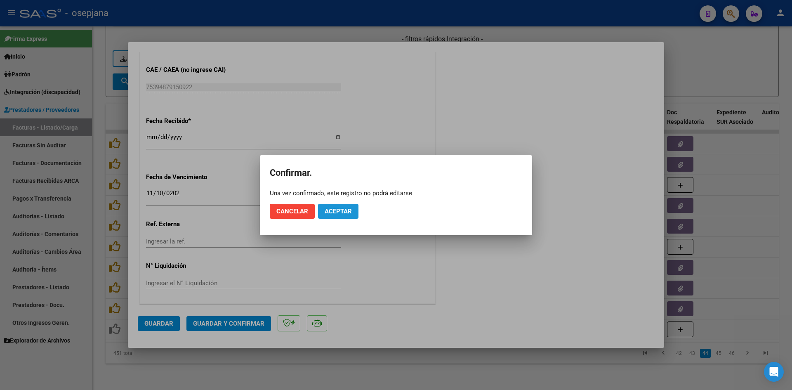
click at [338, 208] on span "Aceptar" at bounding box center [338, 211] width 27 height 7
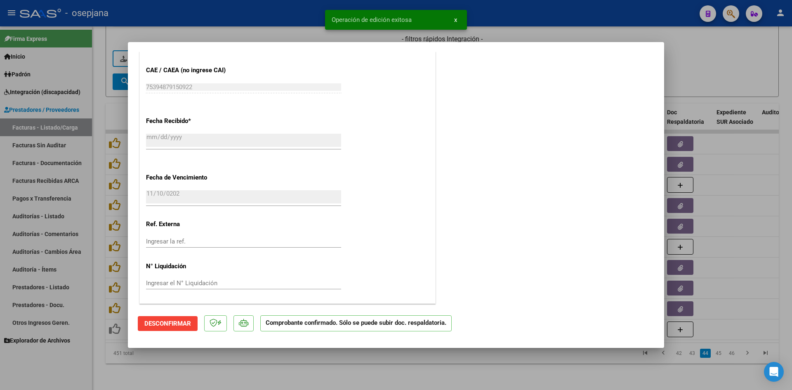
click at [701, 65] on div at bounding box center [396, 195] width 792 height 390
type input "$ 0,00"
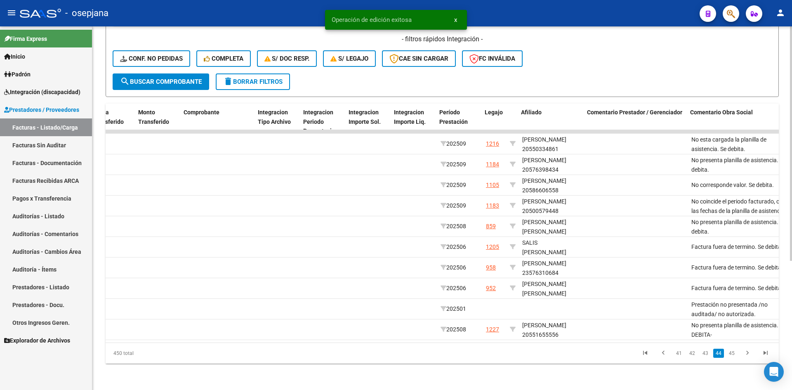
scroll to position [0, 807]
click at [704, 353] on link "43" at bounding box center [705, 353] width 11 height 9
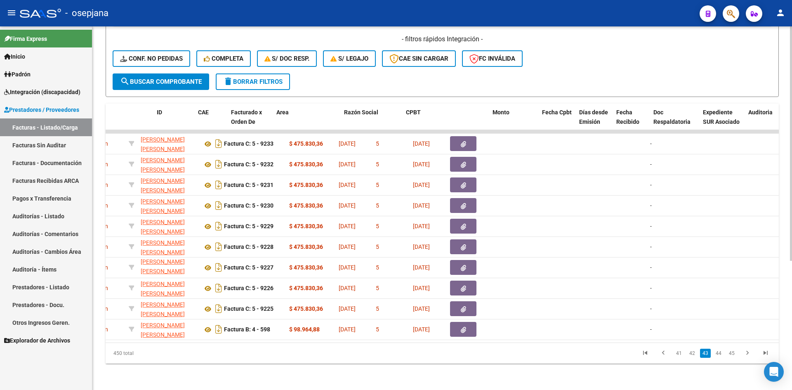
scroll to position [0, 0]
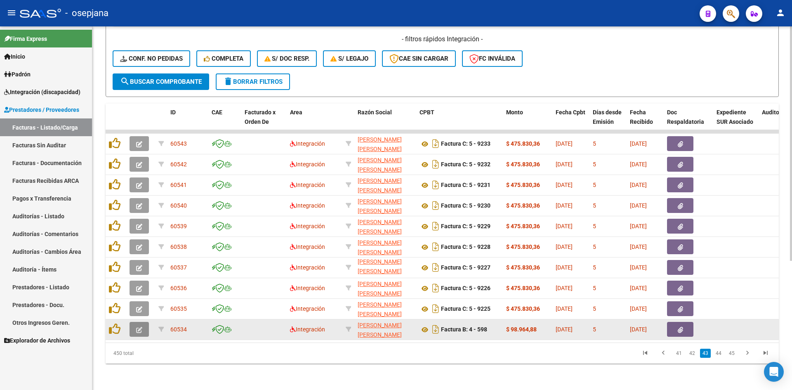
click at [138, 327] on icon "button" at bounding box center [139, 330] width 6 height 6
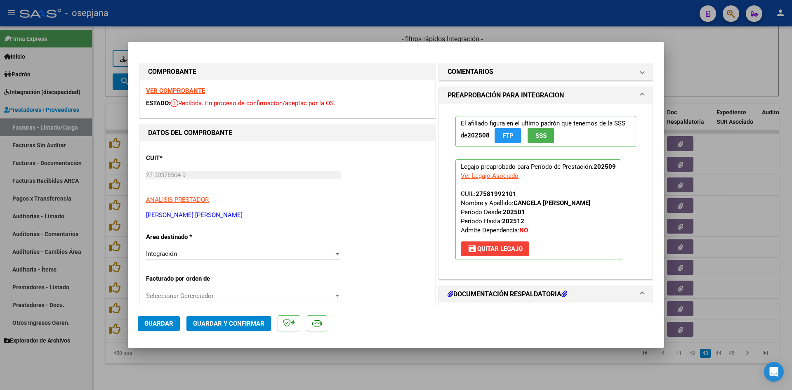
click at [169, 87] on strong "VER COMPROBANTE" at bounding box center [175, 90] width 59 height 7
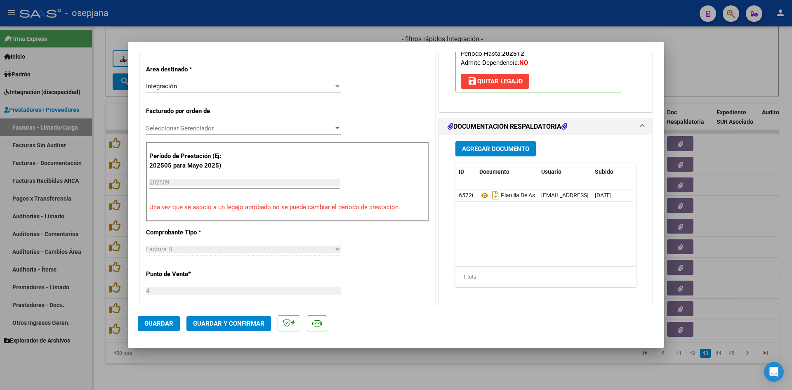
scroll to position [206, 0]
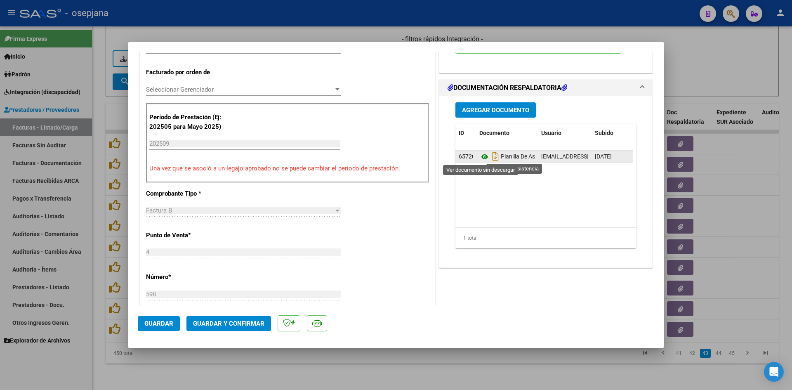
click at [484, 156] on icon at bounding box center [484, 157] width 11 height 10
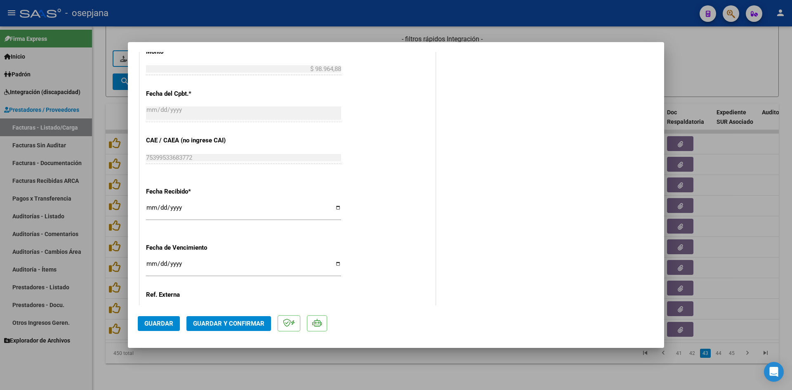
scroll to position [544, 0]
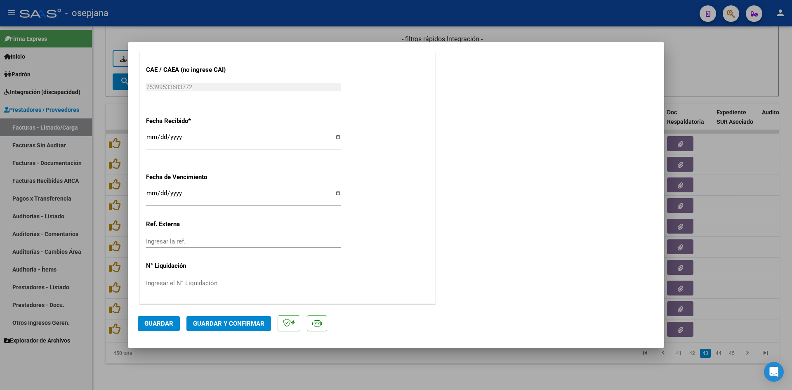
click at [151, 192] on input "[DATE]" at bounding box center [243, 196] width 195 height 13
type input "[DATE]"
click at [242, 325] on span "Guardar y Confirmar" at bounding box center [228, 323] width 71 height 7
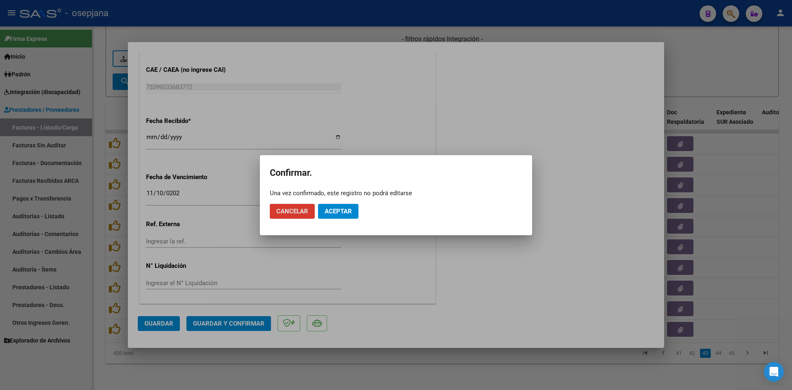
click at [336, 213] on span "Aceptar" at bounding box center [338, 211] width 27 height 7
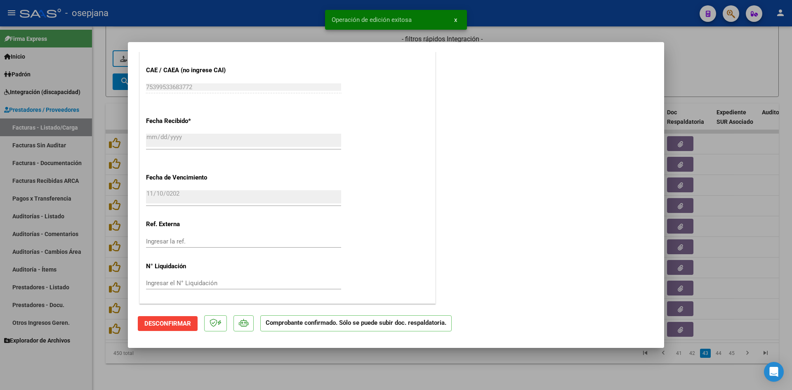
click at [694, 79] on div at bounding box center [396, 195] width 792 height 390
type input "$ 0,00"
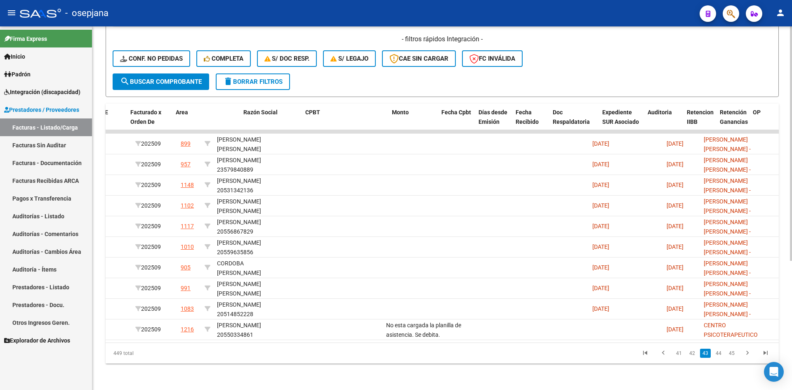
scroll to position [0, 0]
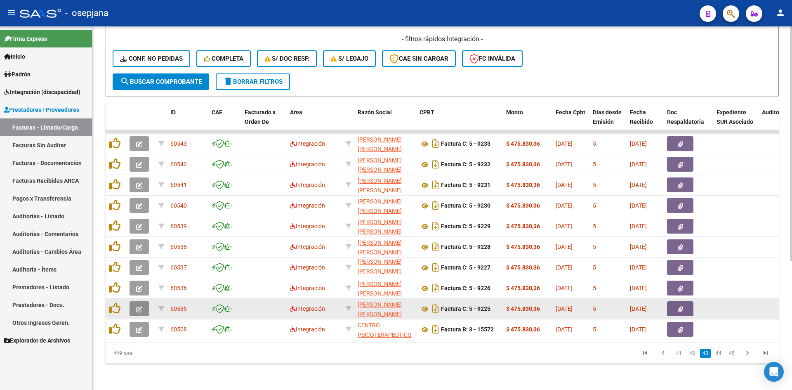
click at [134, 301] on button "button" at bounding box center [139, 308] width 19 height 15
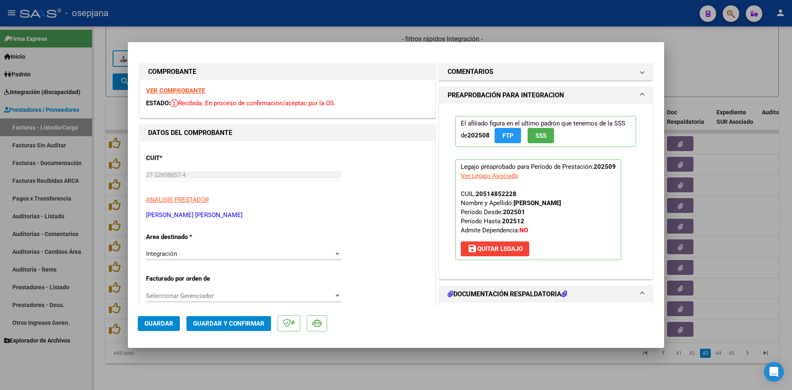
click at [189, 85] on div "VER COMPROBANTE ESTADO: Recibida. En proceso de confirmacion/aceptac por la OS." at bounding box center [287, 99] width 295 height 38
click at [189, 90] on strong "VER COMPROBANTE" at bounding box center [175, 90] width 59 height 7
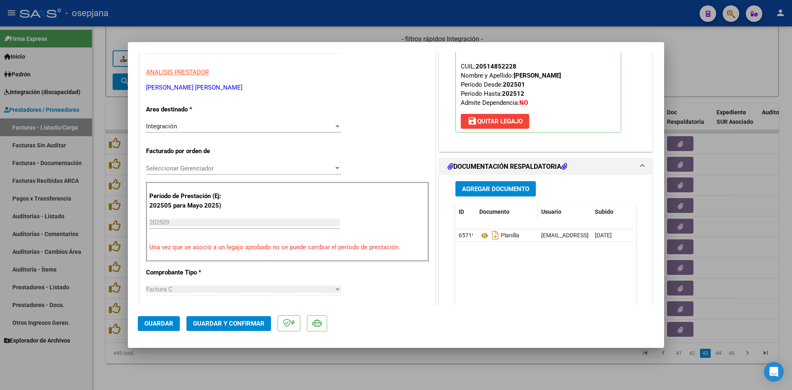
scroll to position [165, 0]
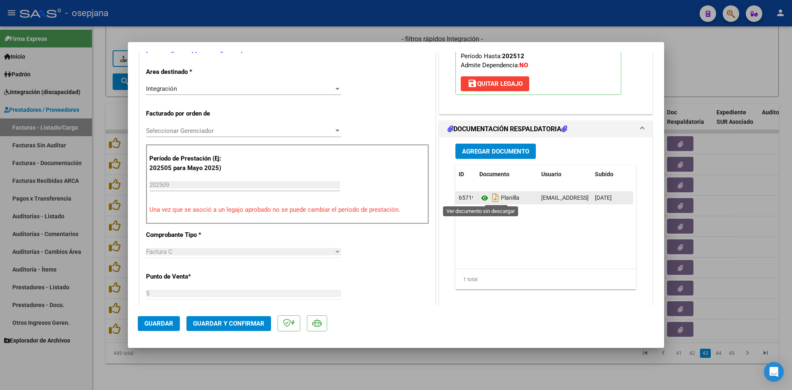
click at [482, 199] on icon at bounding box center [484, 198] width 11 height 10
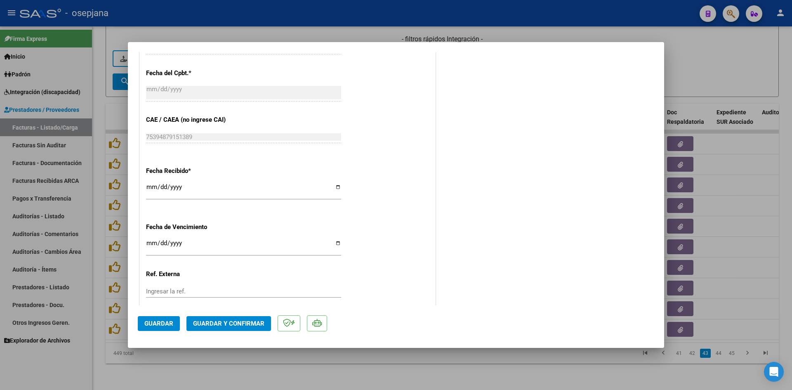
scroll to position [544, 0]
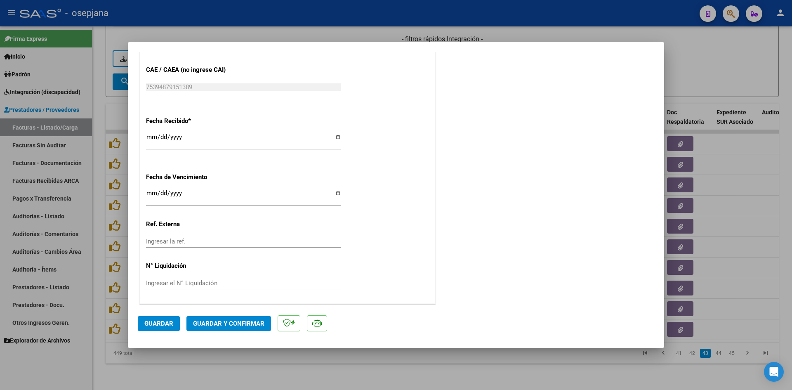
click at [147, 194] on input "[DATE]" at bounding box center [243, 196] width 195 height 13
type input "[DATE]"
click at [221, 324] on span "Guardar y Confirmar" at bounding box center [228, 323] width 71 height 7
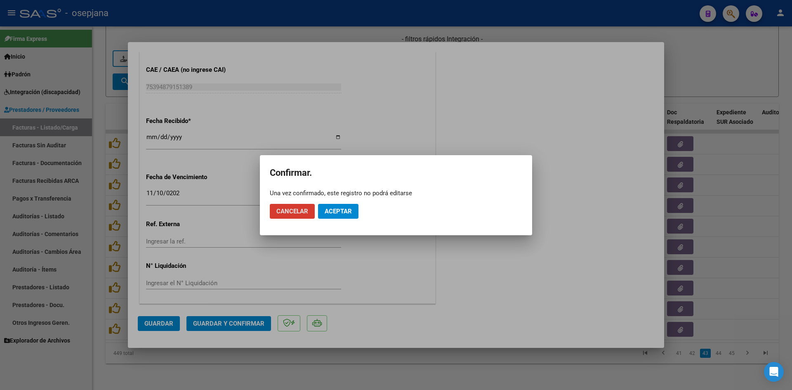
click at [352, 212] on button "Aceptar" at bounding box center [338, 211] width 40 height 15
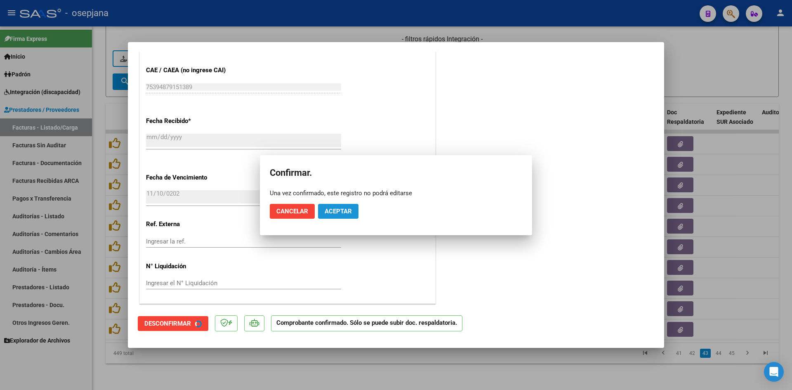
scroll to position [493, 0]
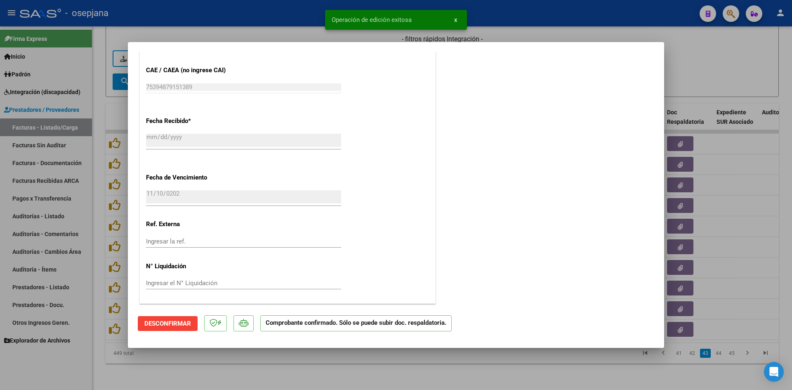
click at [689, 76] on div at bounding box center [396, 195] width 792 height 390
type input "$ 0,00"
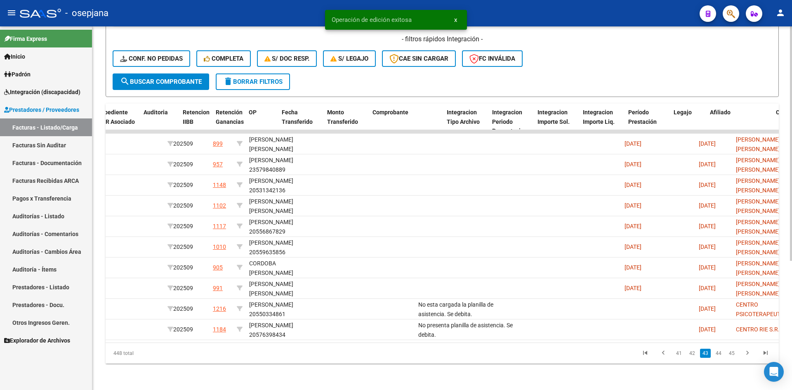
scroll to position [0, 0]
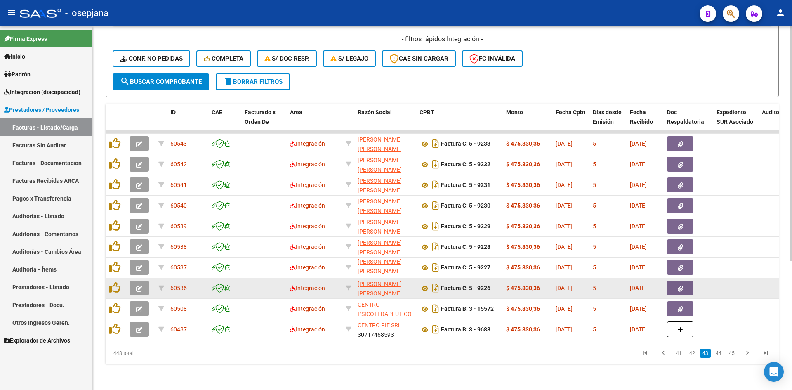
click at [142, 286] on icon "button" at bounding box center [139, 289] width 6 height 6
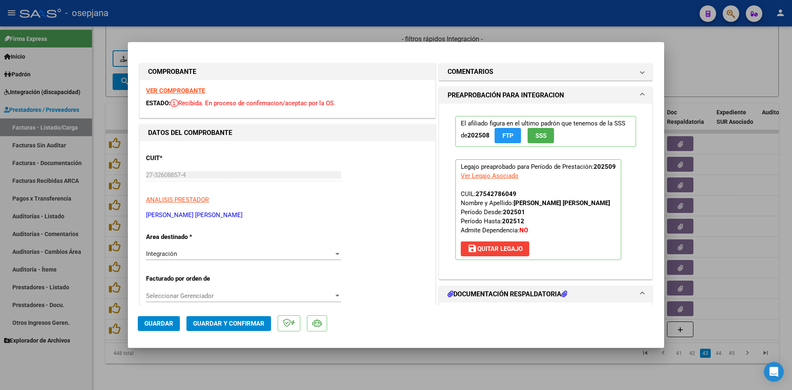
click at [167, 89] on strong "VER COMPROBANTE" at bounding box center [175, 90] width 59 height 7
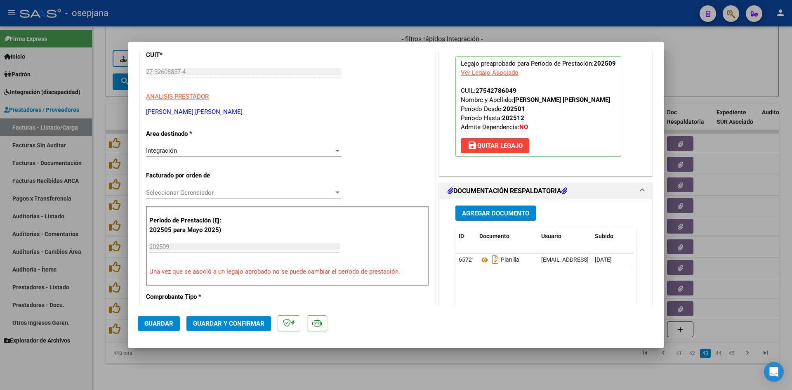
scroll to position [165, 0]
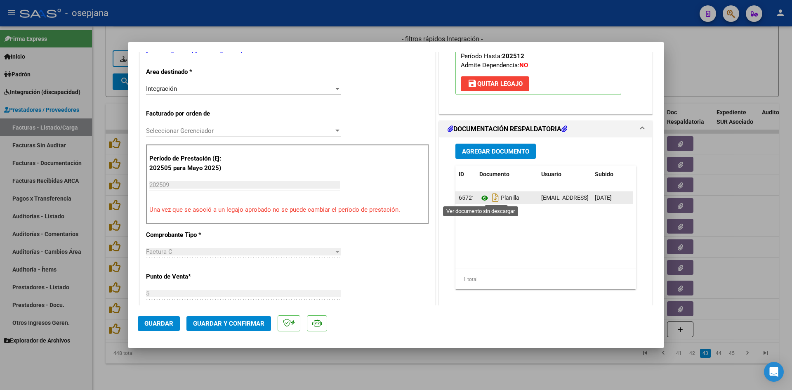
click at [484, 198] on icon at bounding box center [484, 198] width 11 height 10
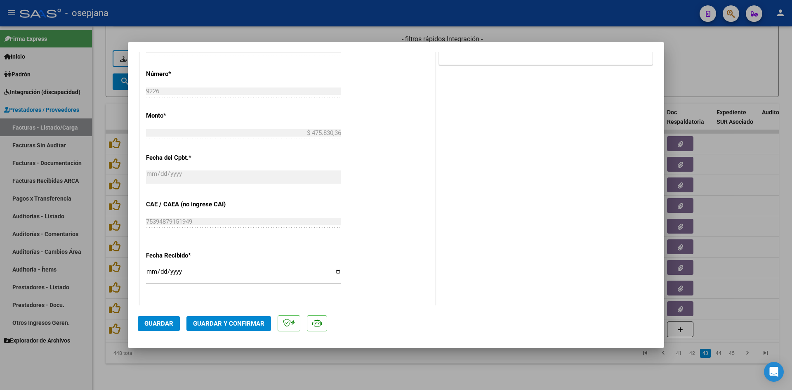
scroll to position [536, 0]
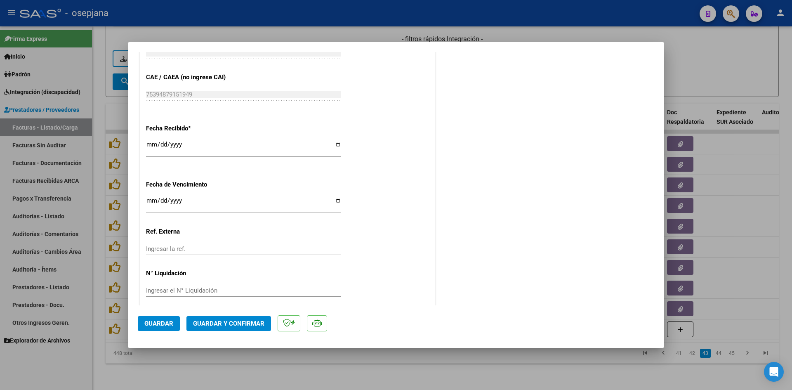
click at [151, 198] on input "[DATE]" at bounding box center [243, 203] width 195 height 13
type input "[DATE]"
click at [222, 318] on button "Guardar y Confirmar" at bounding box center [228, 323] width 85 height 15
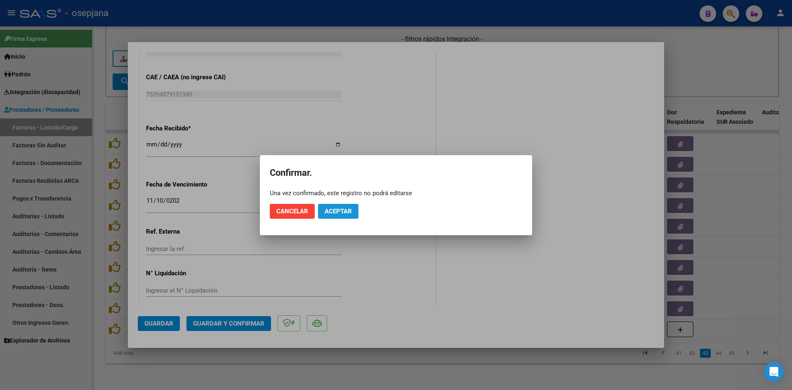
click at [336, 208] on span "Aceptar" at bounding box center [338, 211] width 27 height 7
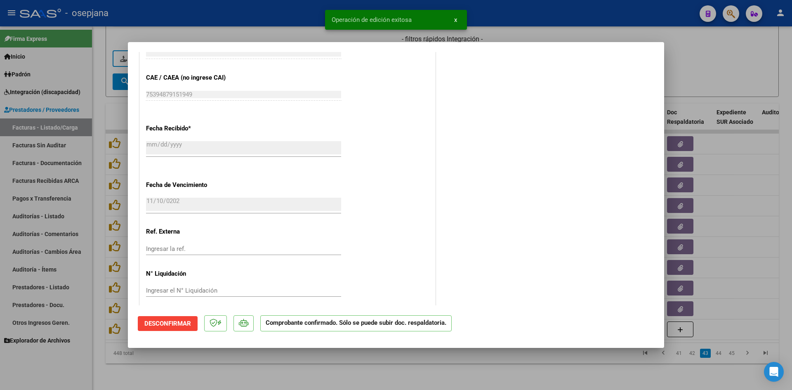
click at [748, 85] on div at bounding box center [396, 195] width 792 height 390
type input "$ 0,00"
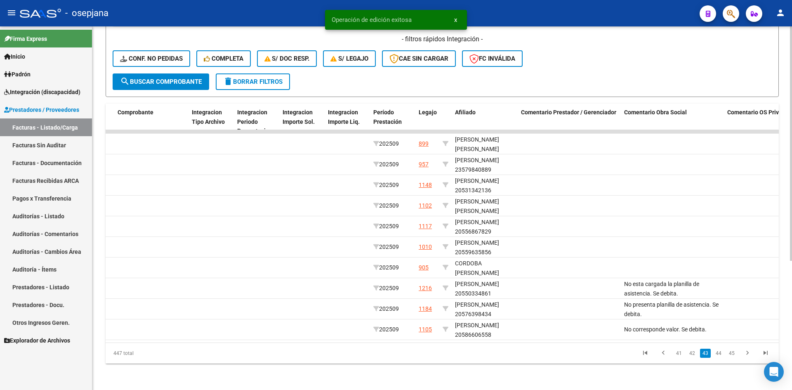
scroll to position [0, 0]
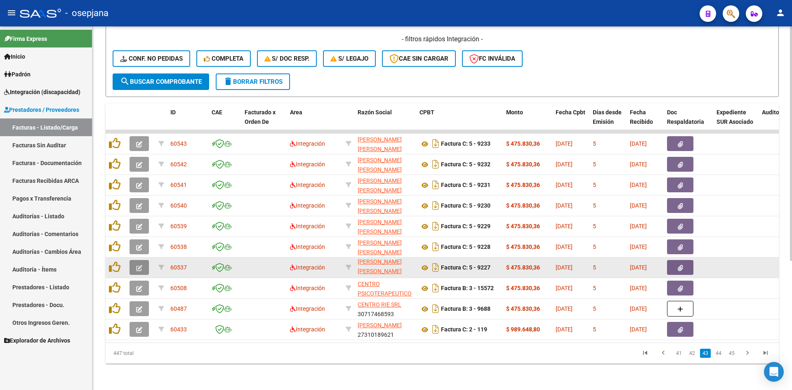
click at [141, 265] on icon "button" at bounding box center [139, 268] width 6 height 6
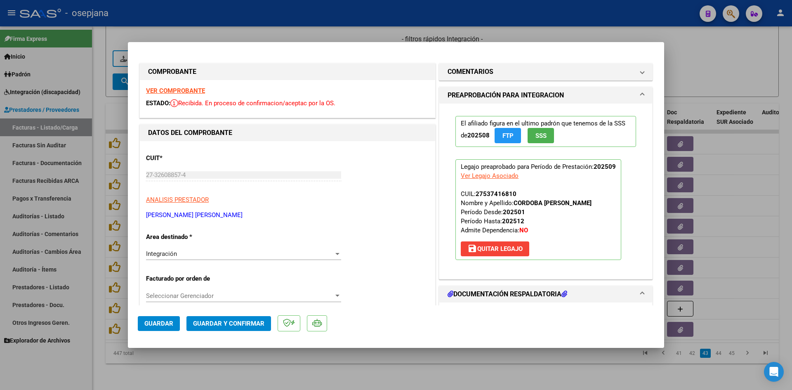
click at [176, 90] on strong "VER COMPROBANTE" at bounding box center [175, 90] width 59 height 7
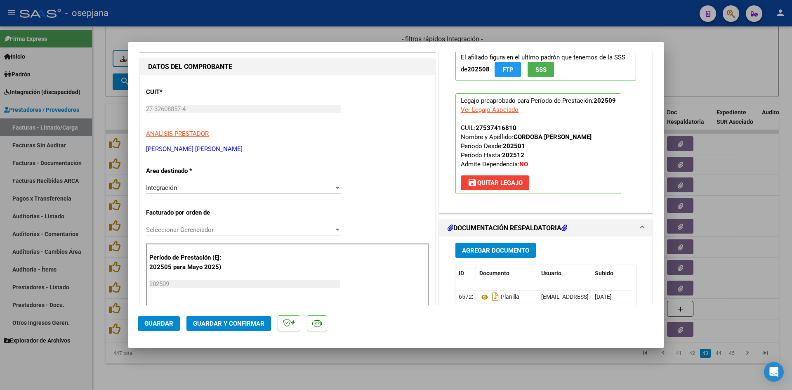
scroll to position [124, 0]
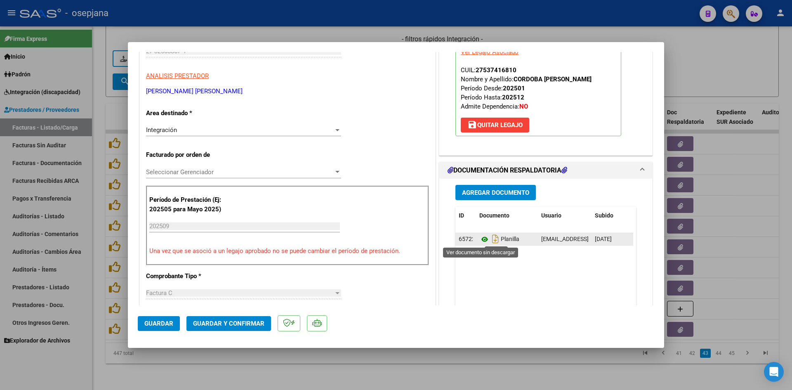
click at [479, 239] on icon at bounding box center [484, 239] width 11 height 10
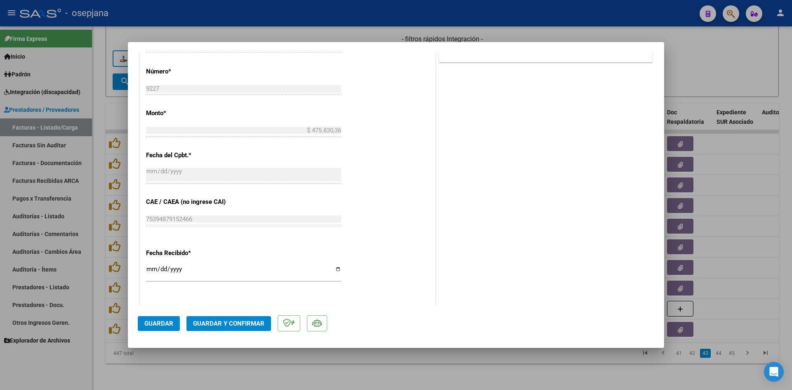
scroll to position [413, 0]
click at [149, 267] on input "[DATE]" at bounding box center [243, 271] width 195 height 13
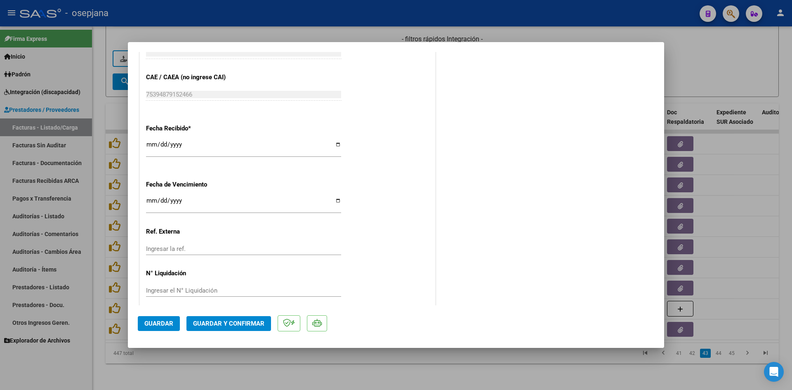
click at [154, 201] on input "[DATE]" at bounding box center [243, 203] width 195 height 13
type input "[DATE]"
click at [228, 322] on span "Guardar y Confirmar" at bounding box center [228, 323] width 71 height 7
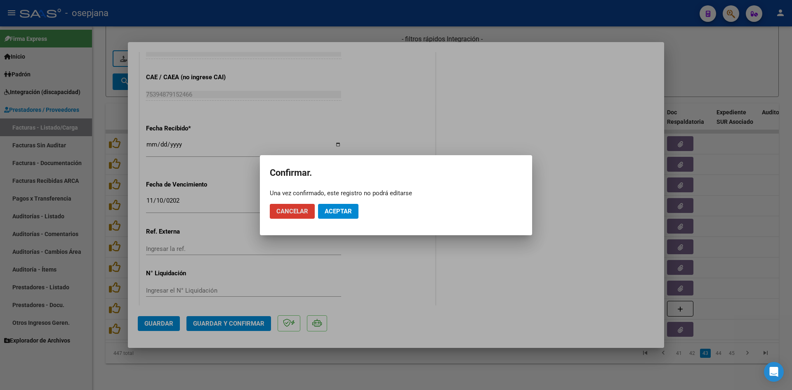
click at [336, 208] on span "Aceptar" at bounding box center [338, 211] width 27 height 7
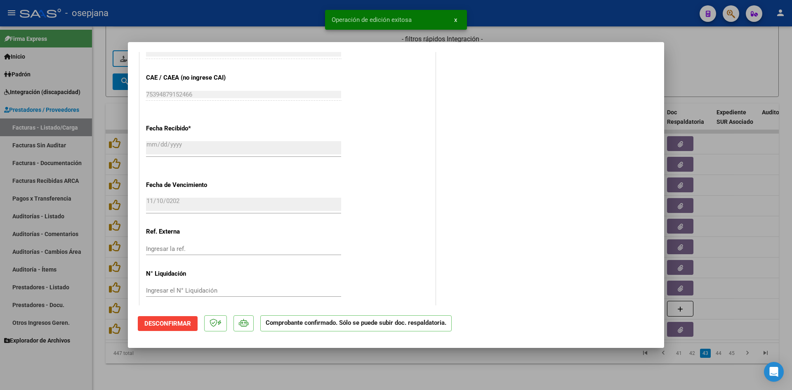
click at [719, 76] on div at bounding box center [396, 195] width 792 height 390
type input "$ 0,00"
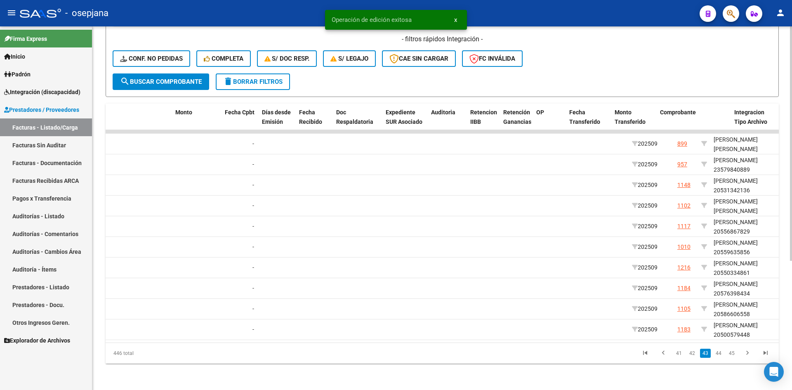
scroll to position [0, 0]
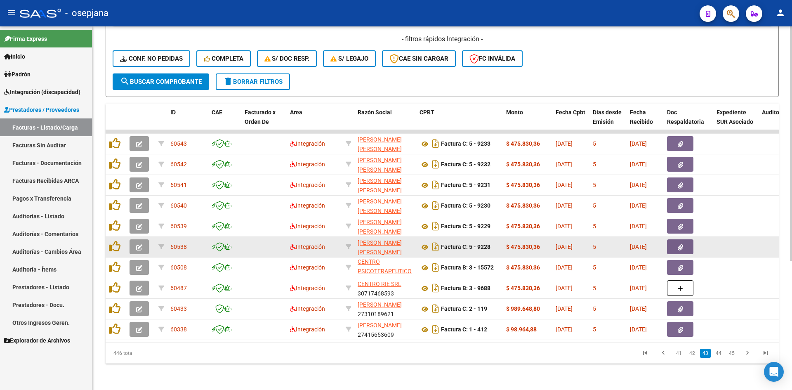
click at [135, 241] on button "button" at bounding box center [139, 246] width 19 height 15
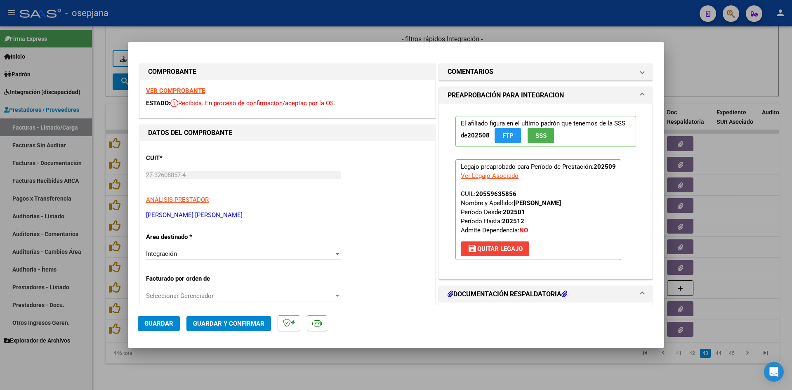
click at [195, 91] on strong "VER COMPROBANTE" at bounding box center [175, 90] width 59 height 7
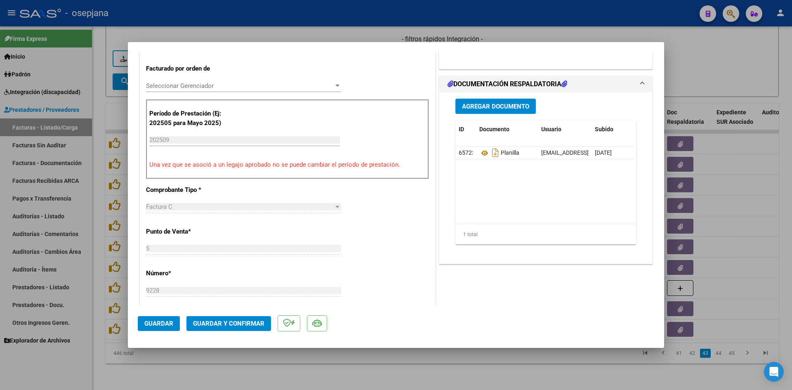
scroll to position [206, 0]
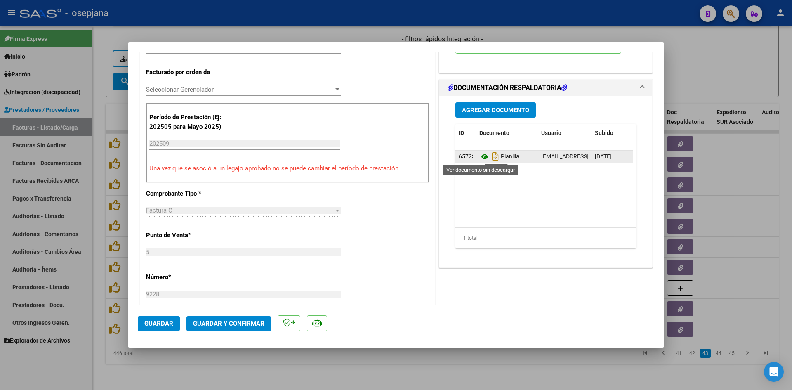
click at [482, 154] on icon at bounding box center [484, 157] width 11 height 10
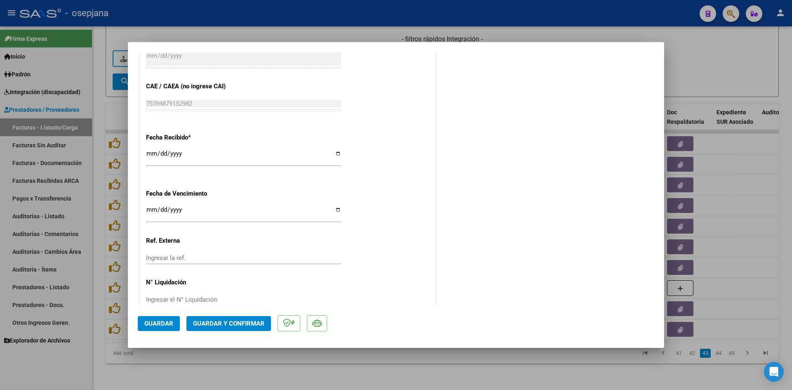
scroll to position [544, 0]
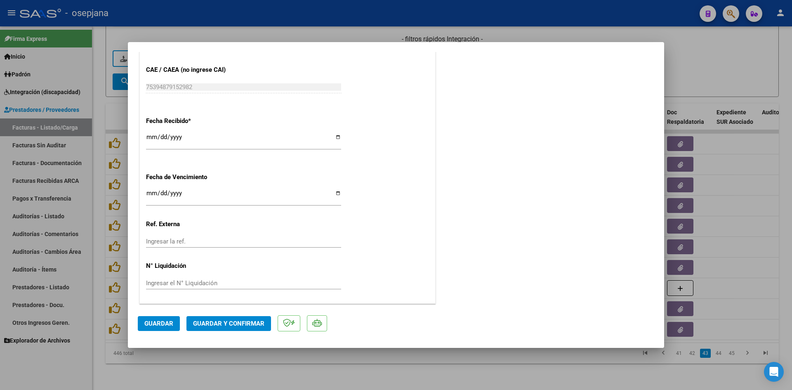
click at [153, 193] on input "[DATE]" at bounding box center [243, 196] width 195 height 13
type input "[DATE]"
click at [232, 323] on span "Guardar y Confirmar" at bounding box center [228, 323] width 71 height 7
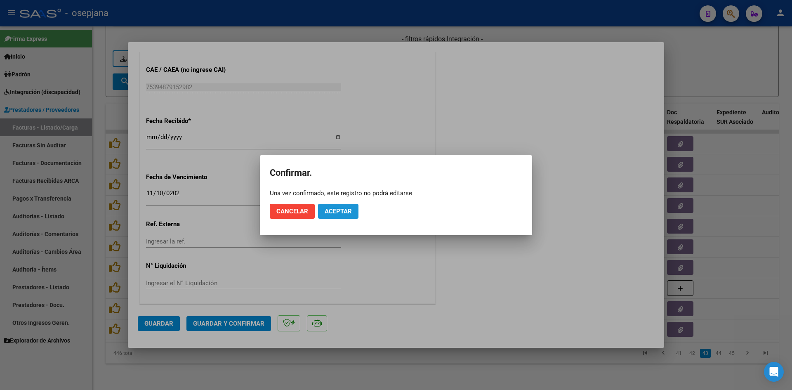
click at [349, 213] on span "Aceptar" at bounding box center [338, 211] width 27 height 7
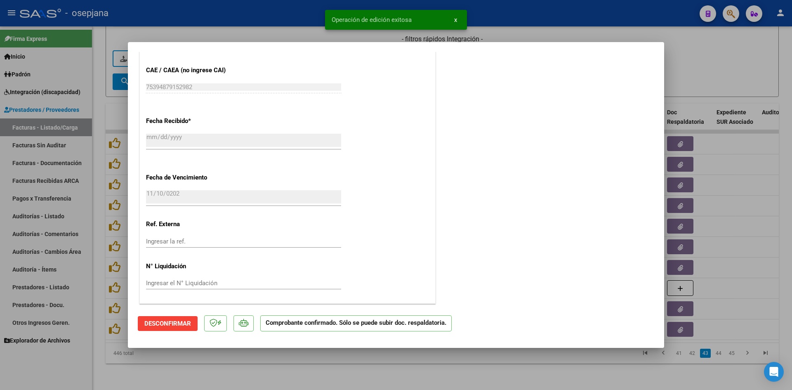
click at [722, 75] on div at bounding box center [396, 195] width 792 height 390
type input "$ 0,00"
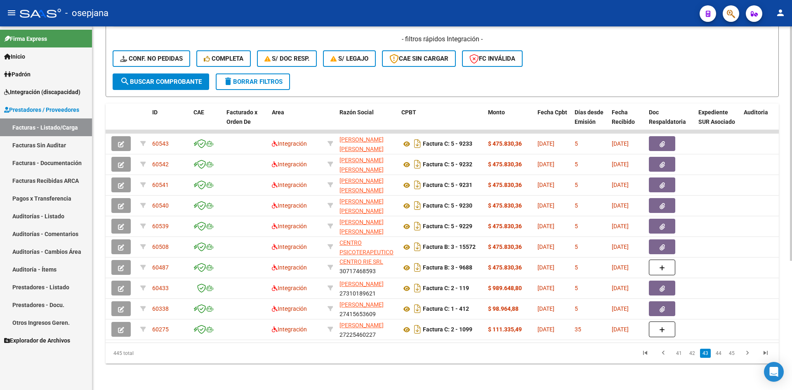
scroll to position [0, 0]
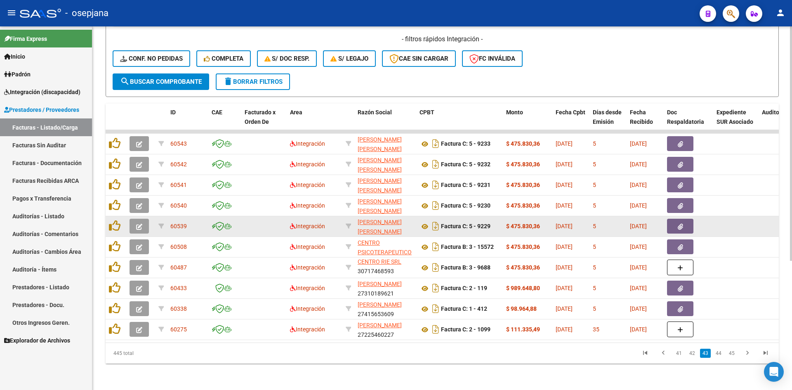
click at [142, 219] on button "button" at bounding box center [139, 226] width 19 height 15
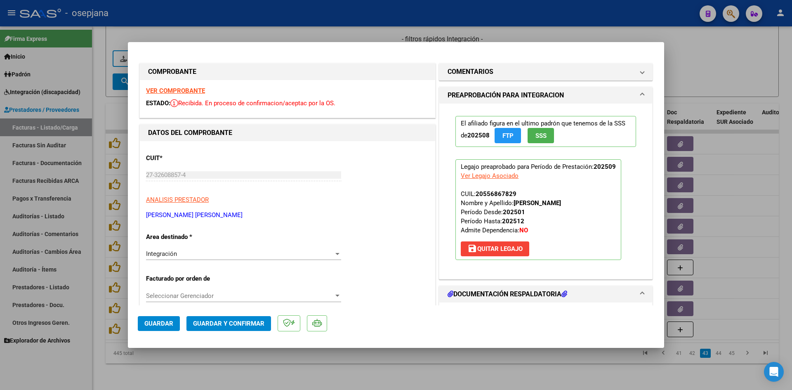
click at [746, 49] on div at bounding box center [396, 195] width 792 height 390
type input "$ 0,00"
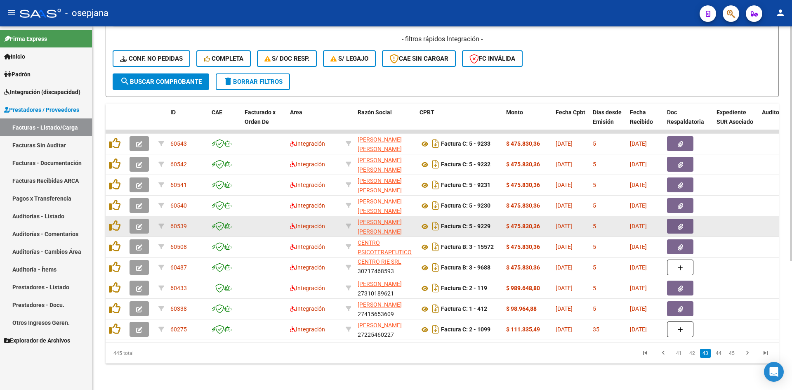
click at [140, 224] on icon "button" at bounding box center [139, 227] width 6 height 6
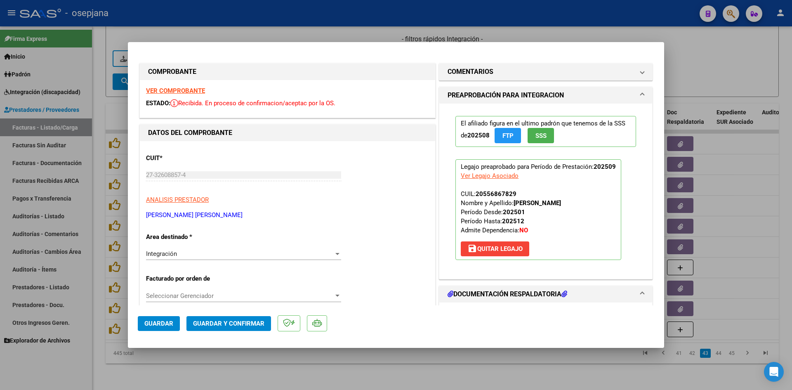
click at [170, 88] on strong "VER COMPROBANTE" at bounding box center [175, 90] width 59 height 7
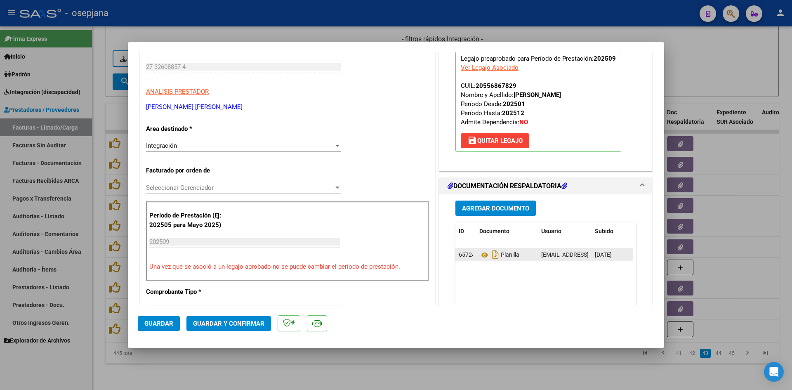
scroll to position [165, 0]
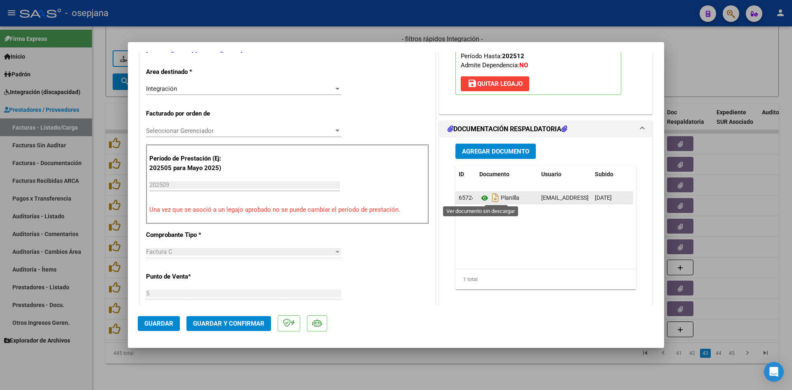
click at [479, 198] on icon at bounding box center [484, 198] width 11 height 10
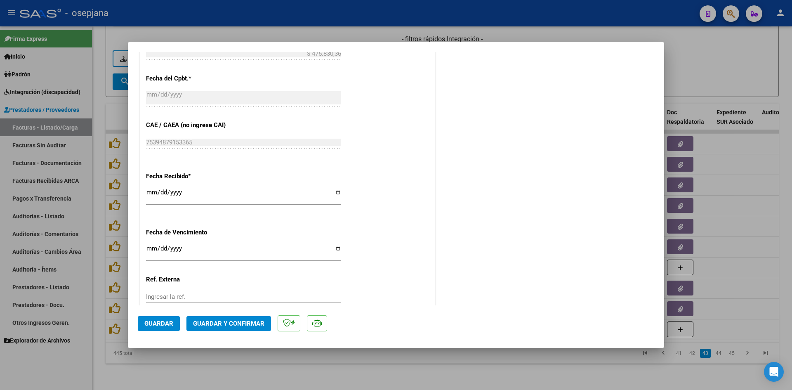
scroll to position [544, 0]
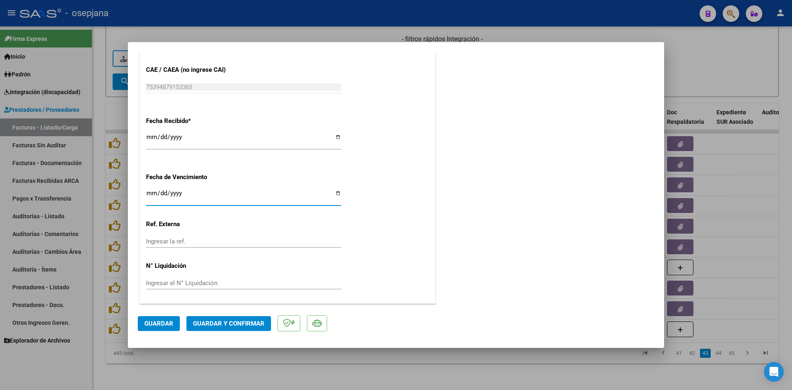
click at [153, 192] on input "[DATE]" at bounding box center [243, 196] width 195 height 13
type input "[DATE]"
click at [248, 323] on span "Guardar y Confirmar" at bounding box center [228, 323] width 71 height 7
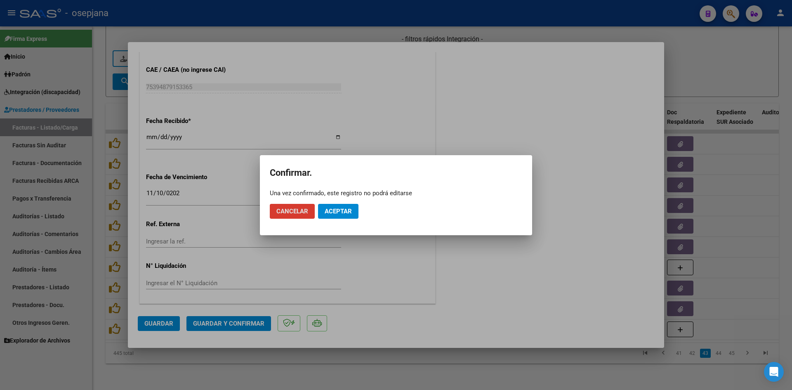
click at [342, 209] on span "Aceptar" at bounding box center [338, 211] width 27 height 7
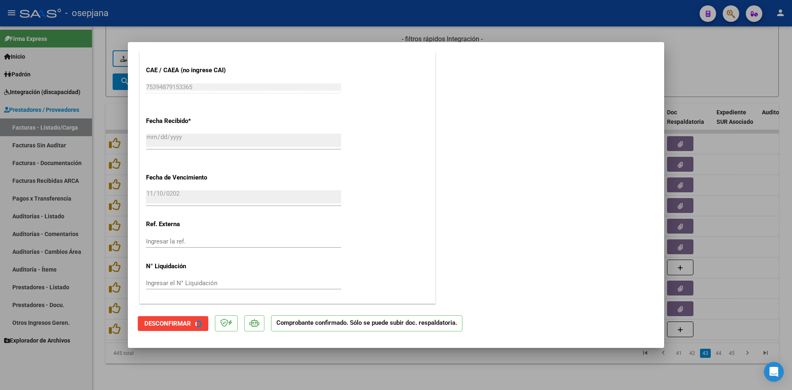
click at [710, 67] on div at bounding box center [396, 195] width 792 height 390
type input "$ 0,00"
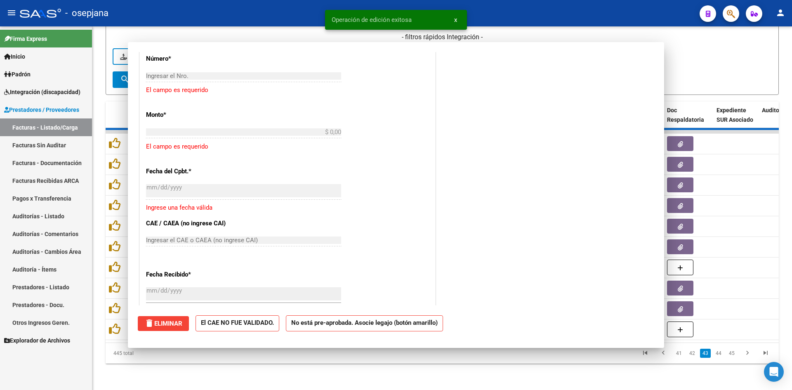
scroll to position [646, 0]
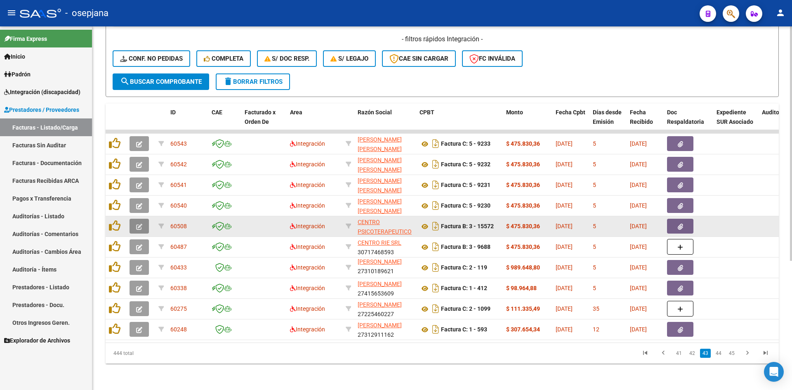
click at [144, 219] on button "button" at bounding box center [139, 226] width 19 height 15
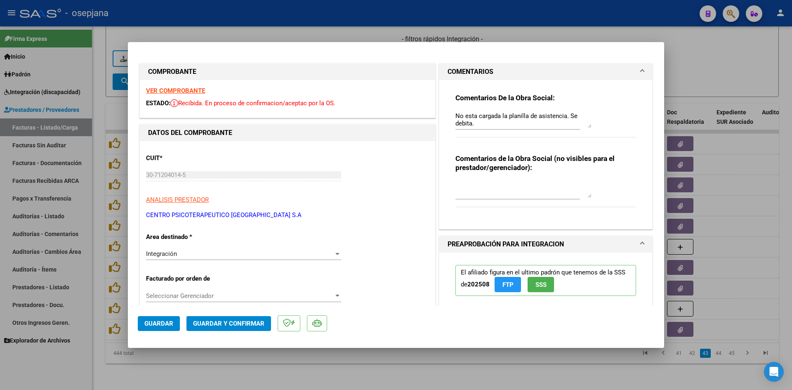
click at [702, 80] on div at bounding box center [396, 195] width 792 height 390
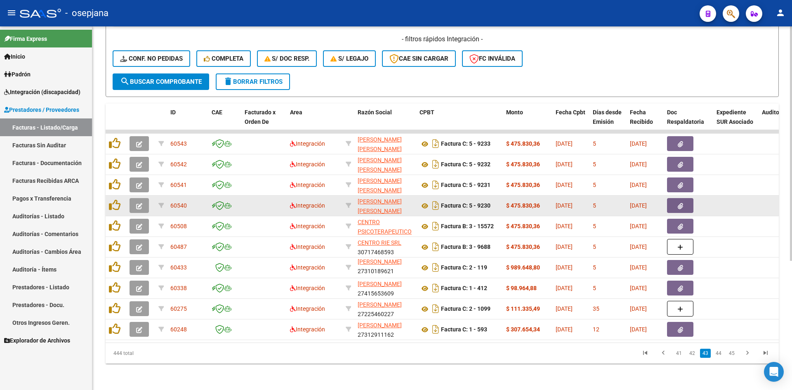
click at [146, 199] on button "button" at bounding box center [139, 205] width 19 height 15
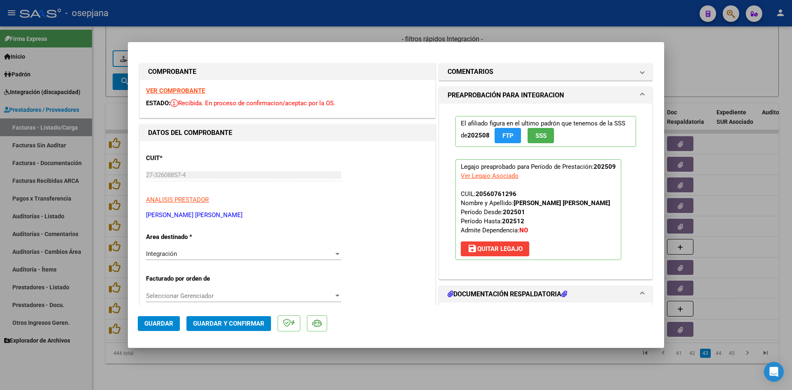
click at [188, 90] on strong "VER COMPROBANTE" at bounding box center [175, 90] width 59 height 7
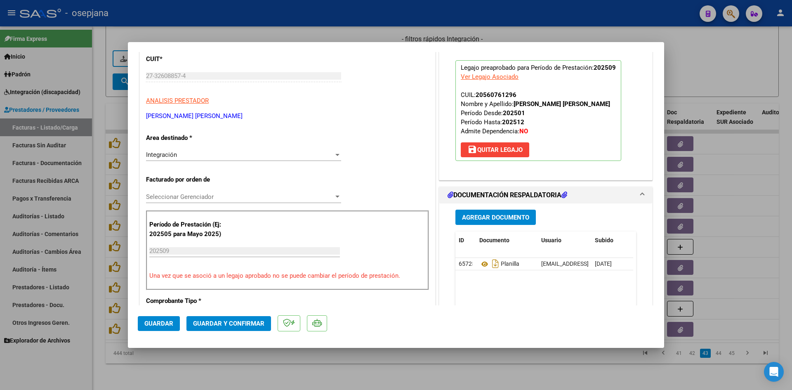
scroll to position [165, 0]
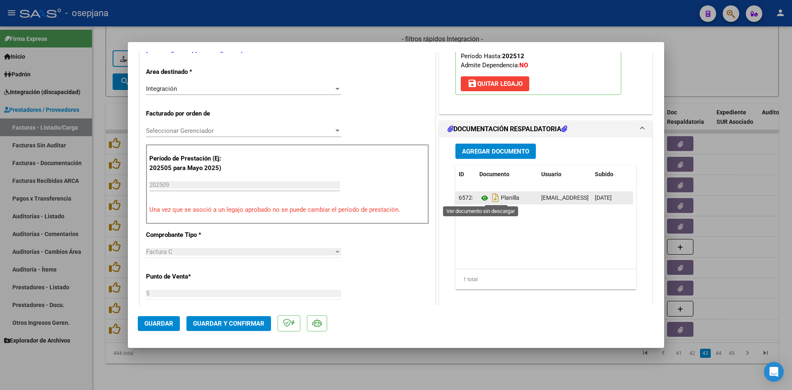
click at [480, 198] on icon at bounding box center [484, 198] width 11 height 10
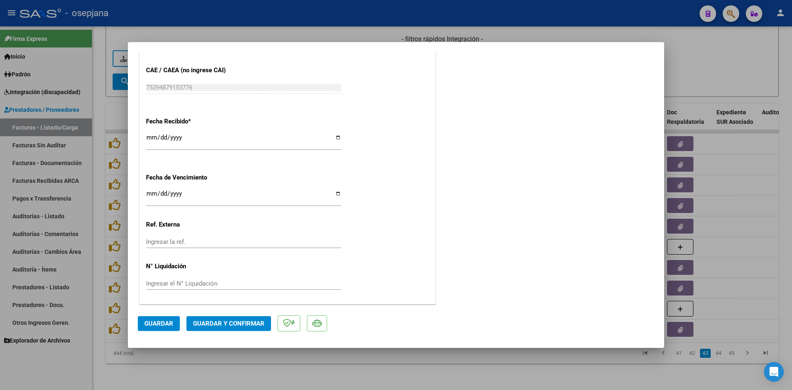
scroll to position [544, 0]
click at [149, 194] on input "[DATE]" at bounding box center [243, 196] width 195 height 13
click at [238, 328] on button "Guardar y Confirmar" at bounding box center [228, 323] width 85 height 15
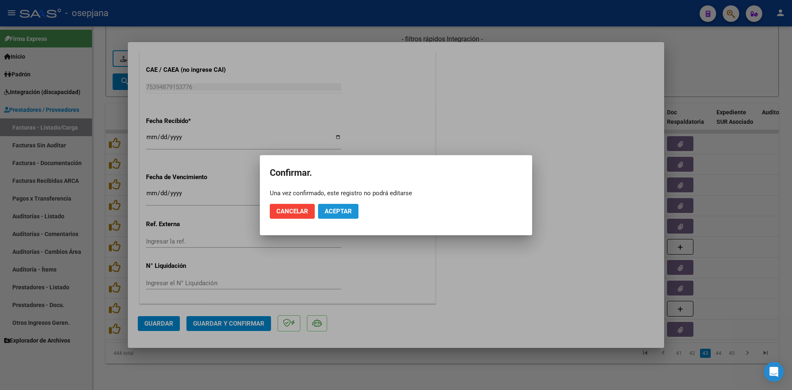
click at [343, 206] on button "Aceptar" at bounding box center [338, 211] width 40 height 15
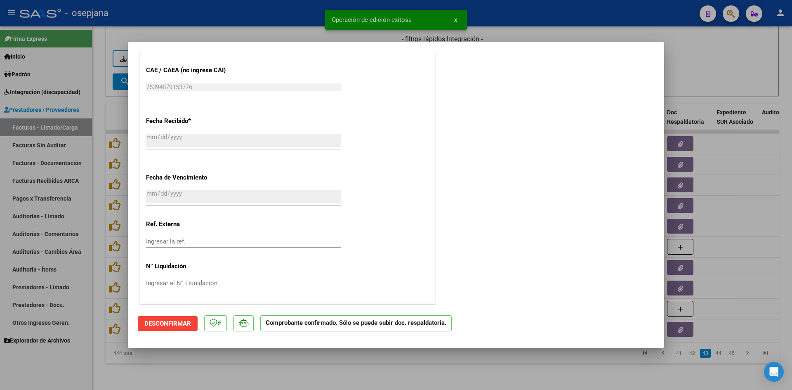
click at [733, 44] on div at bounding box center [396, 195] width 792 height 390
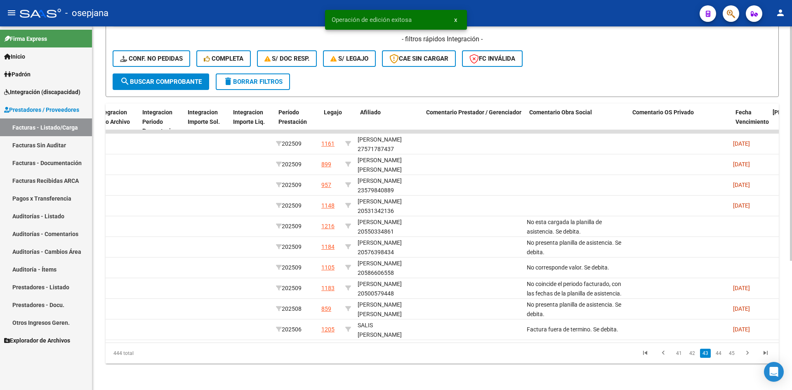
scroll to position [0, 0]
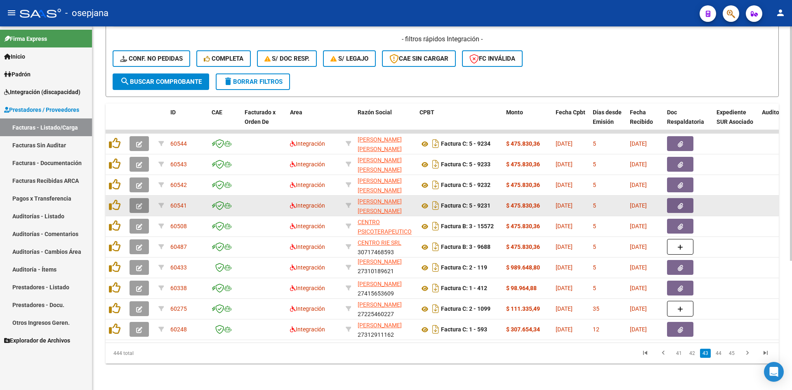
click at [138, 203] on icon "button" at bounding box center [139, 206] width 6 height 6
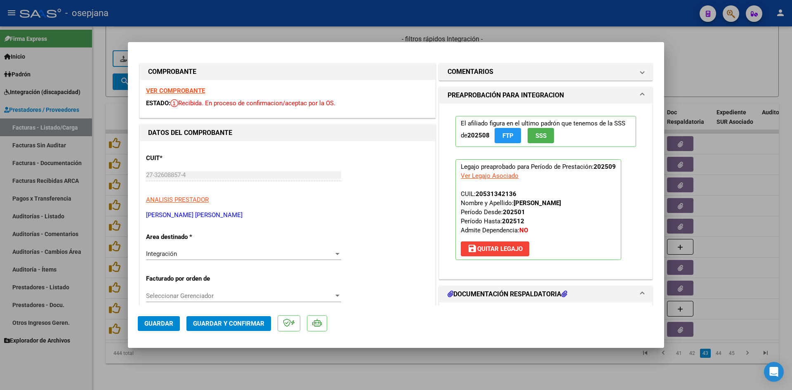
click at [171, 85] on div "VER COMPROBANTE ESTADO: Recibida. En proceso de confirmacion/aceptac por la OS." at bounding box center [287, 99] width 295 height 38
click at [176, 88] on strong "VER COMPROBANTE" at bounding box center [175, 90] width 59 height 7
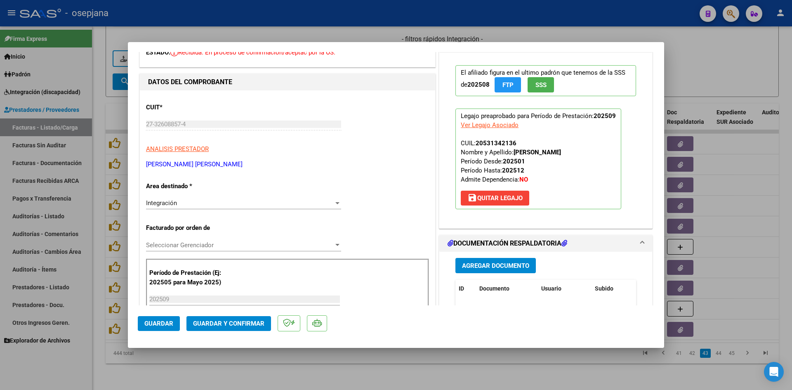
scroll to position [206, 0]
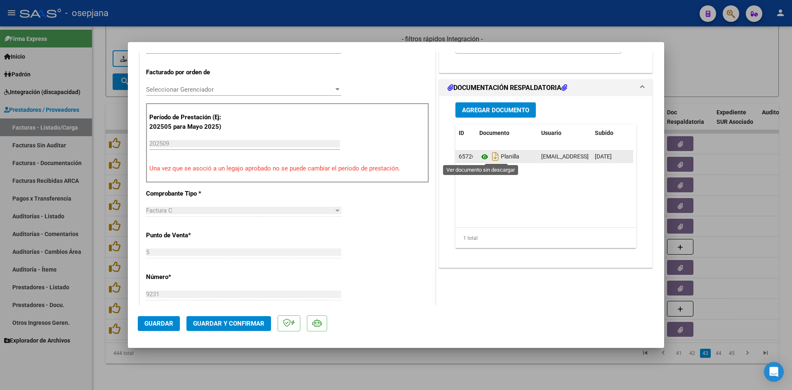
click at [485, 154] on icon at bounding box center [484, 157] width 11 height 10
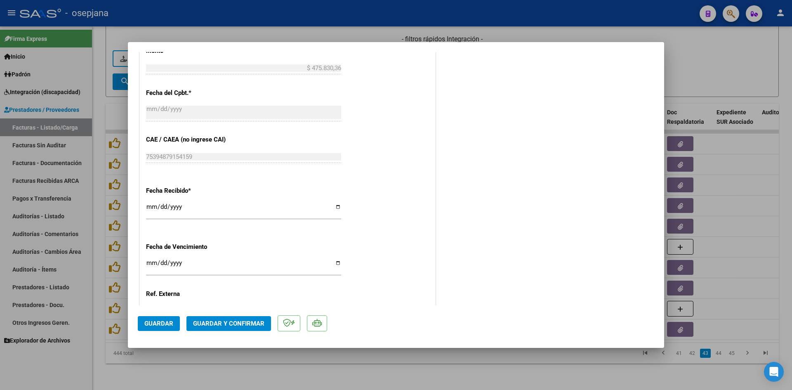
scroll to position [544, 0]
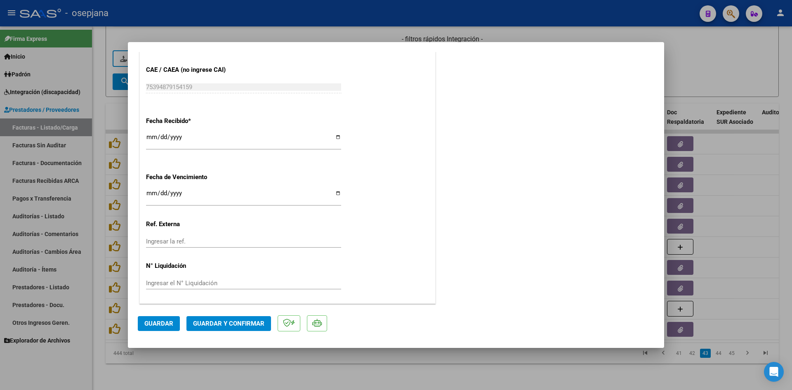
click at [152, 189] on div "[DATE] Ingresar la fecha" at bounding box center [243, 197] width 195 height 18
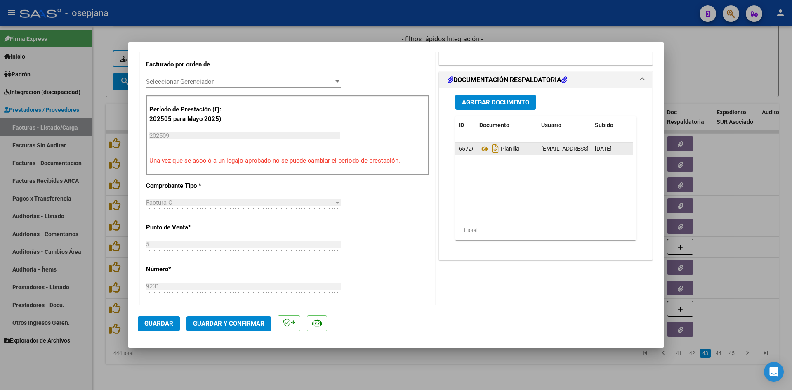
scroll to position [214, 0]
click at [483, 149] on icon at bounding box center [484, 149] width 11 height 10
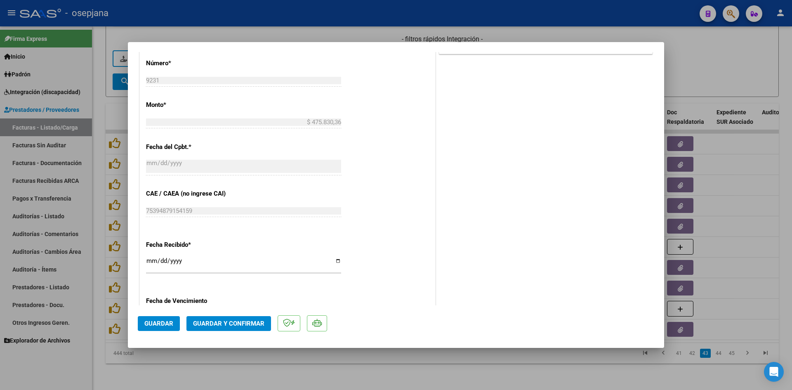
scroll to position [544, 0]
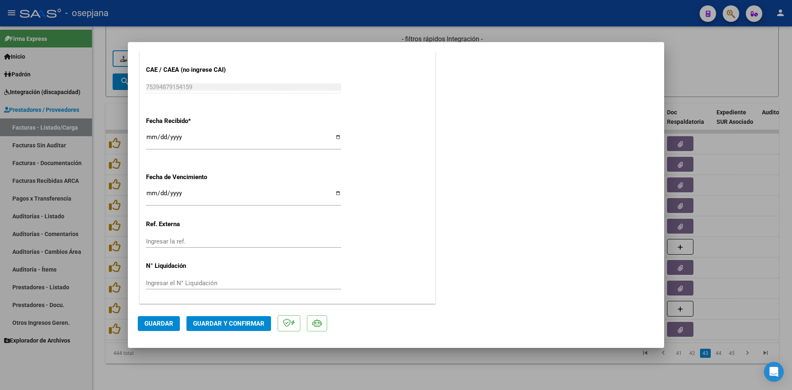
click at [208, 321] on span "Guardar y Confirmar" at bounding box center [228, 323] width 71 height 7
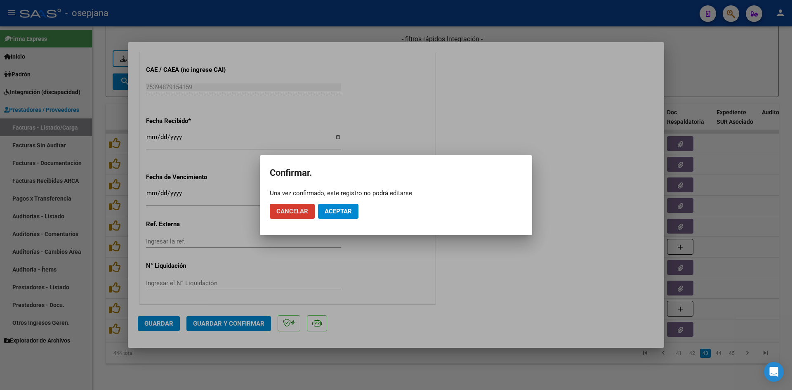
click at [330, 210] on span "Aceptar" at bounding box center [338, 211] width 27 height 7
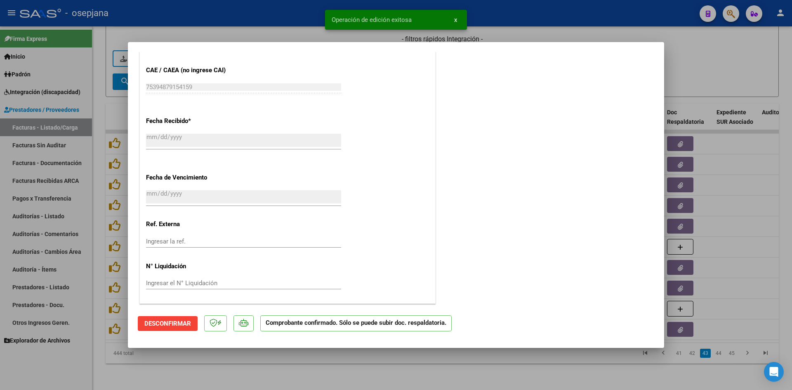
click at [701, 68] on div at bounding box center [396, 195] width 792 height 390
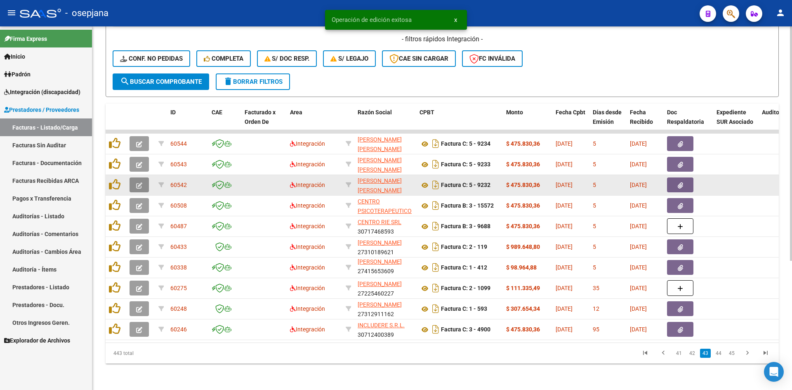
click at [139, 182] on span "button" at bounding box center [139, 184] width 6 height 7
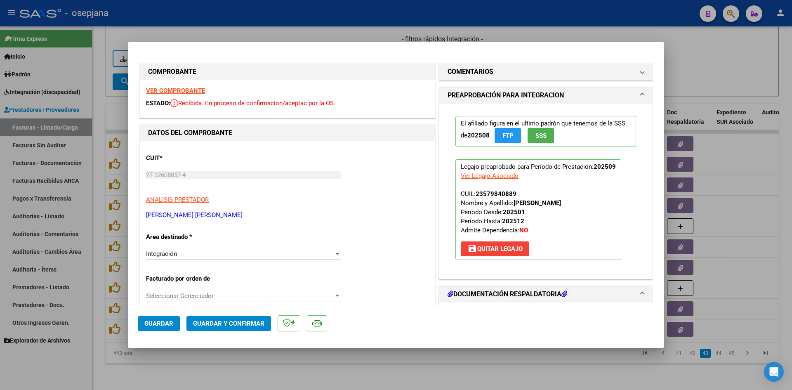
click at [173, 93] on strong "VER COMPROBANTE" at bounding box center [175, 90] width 59 height 7
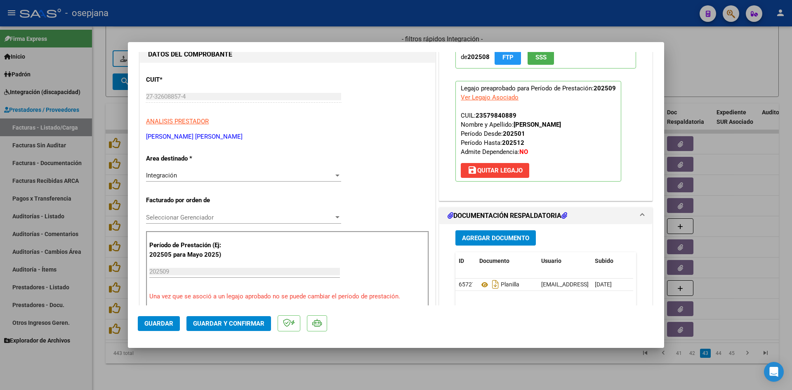
scroll to position [206, 0]
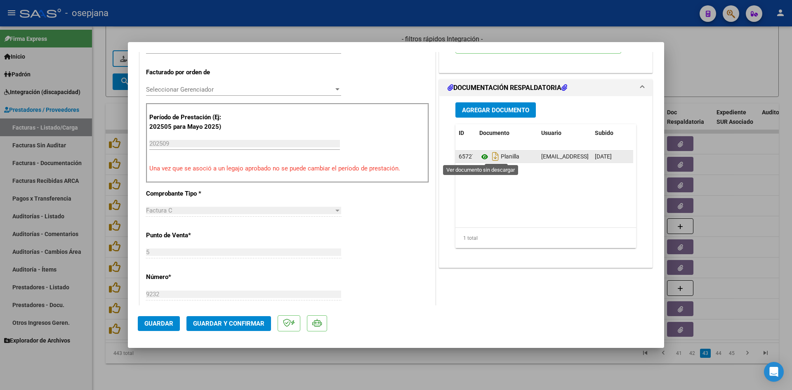
click at [481, 157] on icon at bounding box center [484, 157] width 11 height 10
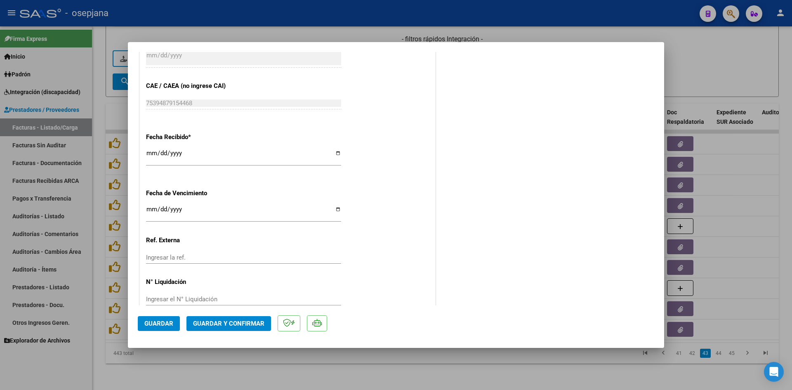
scroll to position [544, 0]
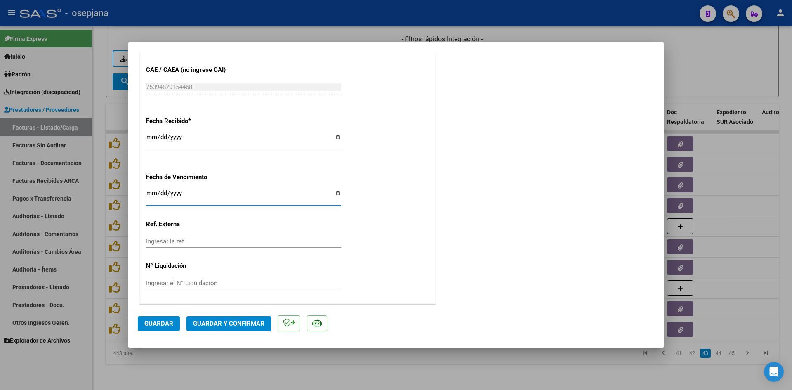
click at [150, 191] on input "[DATE]" at bounding box center [243, 196] width 195 height 13
click at [231, 324] on span "Guardar y Confirmar" at bounding box center [228, 323] width 71 height 7
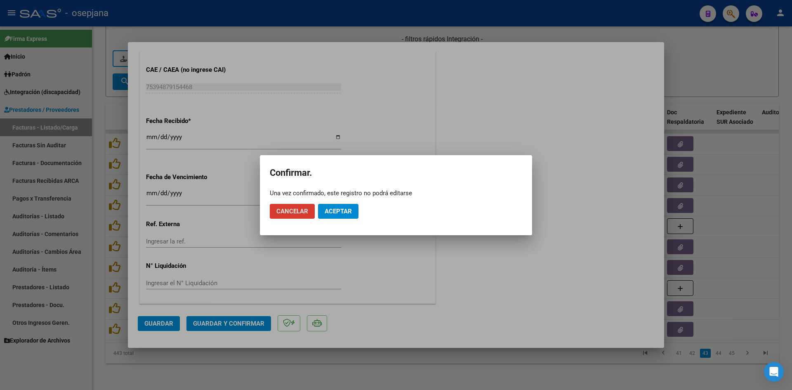
click at [331, 206] on button "Aceptar" at bounding box center [338, 211] width 40 height 15
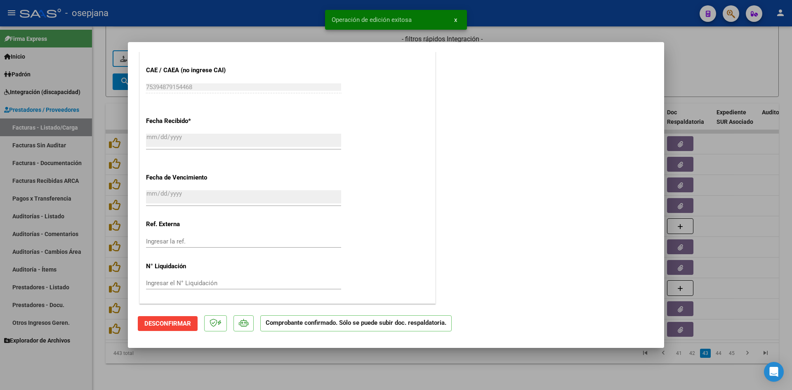
click at [707, 75] on div at bounding box center [396, 195] width 792 height 390
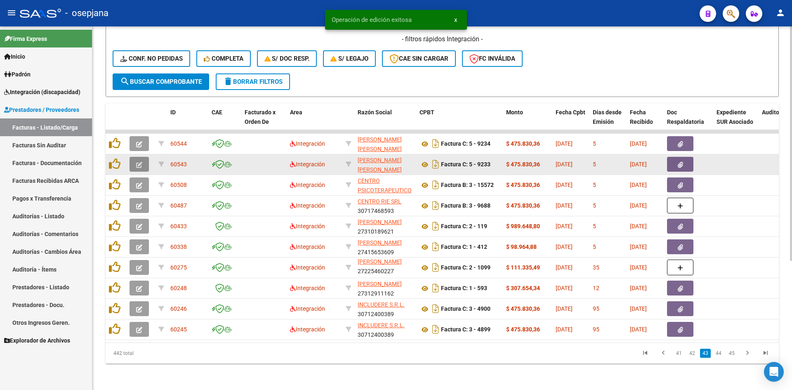
click at [137, 161] on span "button" at bounding box center [139, 164] width 6 height 7
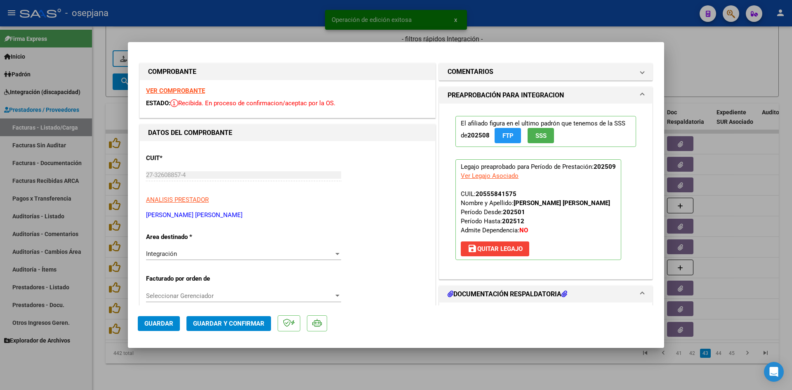
click at [168, 90] on strong "VER COMPROBANTE" at bounding box center [175, 90] width 59 height 7
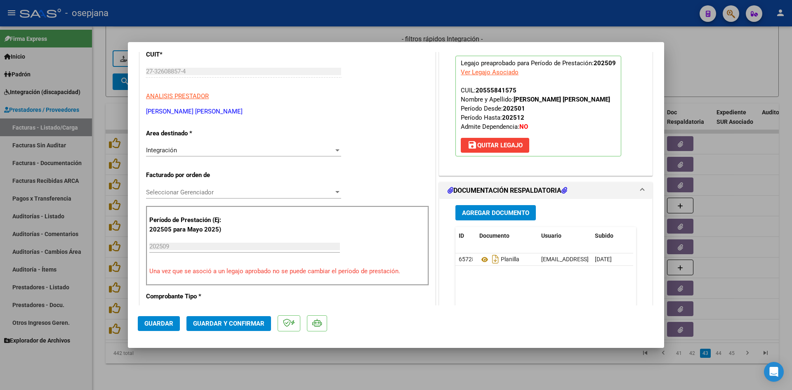
scroll to position [165, 0]
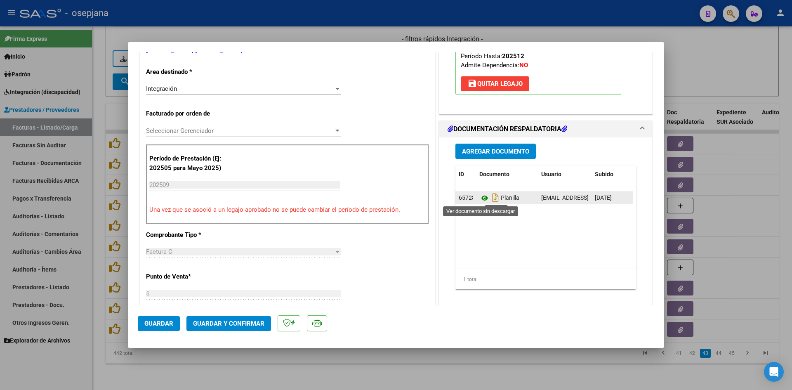
click at [481, 196] on icon at bounding box center [484, 198] width 11 height 10
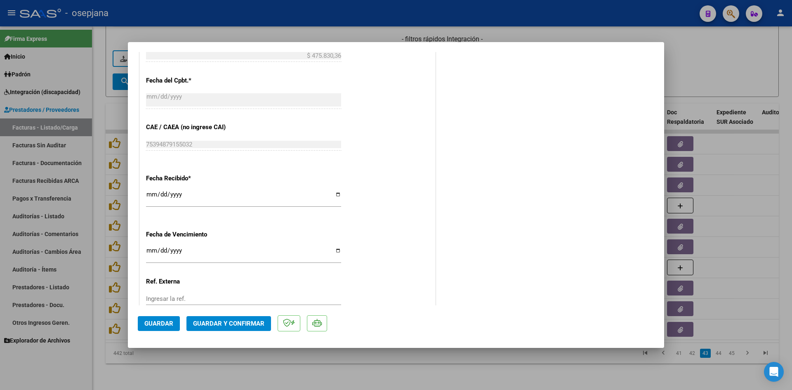
scroll to position [544, 0]
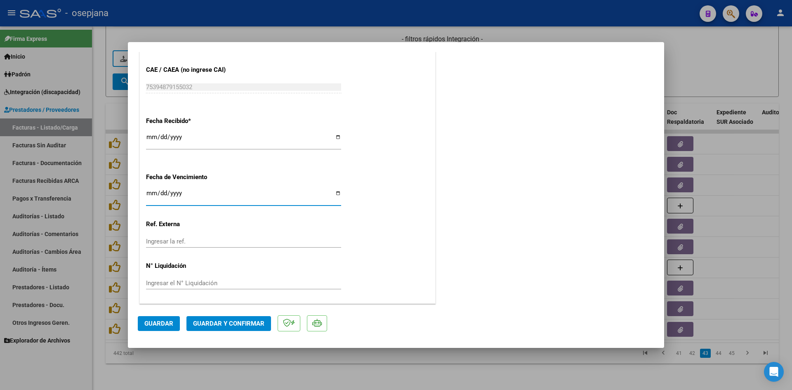
click at [150, 194] on input "[DATE]" at bounding box center [243, 196] width 195 height 13
click at [232, 325] on span "Guardar y Confirmar" at bounding box center [228, 323] width 71 height 7
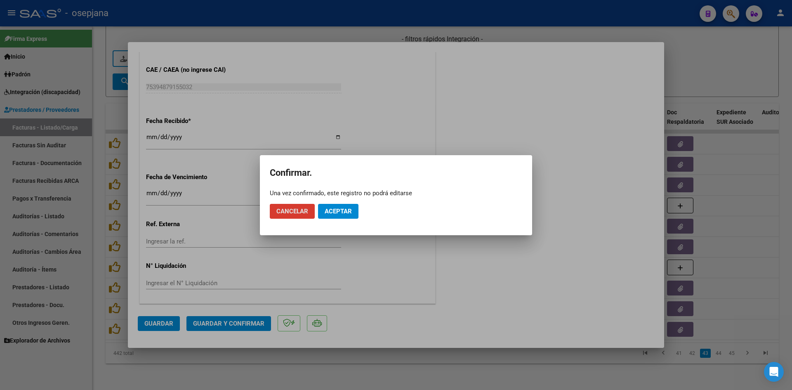
click at [342, 203] on mat-dialog-actions "Cancelar Aceptar" at bounding box center [396, 211] width 253 height 28
click at [347, 212] on span "Aceptar" at bounding box center [338, 211] width 27 height 7
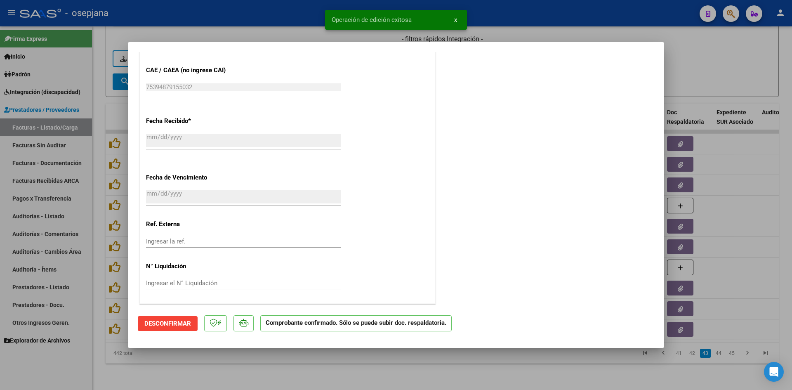
click at [724, 55] on div at bounding box center [396, 195] width 792 height 390
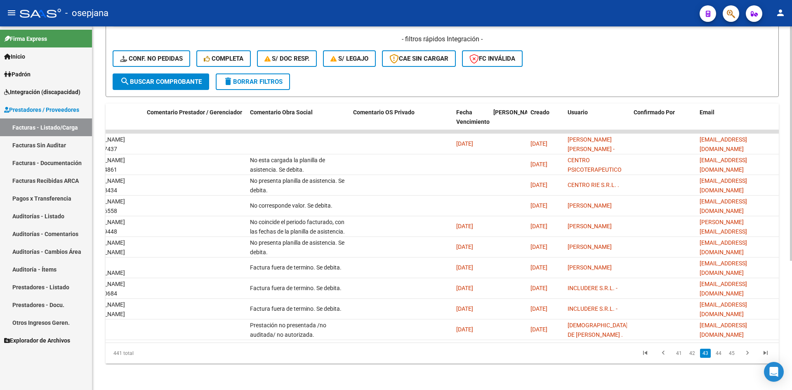
scroll to position [0, 0]
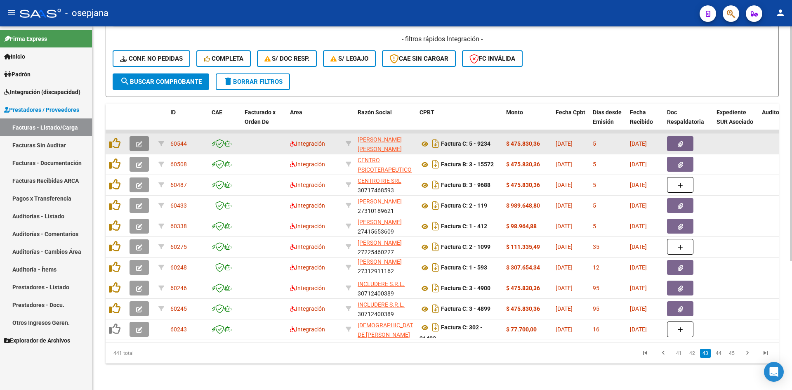
click at [144, 137] on button "button" at bounding box center [139, 143] width 19 height 15
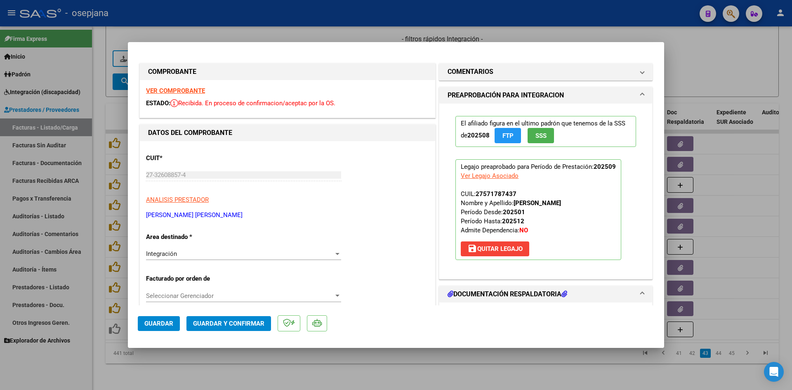
click at [179, 90] on strong "VER COMPROBANTE" at bounding box center [175, 90] width 59 height 7
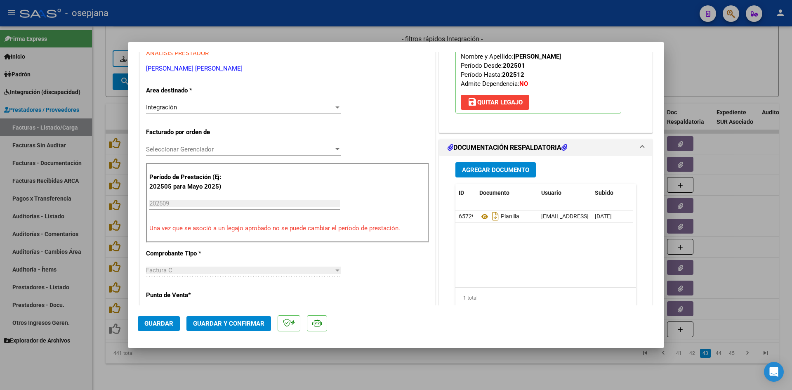
scroll to position [206, 0]
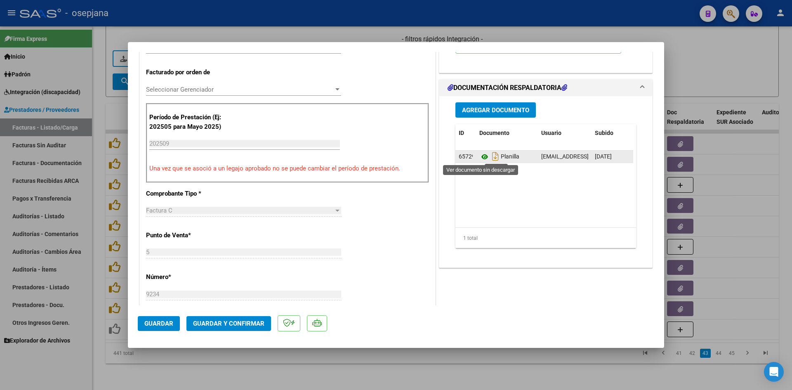
click at [483, 153] on icon at bounding box center [484, 157] width 11 height 10
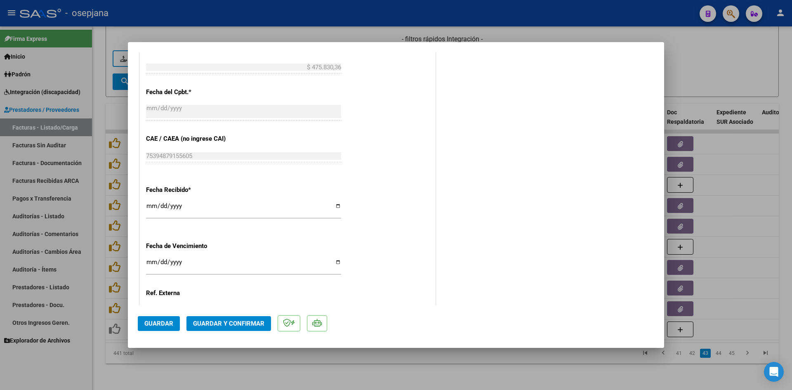
scroll to position [544, 0]
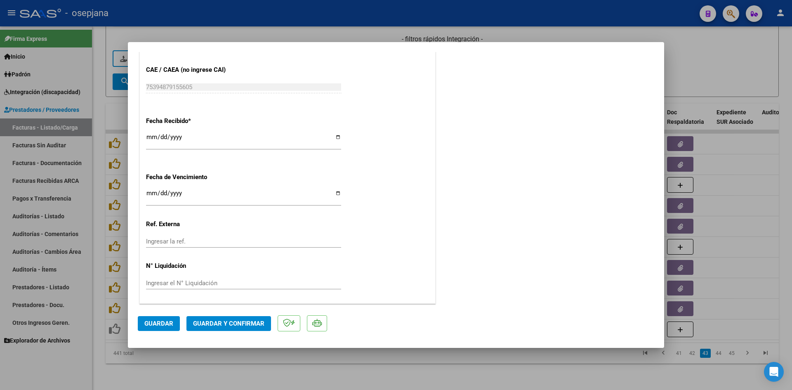
click at [147, 188] on div "[DATE] Ingresar la fecha" at bounding box center [243, 197] width 195 height 18
click at [204, 323] on span "Guardar y Confirmar" at bounding box center [228, 323] width 71 height 7
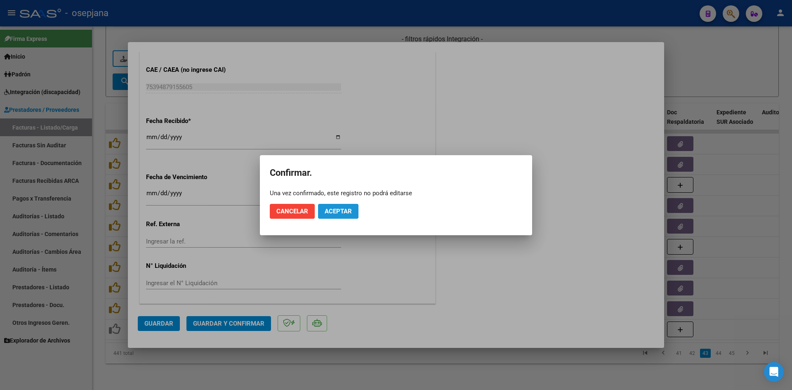
click at [347, 210] on span "Aceptar" at bounding box center [338, 211] width 27 height 7
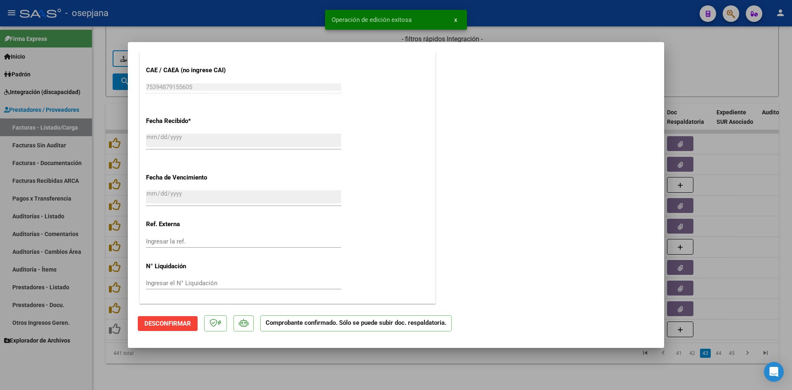
click at [693, 68] on div at bounding box center [396, 195] width 792 height 390
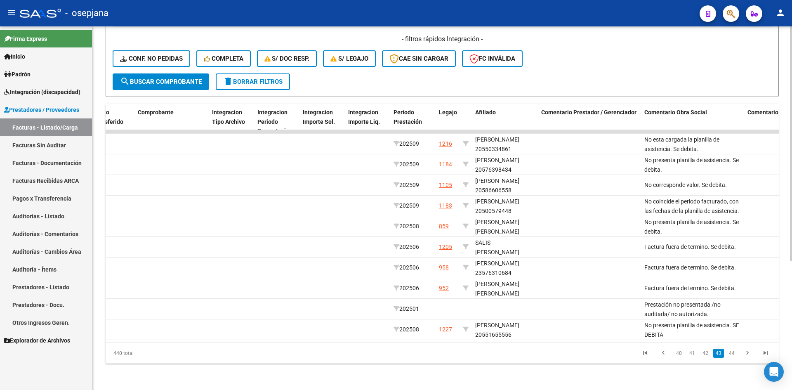
scroll to position [0, 926]
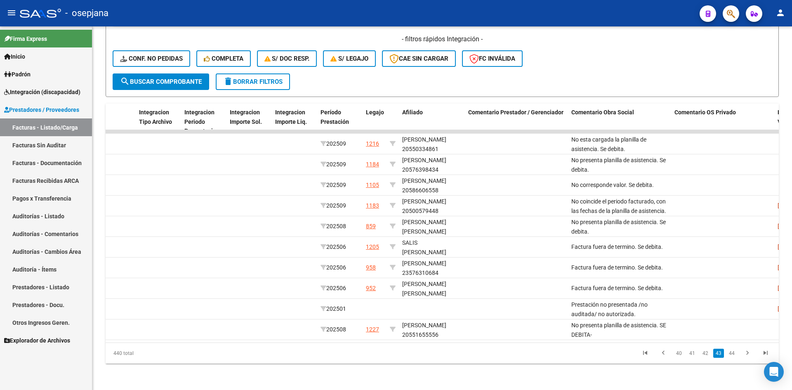
click at [704, 354] on link "42" at bounding box center [705, 353] width 11 height 9
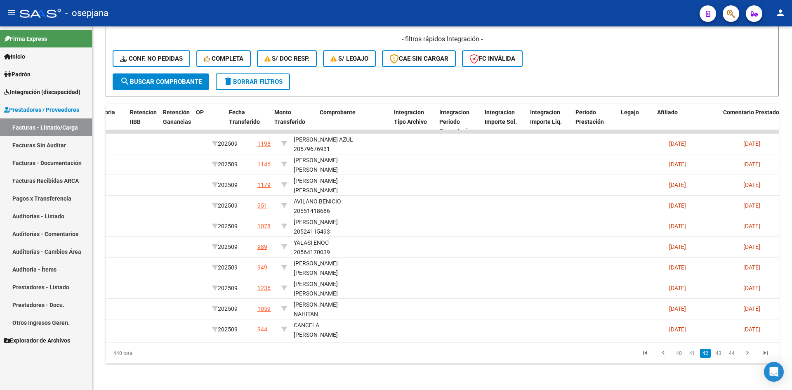
scroll to position [0, 0]
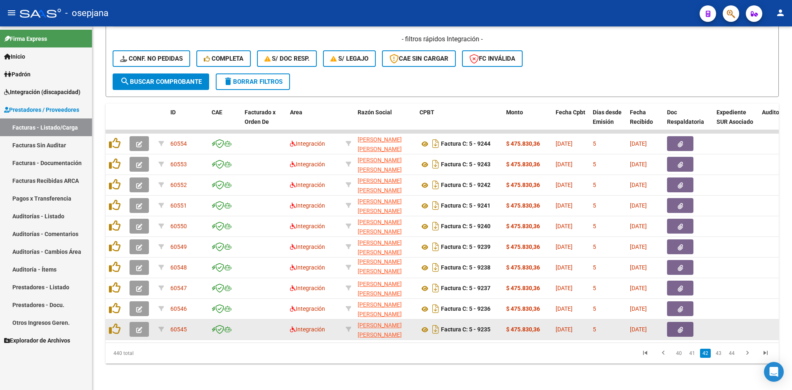
click at [137, 327] on icon "button" at bounding box center [139, 330] width 6 height 6
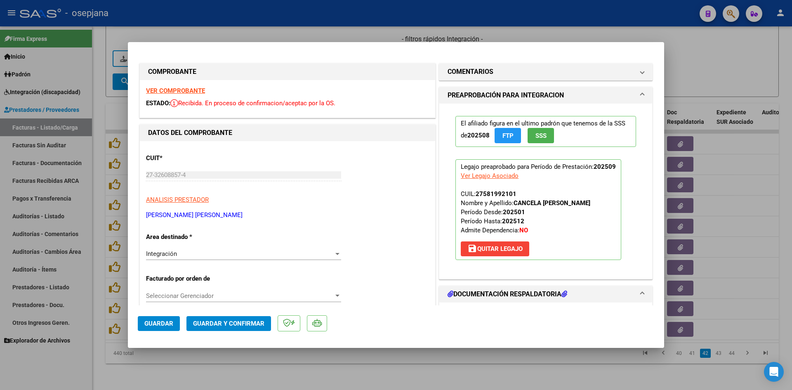
click at [173, 89] on strong "VER COMPROBANTE" at bounding box center [175, 90] width 59 height 7
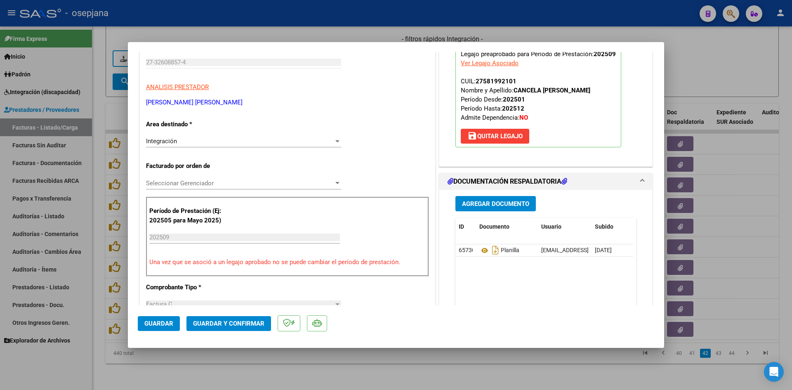
scroll to position [165, 0]
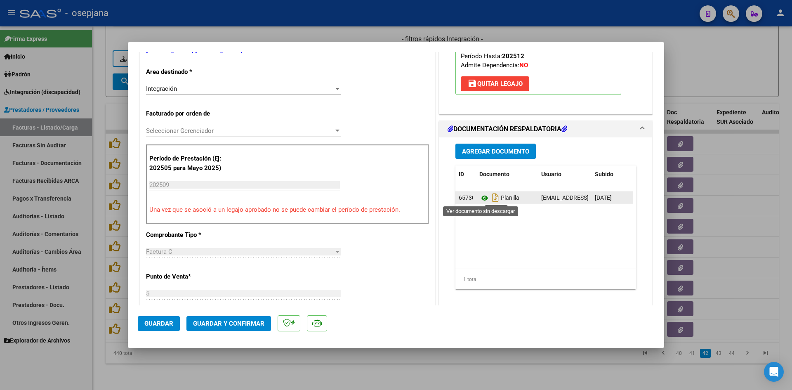
click at [481, 201] on icon at bounding box center [484, 198] width 11 height 10
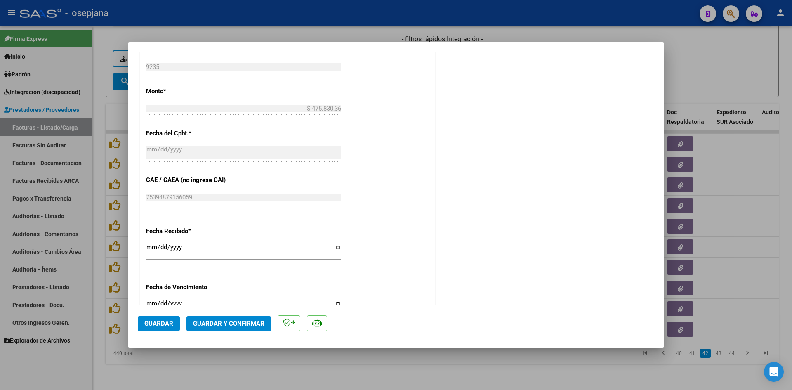
scroll to position [495, 0]
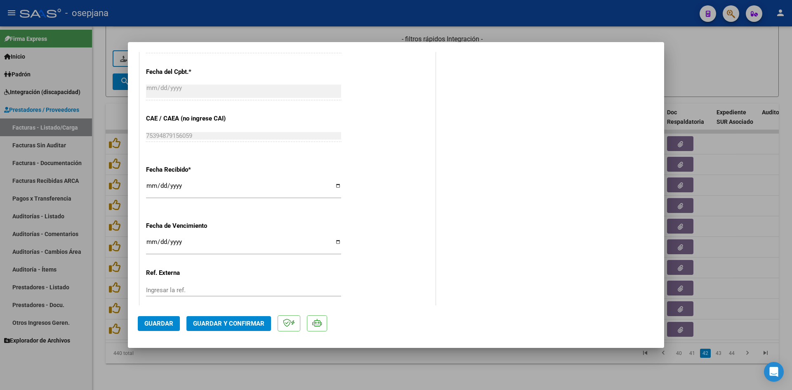
click at [151, 241] on input "[DATE]" at bounding box center [243, 244] width 195 height 13
click at [224, 324] on span "Guardar y Confirmar" at bounding box center [228, 323] width 71 height 7
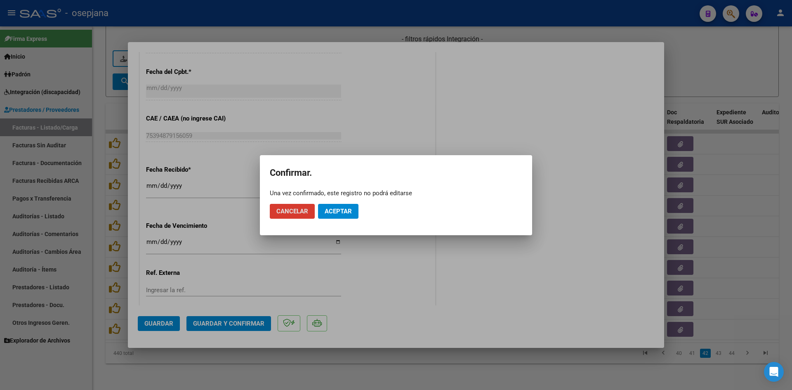
click at [347, 217] on button "Aceptar" at bounding box center [338, 211] width 40 height 15
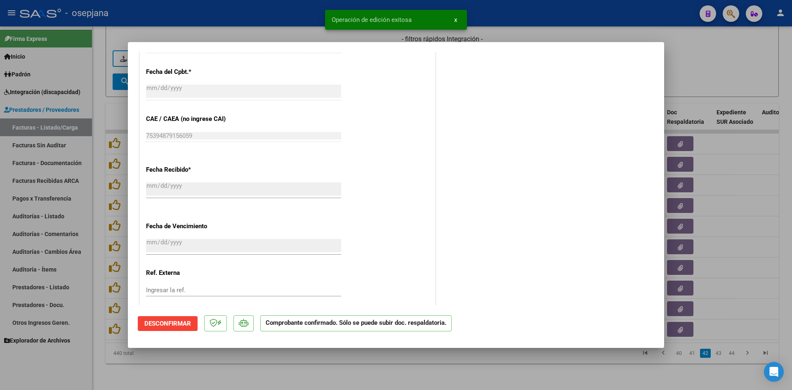
click at [769, 55] on div at bounding box center [396, 195] width 792 height 390
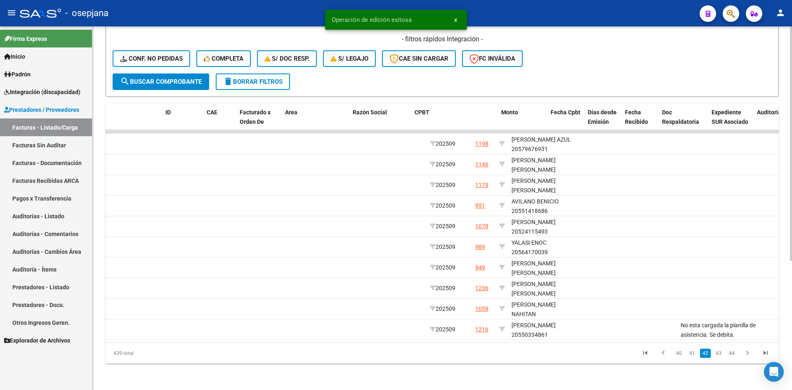
scroll to position [0, 0]
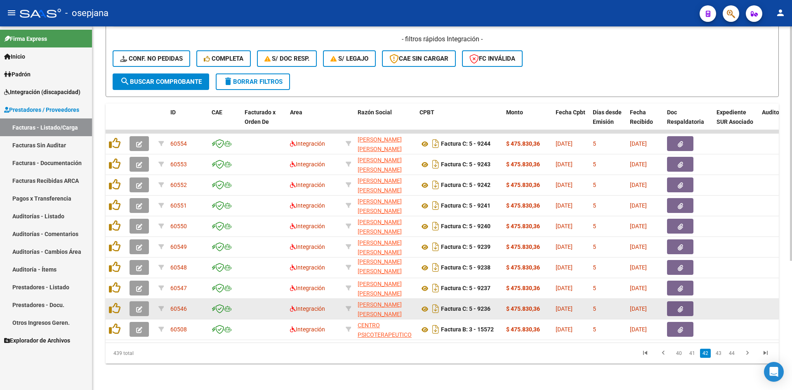
click at [141, 306] on icon "button" at bounding box center [139, 309] width 6 height 6
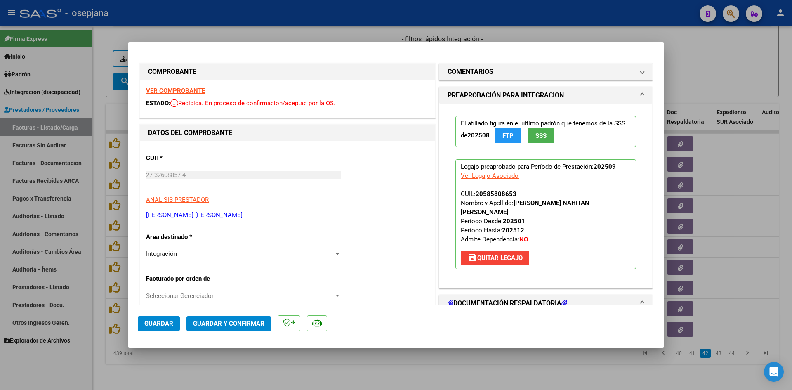
click at [181, 91] on strong "VER COMPROBANTE" at bounding box center [175, 90] width 59 height 7
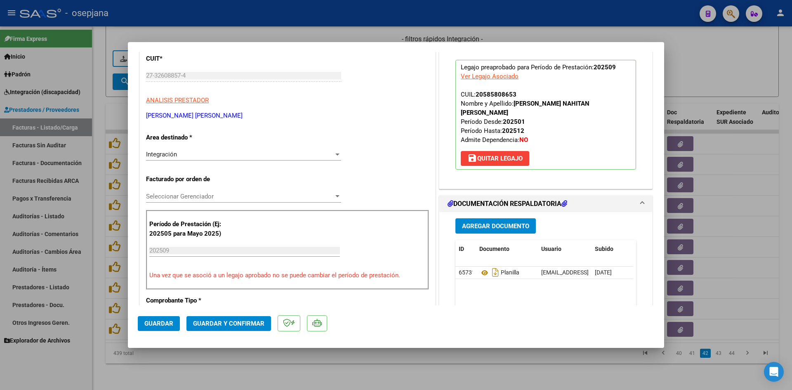
scroll to position [165, 0]
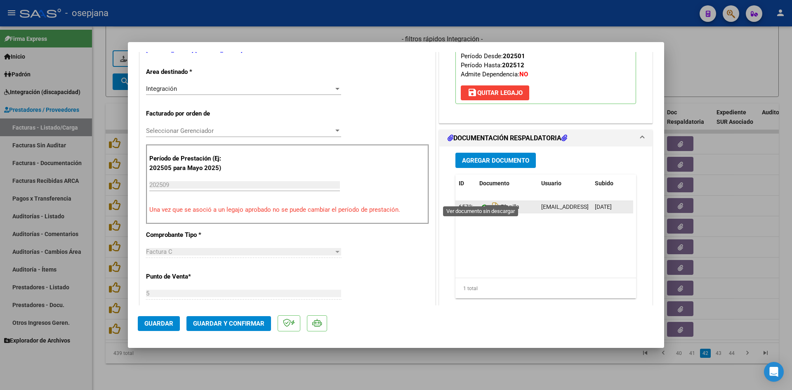
click at [479, 202] on icon at bounding box center [484, 207] width 11 height 10
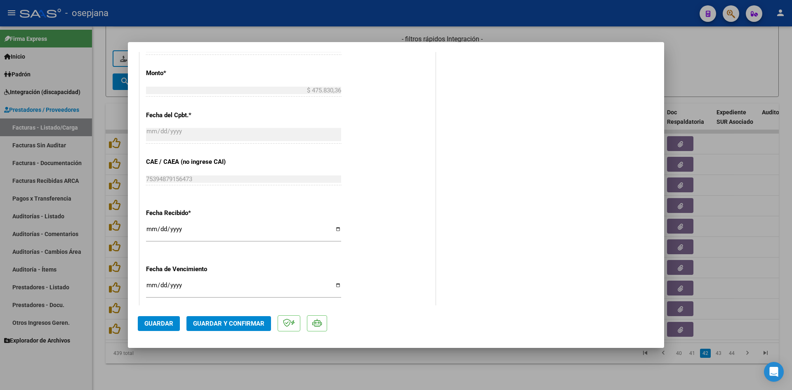
scroll to position [536, 0]
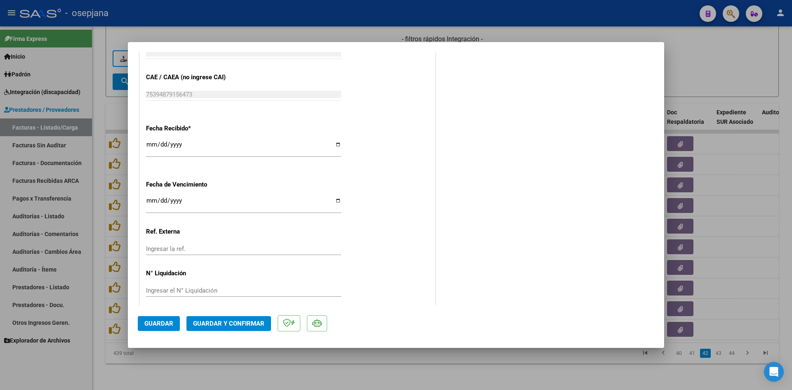
click at [152, 199] on input "[DATE]" at bounding box center [243, 203] width 195 height 13
click at [208, 325] on span "Guardar y Confirmar" at bounding box center [228, 323] width 71 height 7
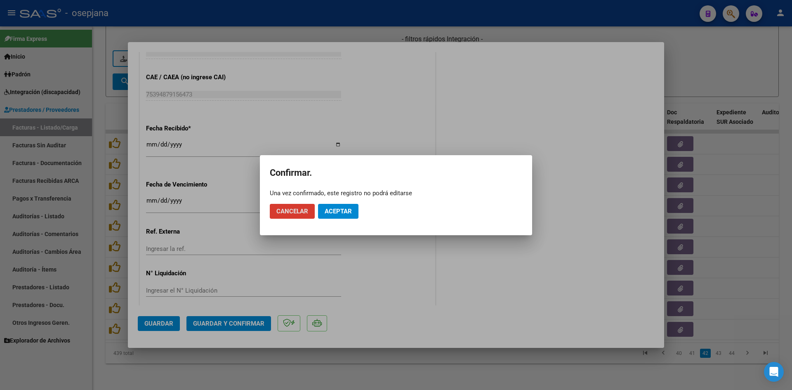
click at [335, 203] on mat-dialog-actions "Cancelar Aceptar" at bounding box center [396, 211] width 253 height 28
click at [339, 208] on span "Aceptar" at bounding box center [338, 211] width 27 height 7
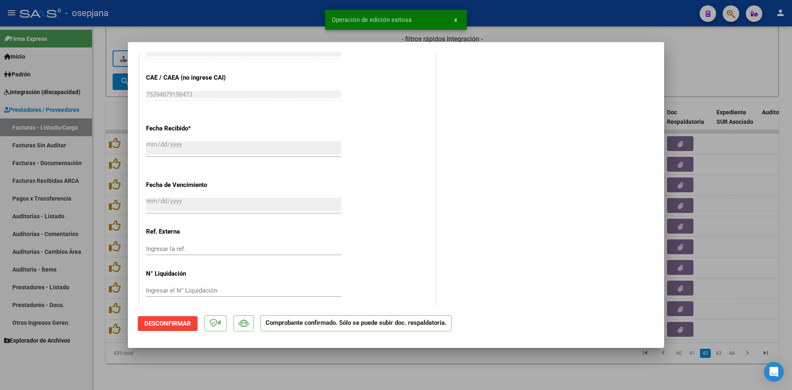
click at [690, 66] on div at bounding box center [396, 195] width 792 height 390
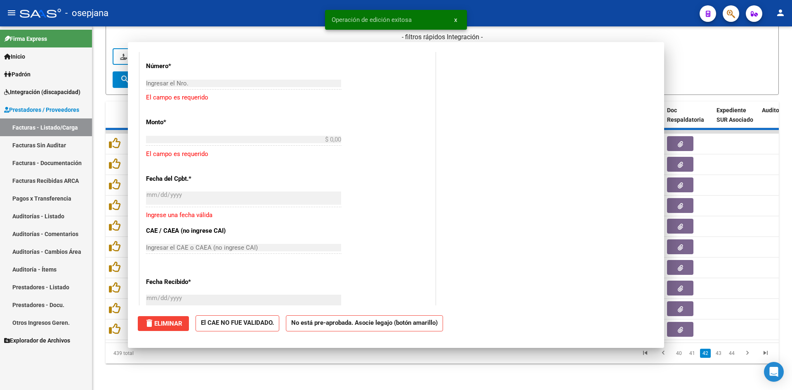
scroll to position [639, 0]
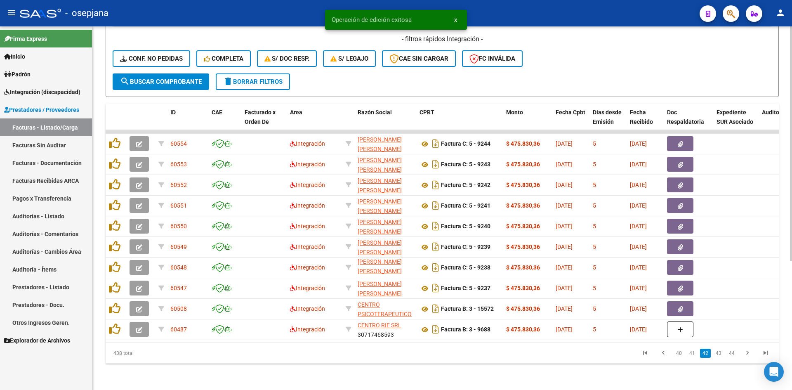
click at [329, 335] on datatable-selection "60554 Integración [PERSON_NAME] [PERSON_NAME] 27326088574 Factura C: 5 - 9244 $…" at bounding box center [442, 337] width 673 height 7
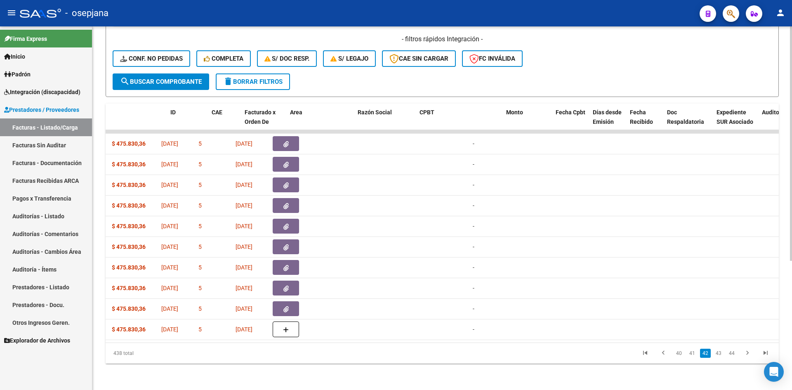
scroll to position [0, 0]
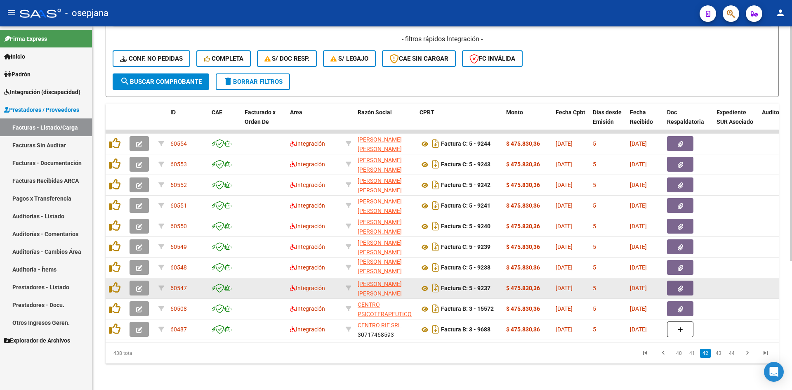
click at [140, 286] on icon "button" at bounding box center [139, 289] width 6 height 6
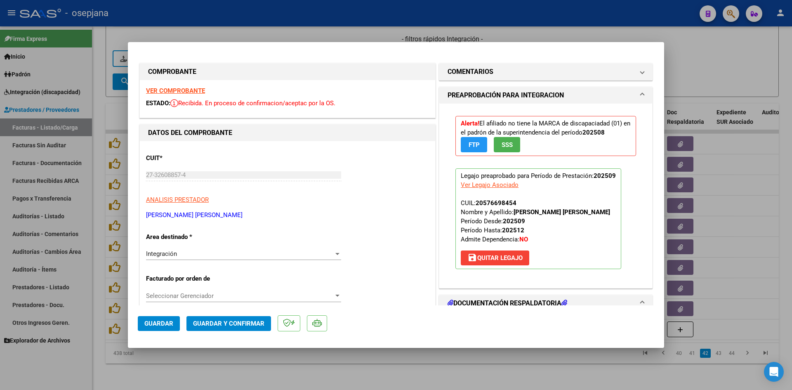
click at [174, 87] on strong "VER COMPROBANTE" at bounding box center [175, 90] width 59 height 7
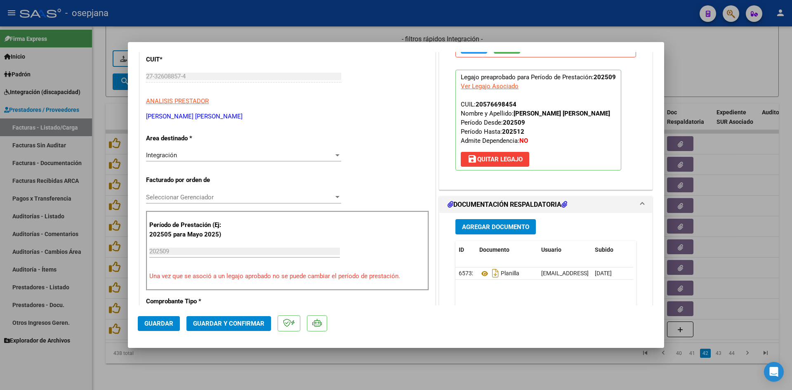
scroll to position [248, 0]
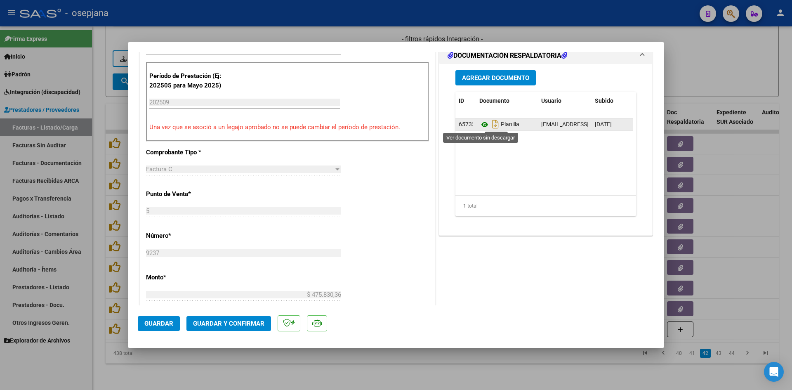
click at [479, 123] on icon at bounding box center [484, 125] width 11 height 10
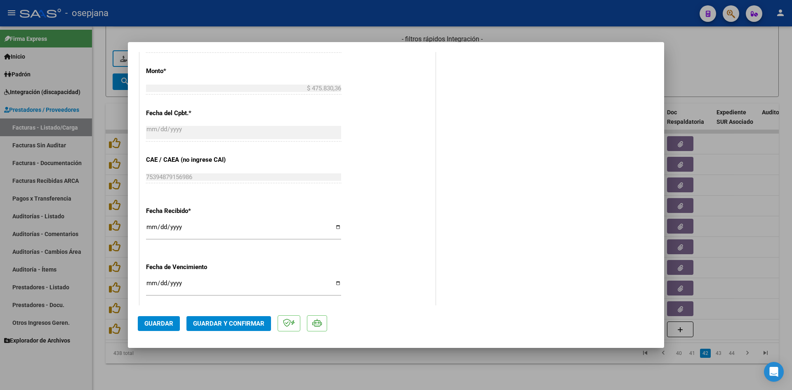
scroll to position [544, 0]
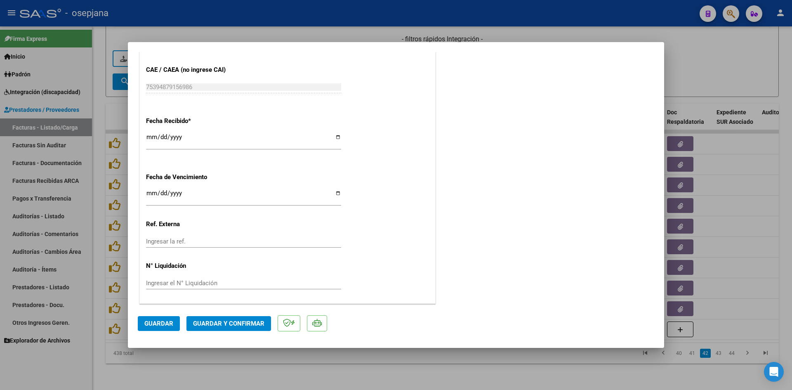
click at [150, 190] on input "[DATE]" at bounding box center [243, 196] width 195 height 13
click at [223, 320] on span "Guardar y Confirmar" at bounding box center [228, 323] width 71 height 7
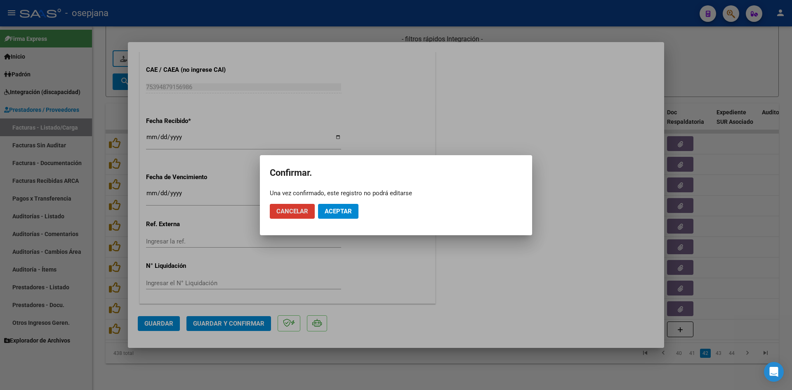
click at [336, 212] on span "Aceptar" at bounding box center [338, 211] width 27 height 7
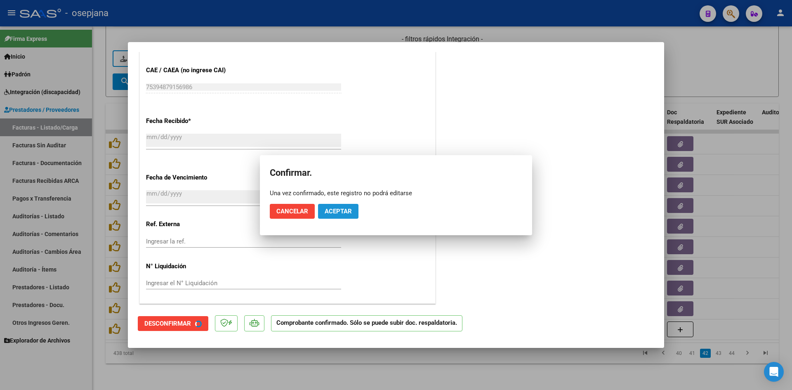
scroll to position [493, 0]
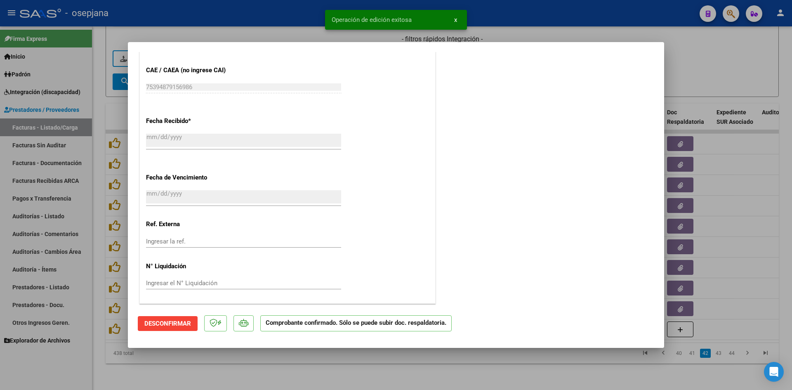
click at [696, 71] on div at bounding box center [396, 195] width 792 height 390
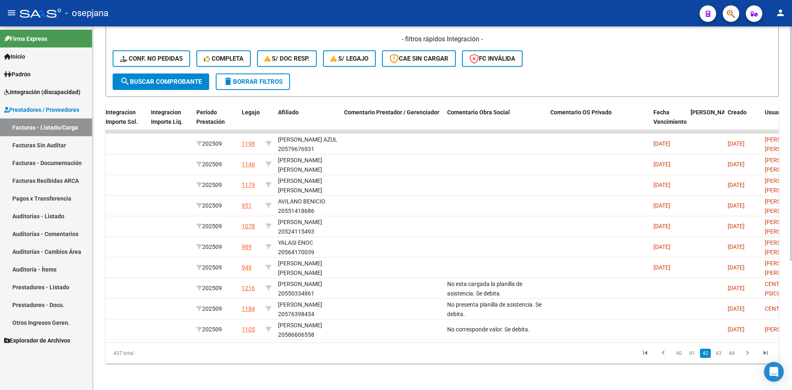
scroll to position [0, 0]
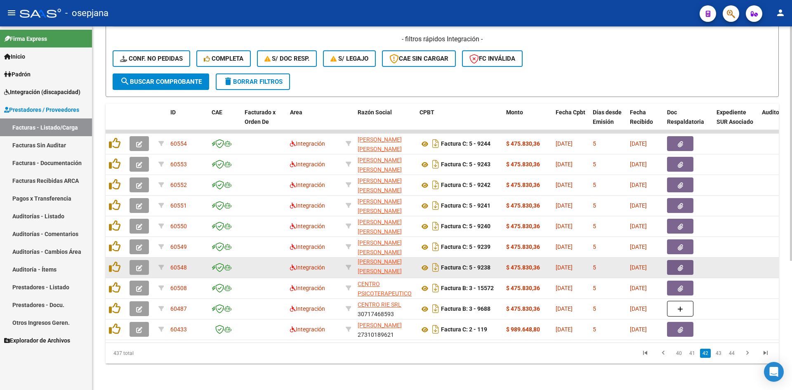
click at [138, 264] on span "button" at bounding box center [139, 267] width 6 height 7
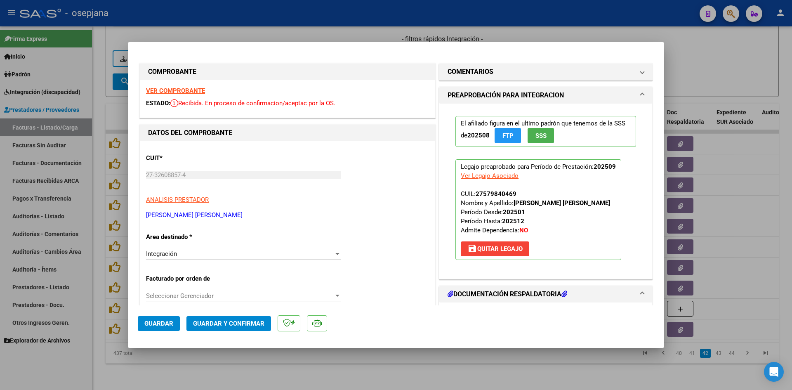
click at [163, 88] on strong "VER COMPROBANTE" at bounding box center [175, 90] width 59 height 7
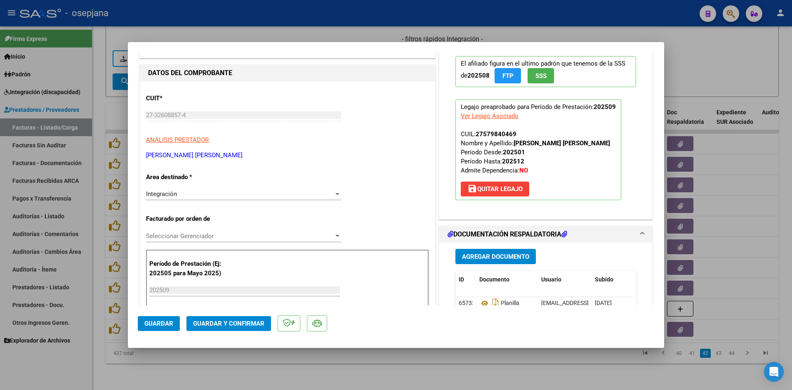
scroll to position [124, 0]
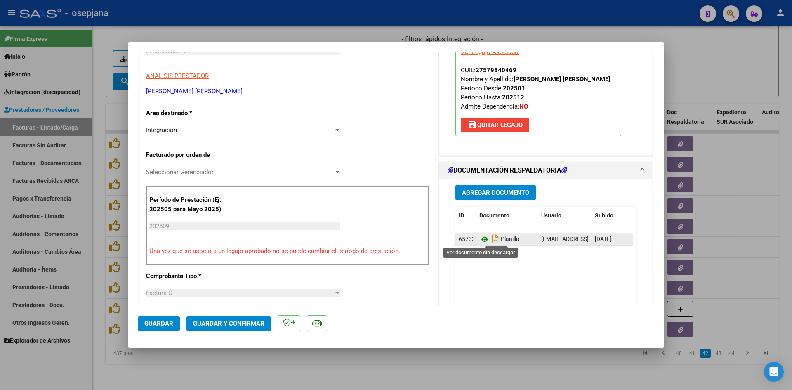
click at [481, 237] on icon at bounding box center [484, 239] width 11 height 10
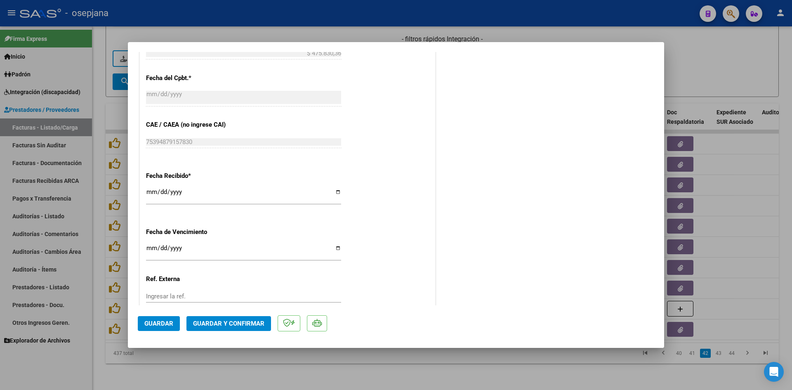
scroll to position [536, 0]
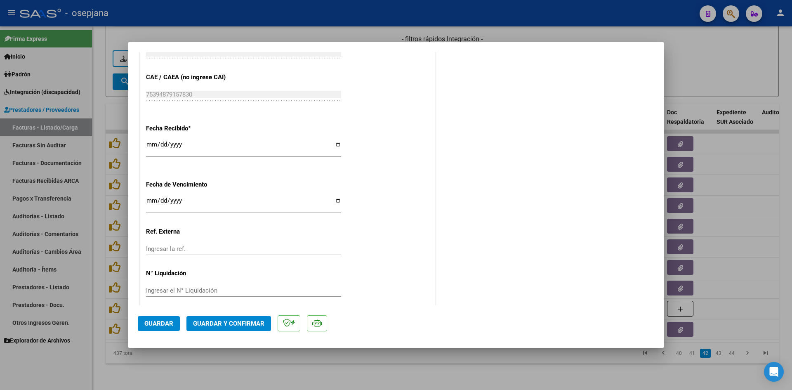
click at [149, 203] on input "[DATE]" at bounding box center [243, 203] width 195 height 13
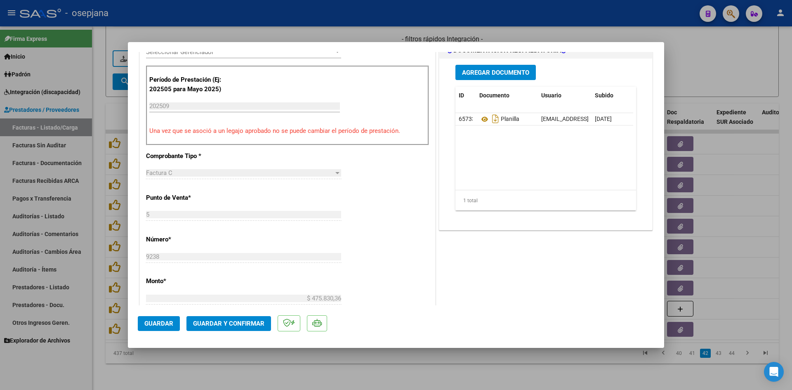
scroll to position [172, 0]
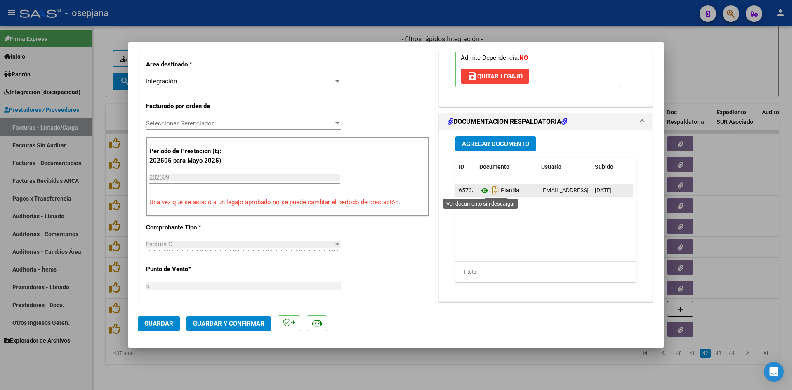
click at [482, 192] on icon at bounding box center [484, 191] width 11 height 10
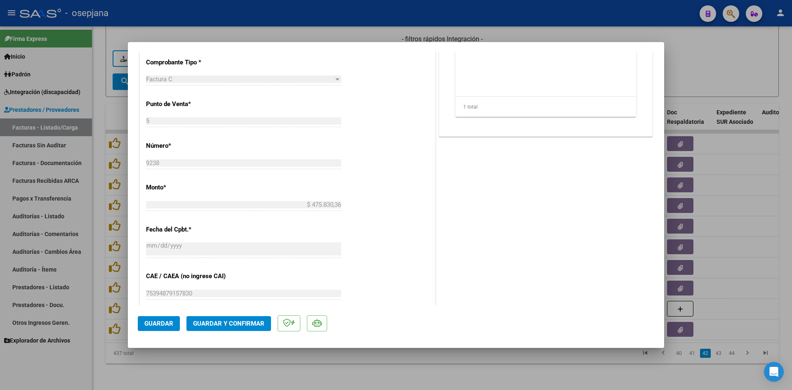
scroll to position [544, 0]
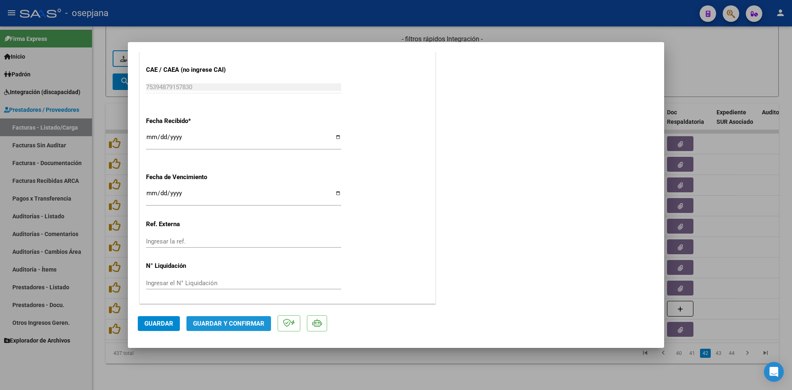
click at [229, 320] on span "Guardar y Confirmar" at bounding box center [228, 323] width 71 height 7
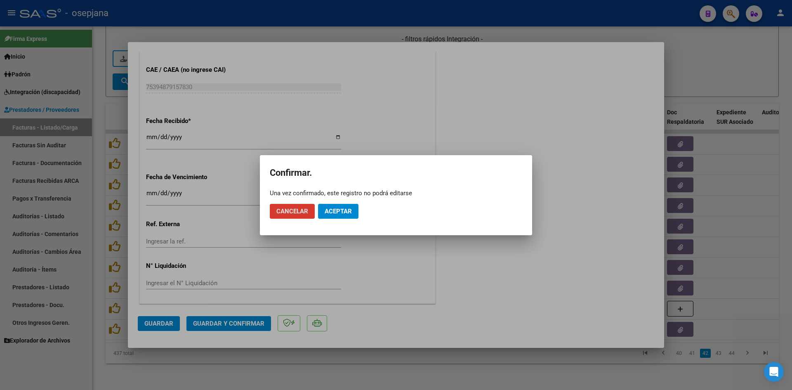
click at [349, 212] on span "Aceptar" at bounding box center [338, 211] width 27 height 7
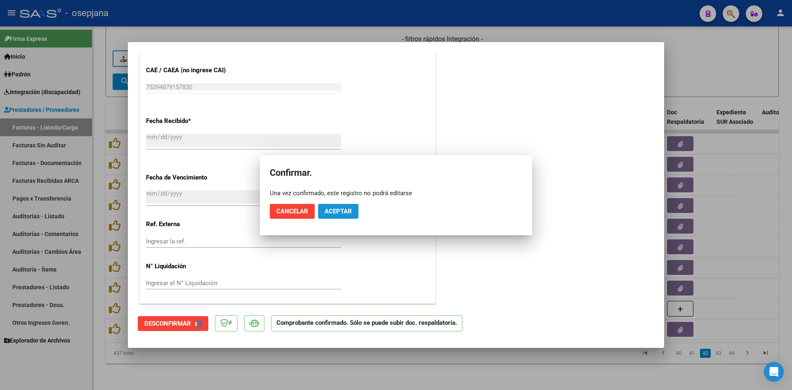
scroll to position [493, 0]
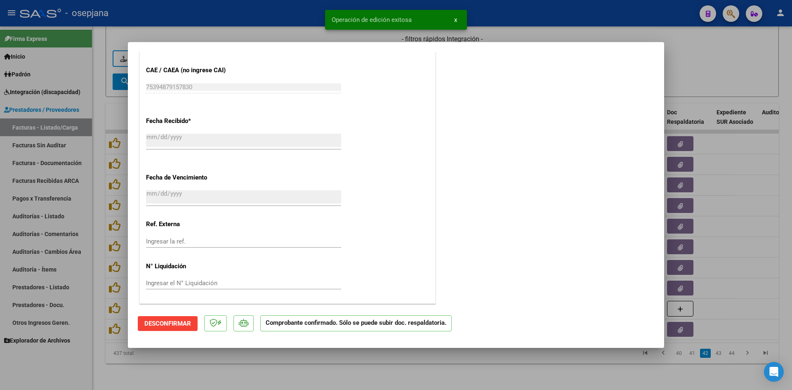
click at [697, 82] on div at bounding box center [396, 195] width 792 height 390
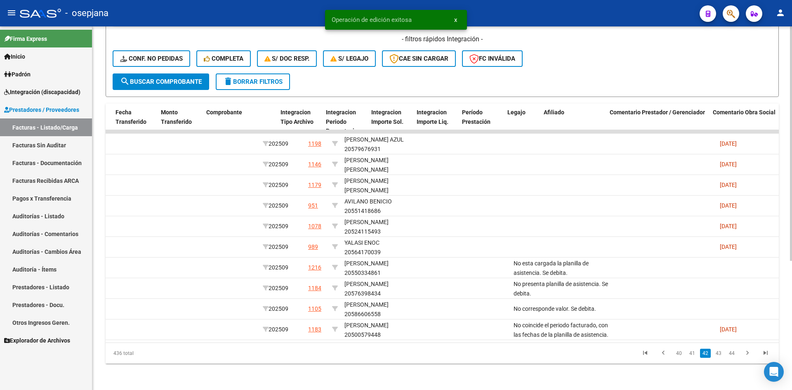
scroll to position [0, 0]
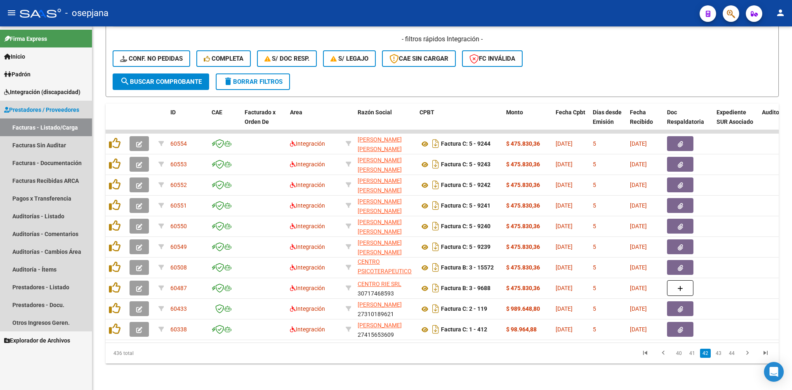
click at [73, 127] on link "Facturas - Listado/Carga" at bounding box center [46, 127] width 92 height 18
